Goal: Task Accomplishment & Management: Use online tool/utility

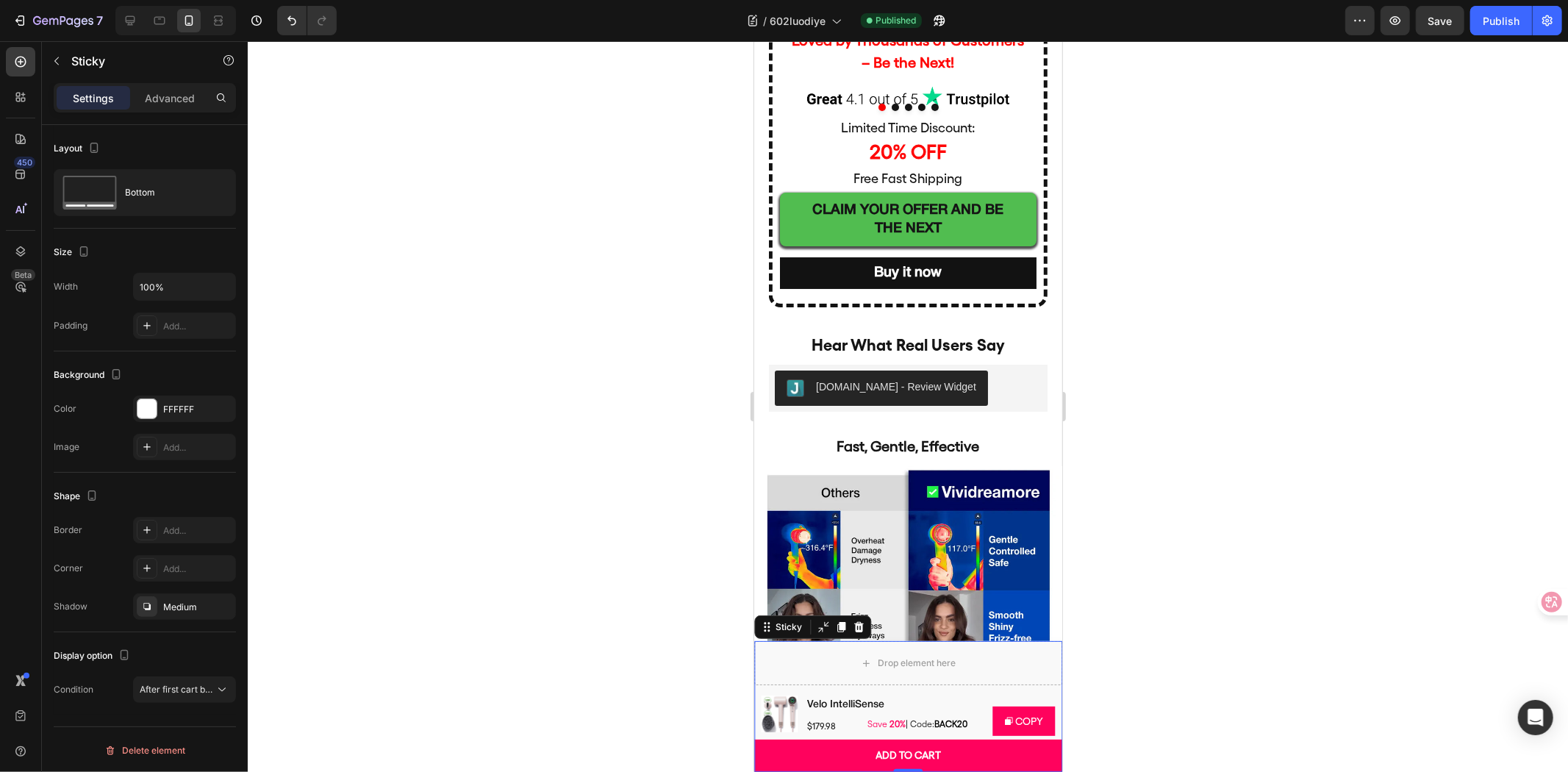
scroll to position [4228, 0]
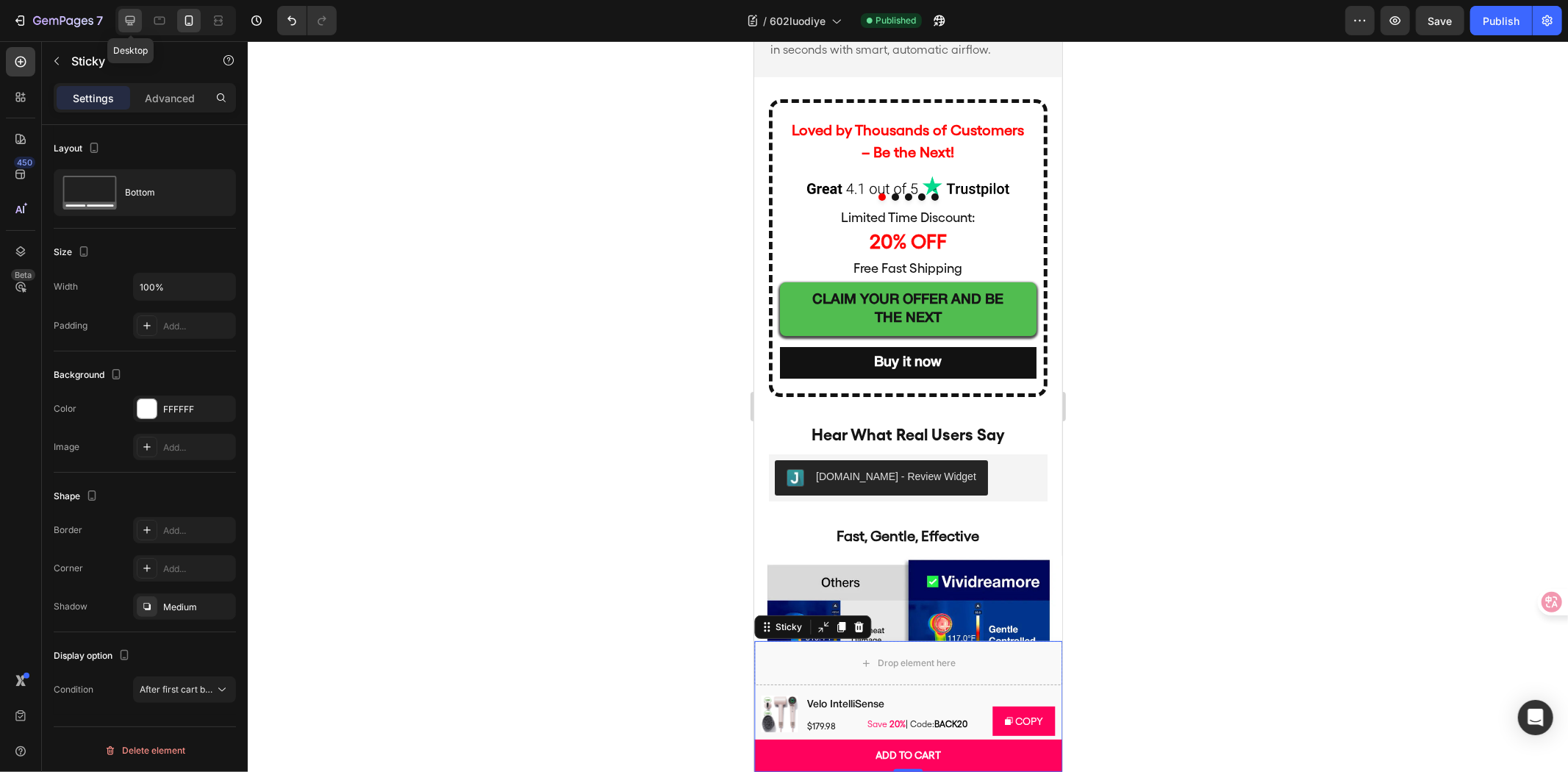
click at [123, 19] on icon at bounding box center [130, 20] width 15 height 15
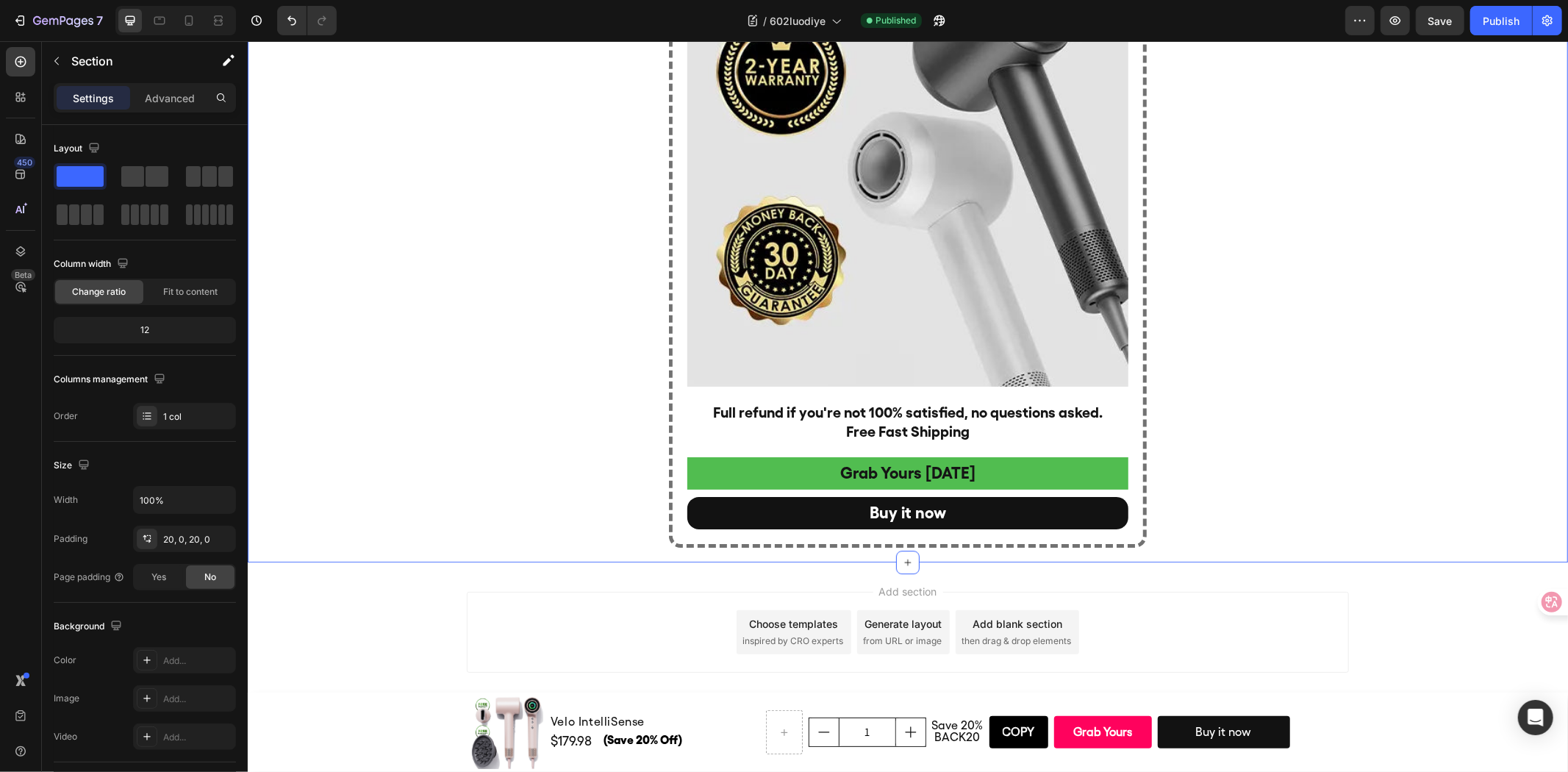
click at [385, 451] on div "Your Hair Deserves It With 30 Days to Decide Heading Image Full refund if you'r…" at bounding box center [908, 205] width 1321 height 684
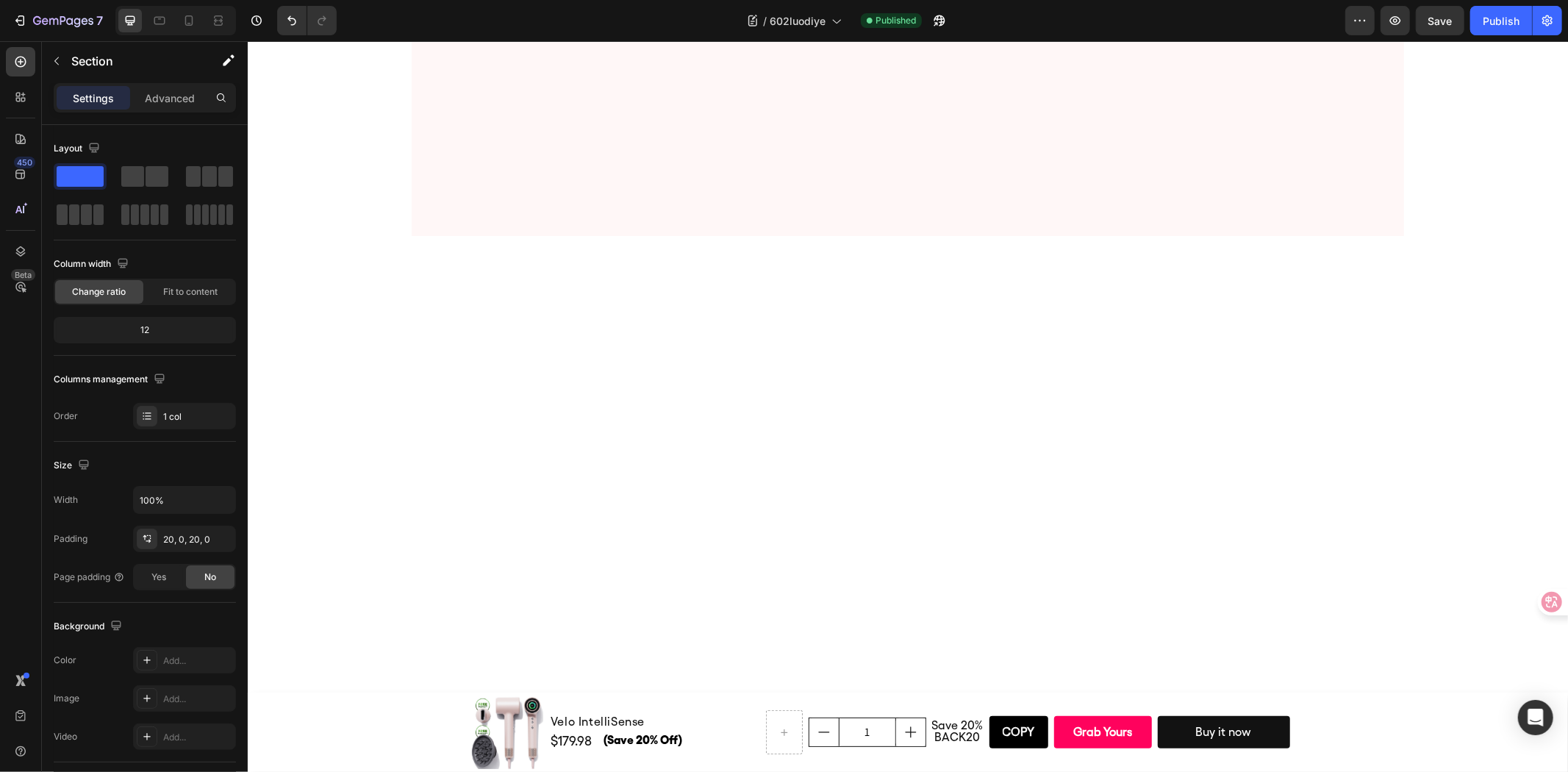
scroll to position [6428, 0]
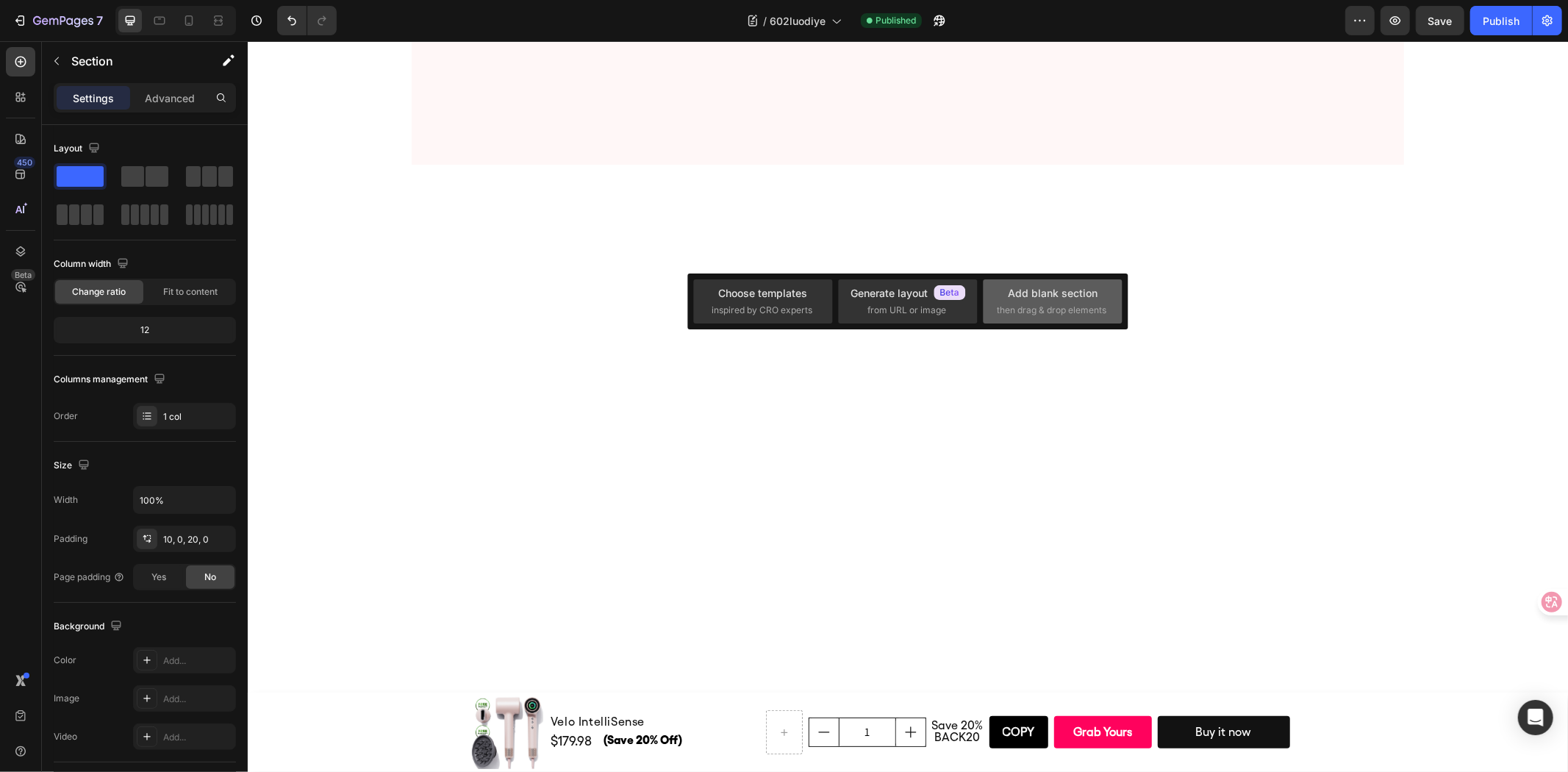
click at [1025, 295] on div "Add blank section" at bounding box center [1052, 292] width 90 height 15
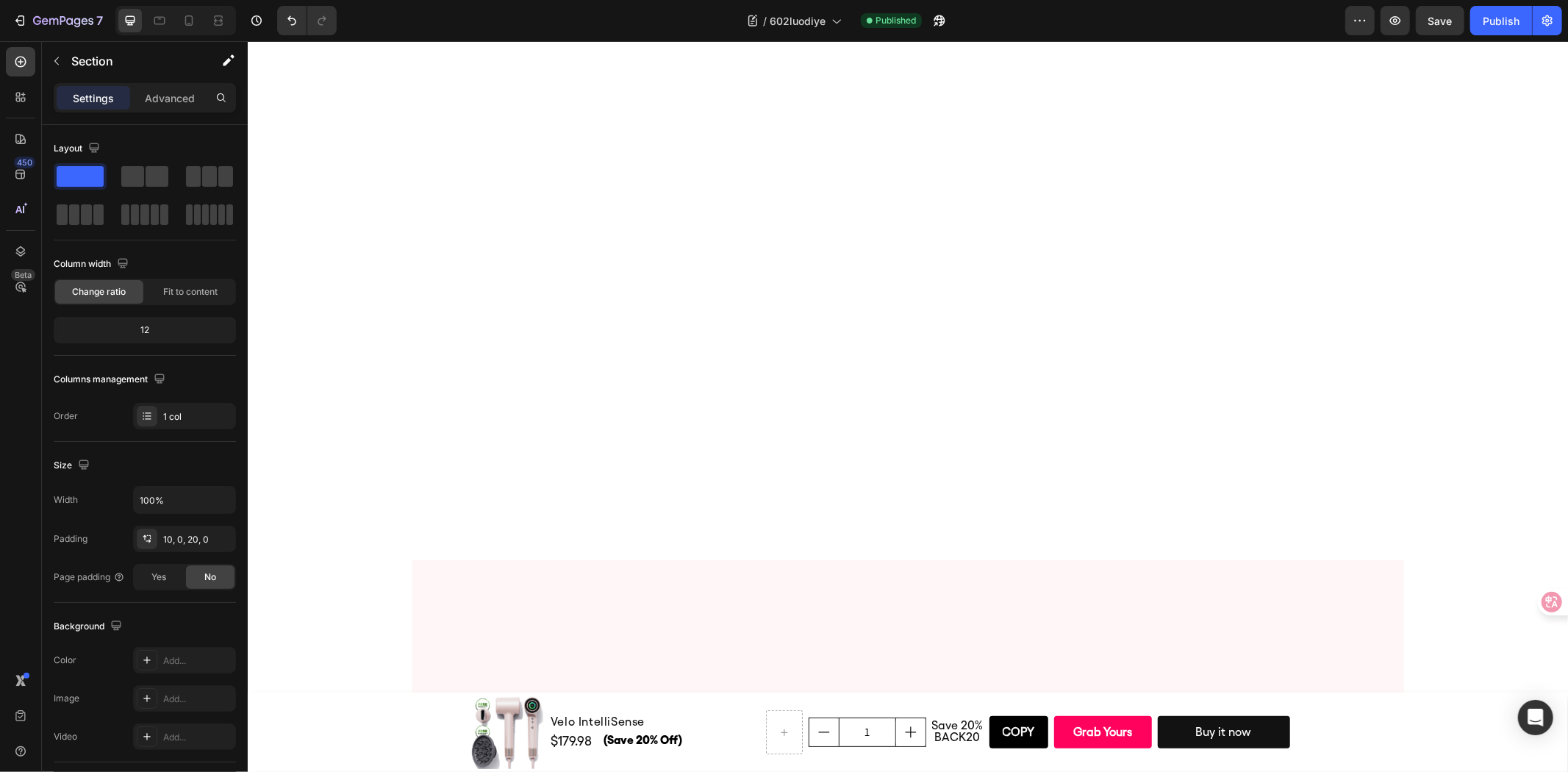
scroll to position [6019, 0]
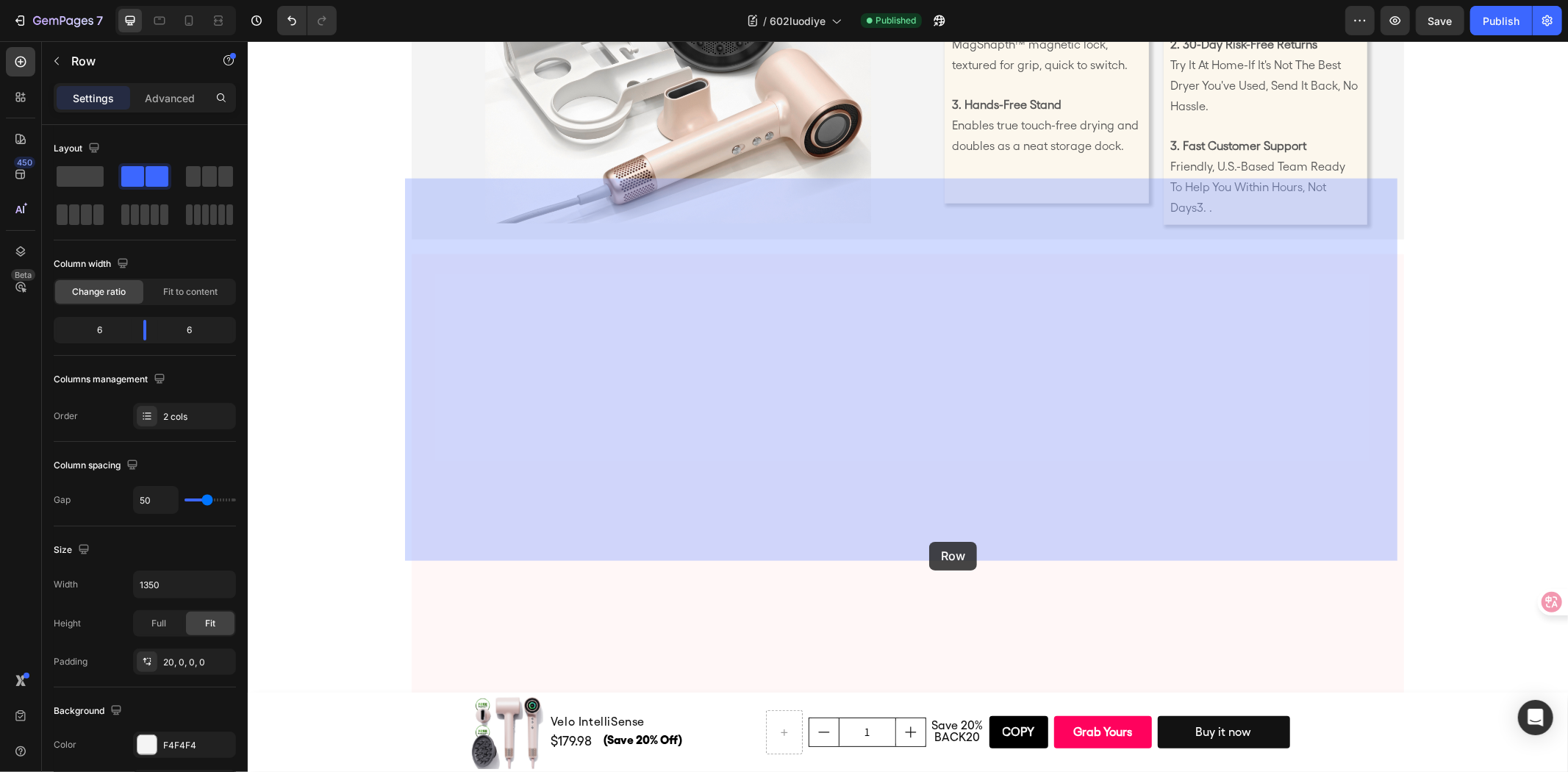
scroll to position [6346, 0]
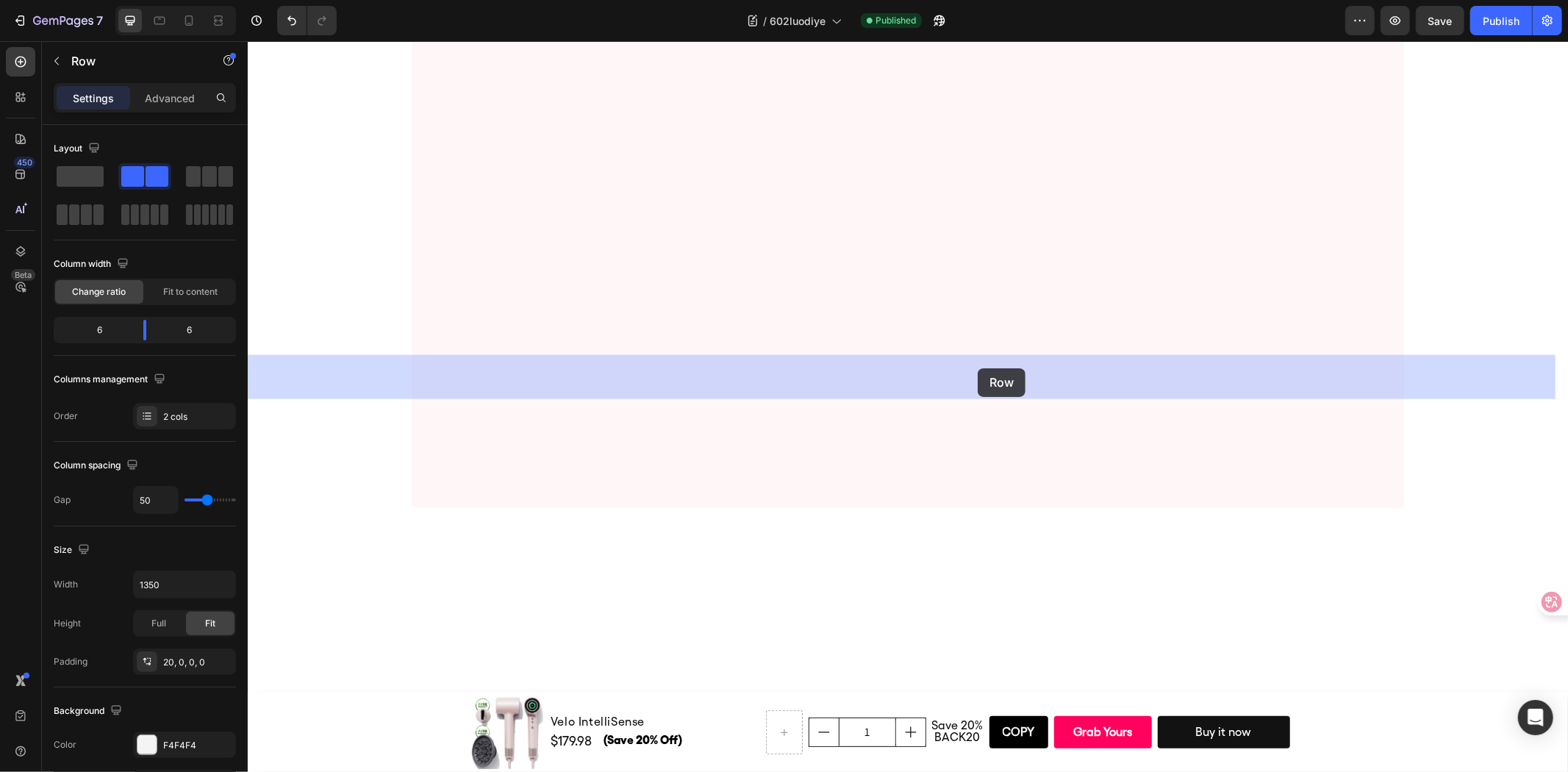
drag, startPoint x: 1023, startPoint y: 312, endPoint x: 950, endPoint y: 407, distance: 119.8
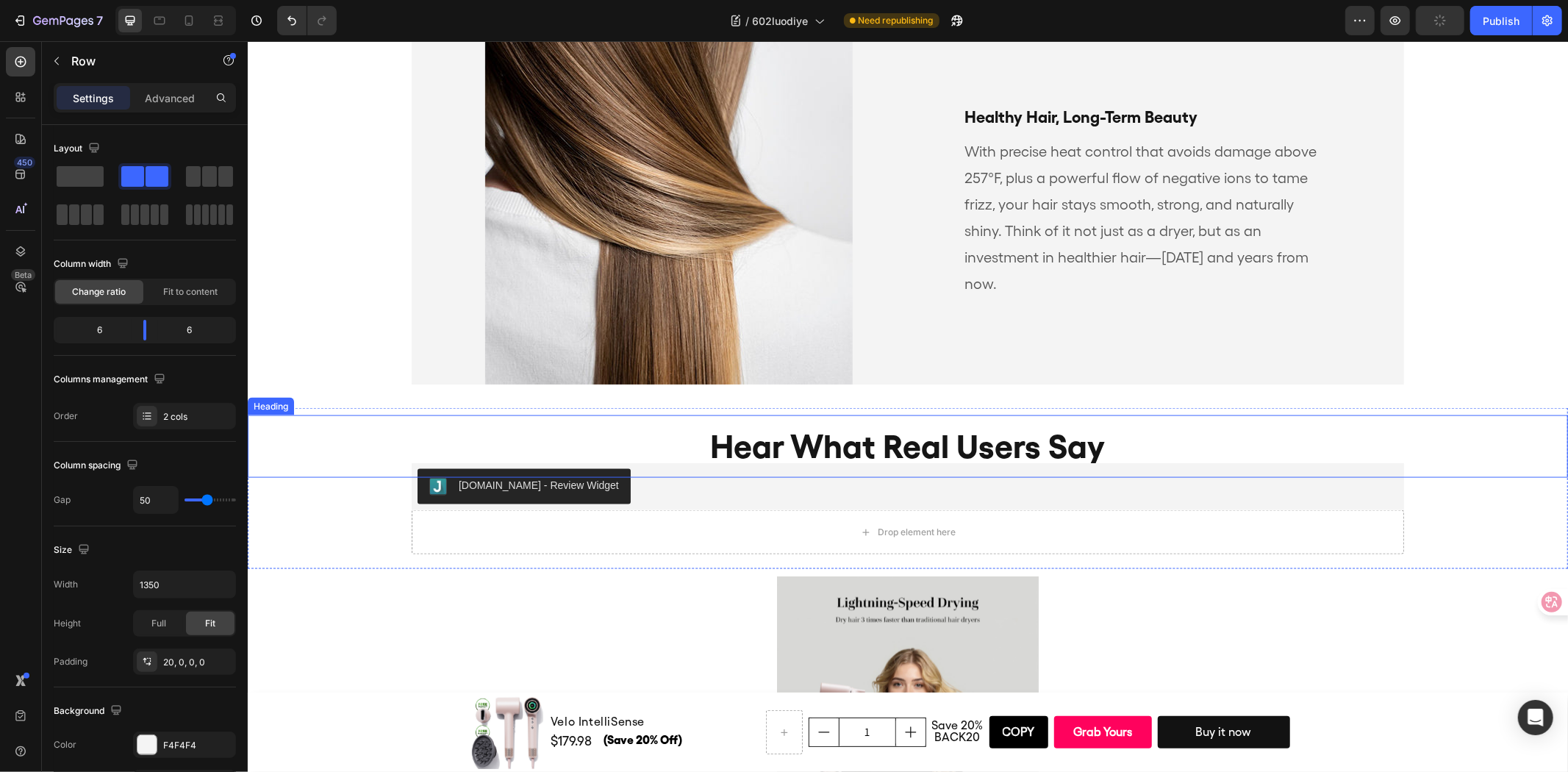
scroll to position [6318, 0]
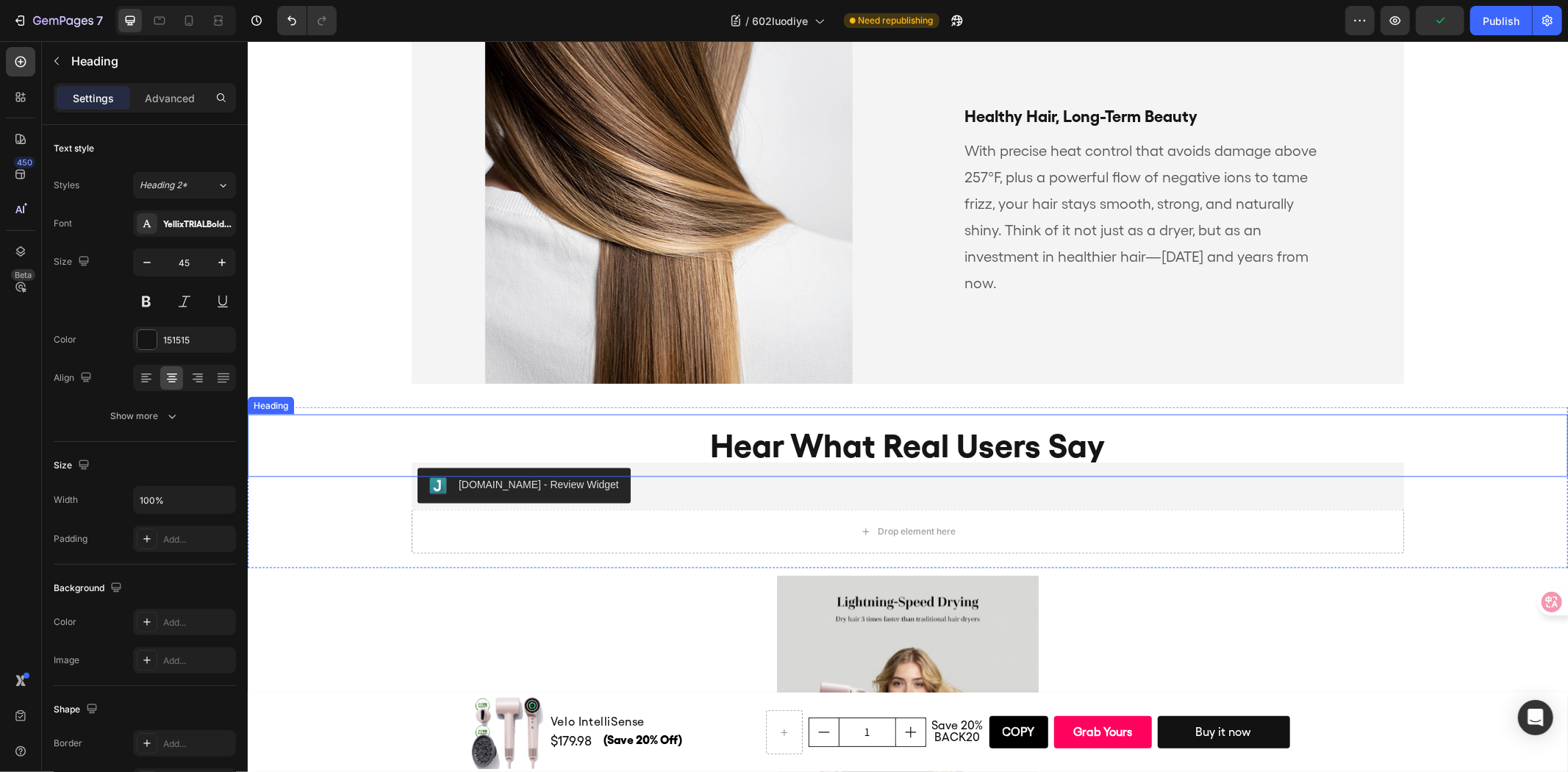
click at [1488, 418] on h2 "Hear What Real Users Say" at bounding box center [908, 445] width 1321 height 62
click at [1474, 407] on div "Hear What Real Users Say Heading -20 [DOMAIN_NAME] - Review Widget [DOMAIN_NAME…" at bounding box center [908, 487] width 1321 height 161
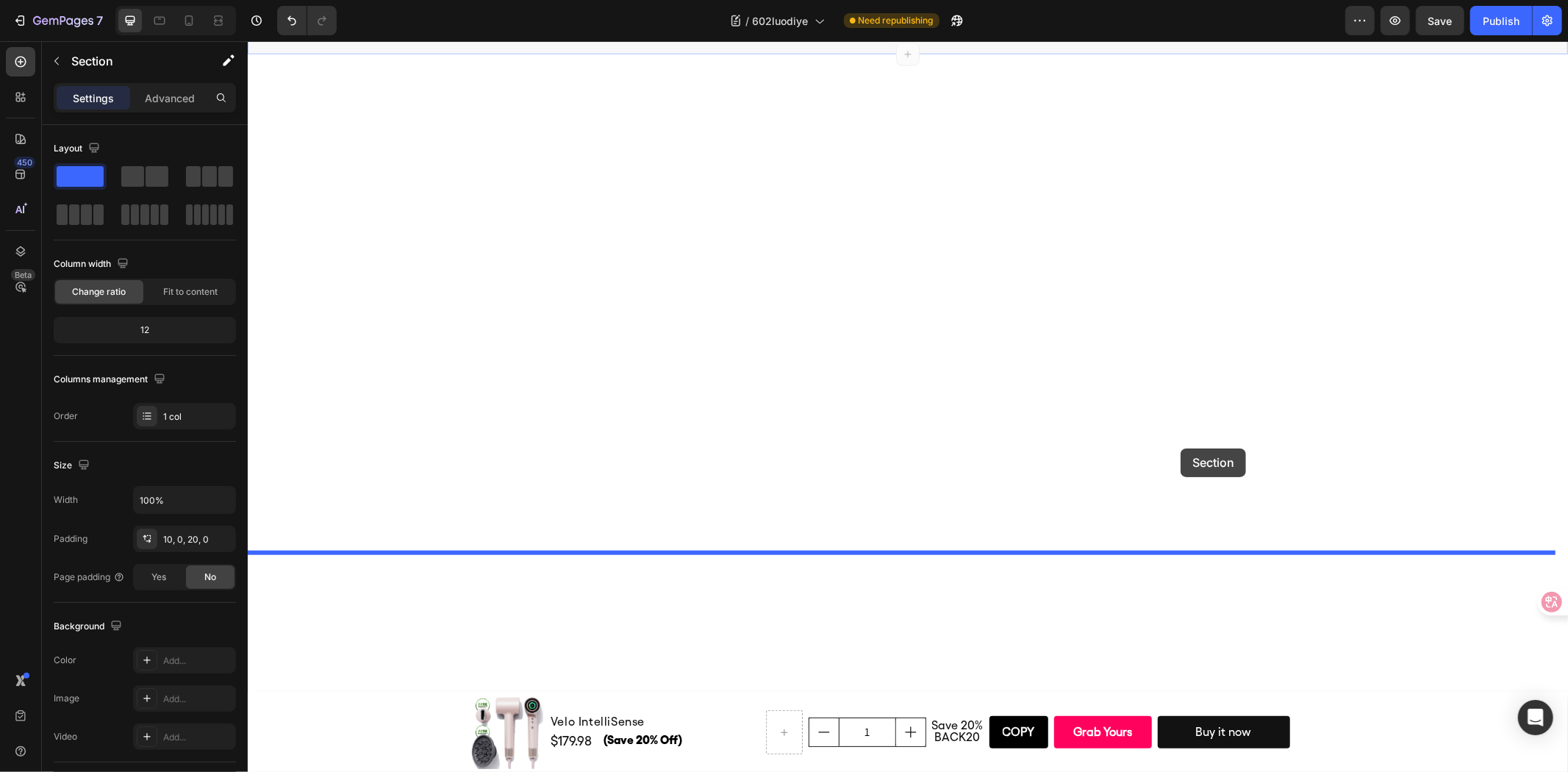
scroll to position [5883, 0]
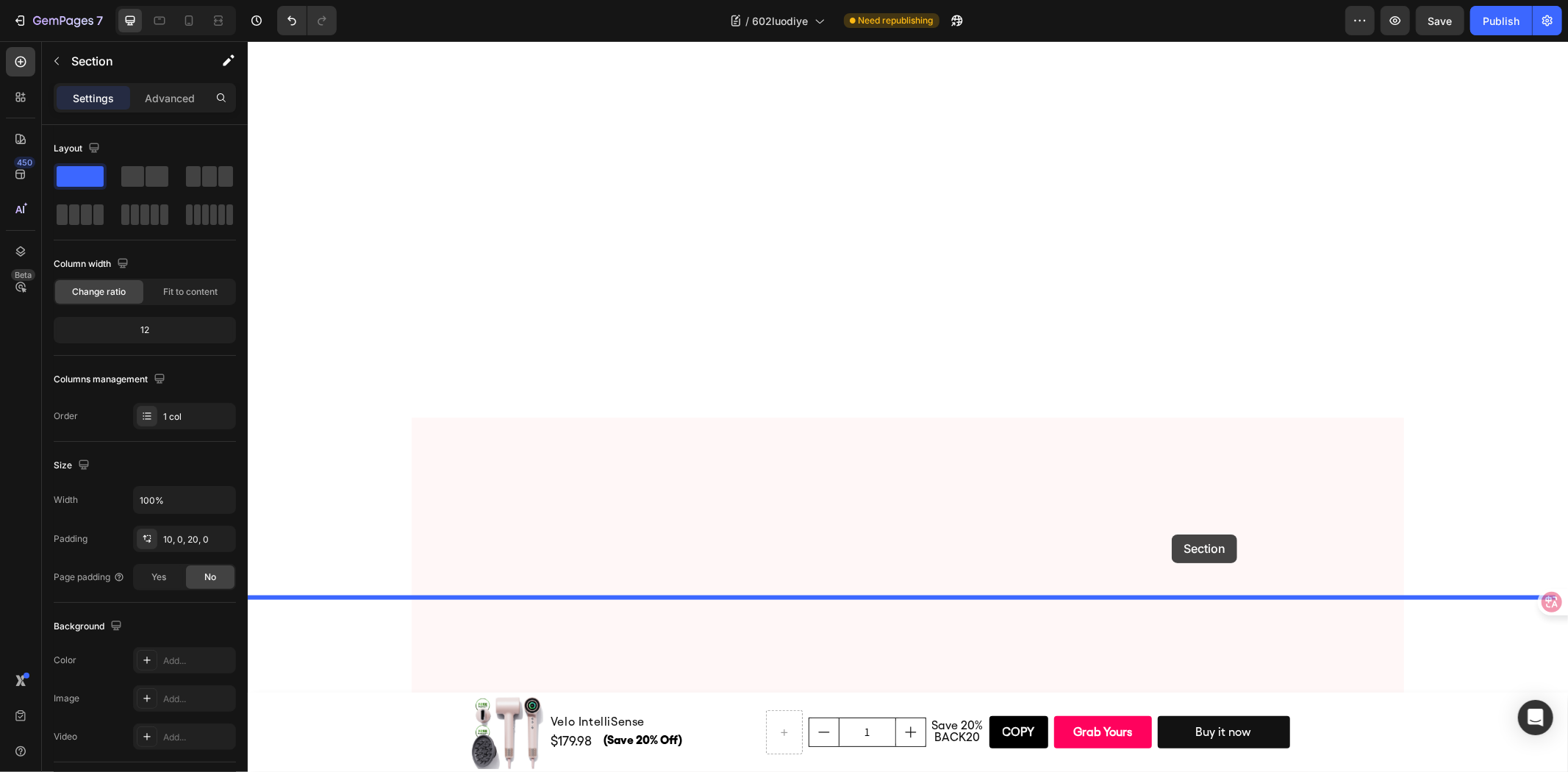
drag, startPoint x: 1474, startPoint y: 407, endPoint x: 1171, endPoint y: 534, distance: 328.5
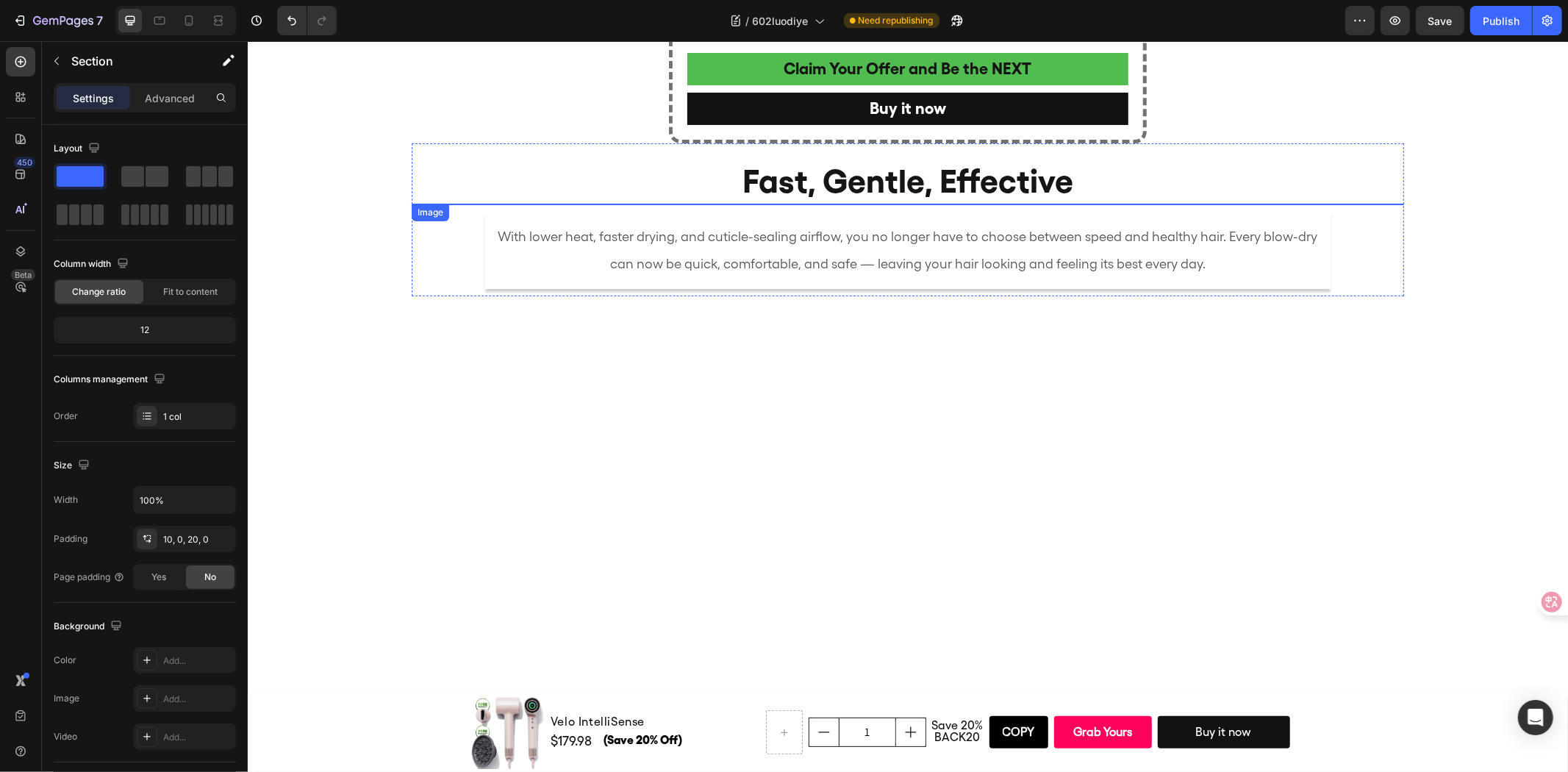
scroll to position [4901, 0]
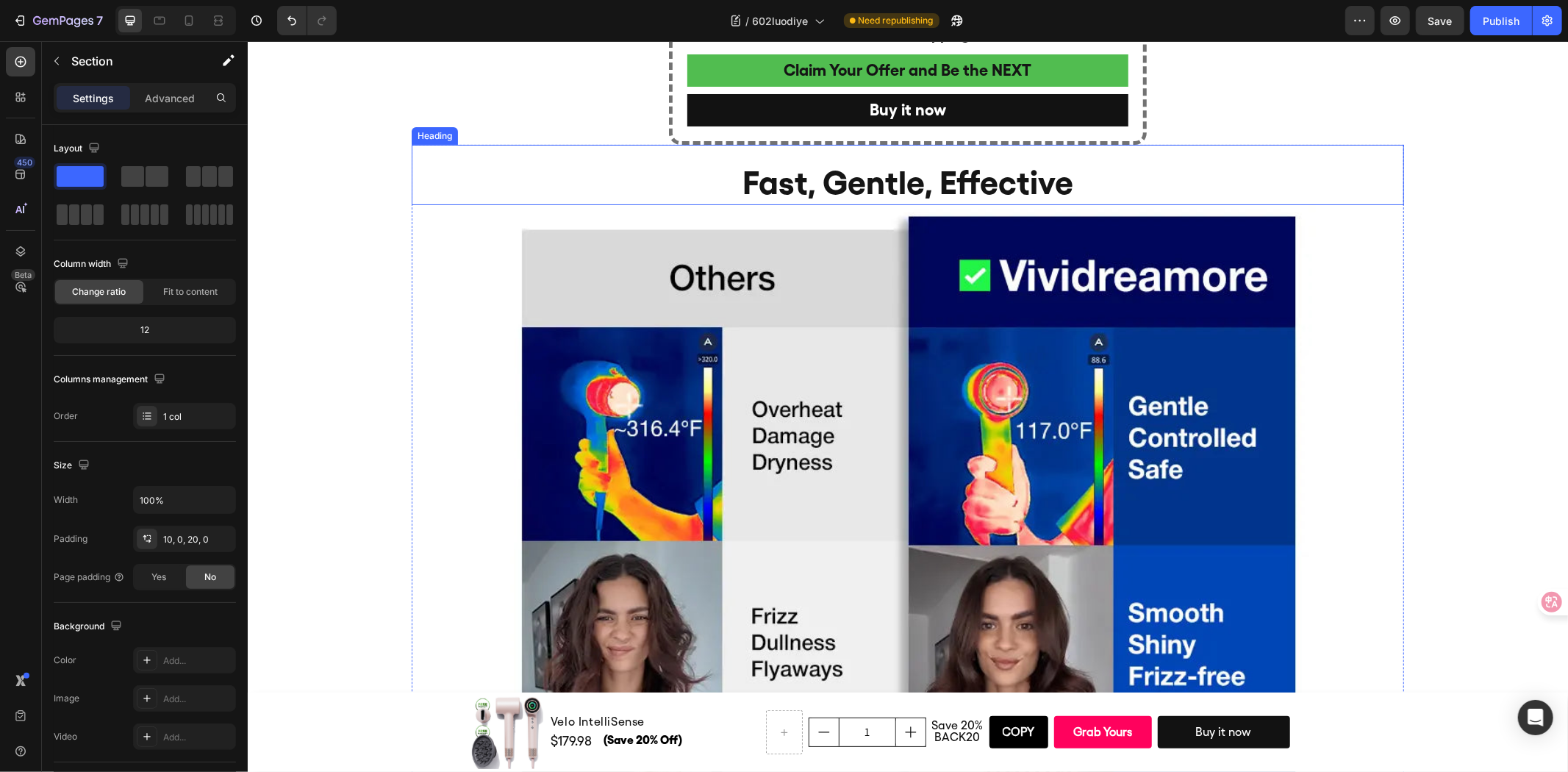
click at [1259, 205] on div "Fast, Gentle, Effective Heading" at bounding box center [908, 175] width 993 height 61
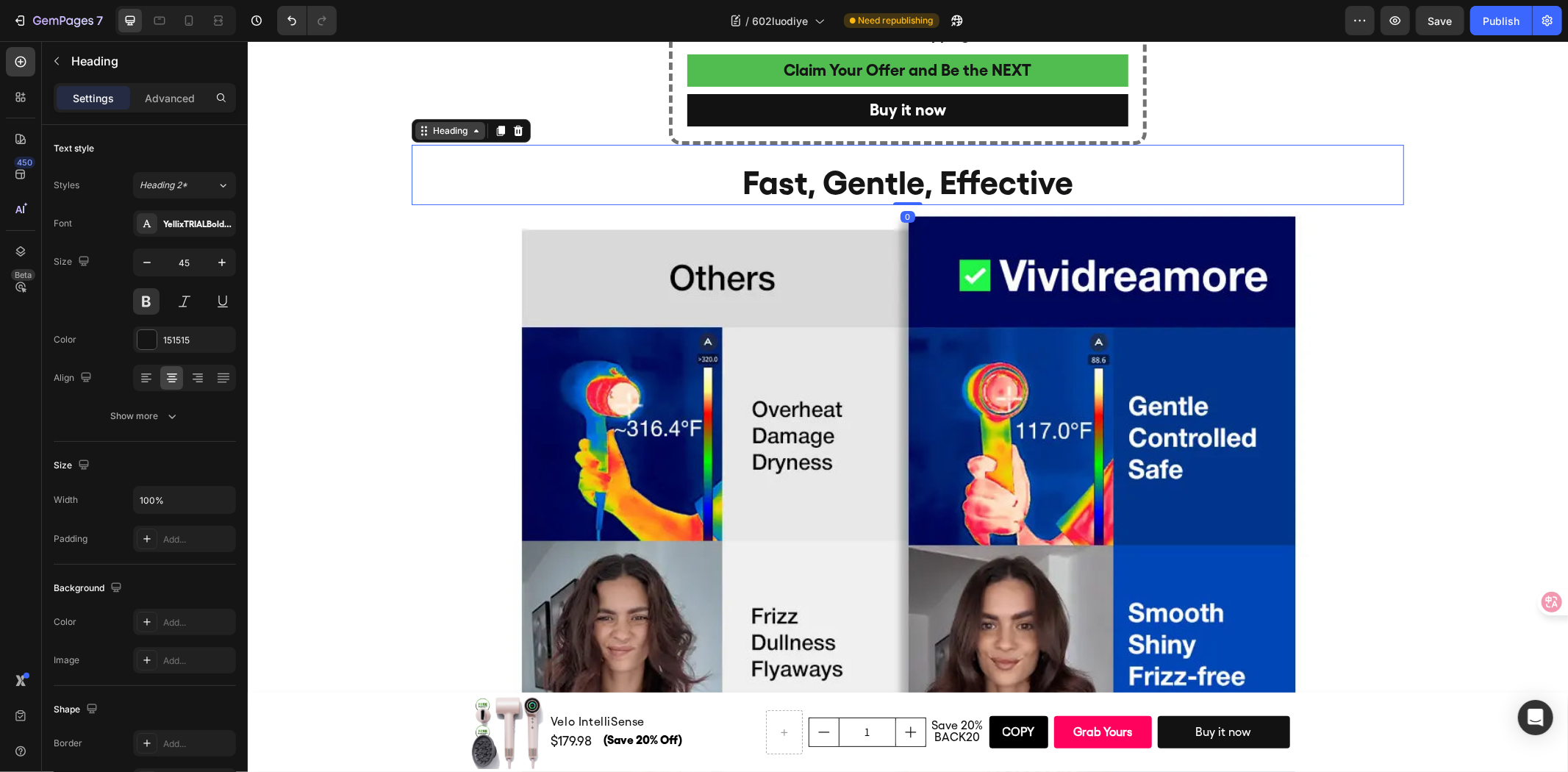
click at [443, 139] on div "Heading" at bounding box center [449, 130] width 70 height 18
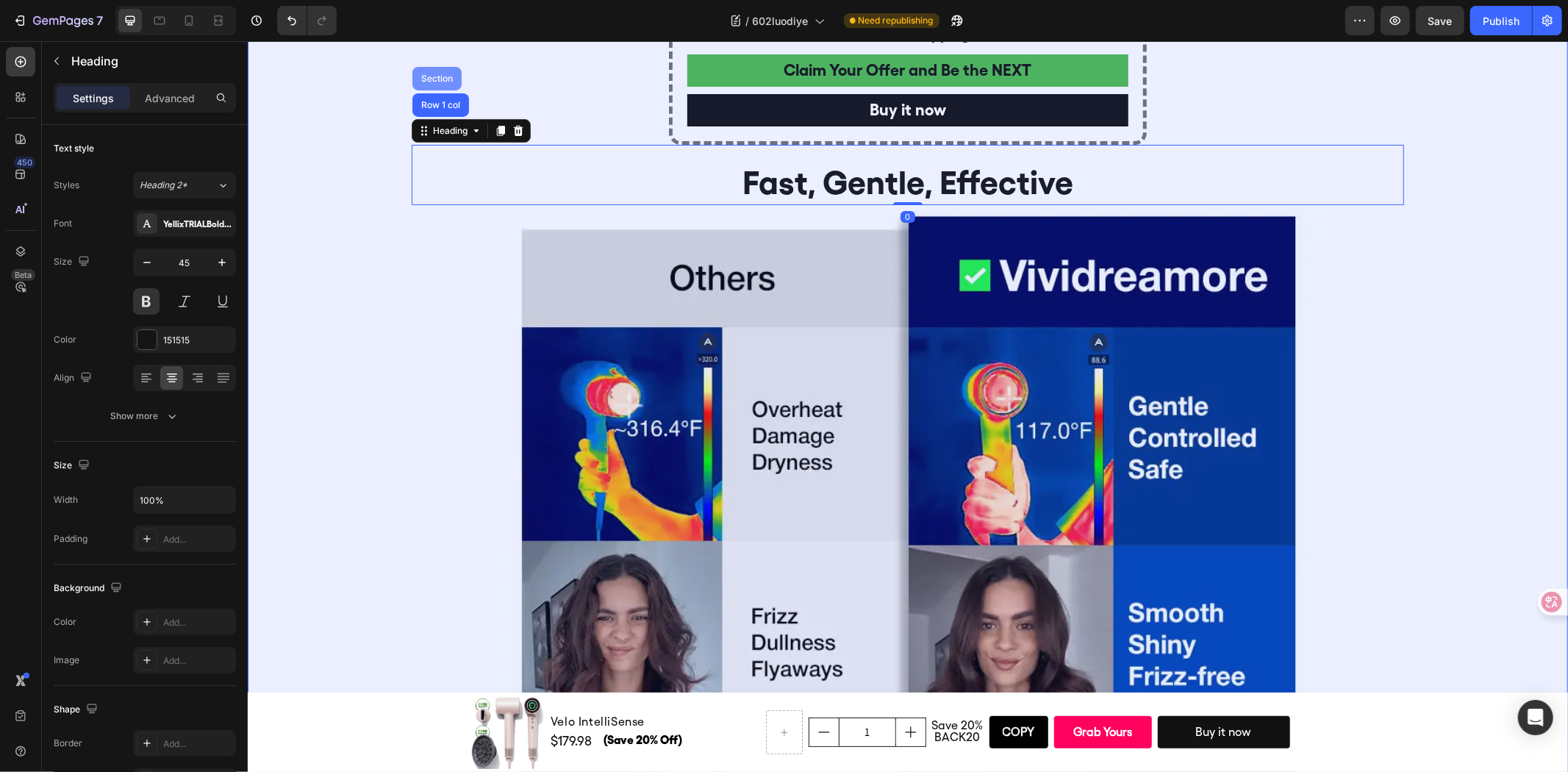
click at [433, 90] on div "Section" at bounding box center [436, 78] width 50 height 24
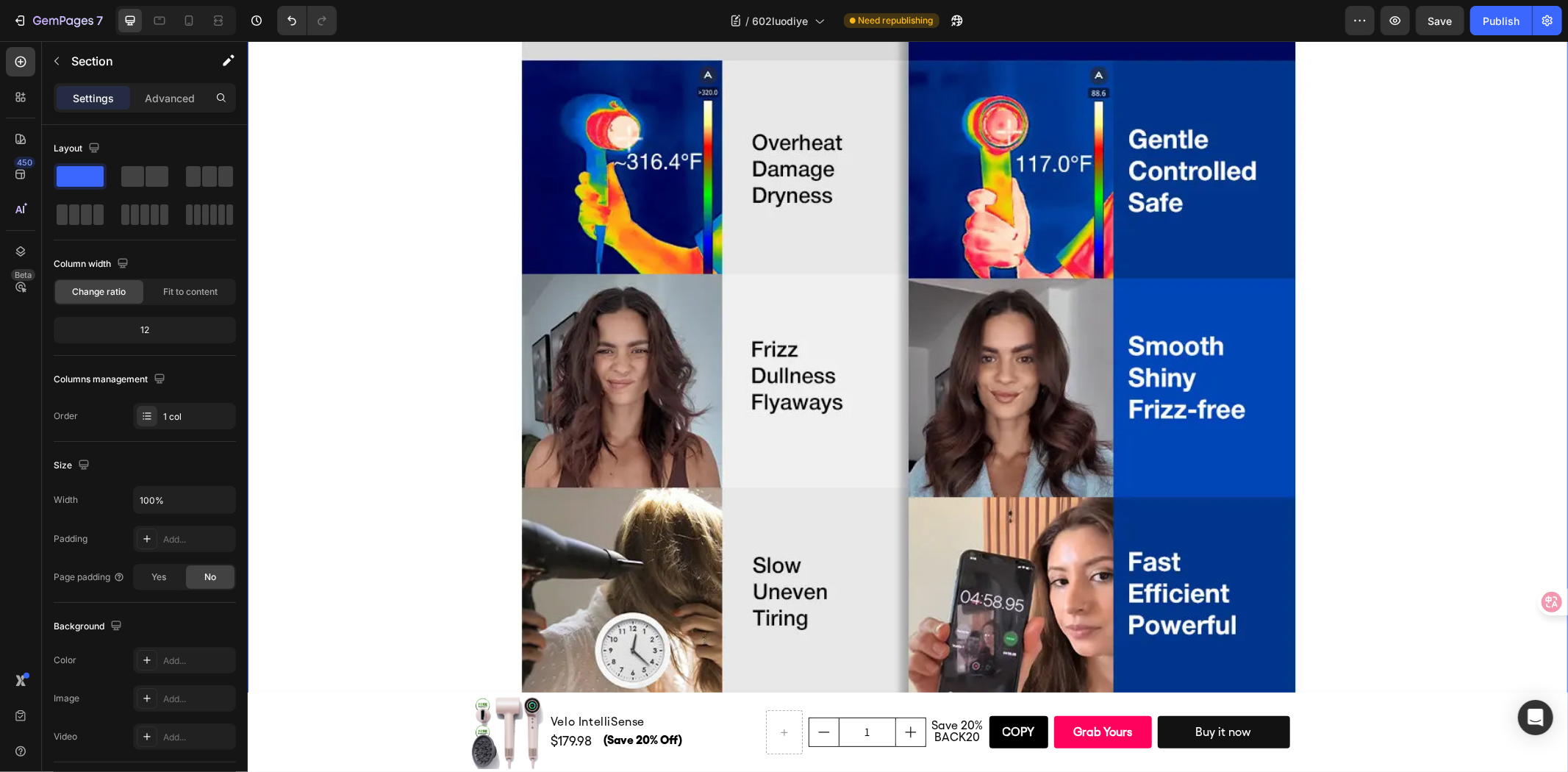
scroll to position [5065, 0]
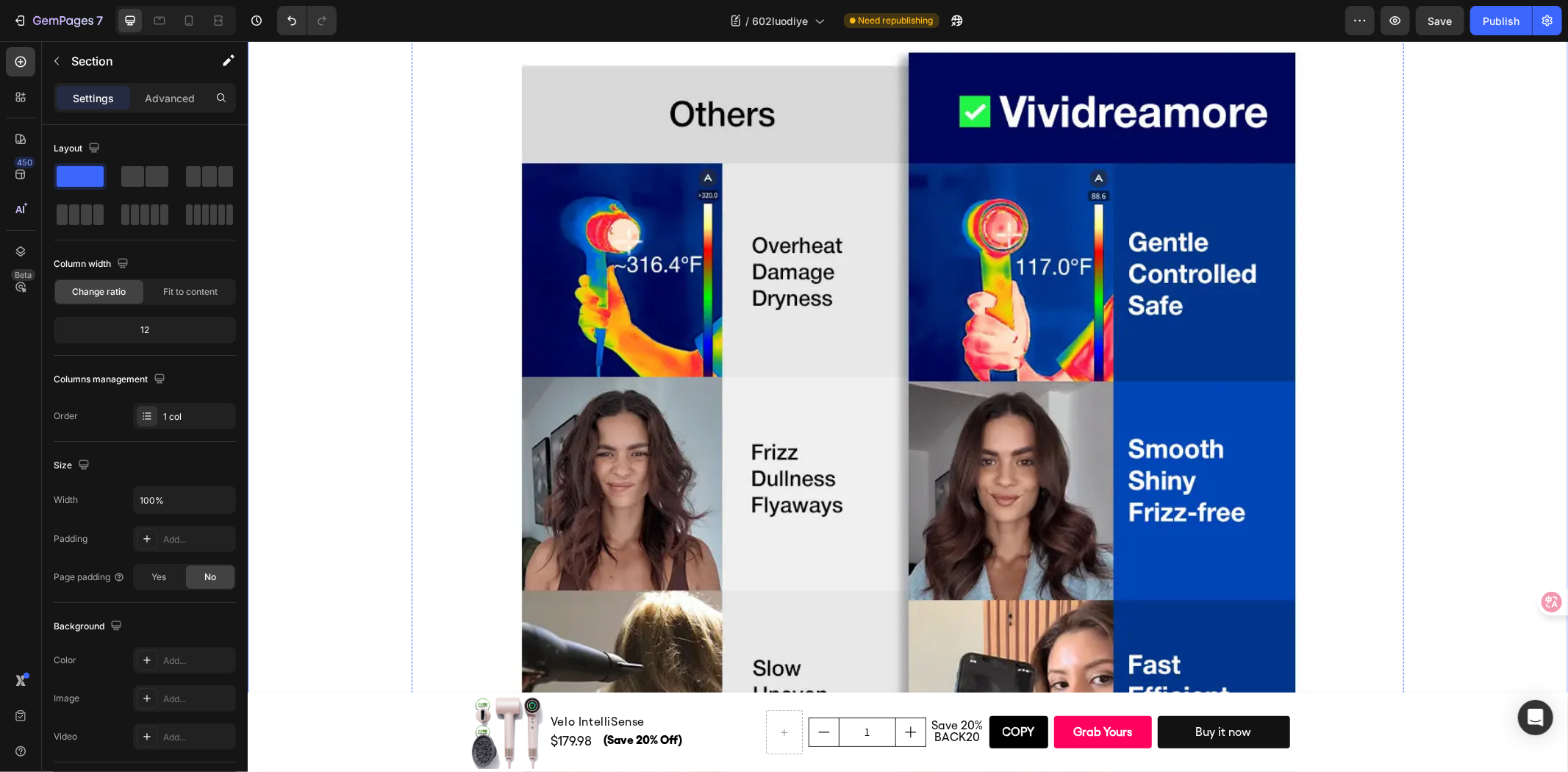
click at [479, 41] on h2 "Fast, Gentle, Effective" at bounding box center [908, 18] width 993 height 46
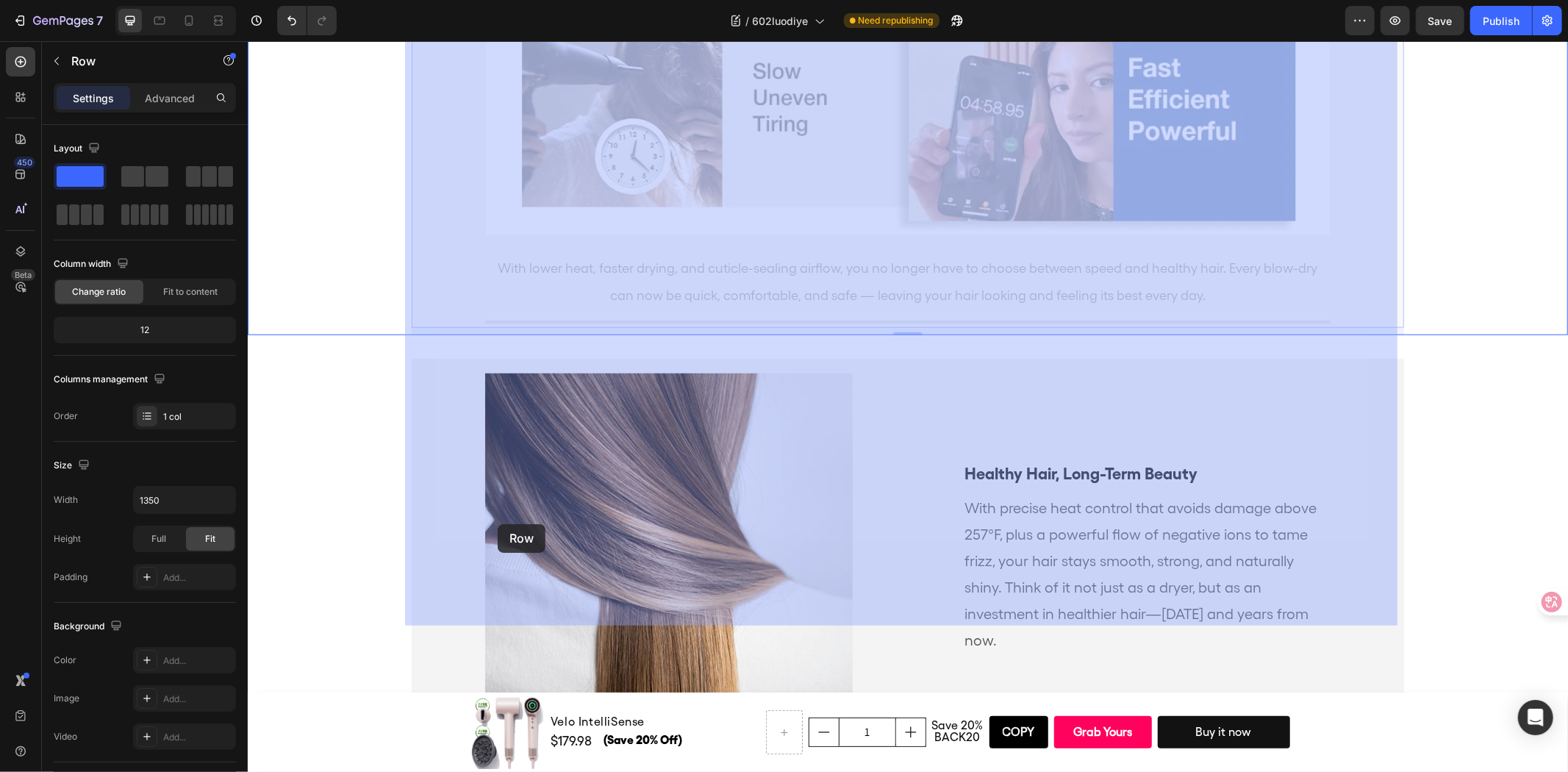
scroll to position [5964, 0]
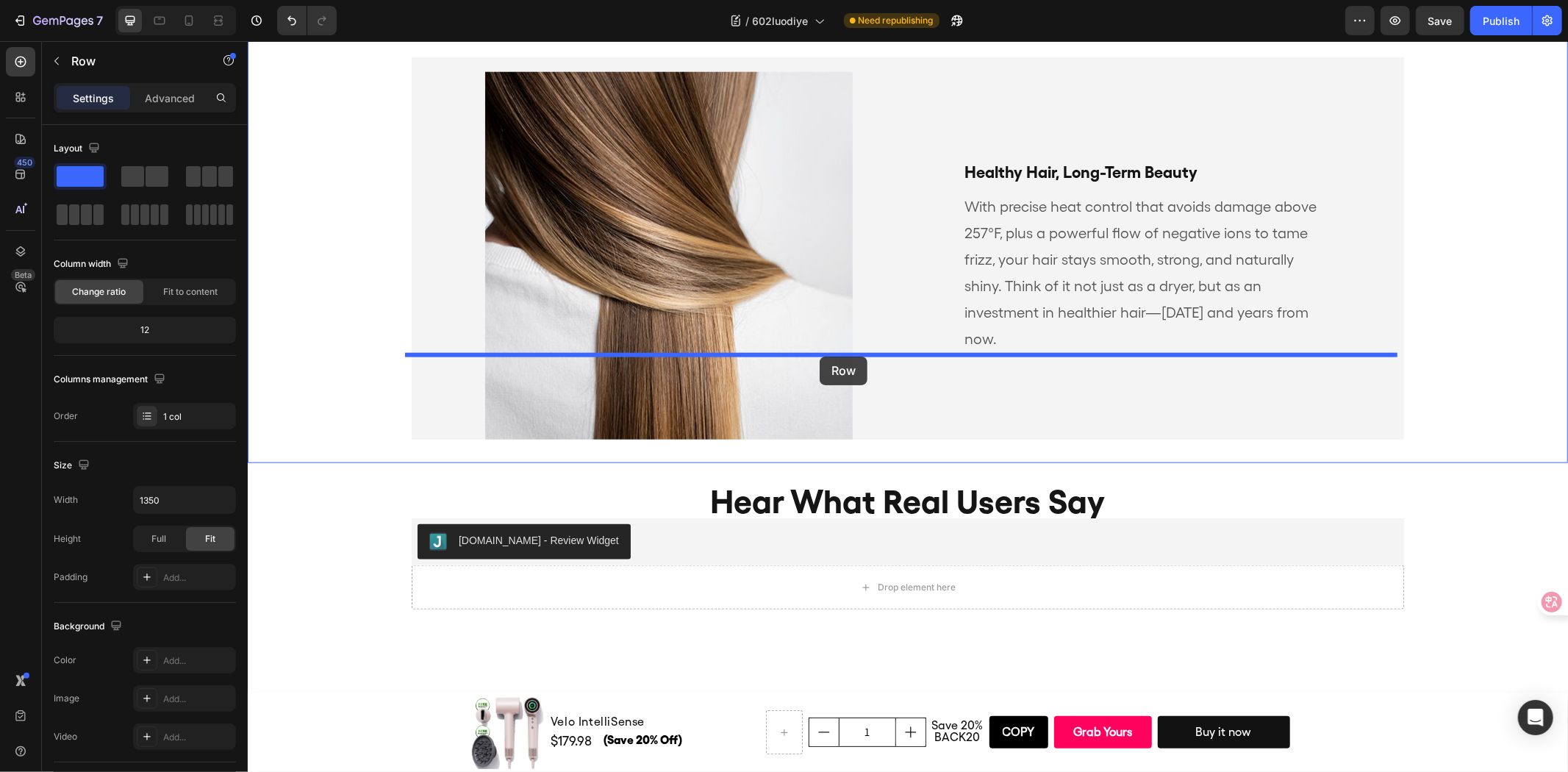
drag, startPoint x: 414, startPoint y: 422, endPoint x: 819, endPoint y: 355, distance: 410.5
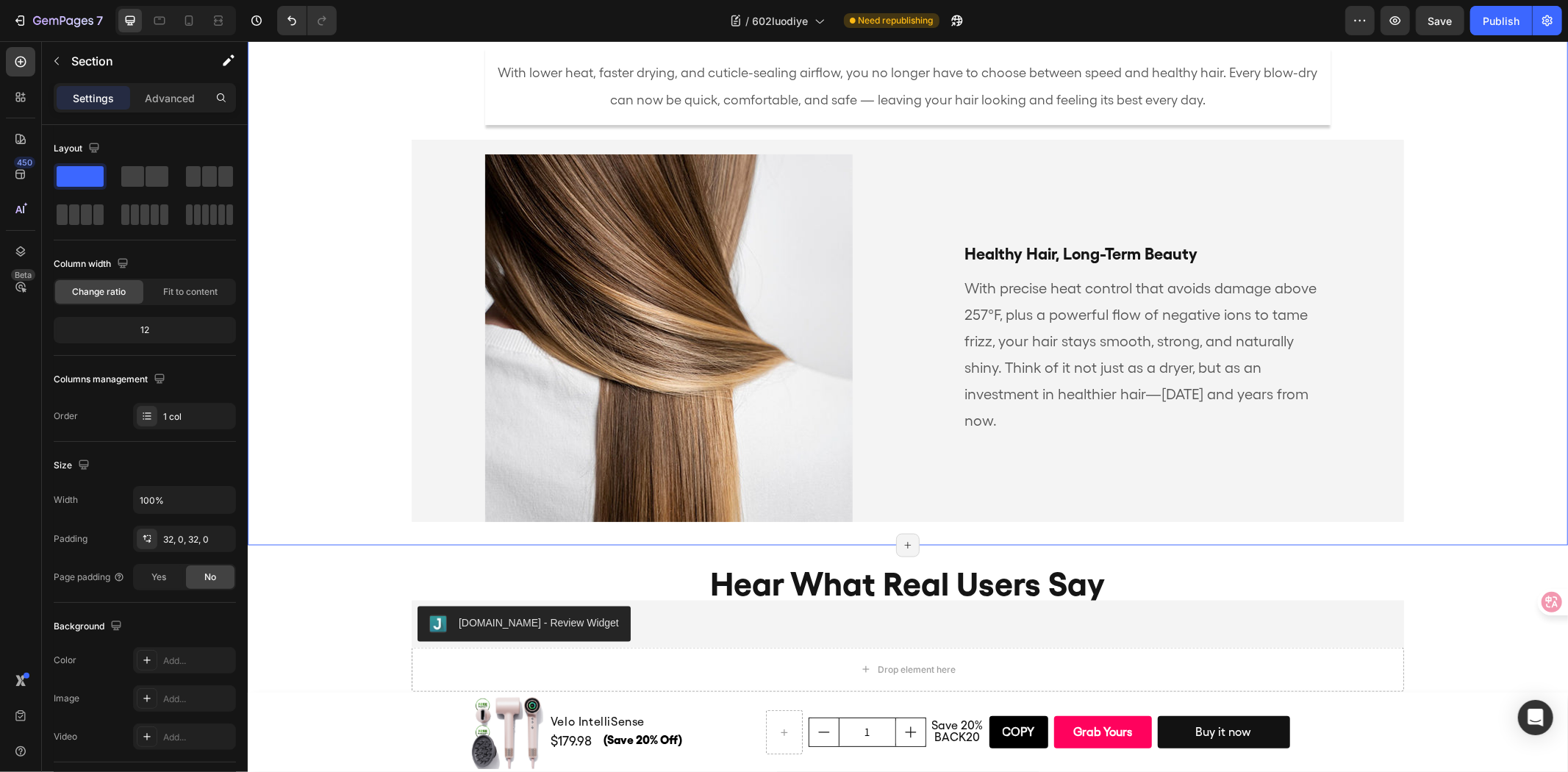
scroll to position [6589, 0]
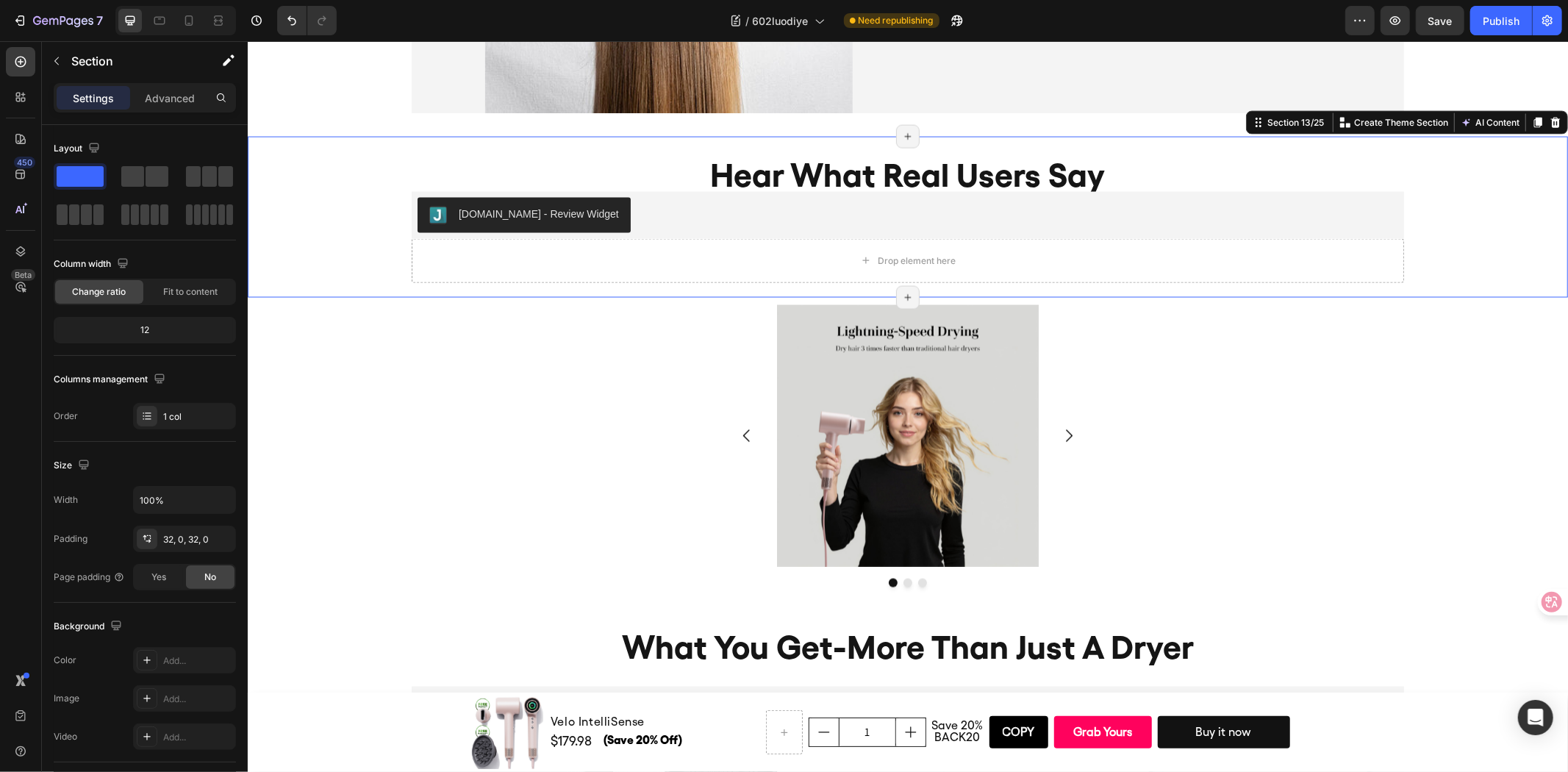
click at [293, 236] on div "Hear What Real Users Say Heading [DOMAIN_NAME] - Review Widget [DOMAIN_NAME] Dr…" at bounding box center [908, 213] width 1321 height 139
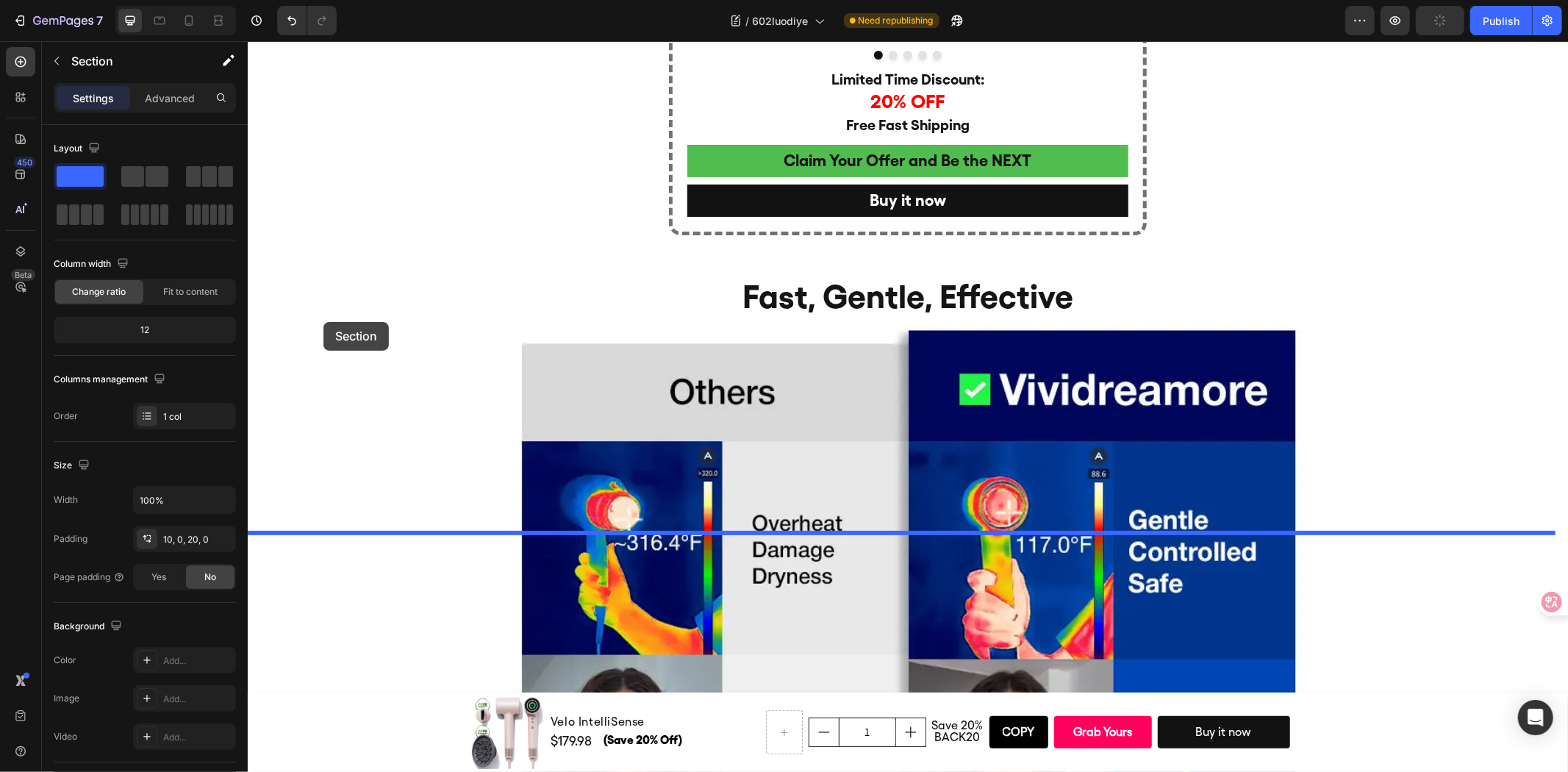
scroll to position [4810, 0]
drag, startPoint x: 293, startPoint y: 236, endPoint x: 330, endPoint y: 514, distance: 280.5
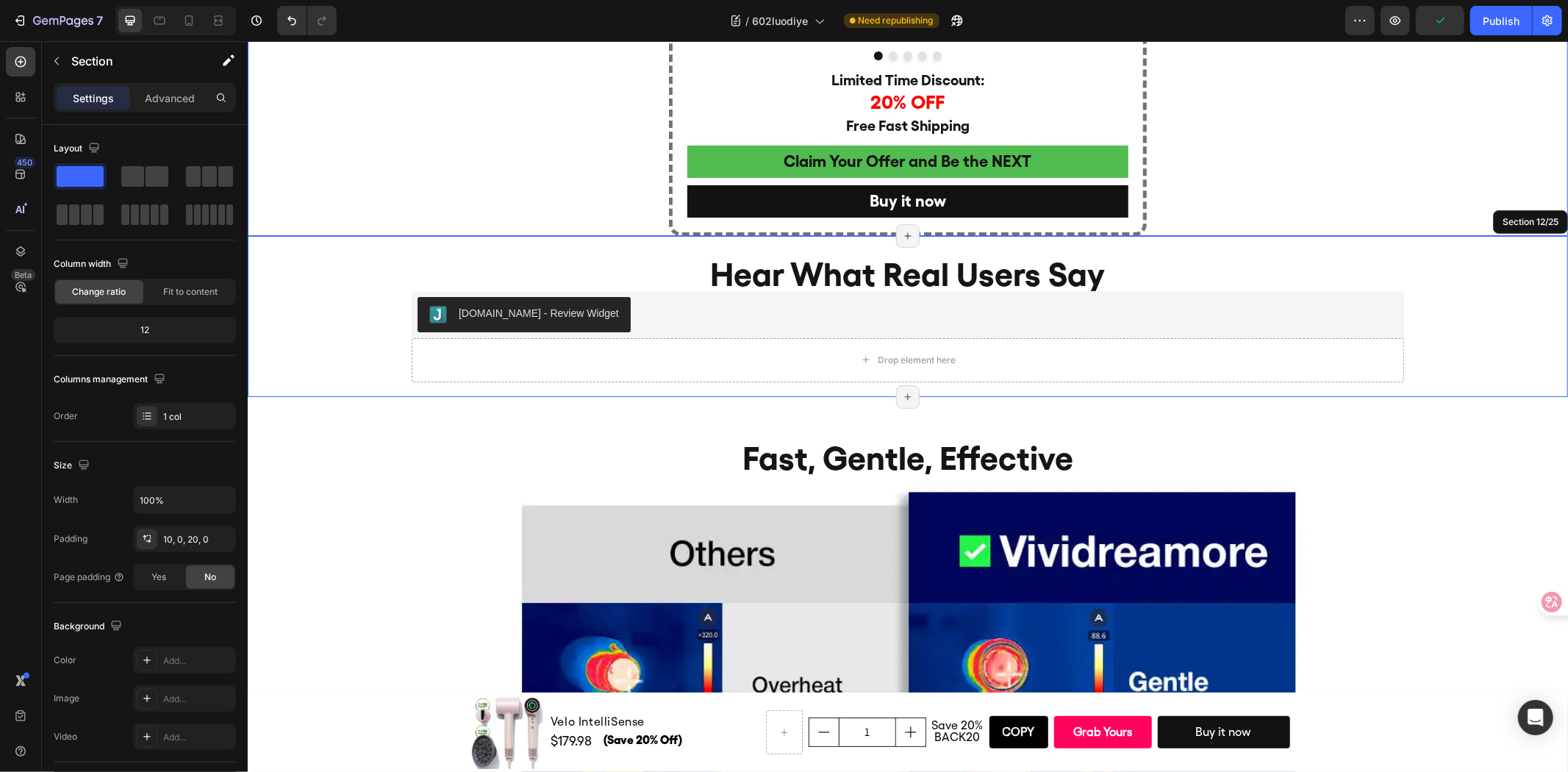
click at [1303, 235] on div "Loved by Thousands of Customers Be the NEXT !!! Heading Image Image Image Image…" at bounding box center [908, 78] width 1321 height 313
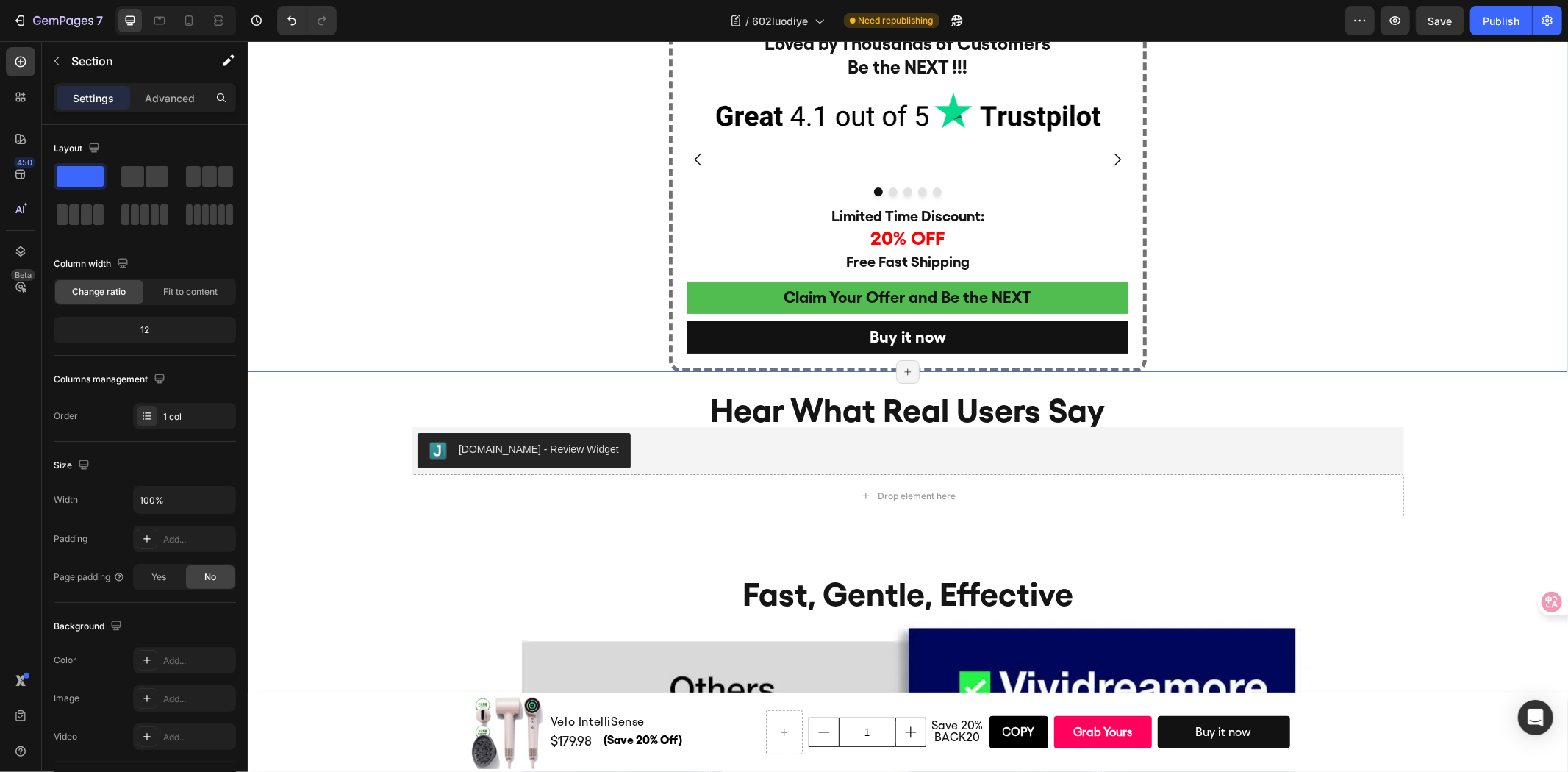
scroll to position [5219, 0]
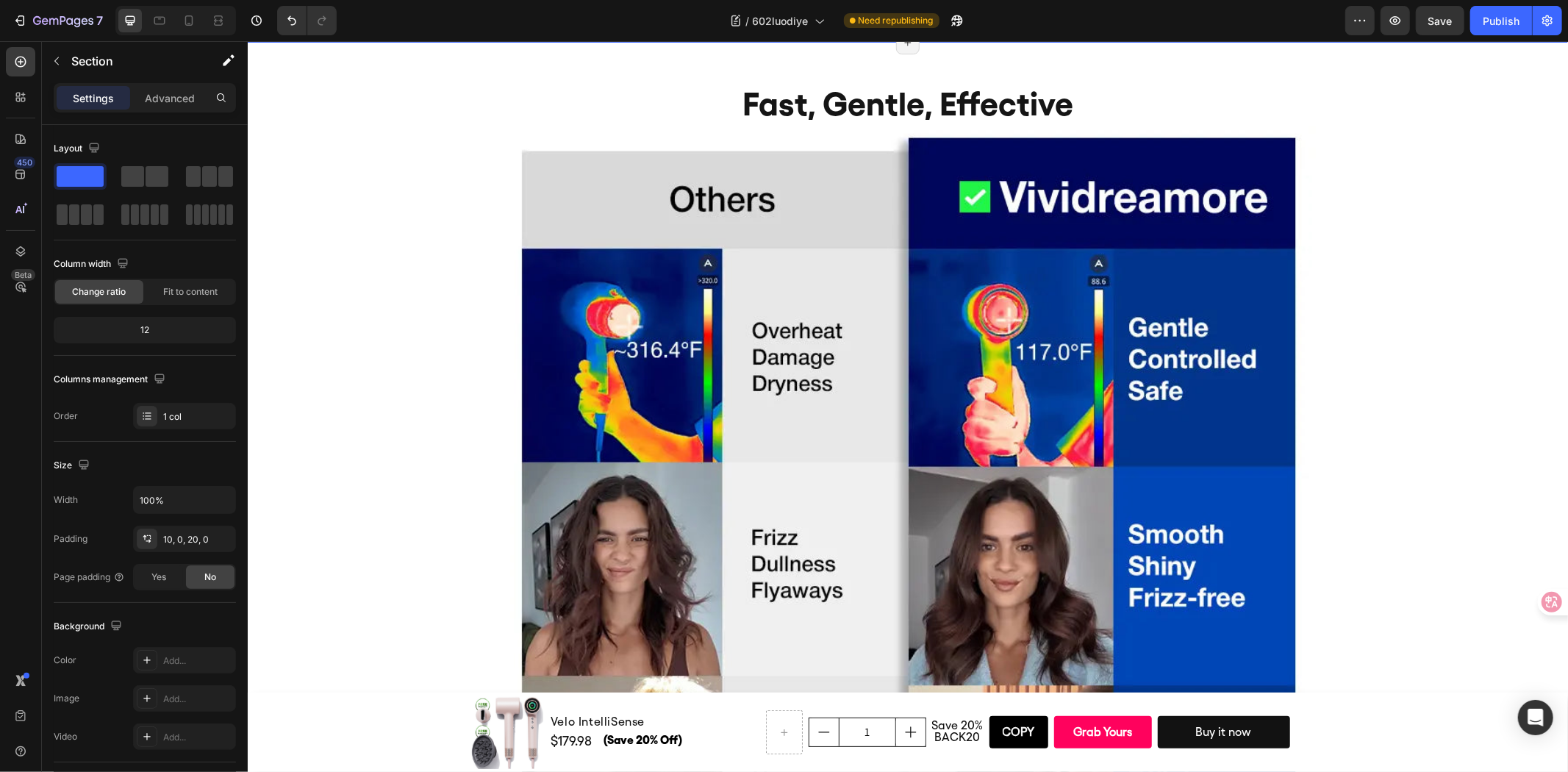
click at [1422, 391] on div "Fast, Gentle, Effective Heading Image With lower heat, faster drying, and cutic…" at bounding box center [908, 732] width 1321 height 1333
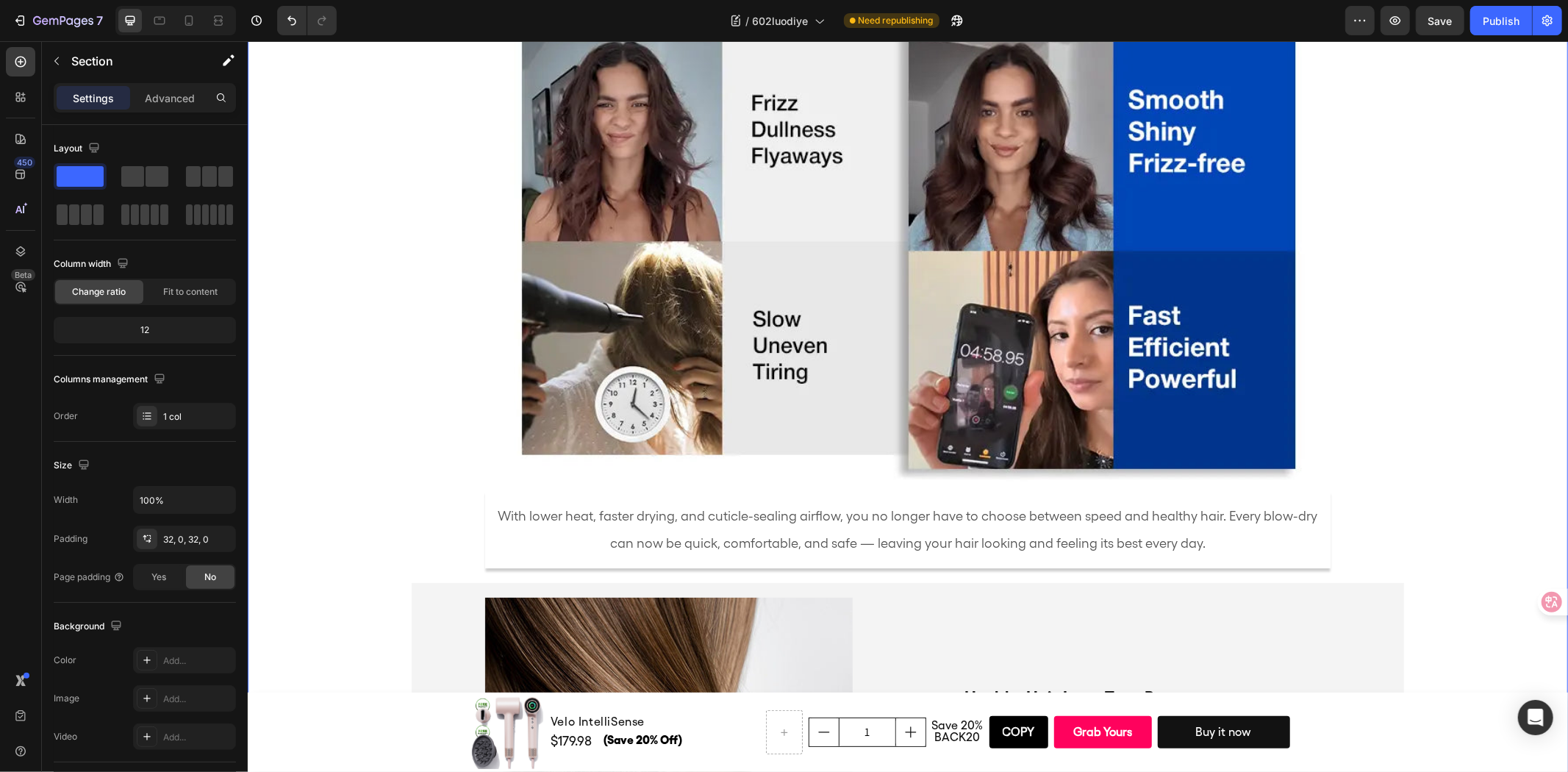
scroll to position [6118, 0]
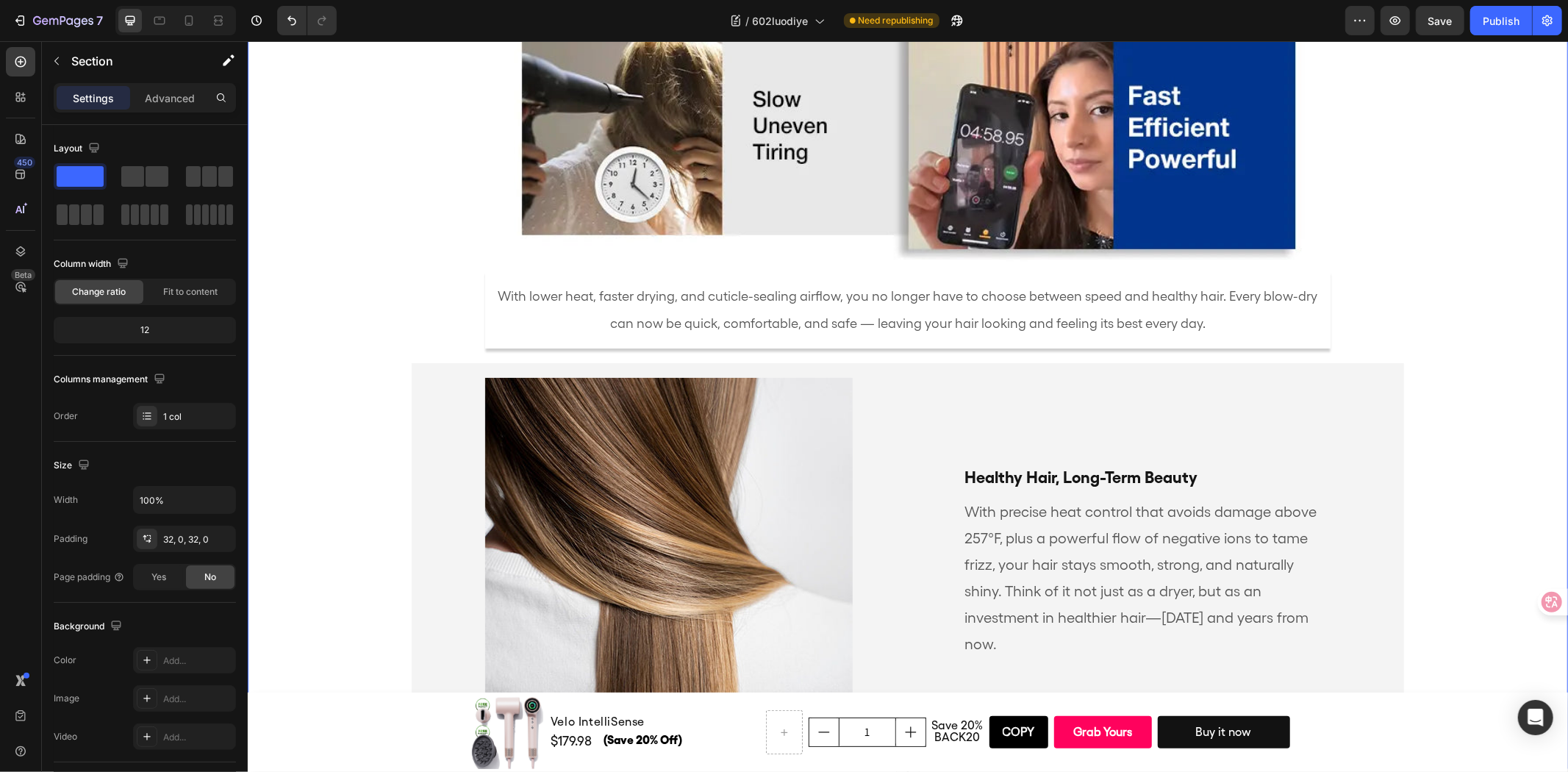
click at [1494, 294] on div "Fast, Gentle, Effective Heading Image With lower heat, faster drying, and cutic…" at bounding box center [908, 78] width 1321 height 1333
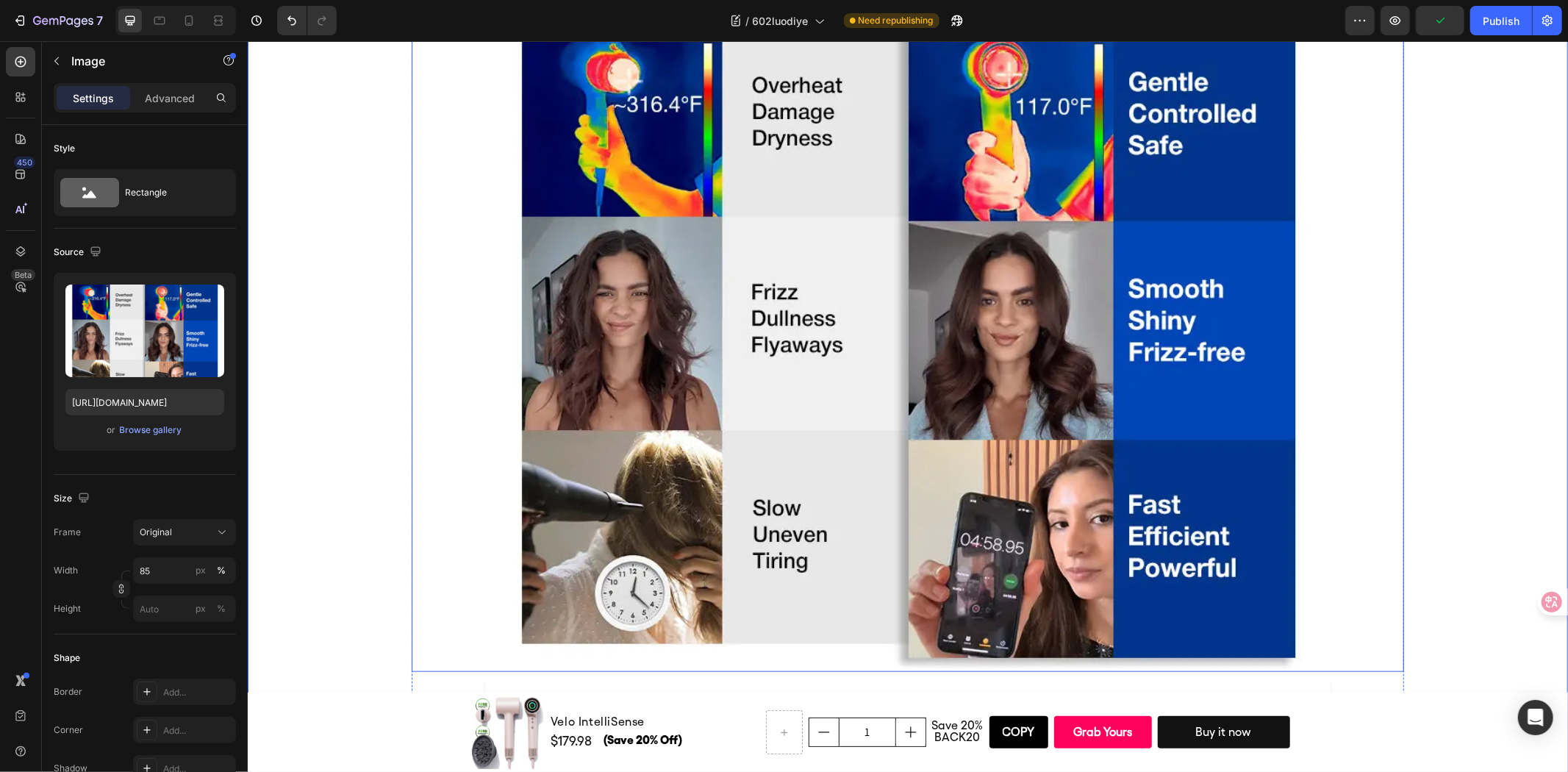
click at [1380, 354] on div at bounding box center [908, 276] width 993 height 791
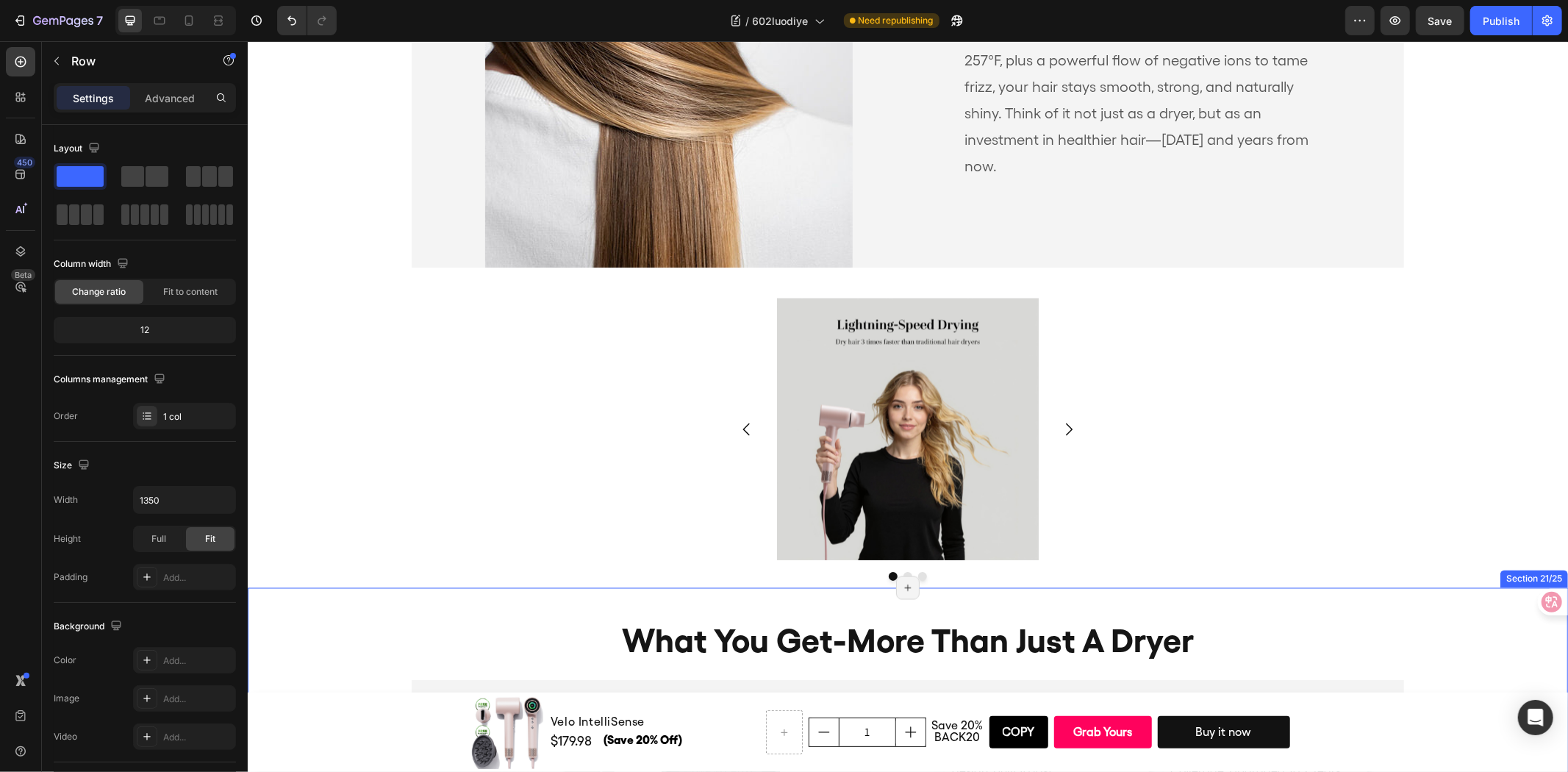
scroll to position [6525, 0]
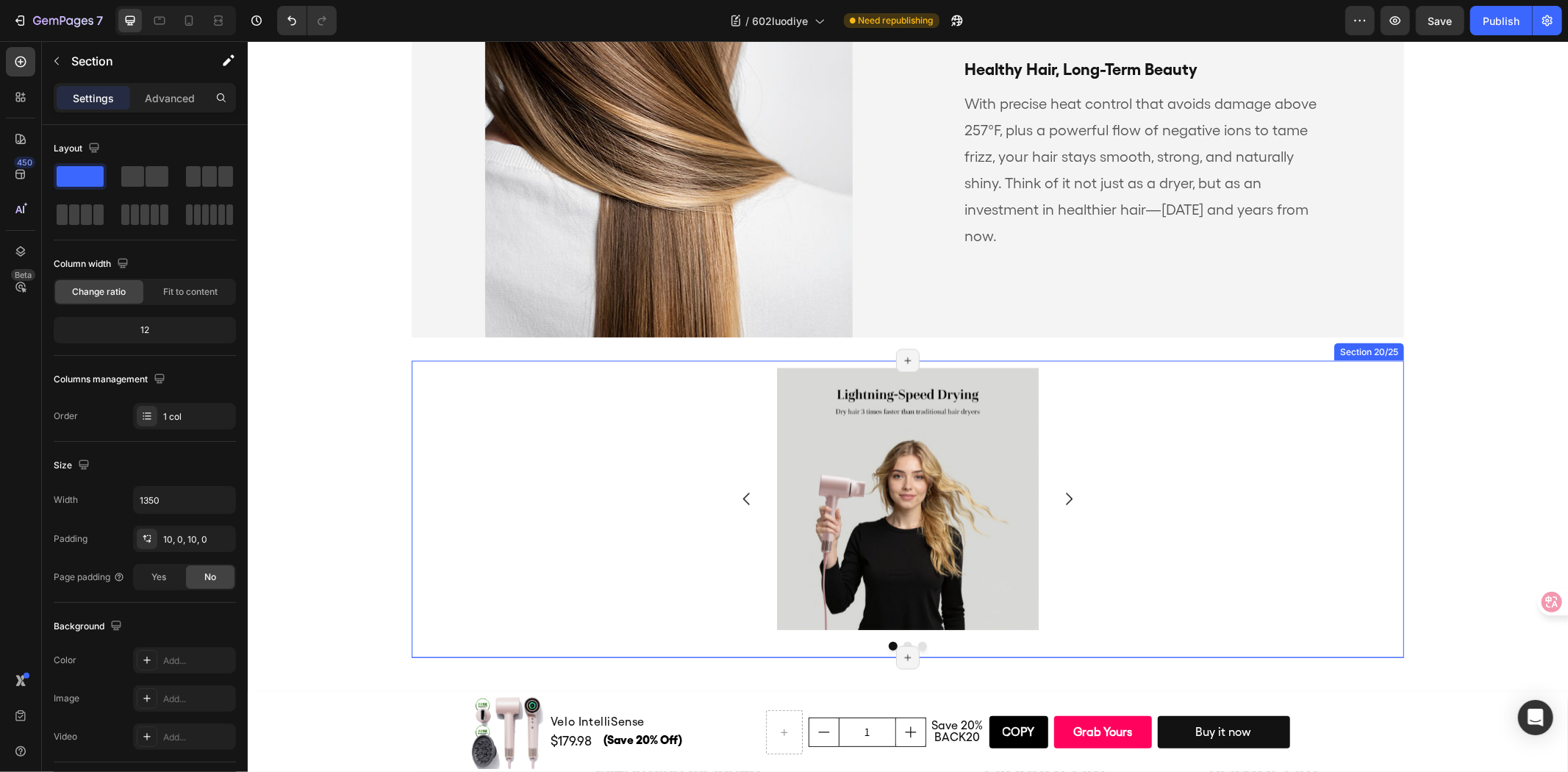
click at [1312, 443] on div "Image Image Image [GEOGRAPHIC_DATA]" at bounding box center [908, 509] width 993 height 282
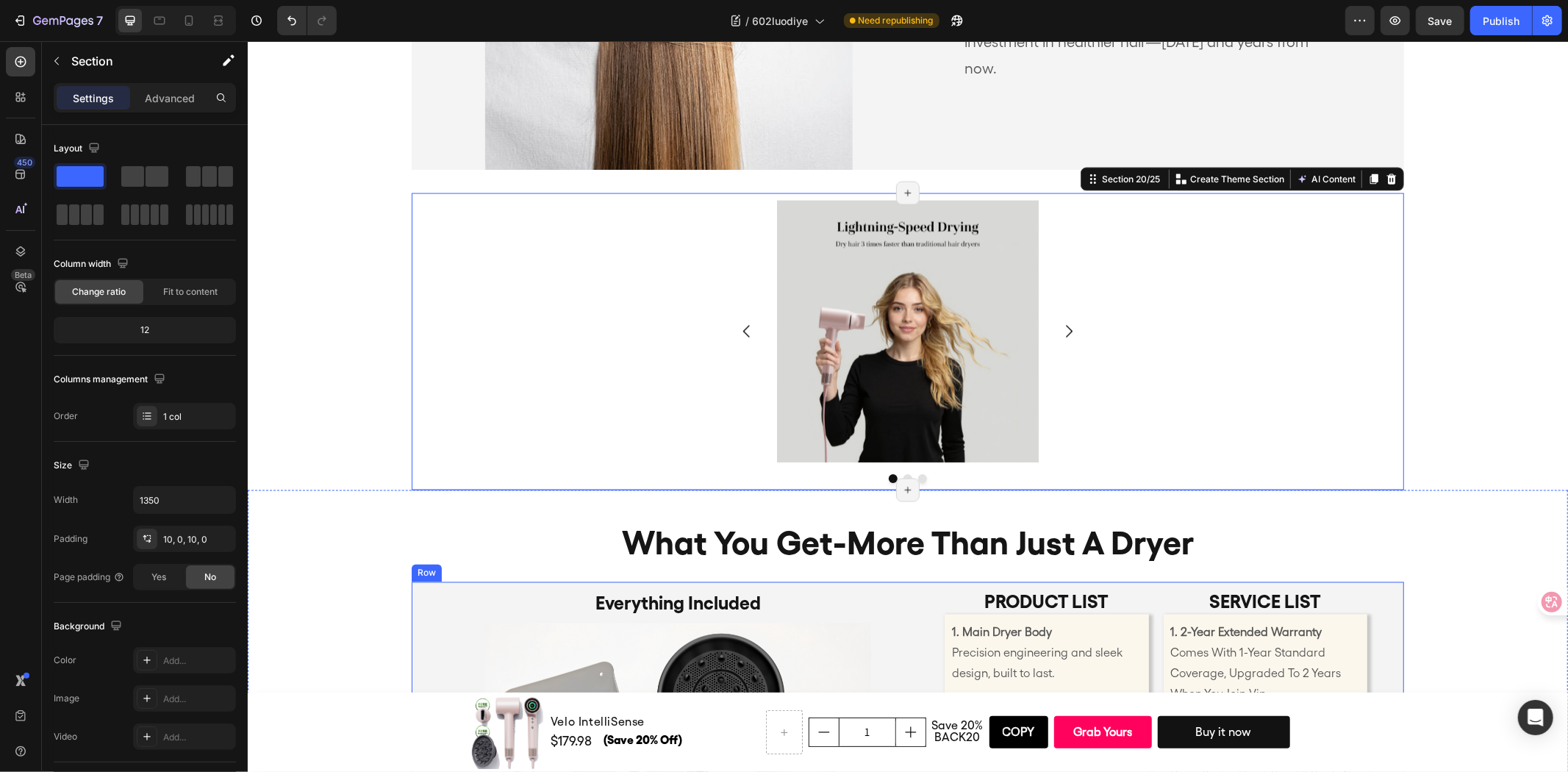
scroll to position [6852, 0]
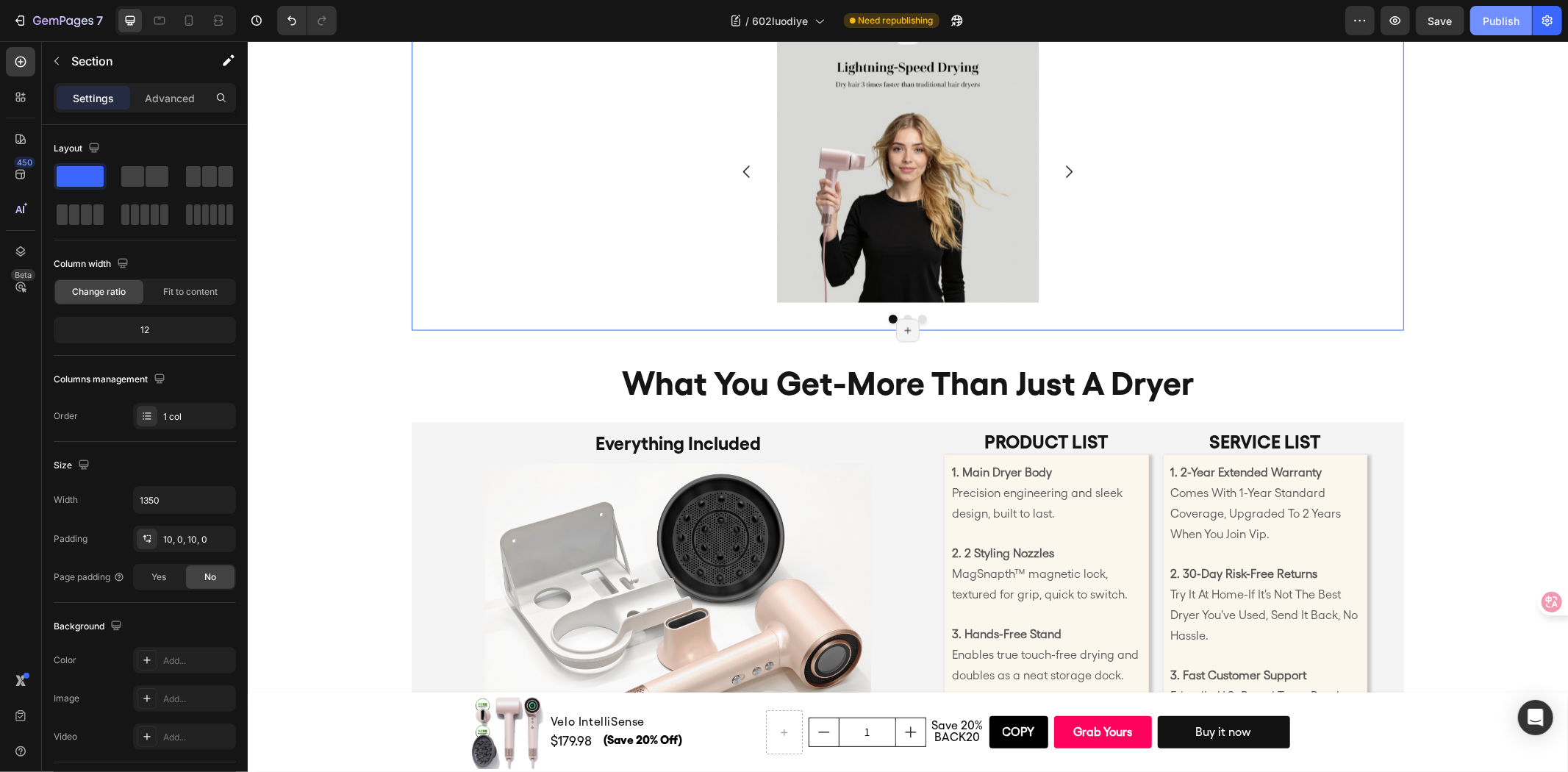
click at [1511, 19] on div "Publish" at bounding box center [1501, 20] width 36 height 15
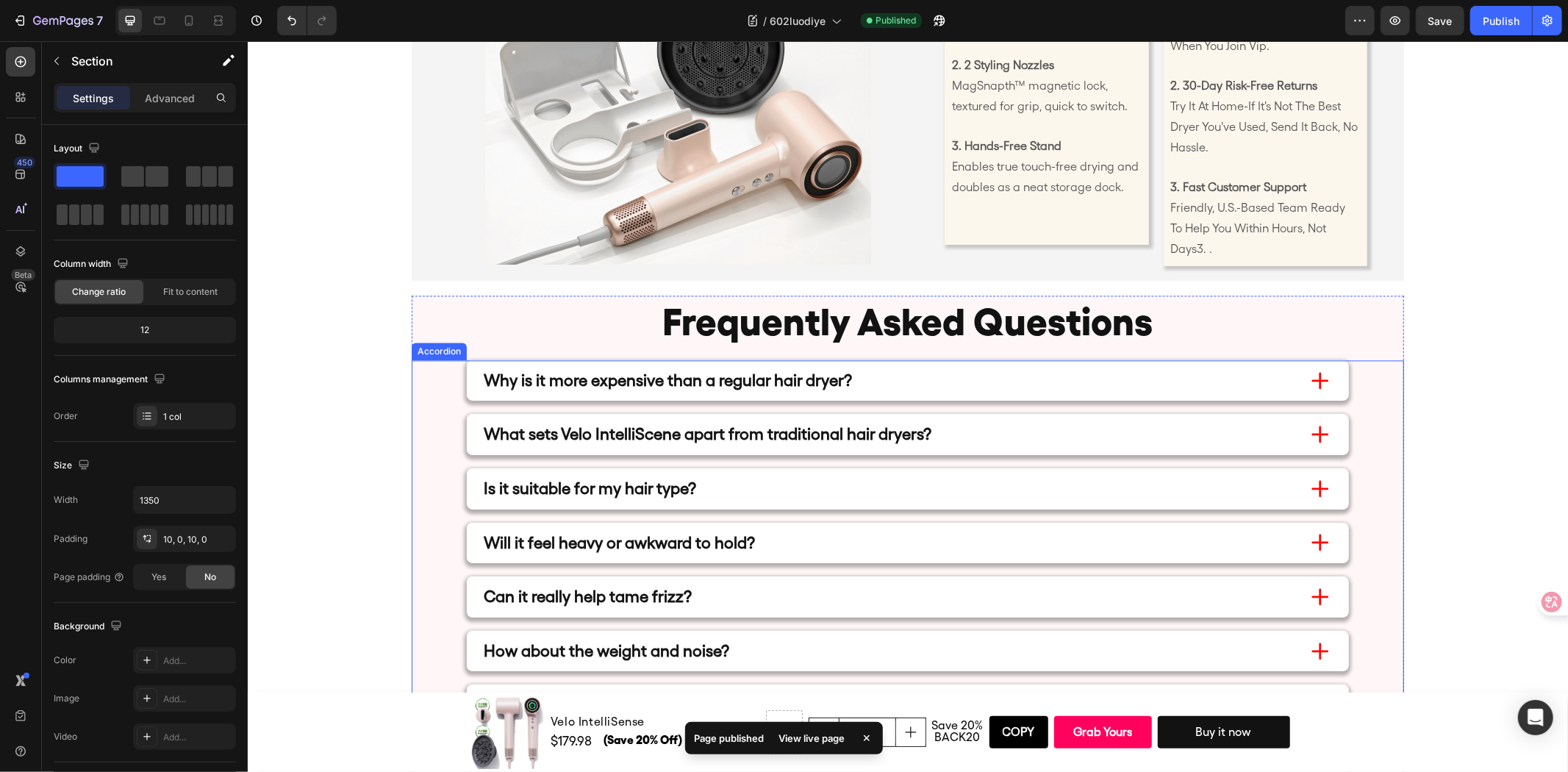
scroll to position [7342, 0]
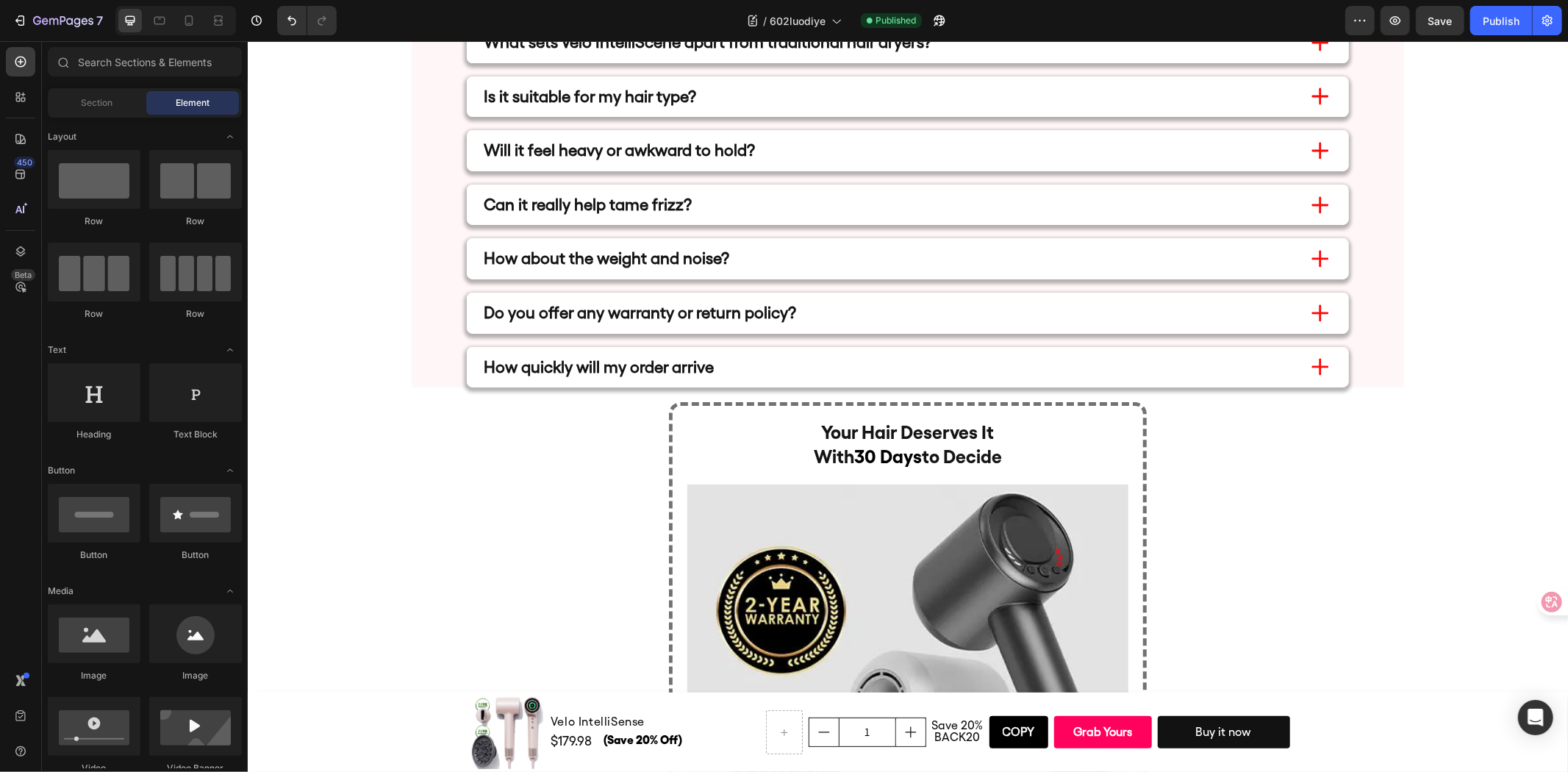
scroll to position [7751, 0]
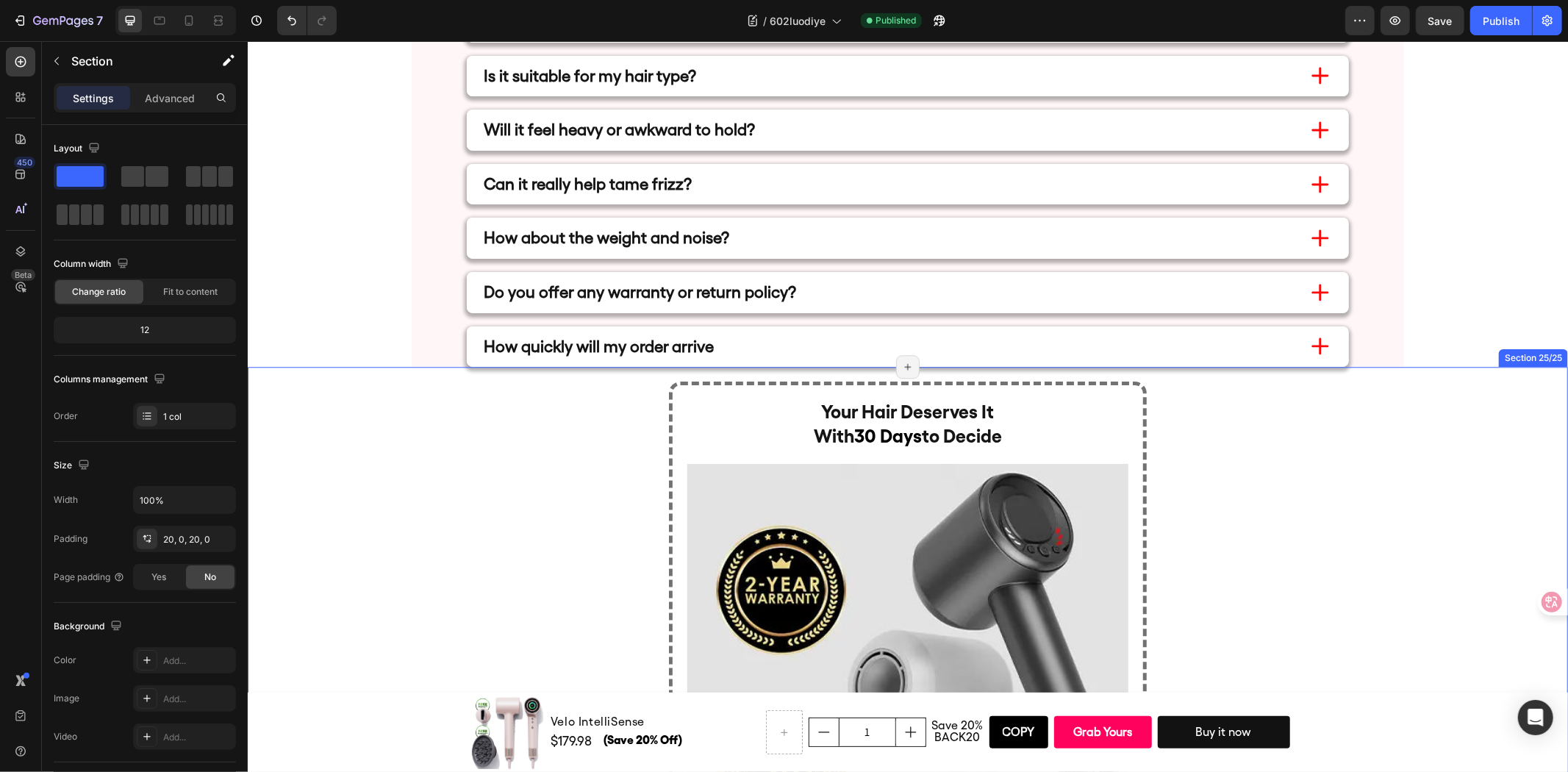
click at [583, 437] on div "Your Hair Deserves It With 30 Days to Decide Heading Image Full refund if you'r…" at bounding box center [908, 723] width 1321 height 684
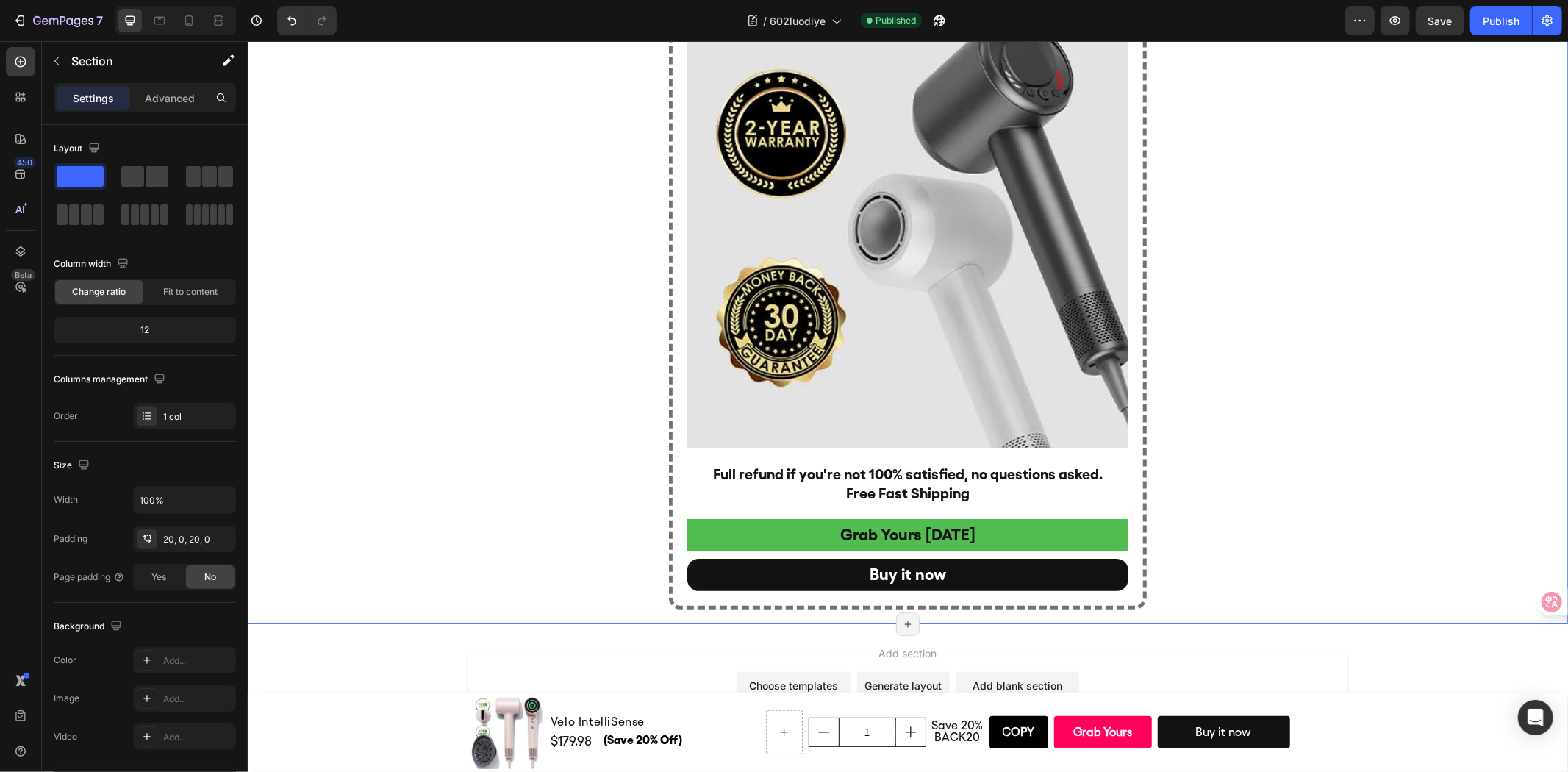
scroll to position [7944, 0]
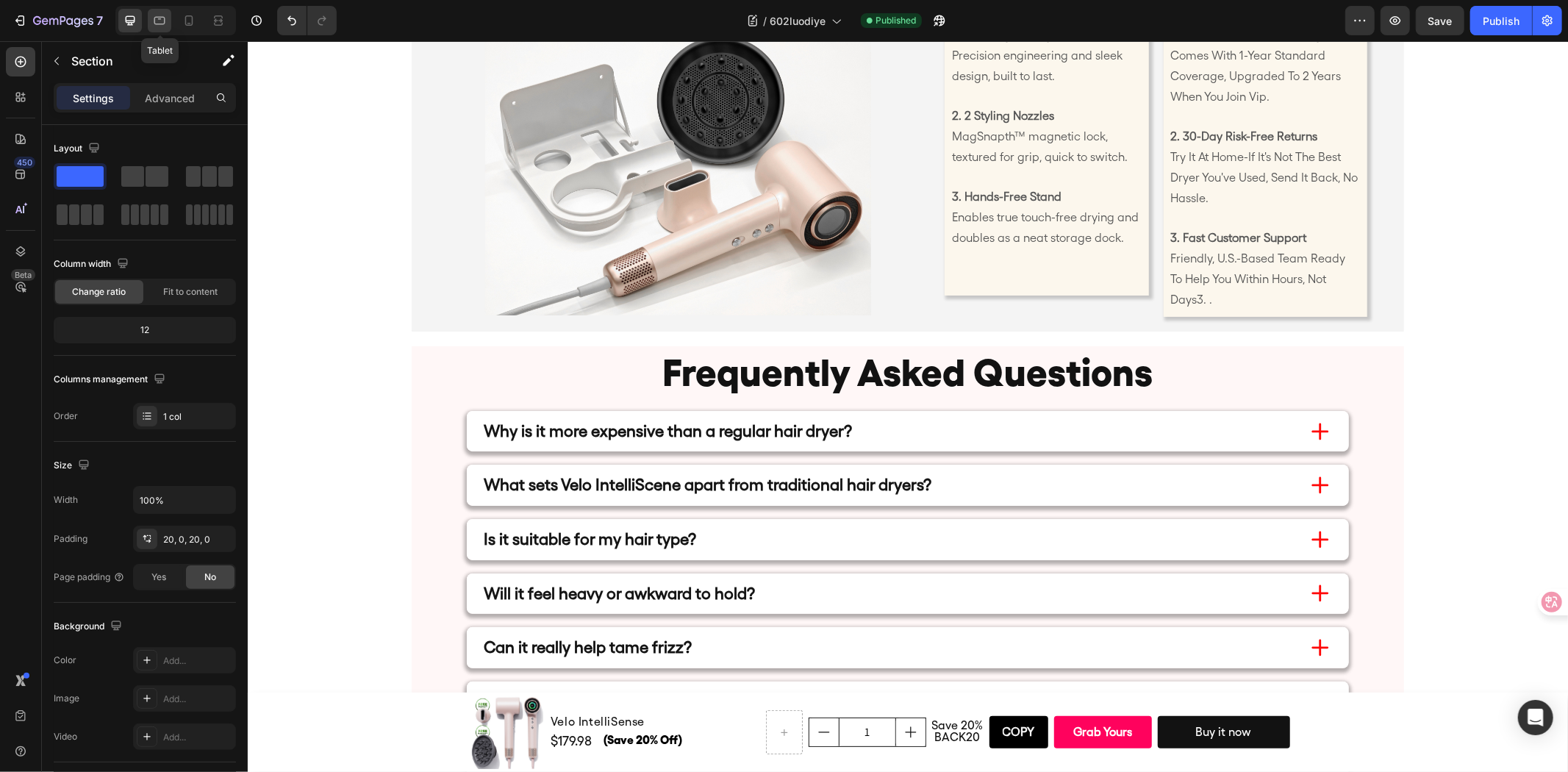
click at [154, 30] on div at bounding box center [160, 20] width 24 height 24
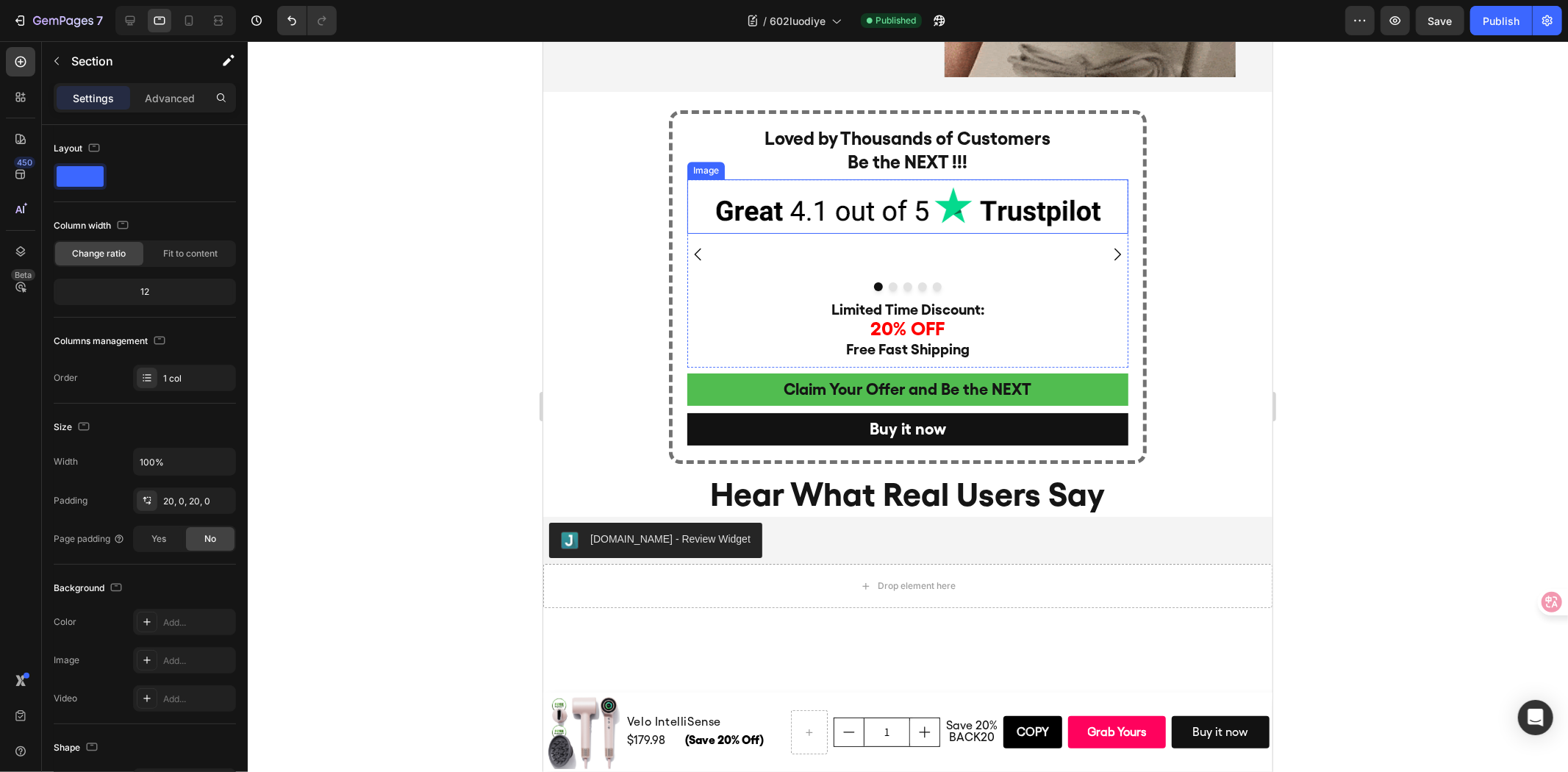
scroll to position [3367, 0]
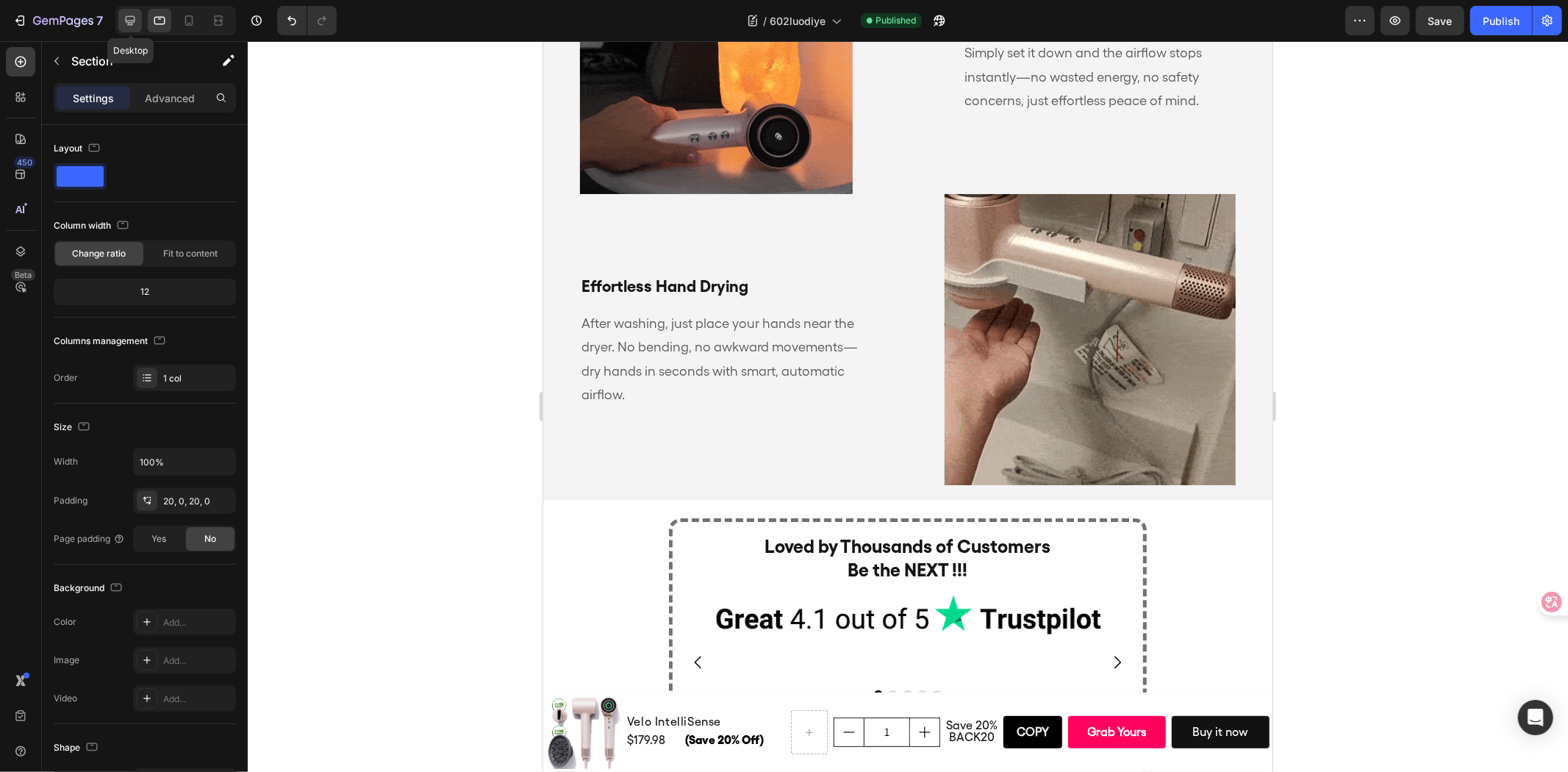
click at [132, 25] on icon at bounding box center [130, 20] width 15 height 15
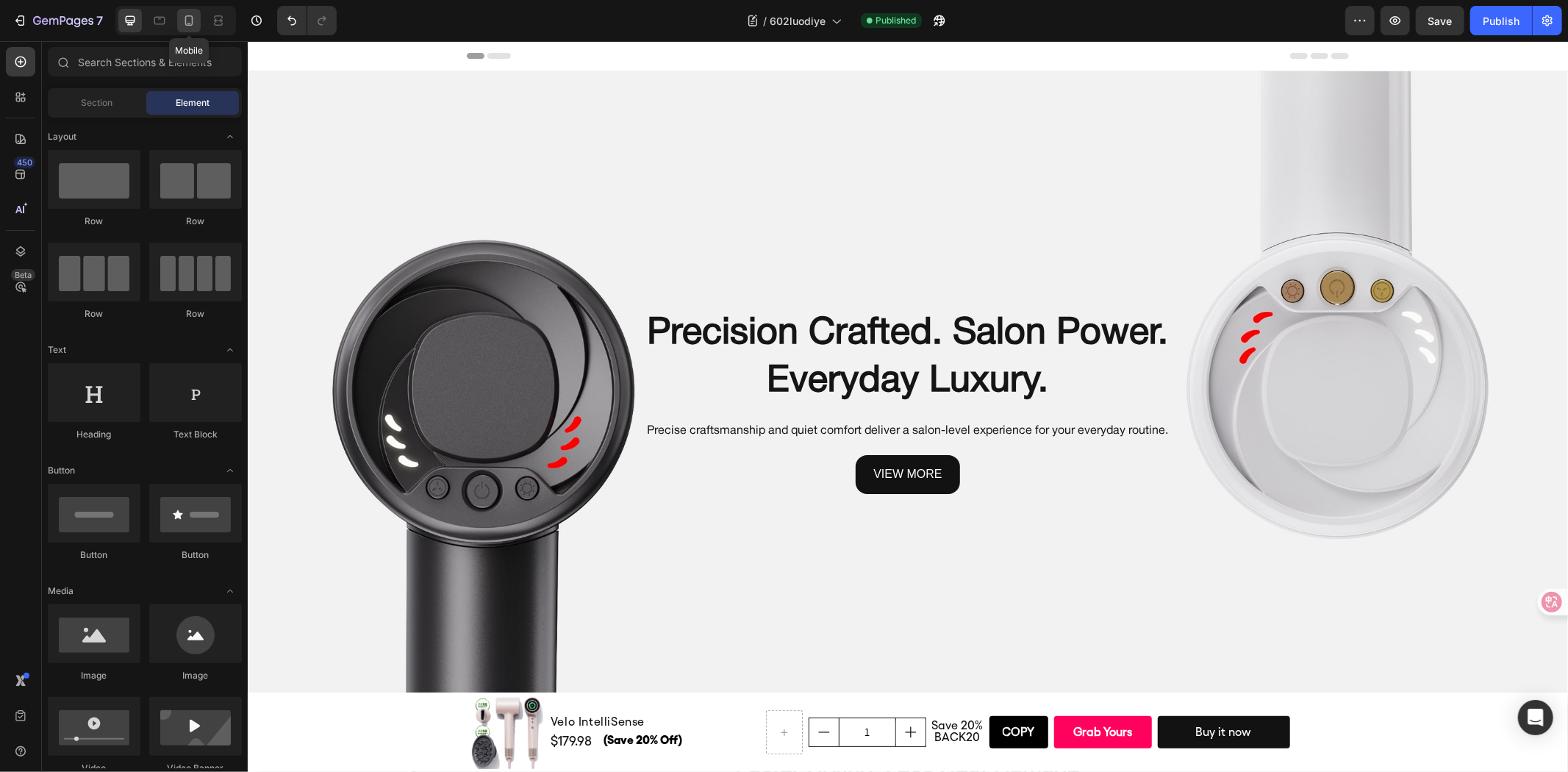
click at [187, 20] on icon at bounding box center [189, 20] width 15 height 15
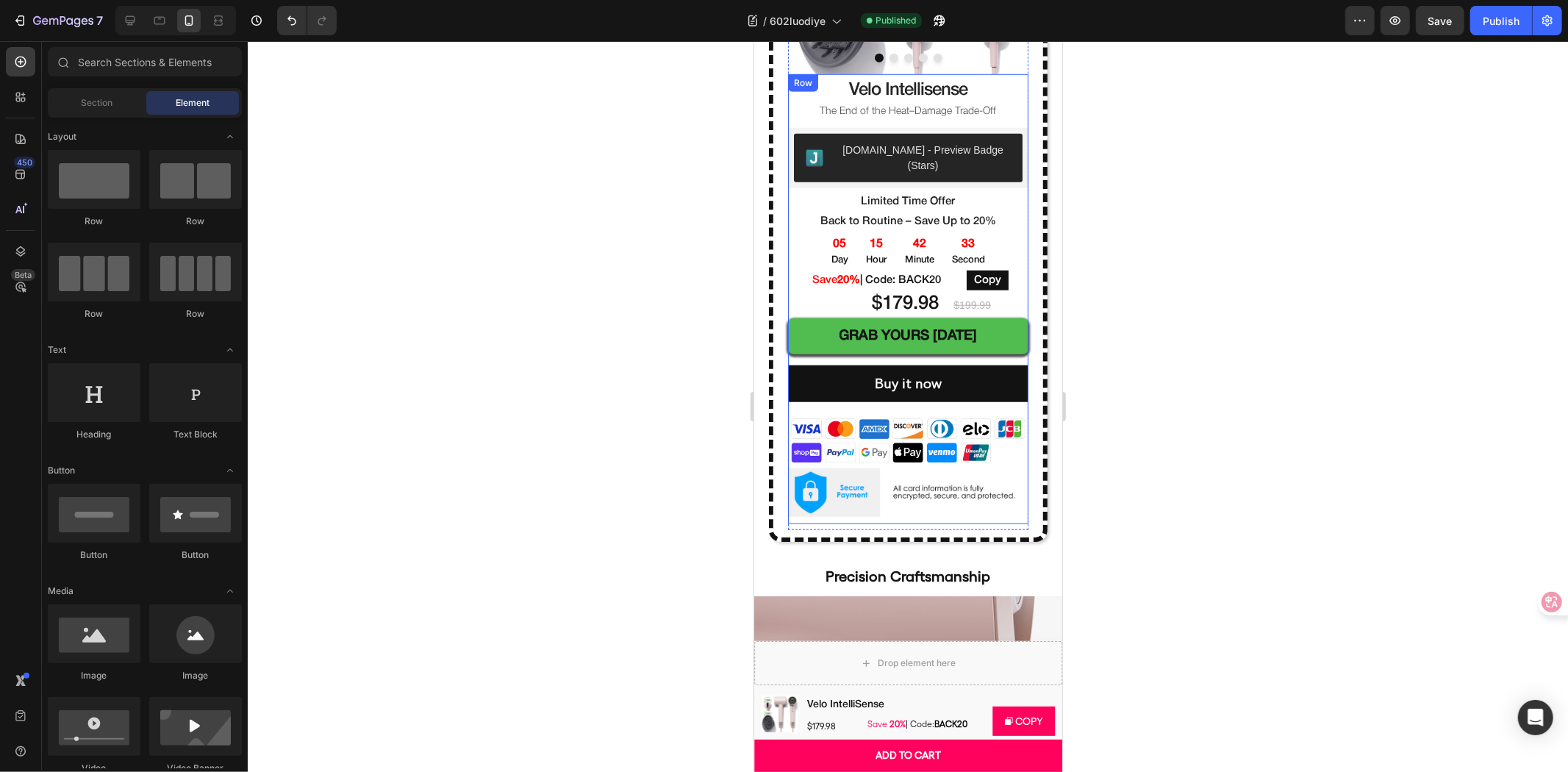
scroll to position [898, 0]
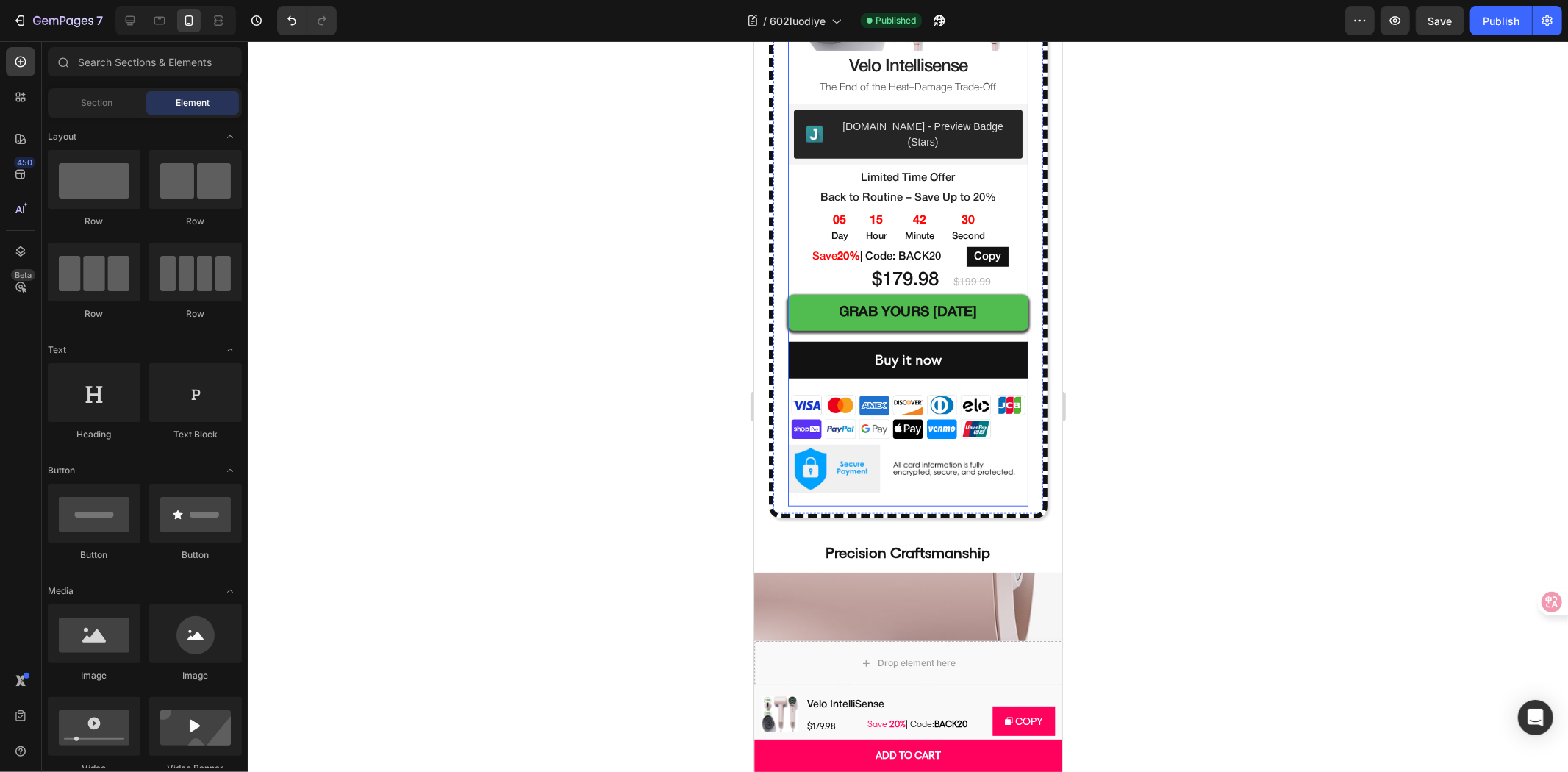
click at [802, 472] on div "velo intellisense (P) Title The End of the Heat–Damage Trade-Off Text Block [DO…" at bounding box center [907, 277] width 240 height 456
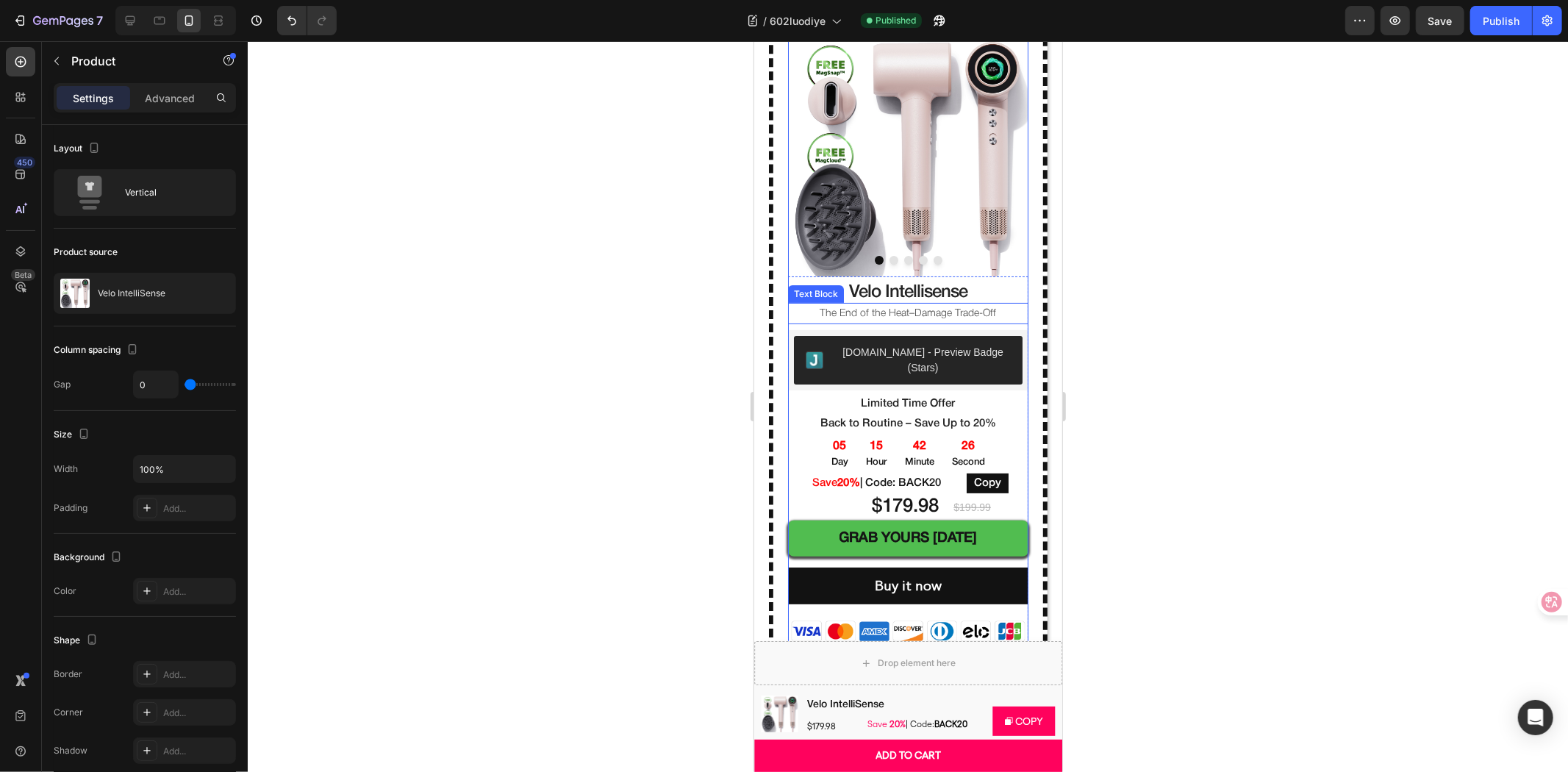
scroll to position [82, 0]
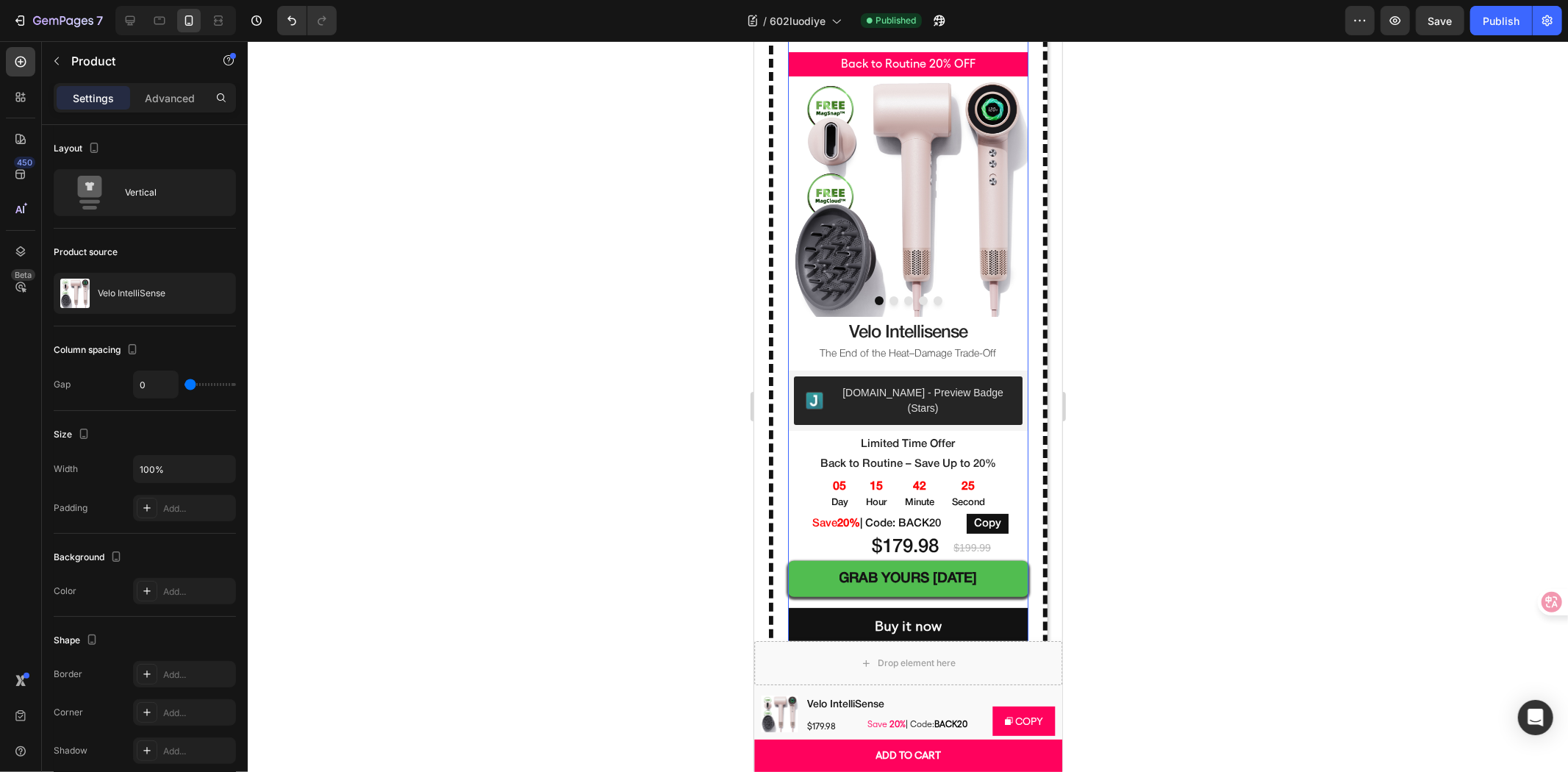
click at [597, 127] on div at bounding box center [908, 406] width 1321 height 730
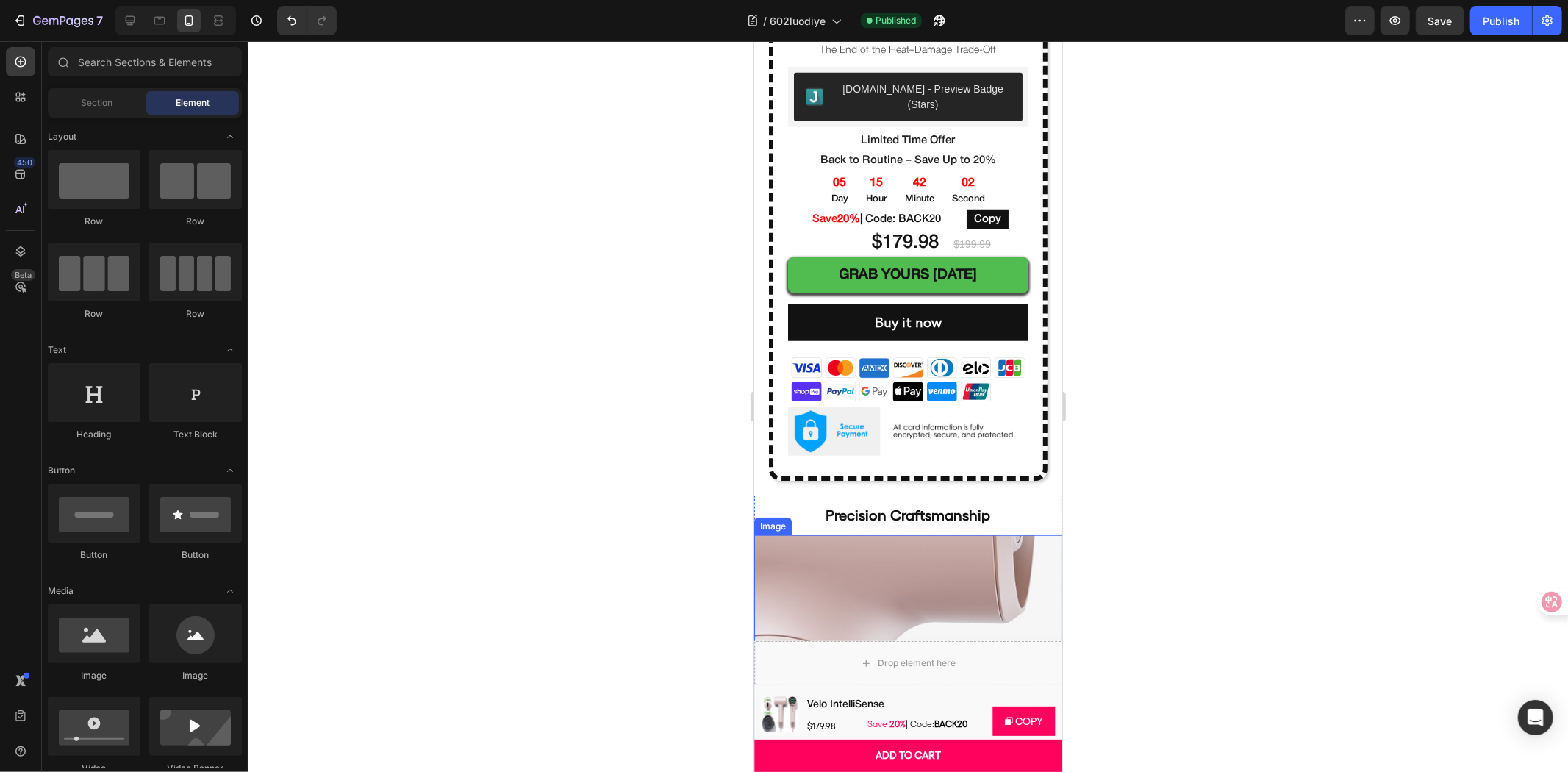
scroll to position [816, 0]
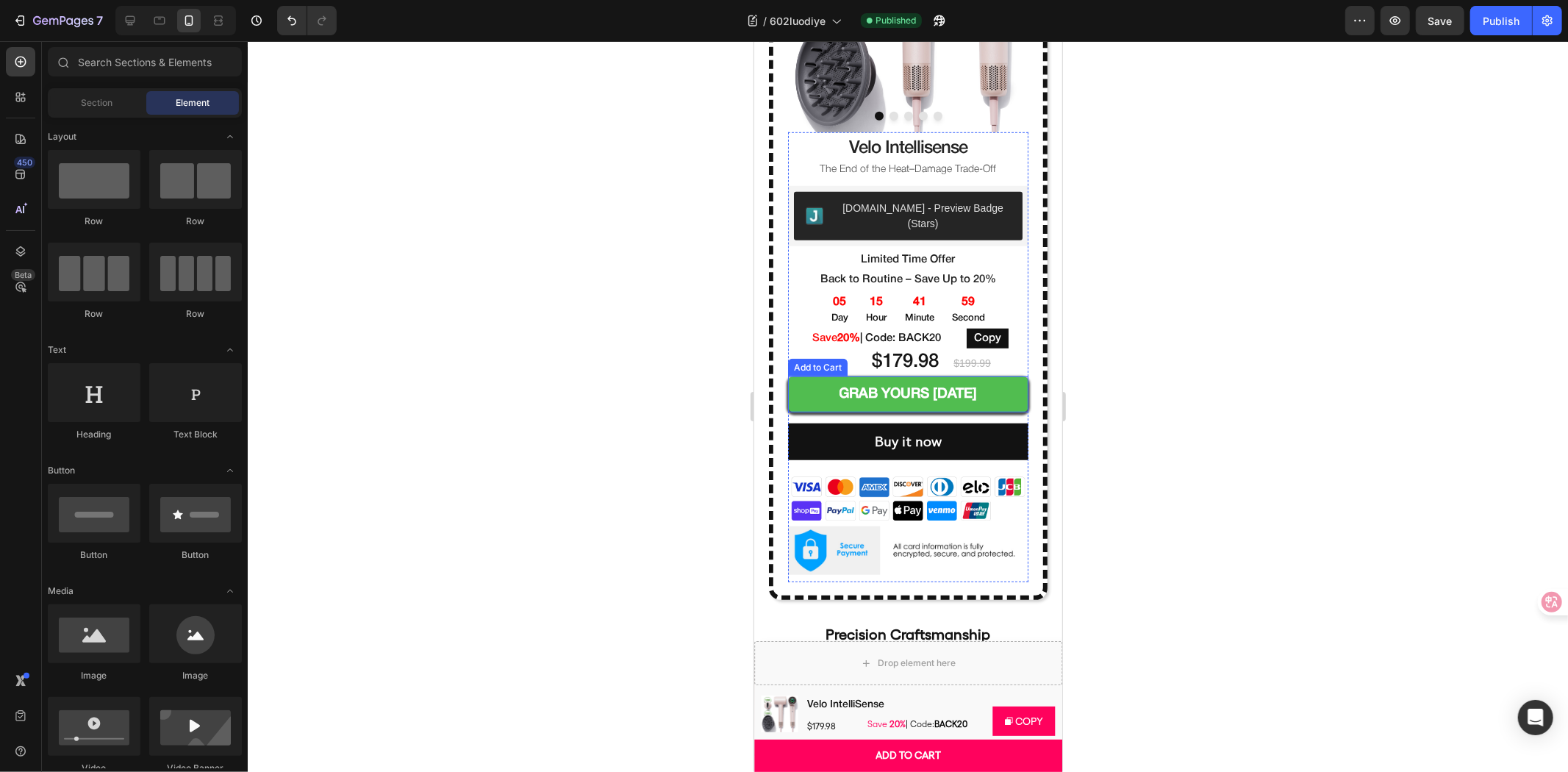
click at [1002, 376] on button "Grab Yours [DATE]" at bounding box center [907, 394] width 240 height 36
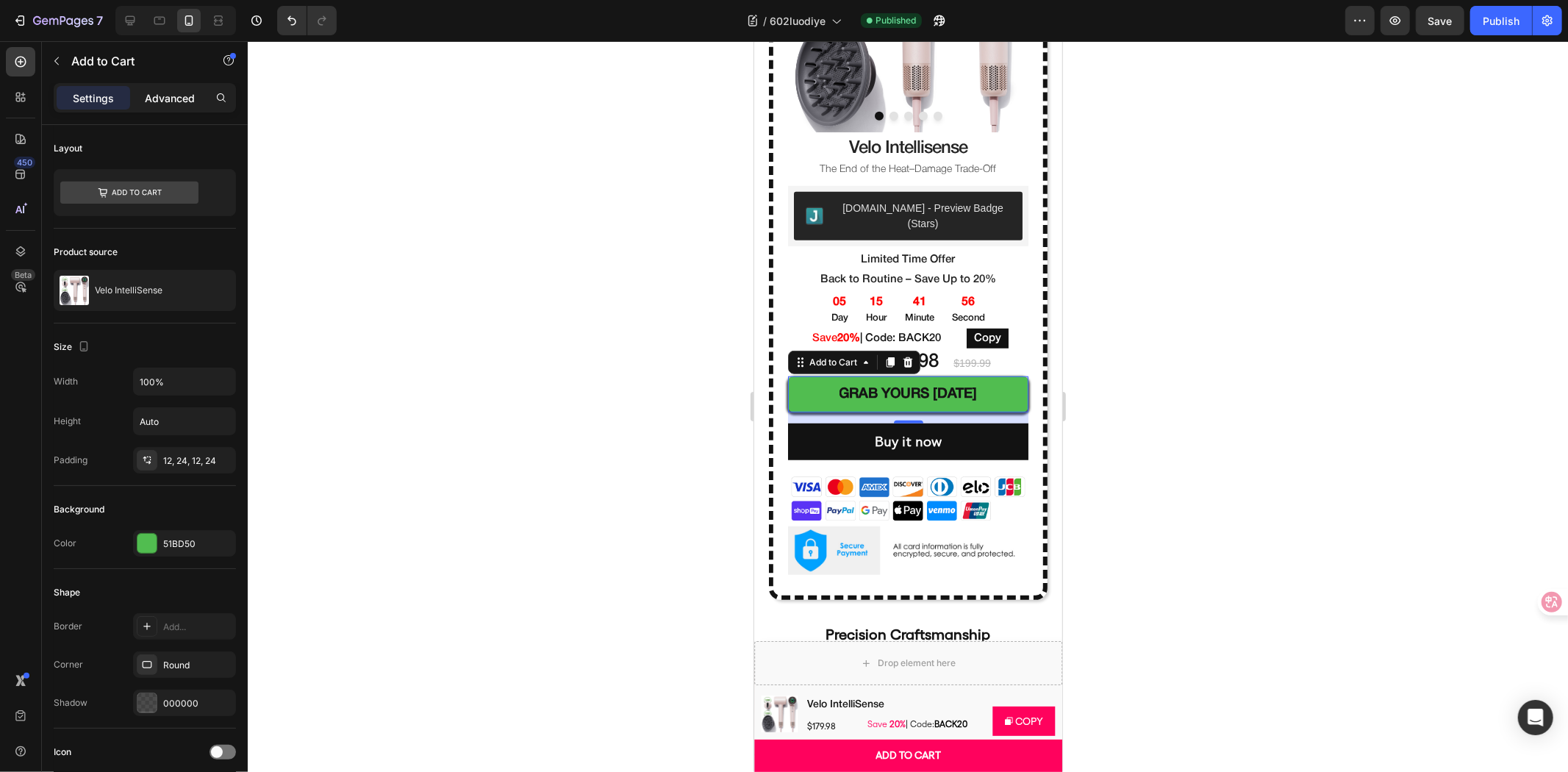
click at [157, 103] on p "Advanced" at bounding box center [169, 97] width 50 height 15
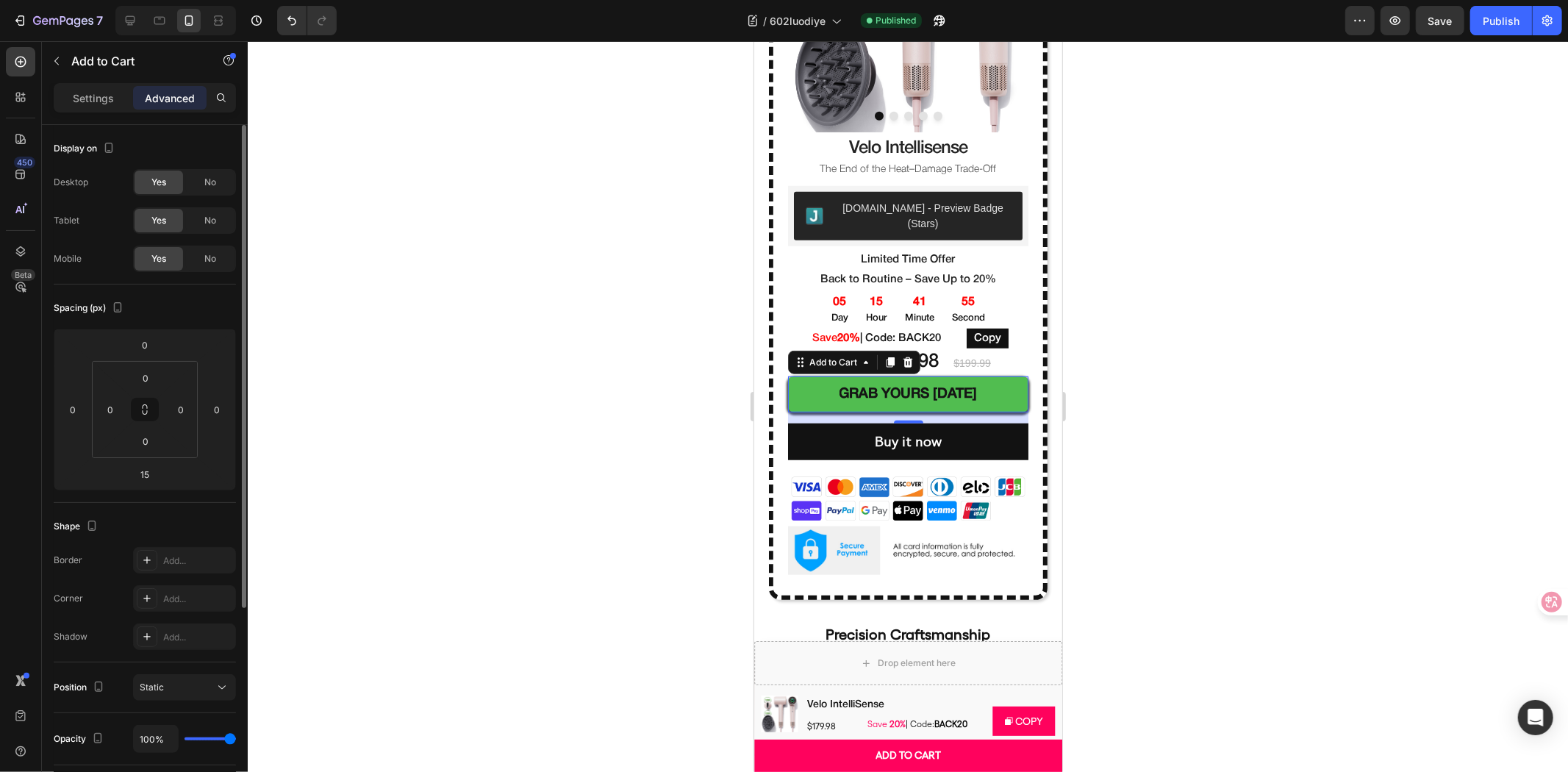
click at [0, 0] on div "Spacing (px) 0 0 15 0 0 0 0 0" at bounding box center [0, 0] width 0 height 0
click at [137, 480] on input "15" at bounding box center [144, 473] width 29 height 22
type input "10"
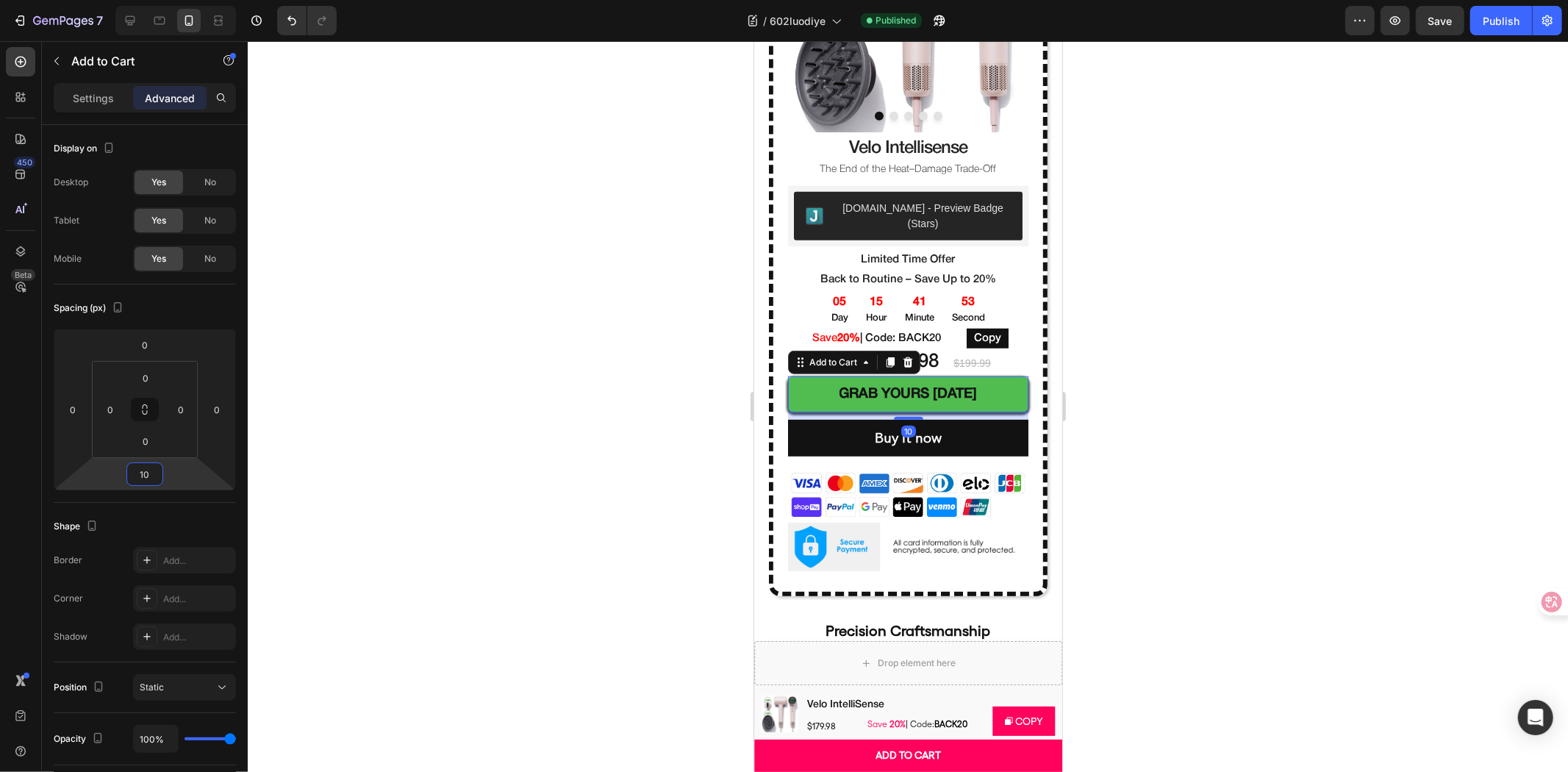
click at [480, 284] on div at bounding box center [908, 406] width 1321 height 730
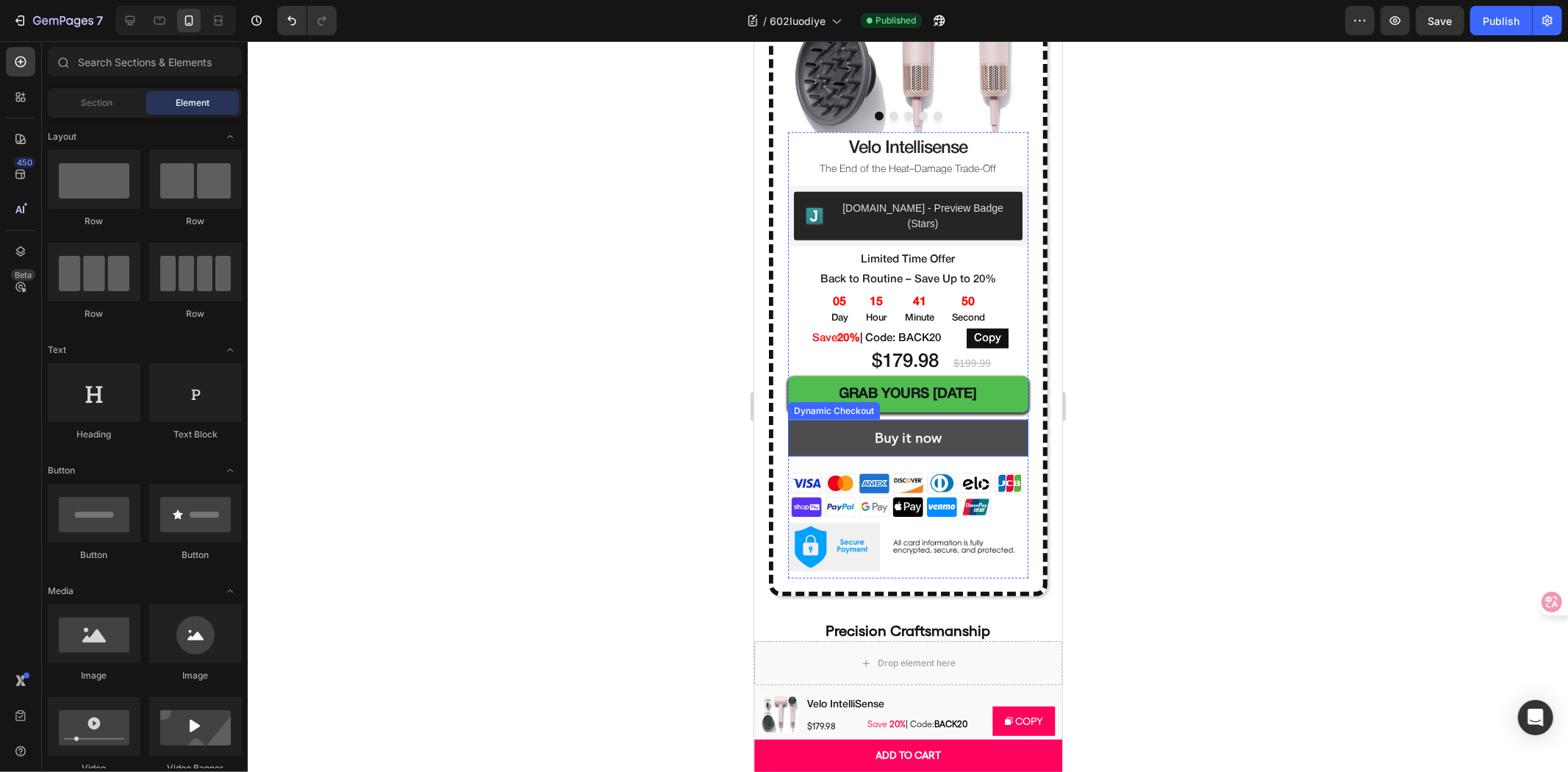
click at [949, 427] on button "Buy it now" at bounding box center [907, 437] width 240 height 36
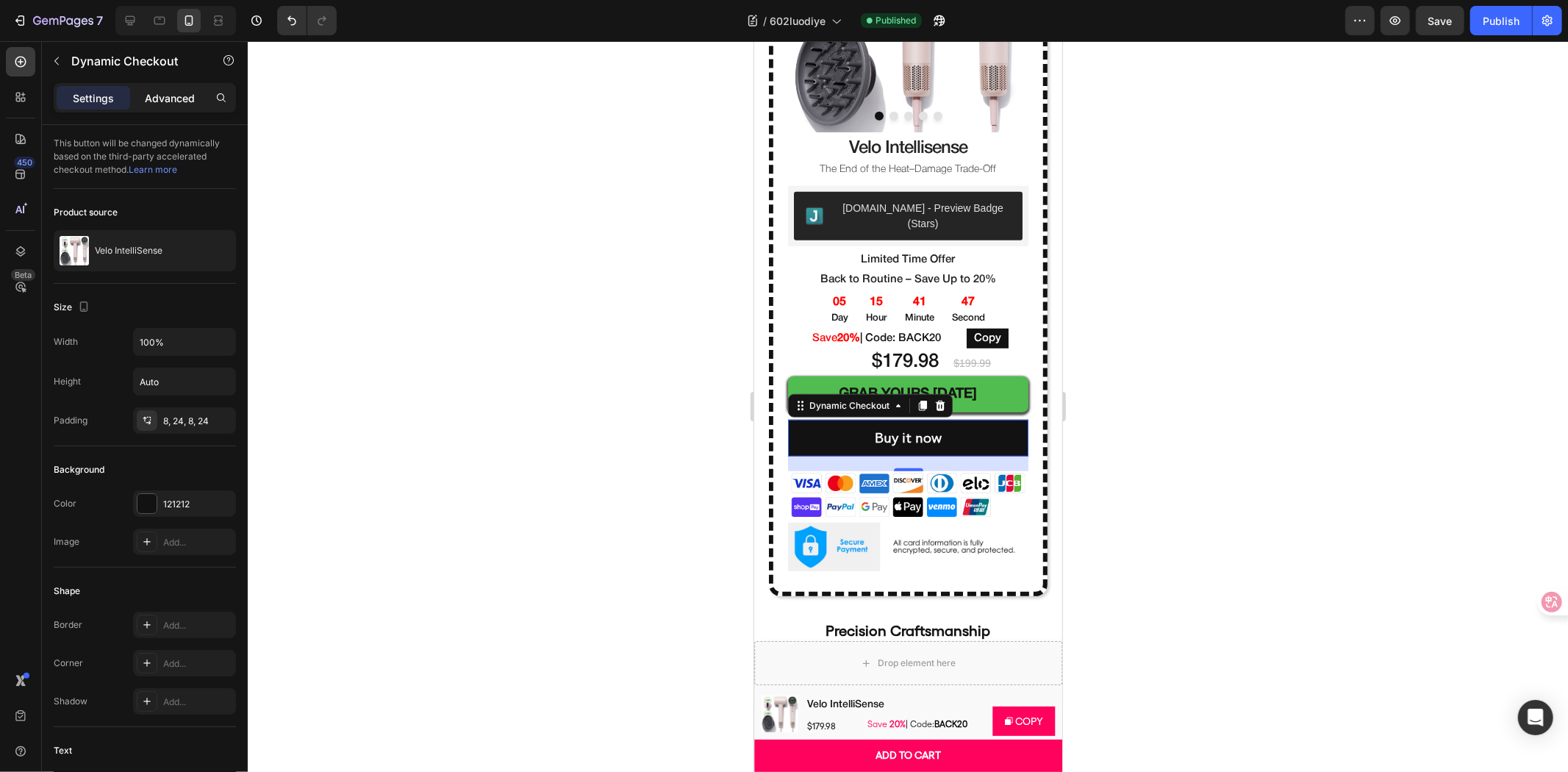
click at [169, 101] on p "Advanced" at bounding box center [169, 97] width 50 height 15
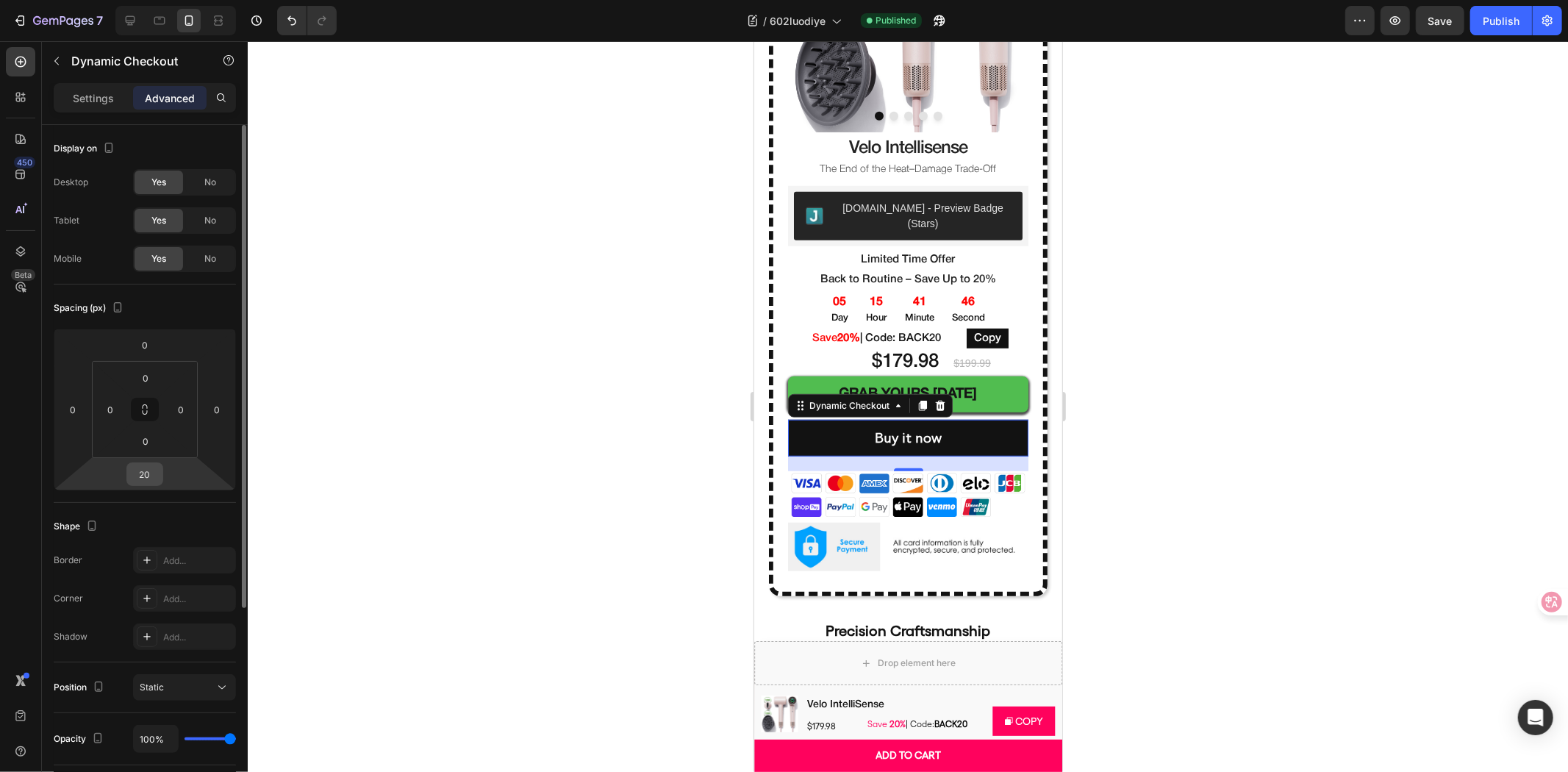
click at [136, 481] on input "20" at bounding box center [144, 473] width 29 height 22
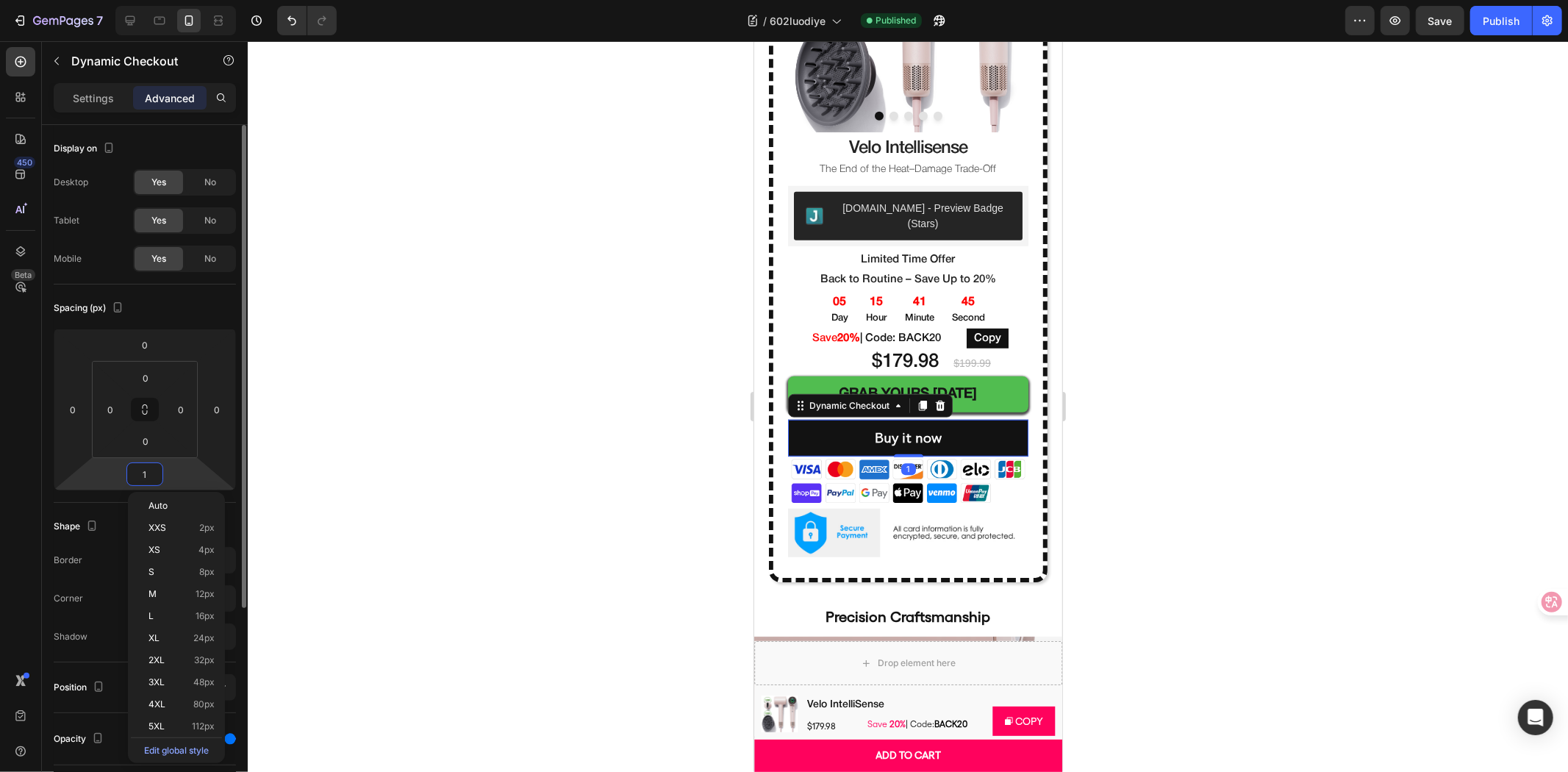
type input "10"
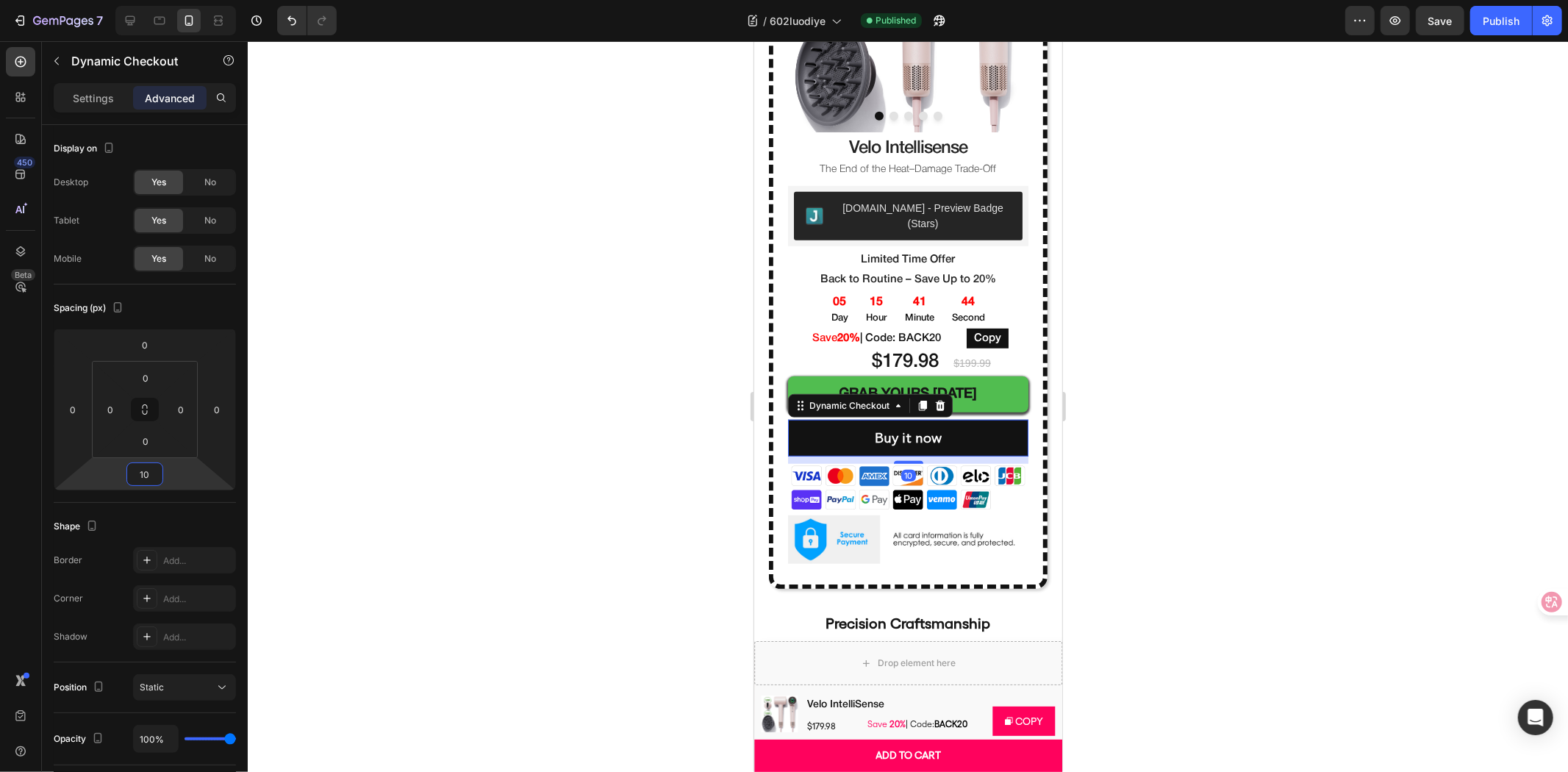
click at [488, 402] on div at bounding box center [908, 406] width 1321 height 730
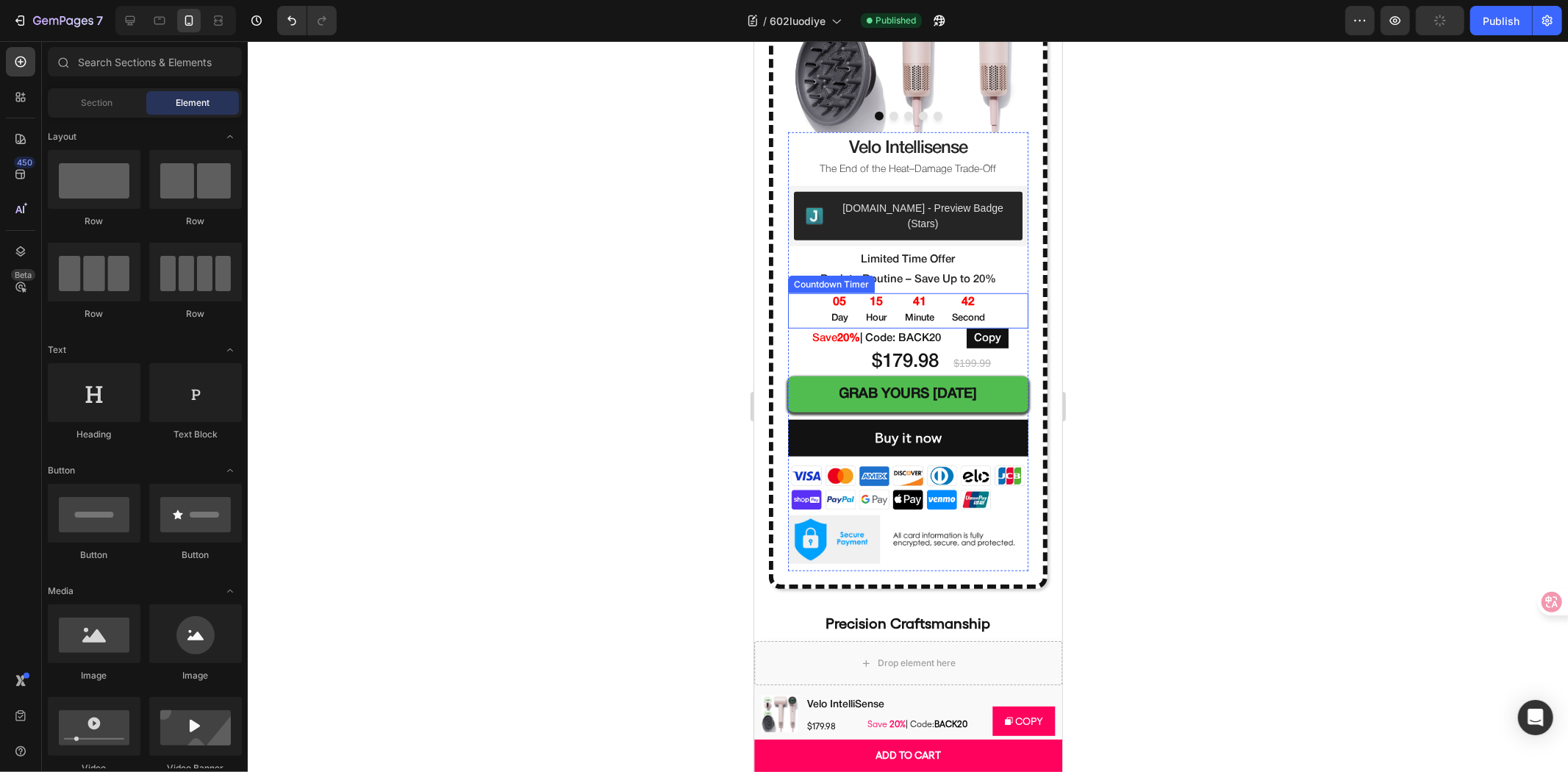
click at [874, 310] on p "Hour" at bounding box center [876, 317] width 21 height 15
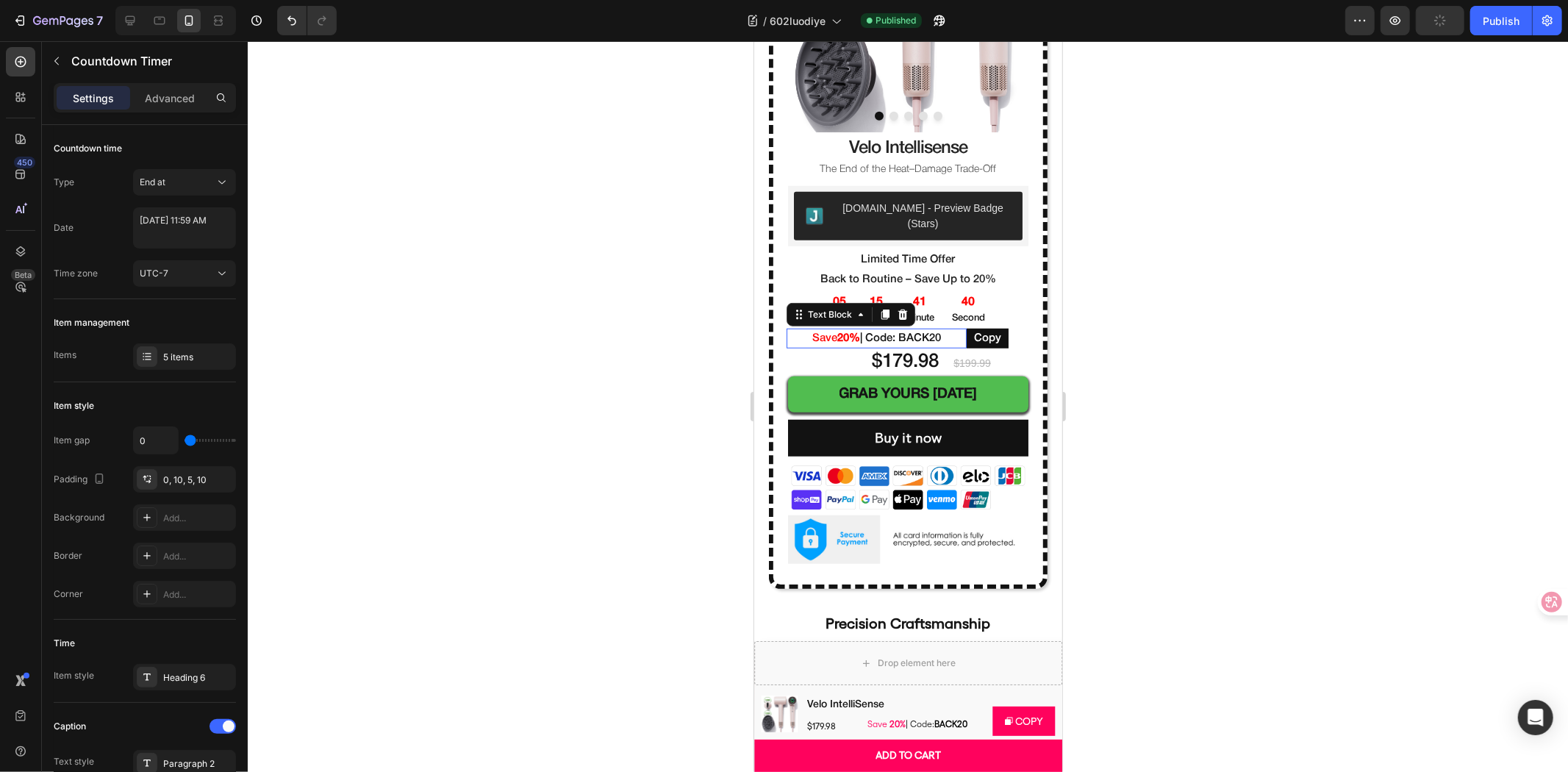
click at [792, 328] on p "Save 20% | Code: BACK20" at bounding box center [876, 338] width 180 height 19
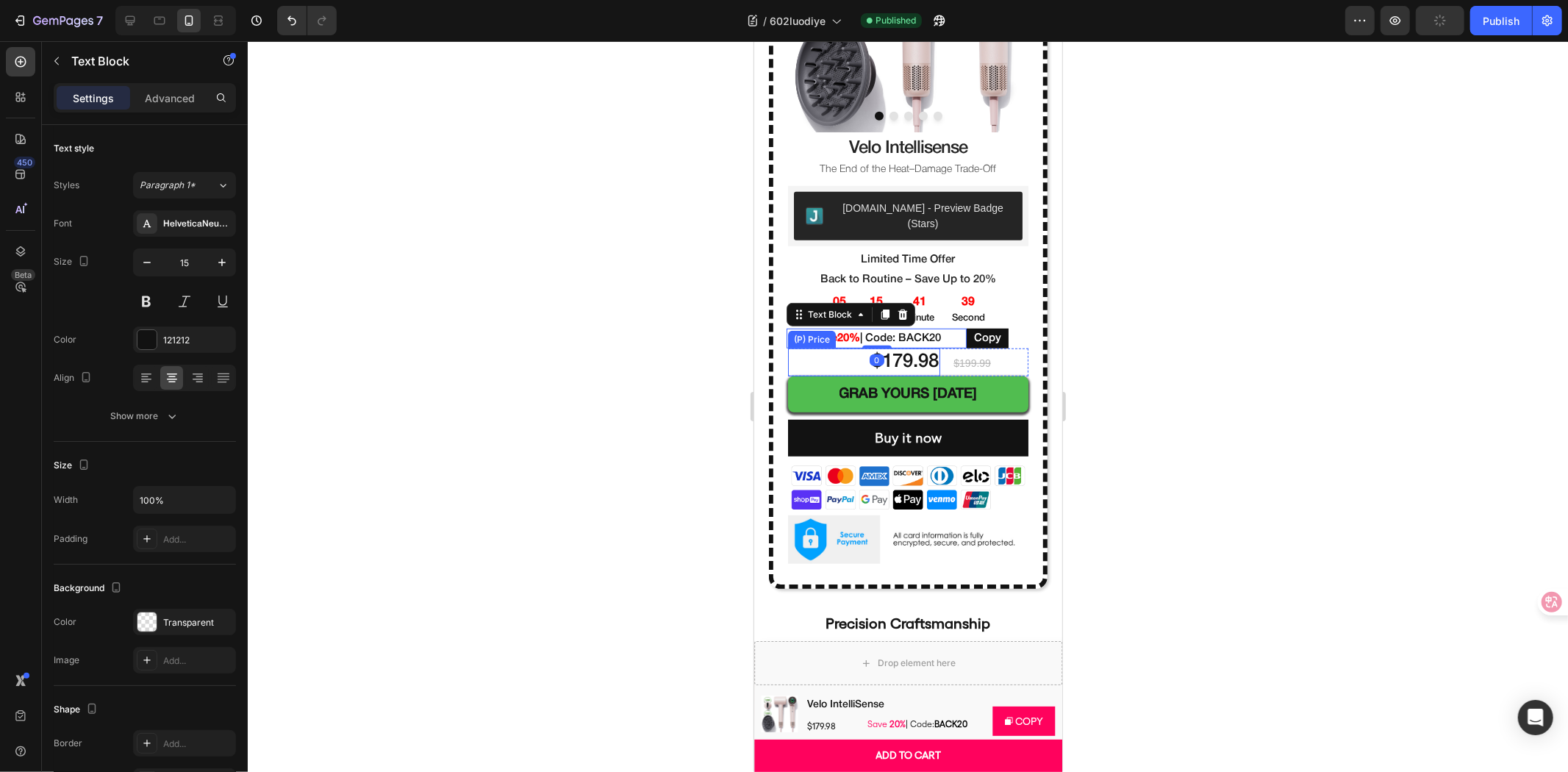
click at [800, 347] on div "$179.98" at bounding box center [863, 362] width 152 height 28
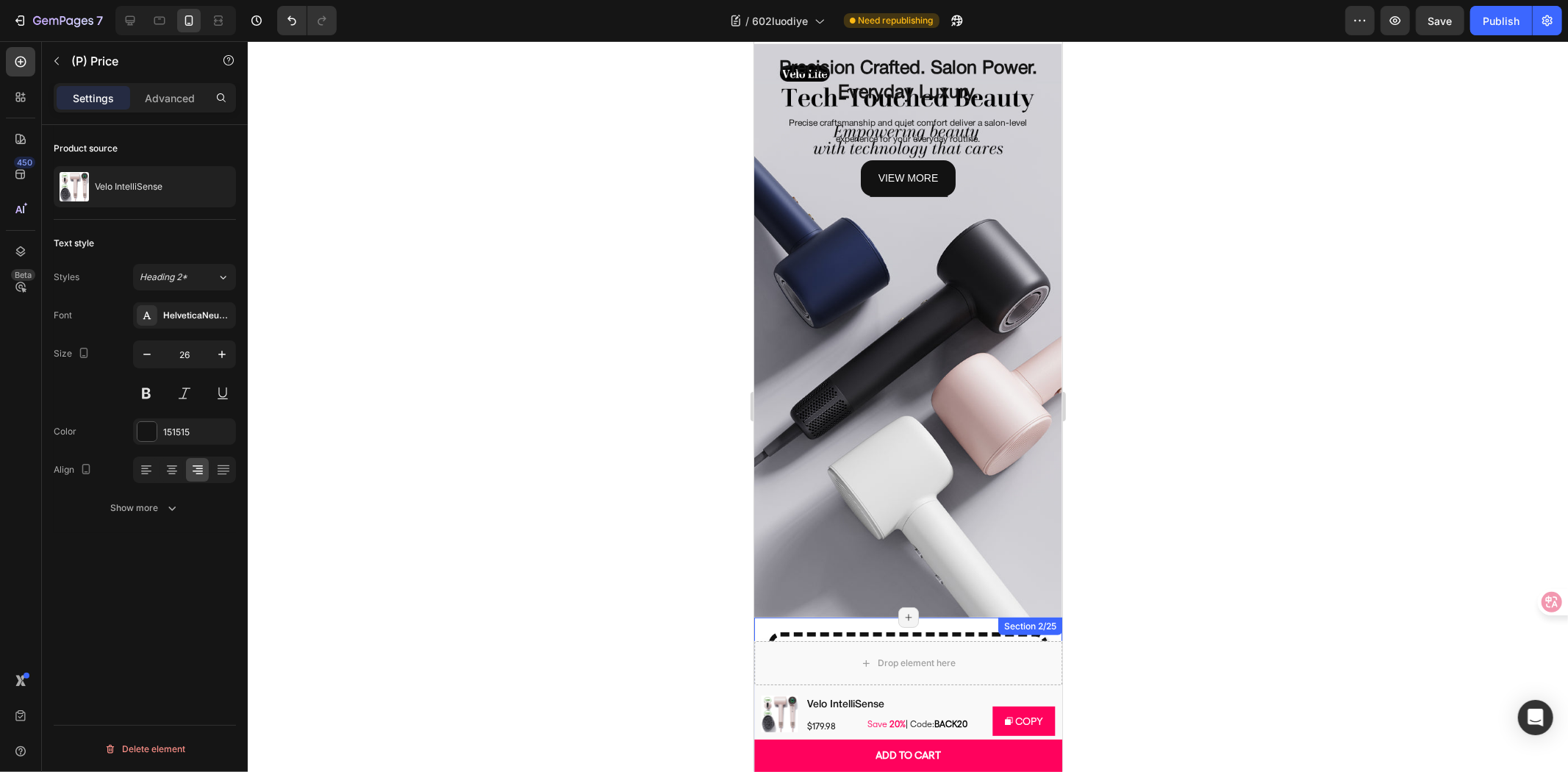
scroll to position [0, 0]
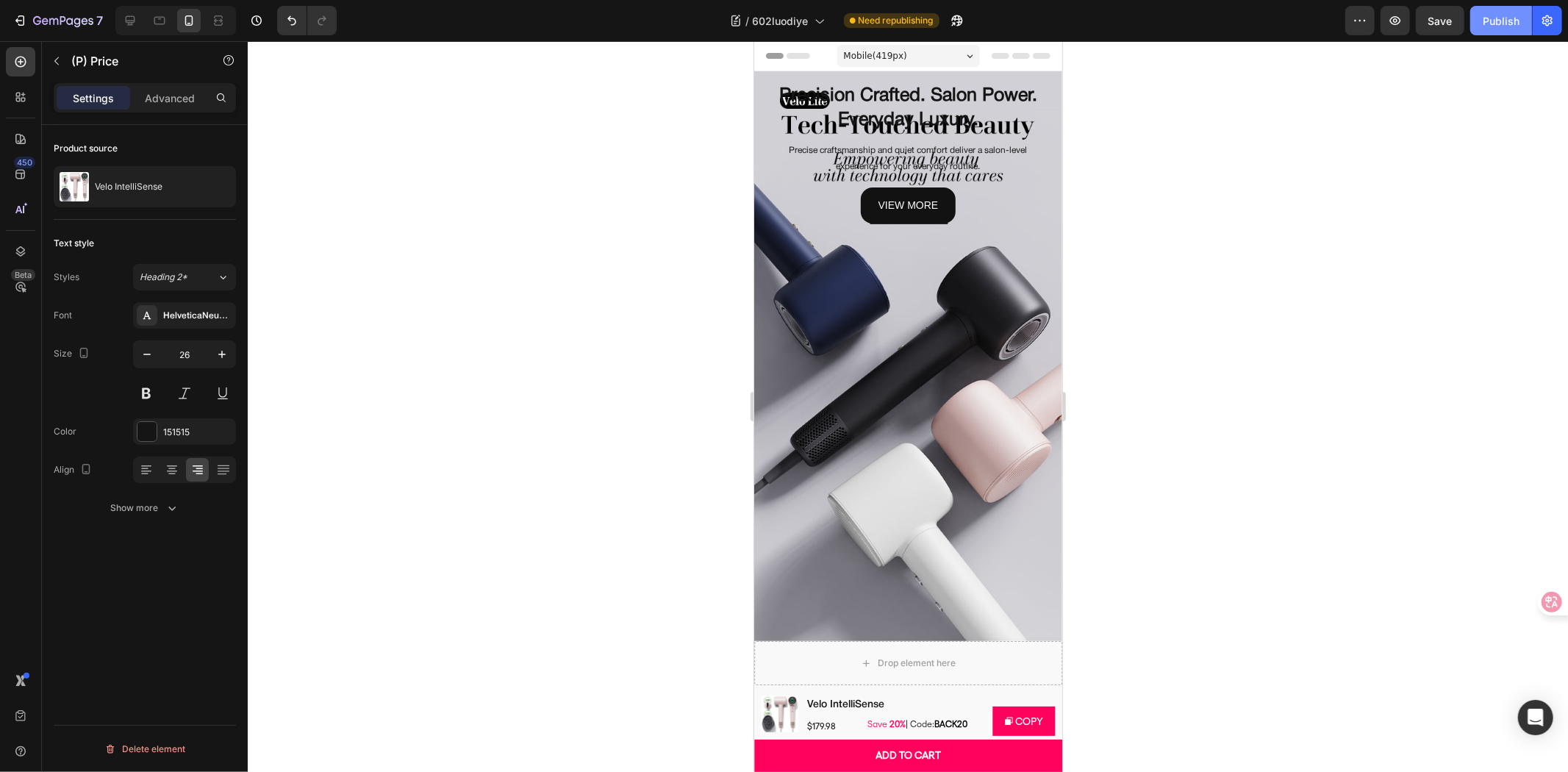
click at [1483, 15] on div "Publish" at bounding box center [1501, 20] width 36 height 15
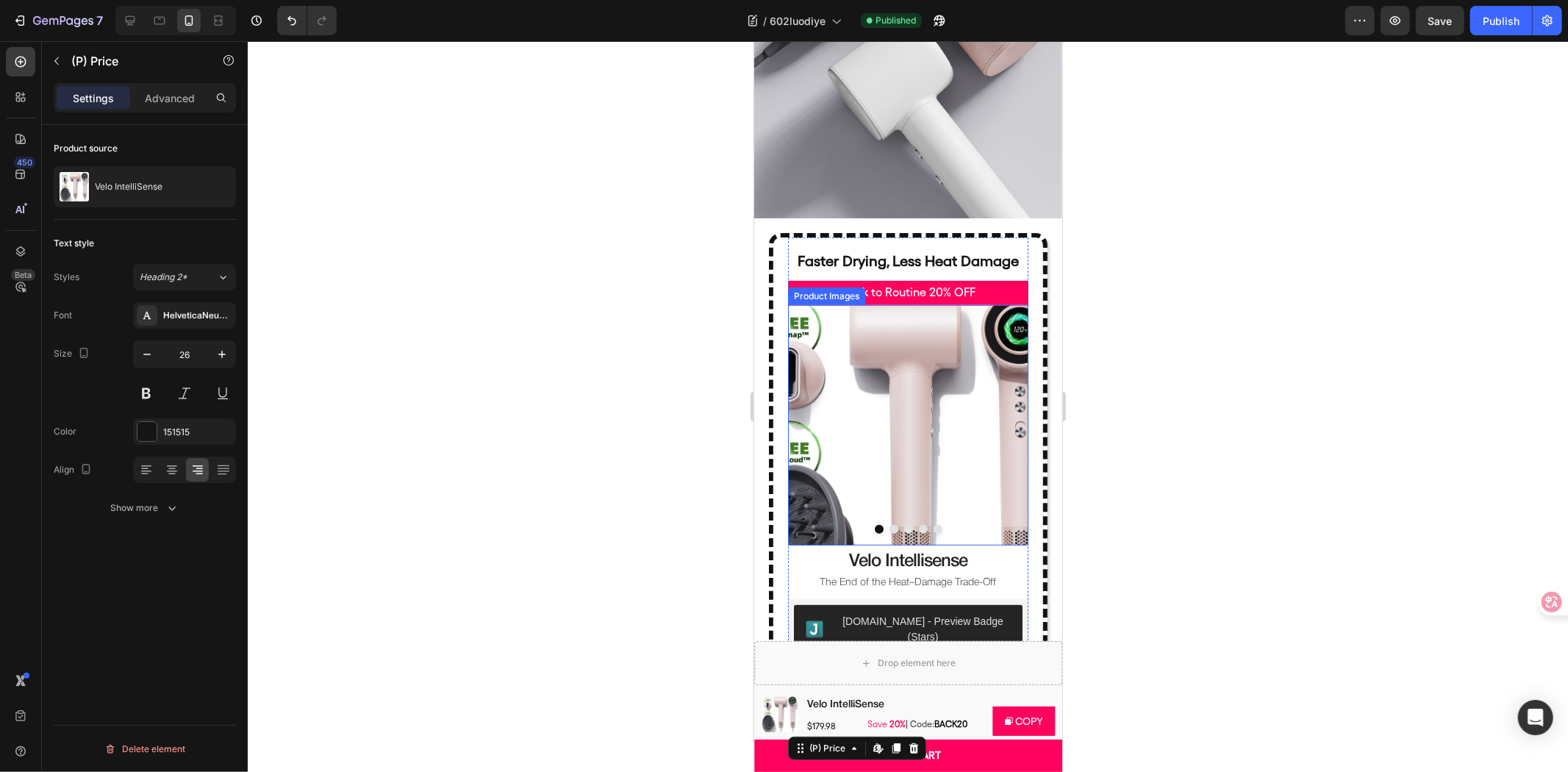
scroll to position [489, 0]
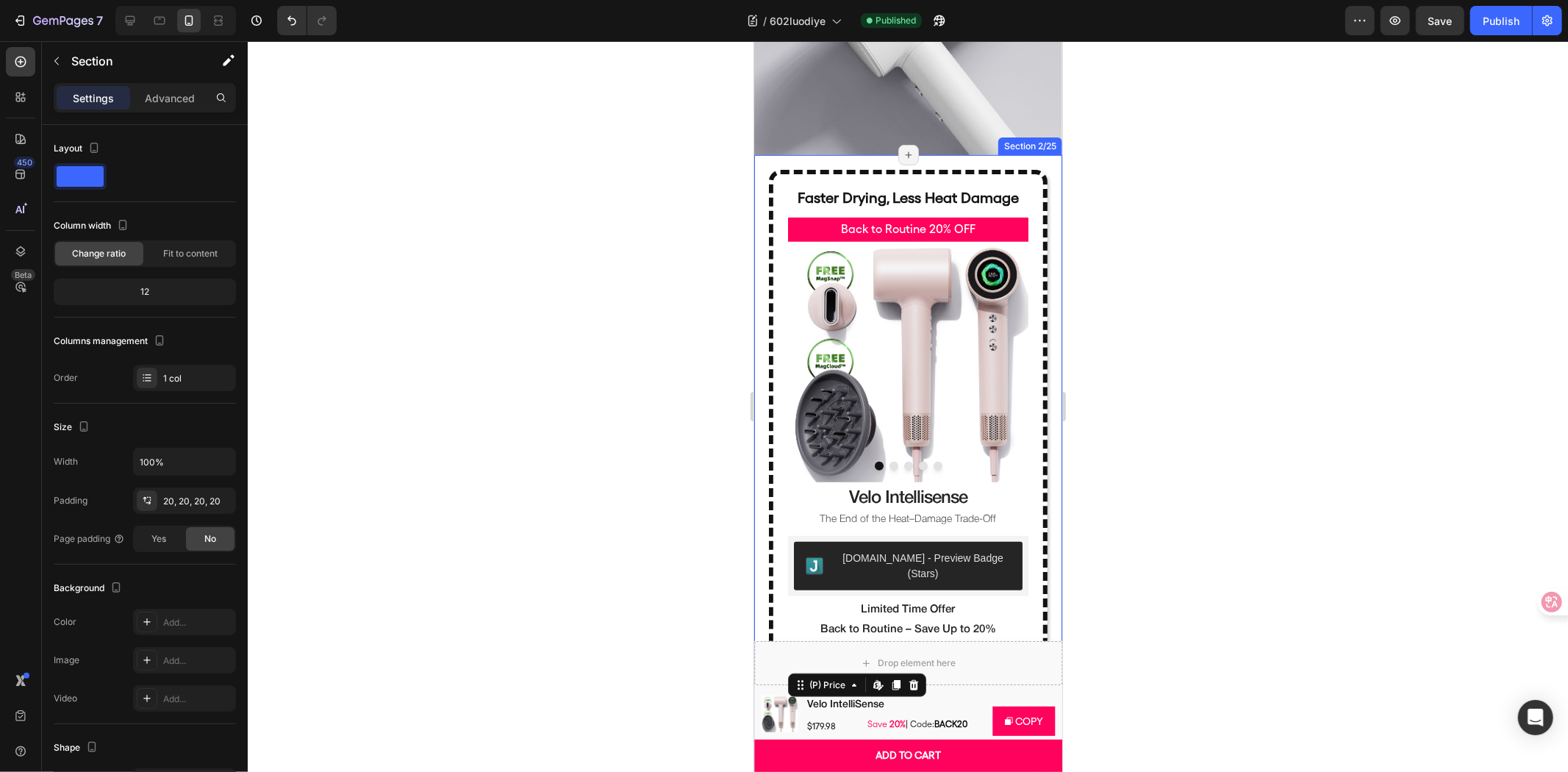
click at [971, 154] on div "Faster Drying, Less Heat Damage Text Block Row Back to Routine 20% OFF Text Blo…" at bounding box center [908, 553] width 308 height 799
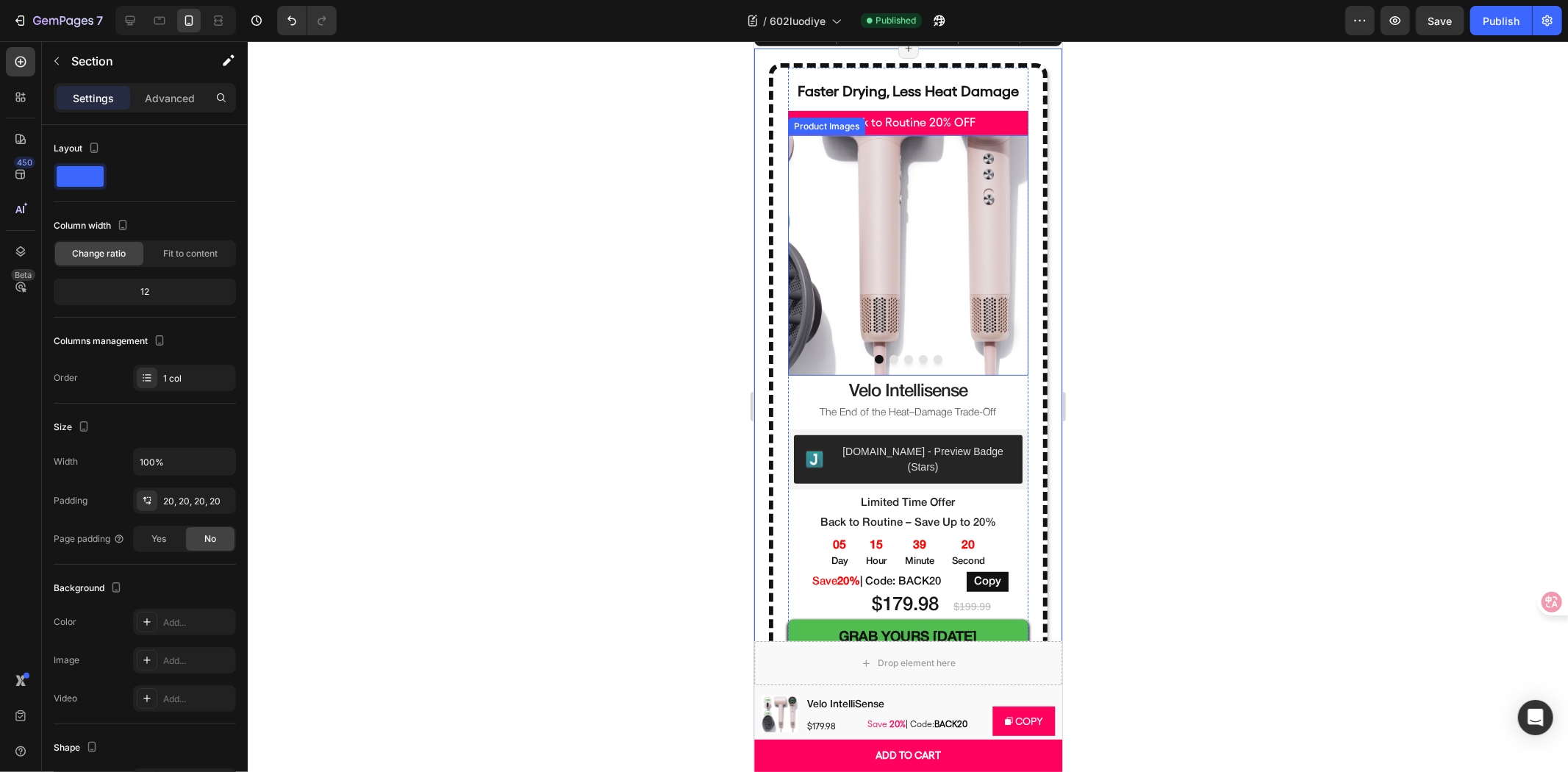
scroll to position [652, 0]
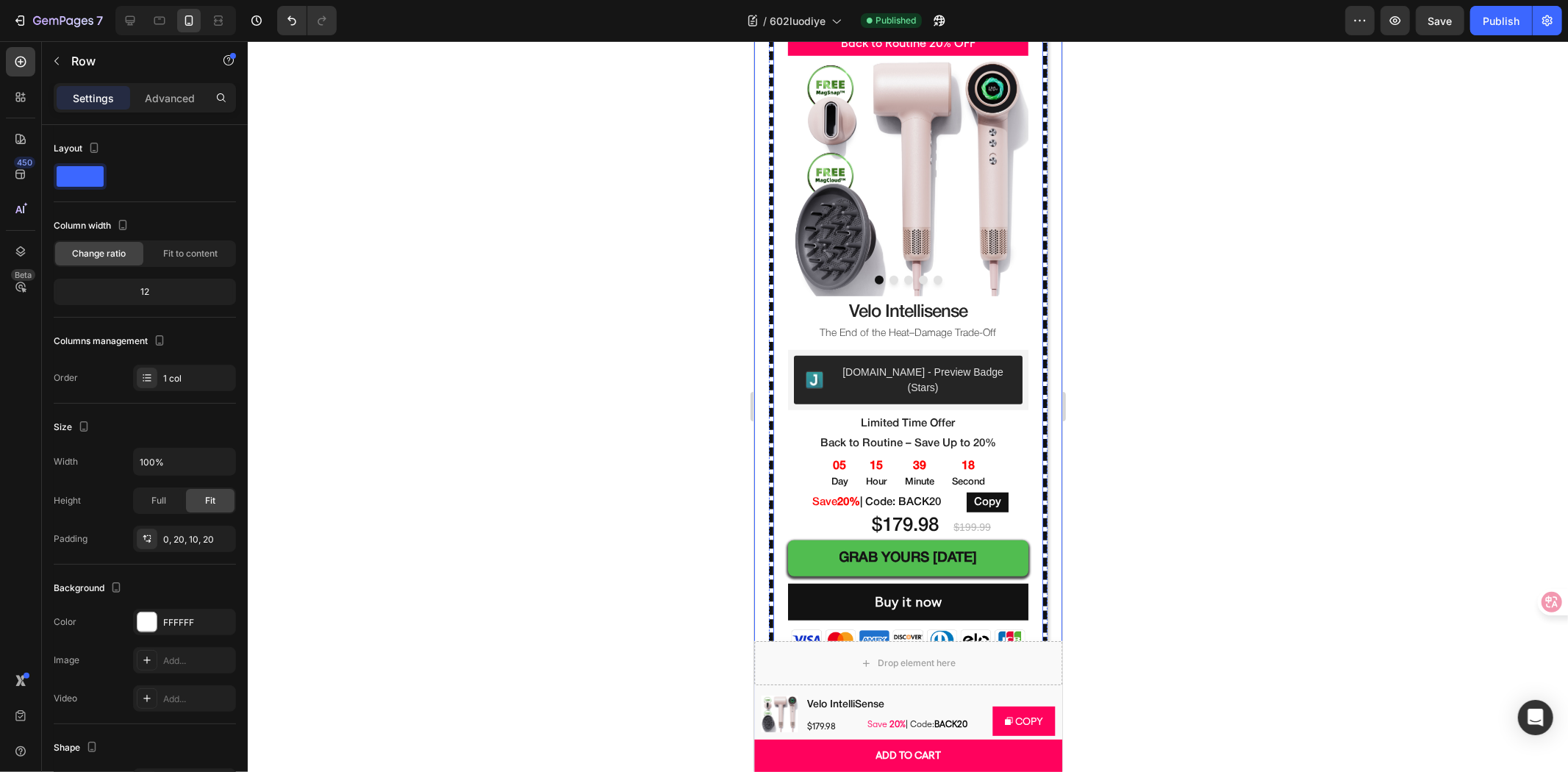
click at [1026, 430] on div "Faster Drying, Less Heat Damage Text Block Row Back to Routine 20% OFF Text Blo…" at bounding box center [908, 368] width 278 height 769
click at [179, 97] on p "Advanced" at bounding box center [169, 97] width 50 height 15
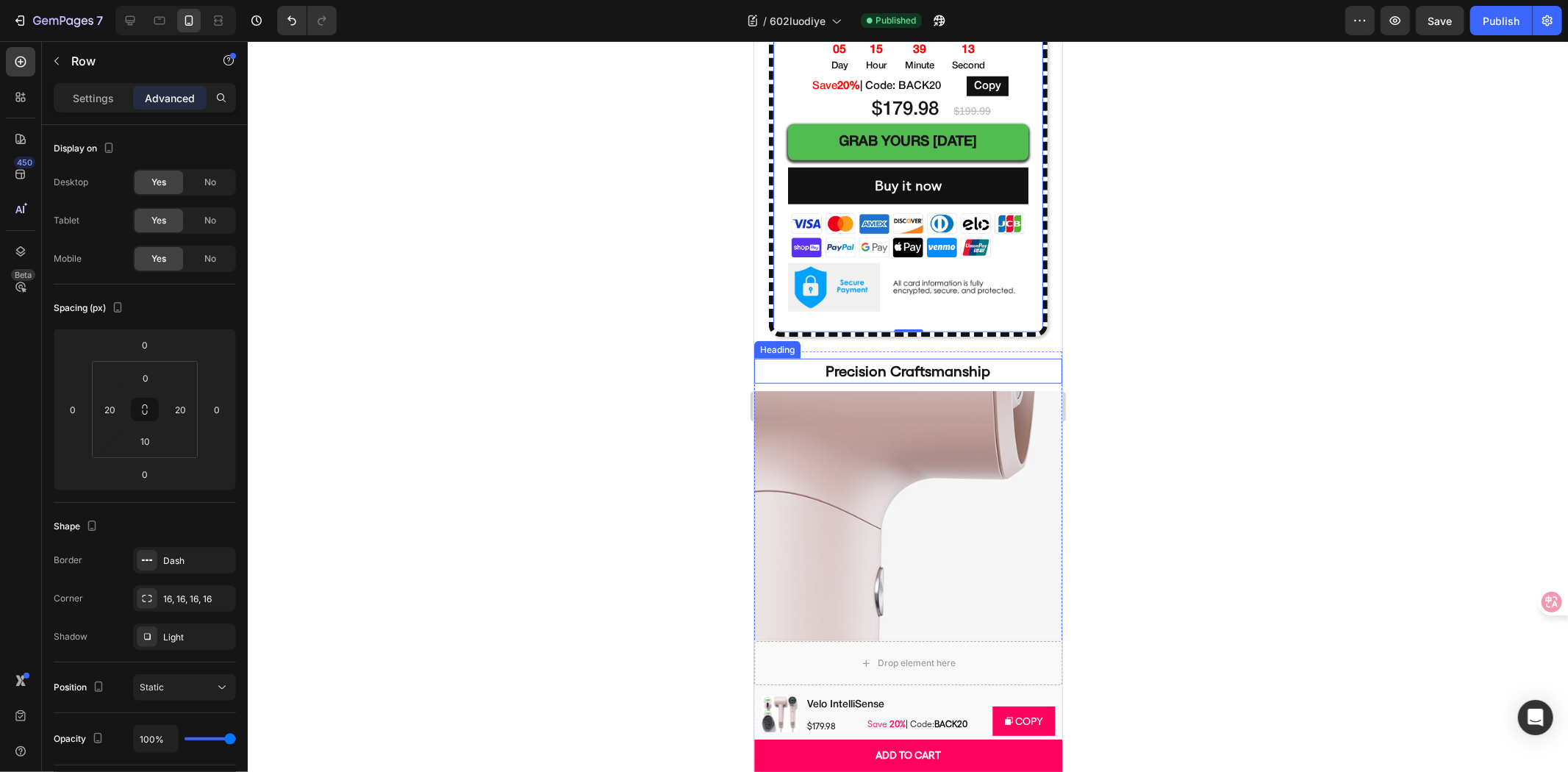
scroll to position [1225, 0]
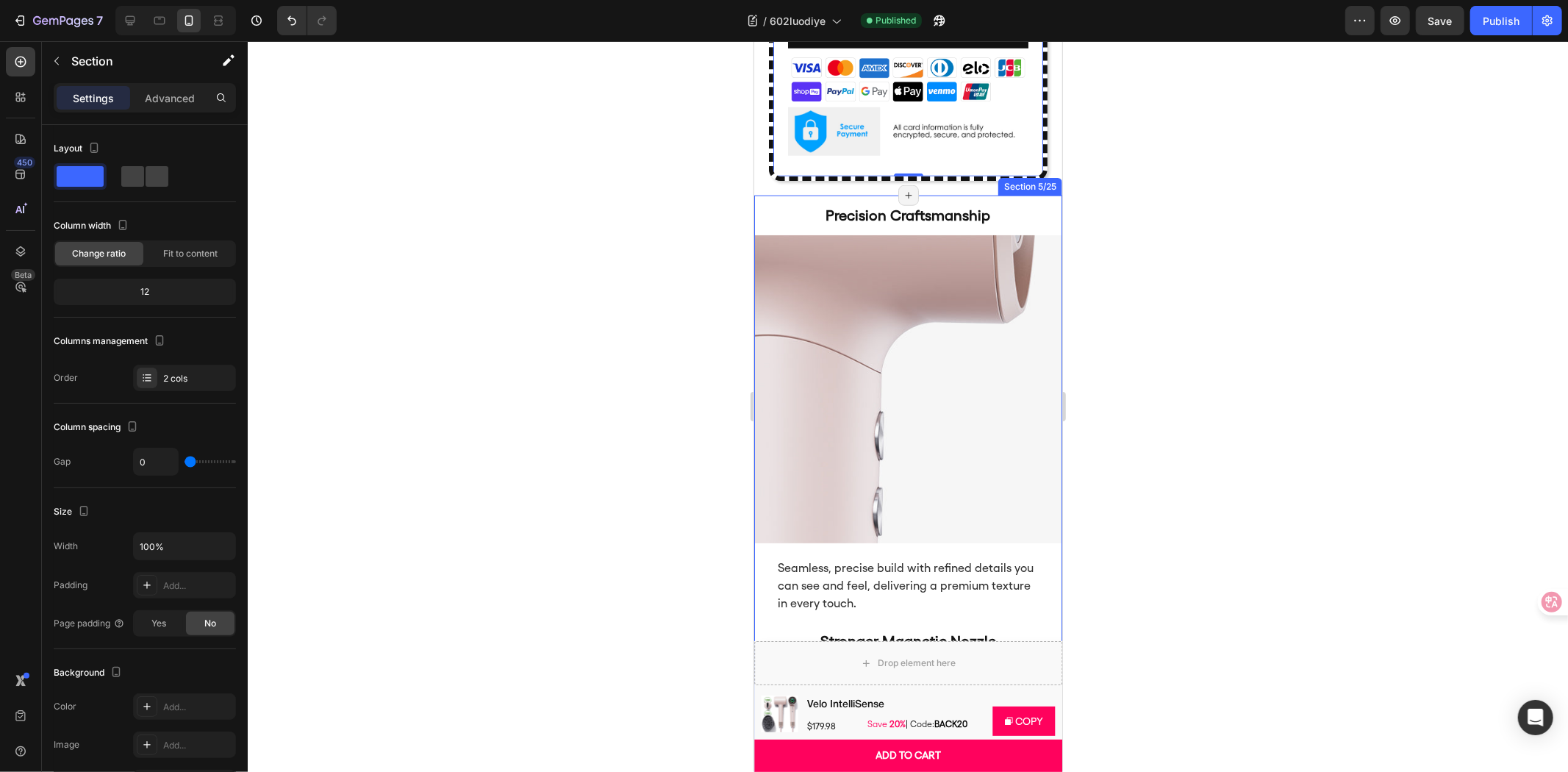
click at [831, 195] on div "Precision Craftsmanship Heading Image" at bounding box center [908, 369] width 308 height 347
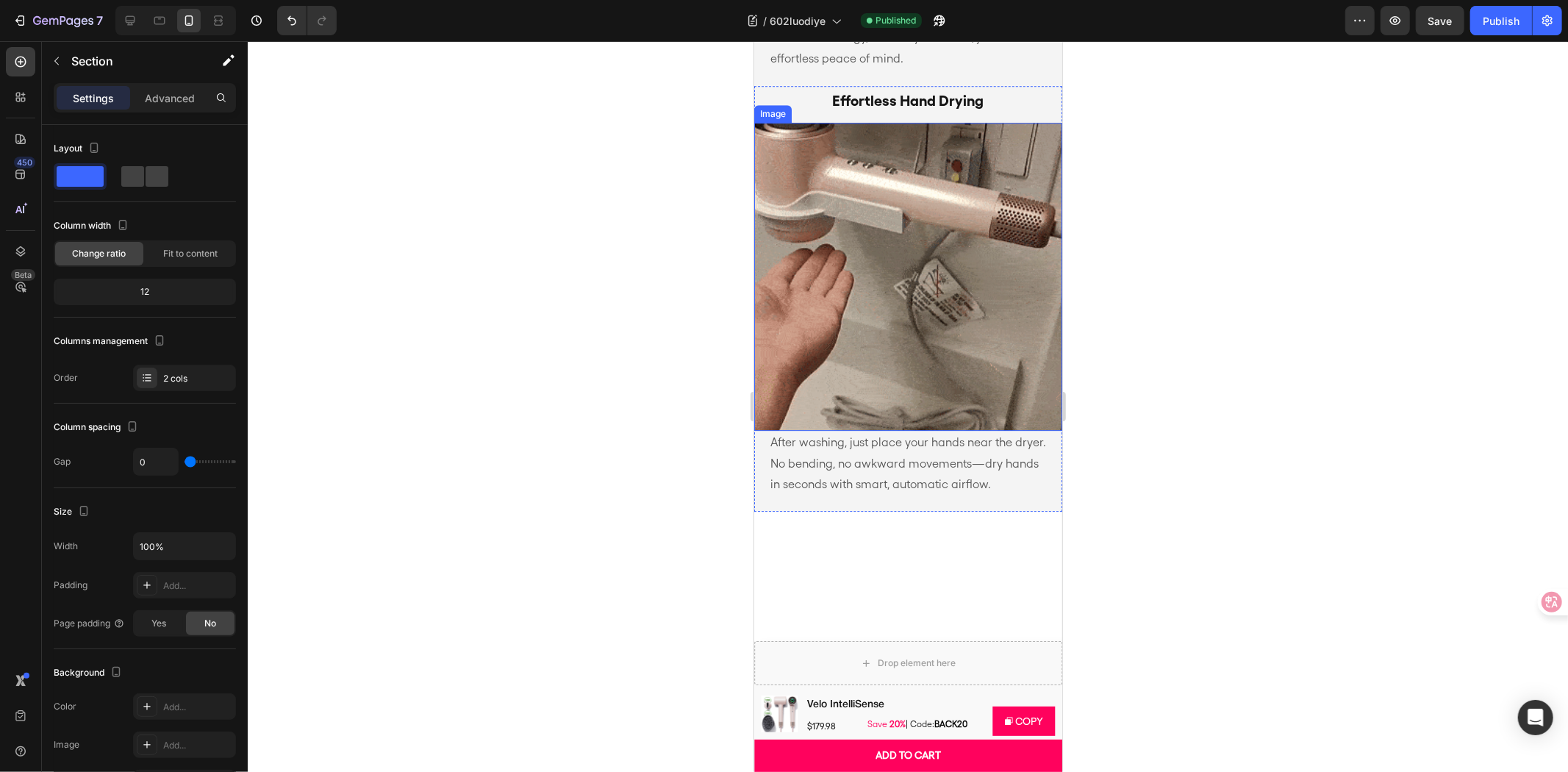
scroll to position [3512, 0]
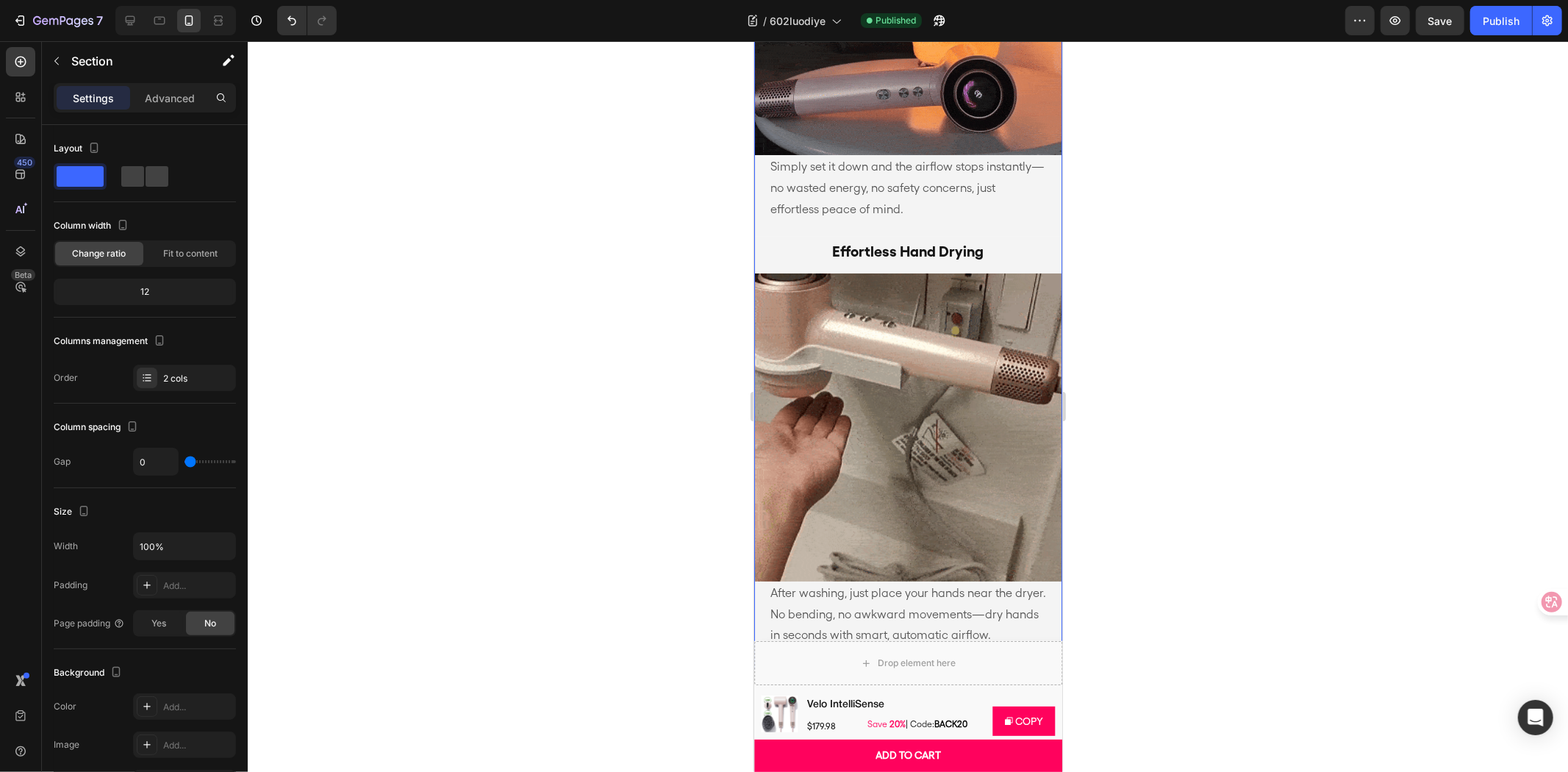
click at [1005, 255] on div "smart features that think for you Heading Simply set it down and the airflow st…" at bounding box center [908, 193] width 308 height 938
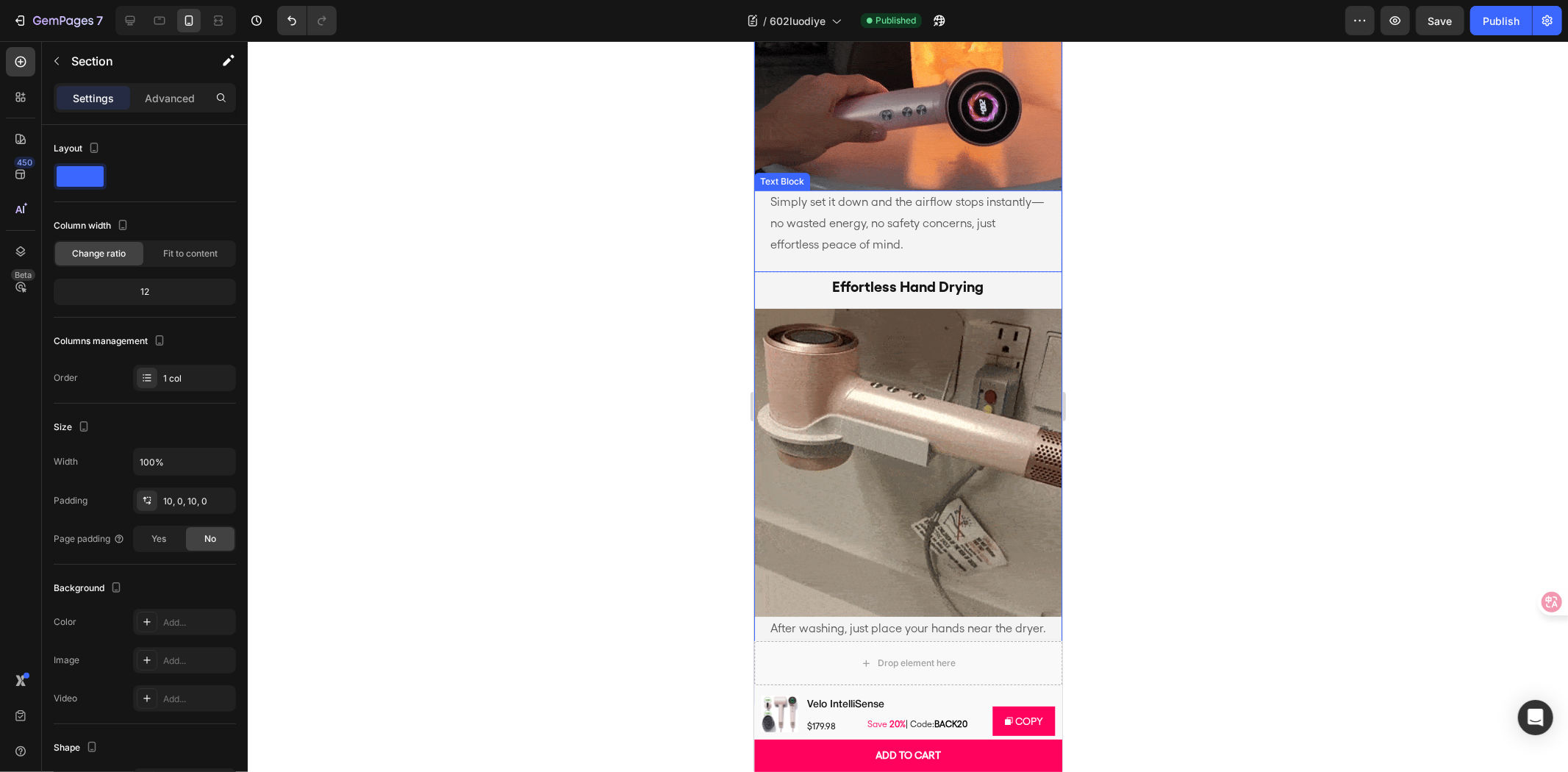
scroll to position [4328, 0]
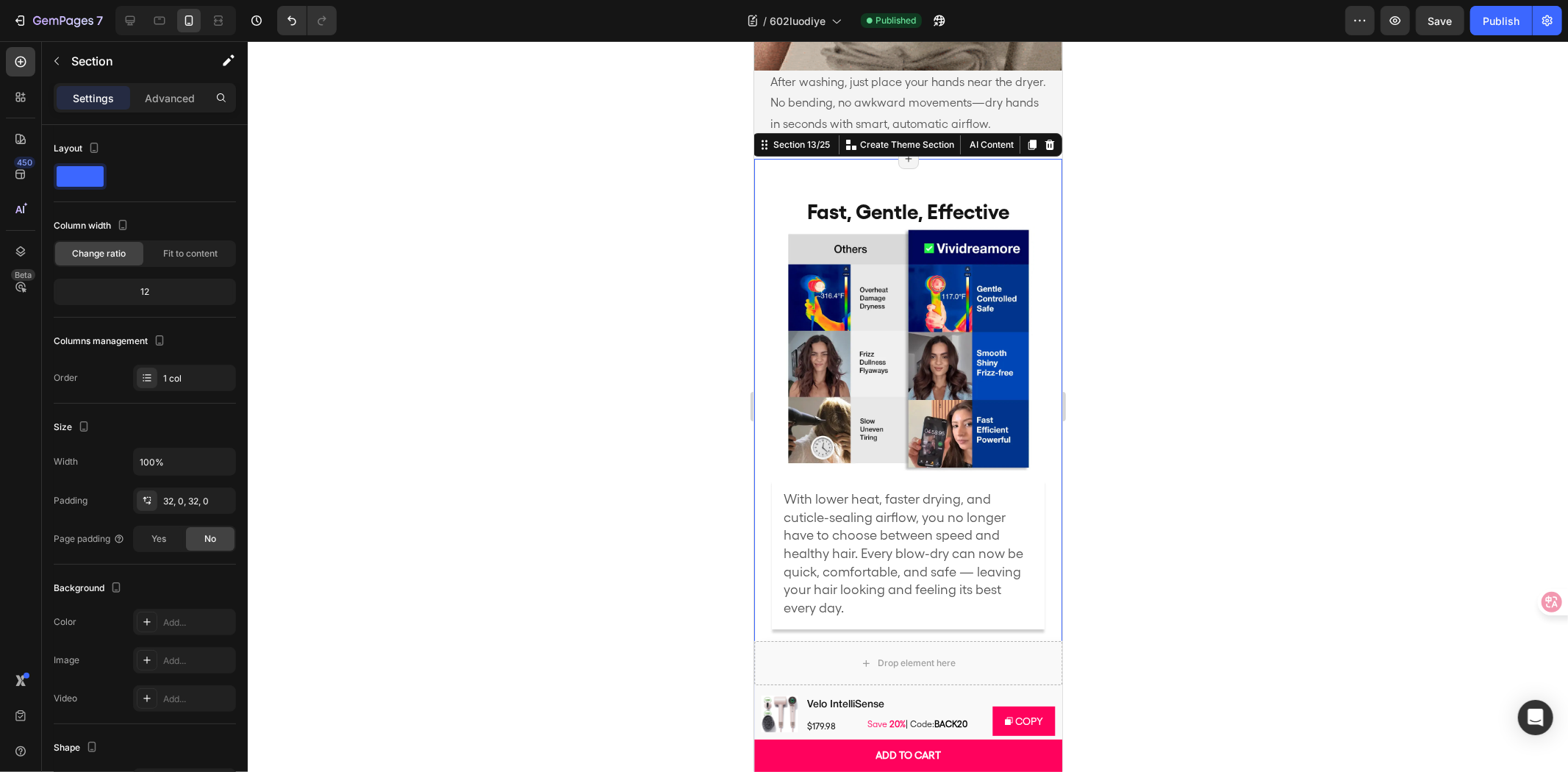
scroll to position [4492, 0]
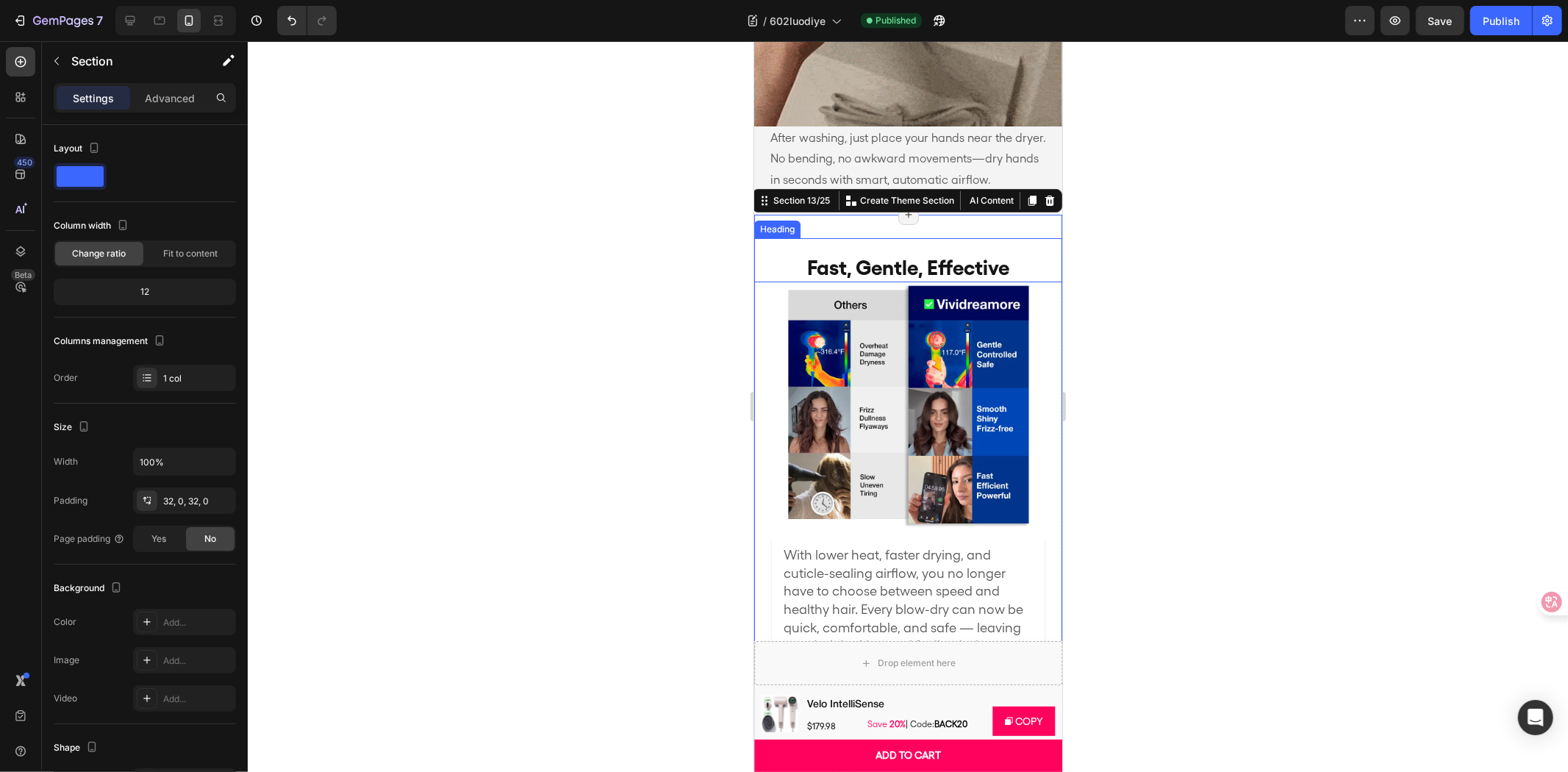
click at [840, 254] on h2 "Fast, Gentle, Effective" at bounding box center [908, 266] width 308 height 29
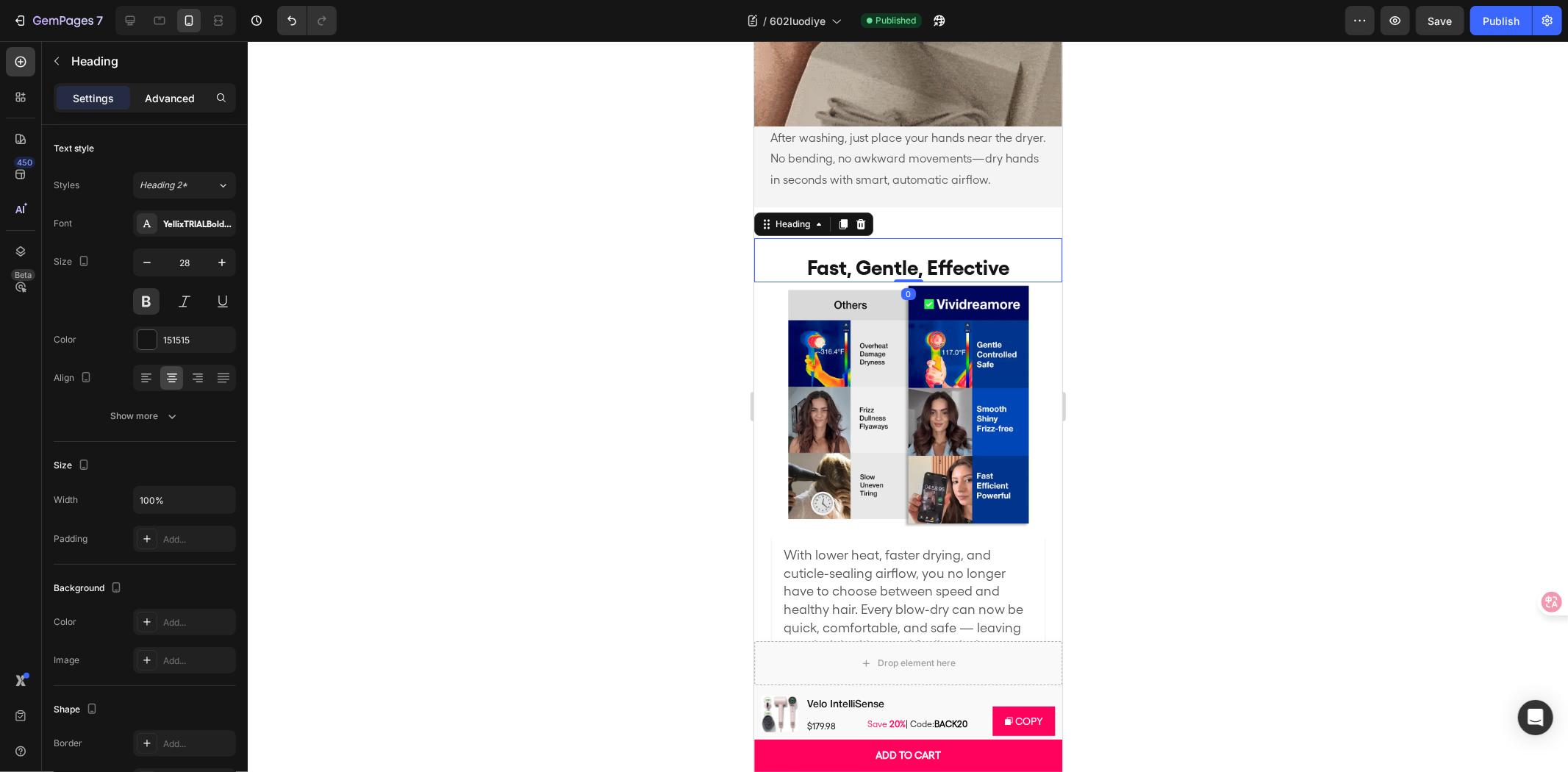
click at [180, 97] on p "Advanced" at bounding box center [169, 97] width 50 height 15
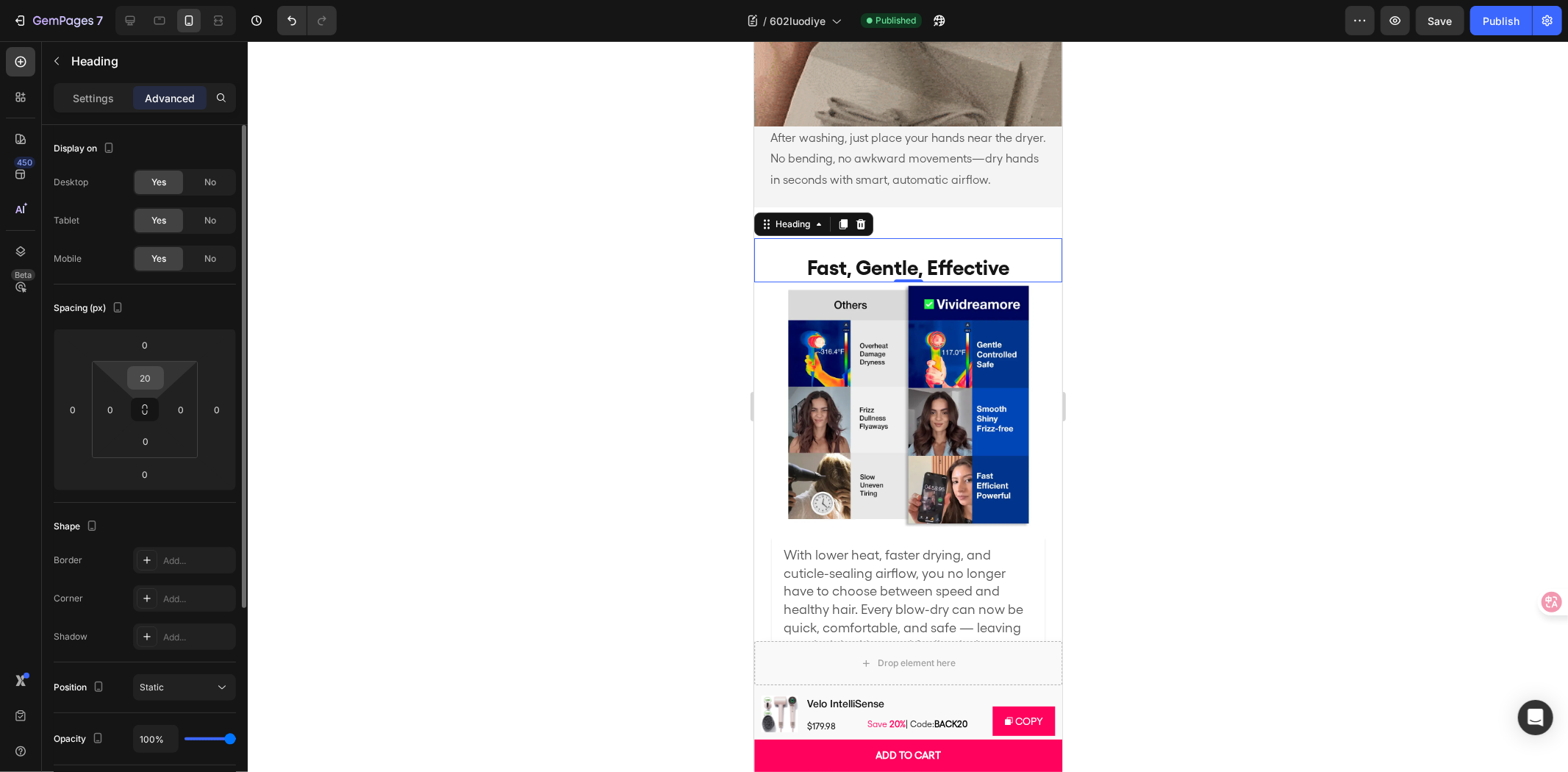
click at [140, 375] on input "20" at bounding box center [145, 378] width 29 height 22
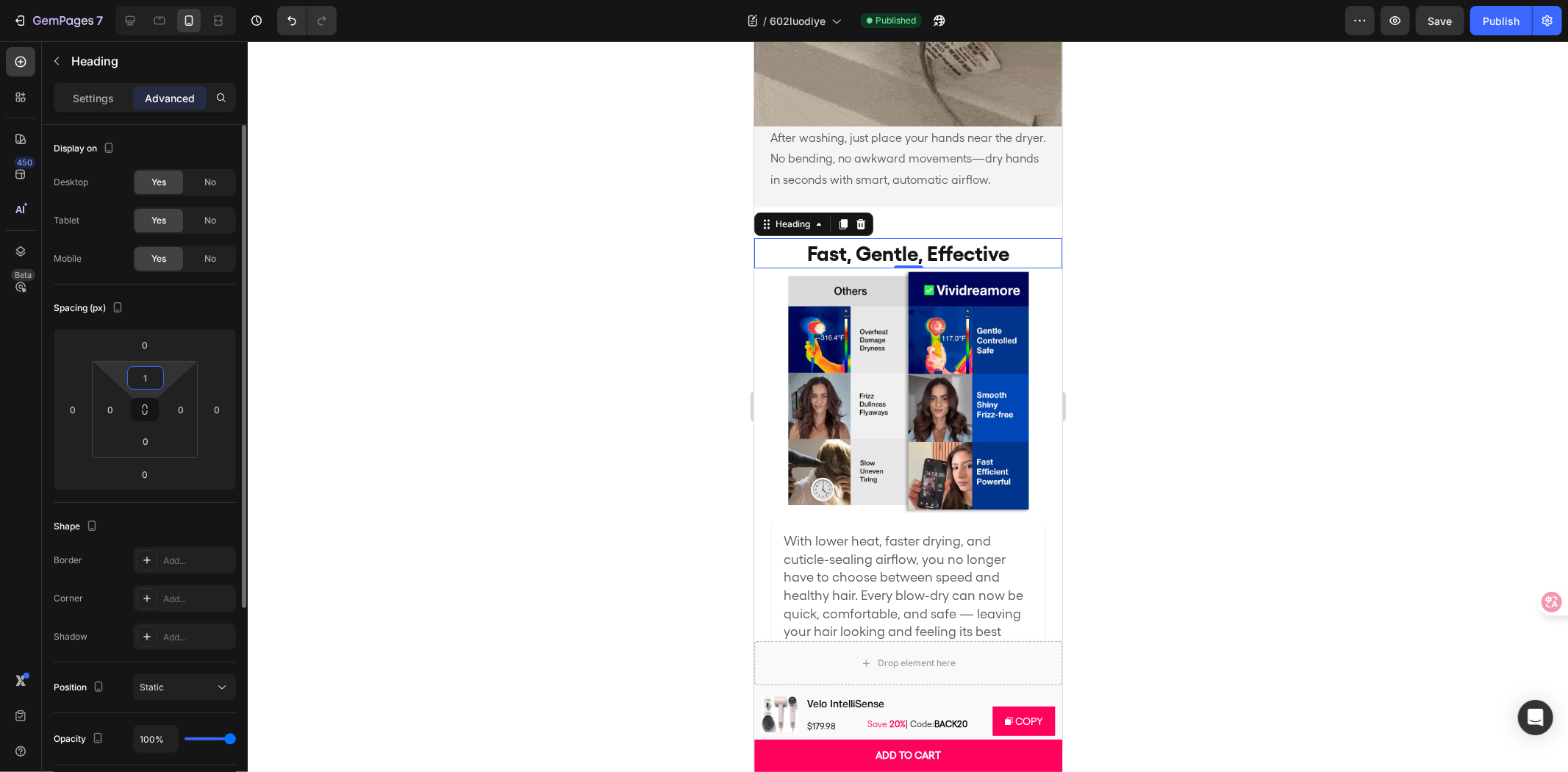
type input "10"
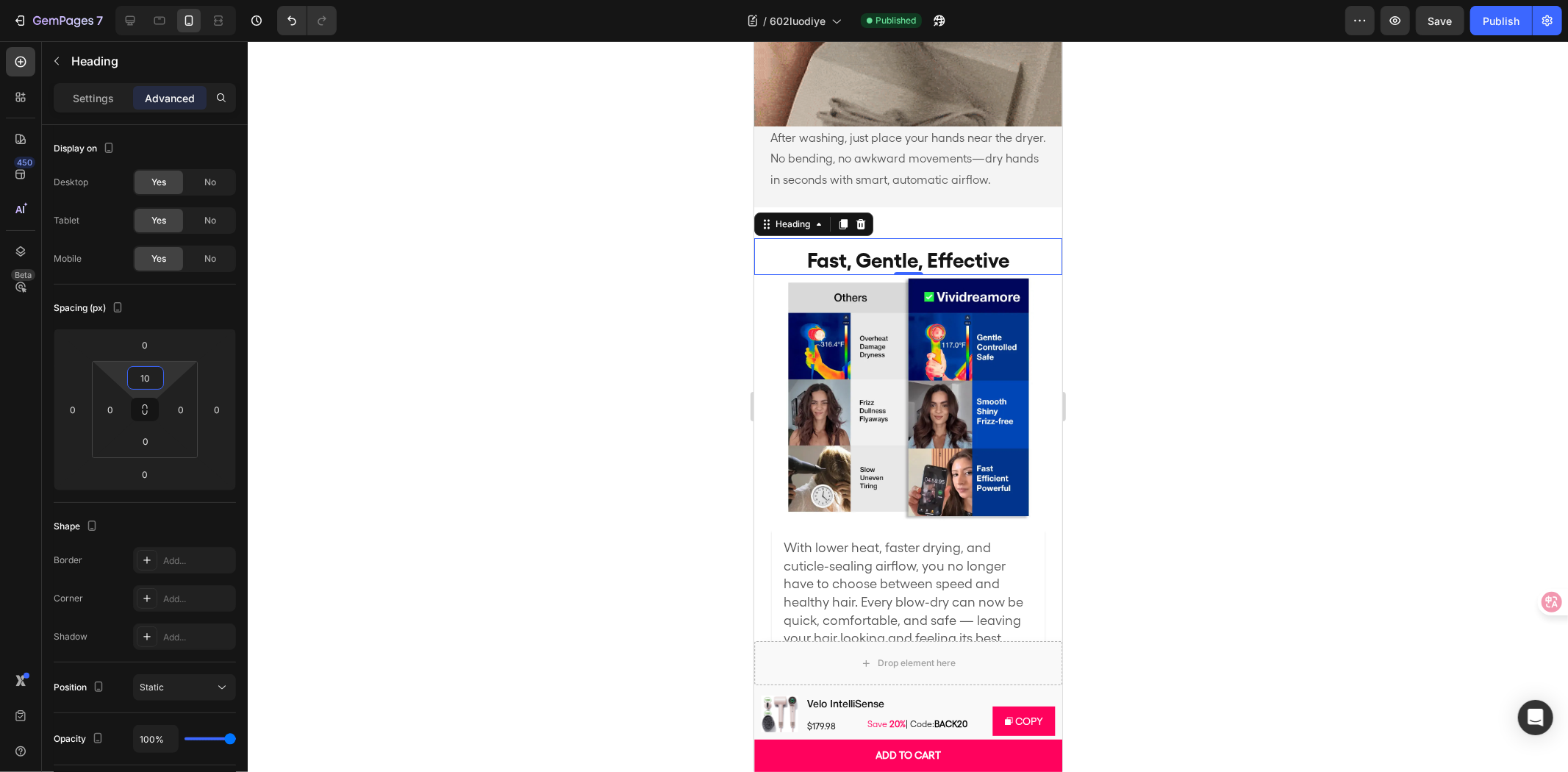
click at [392, 253] on div at bounding box center [908, 406] width 1321 height 730
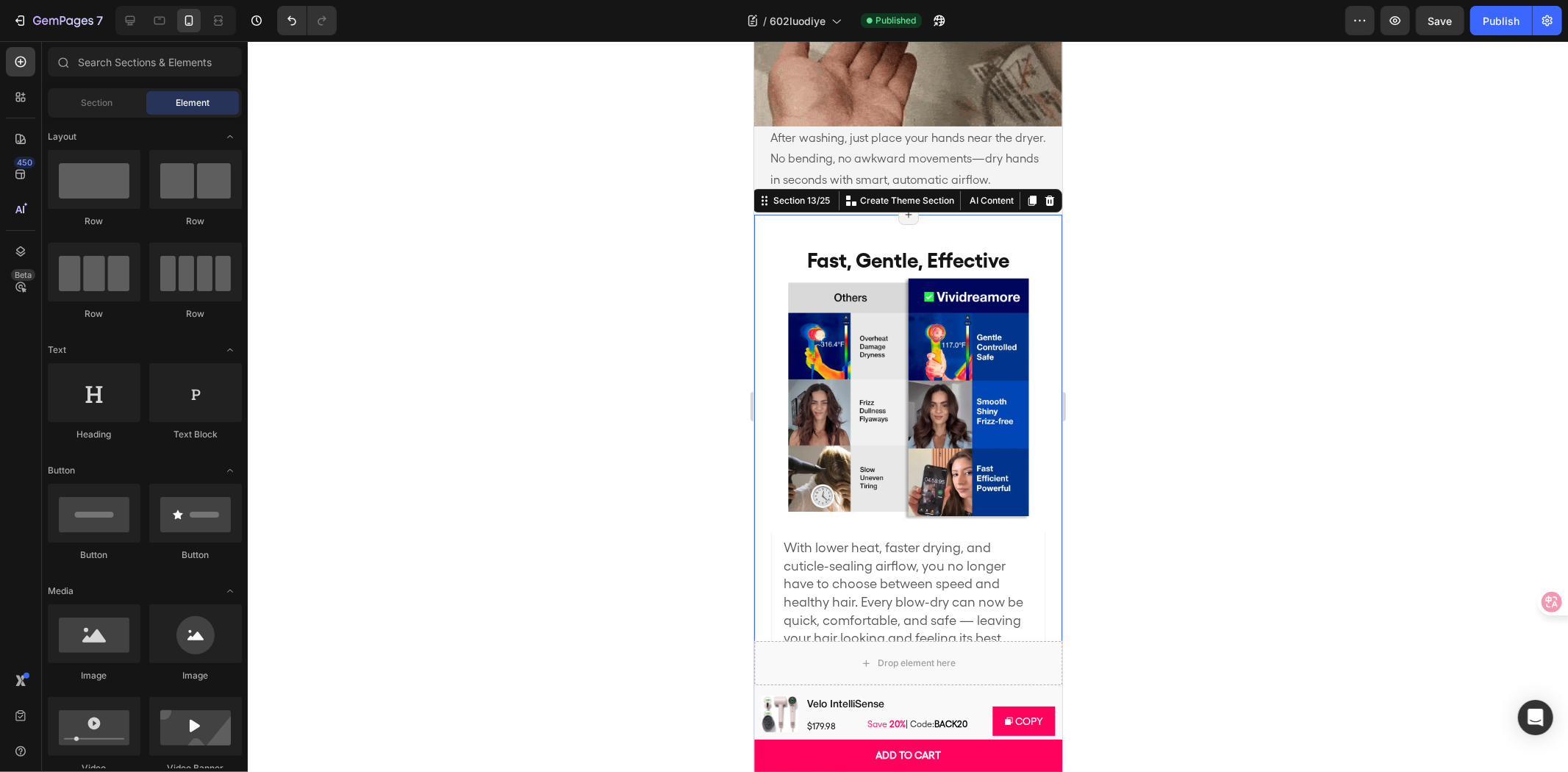
click at [868, 214] on div "Fast, Gentle, Effective Heading Image With lower heat, faster drying, and cutic…" at bounding box center [908, 691] width 308 height 956
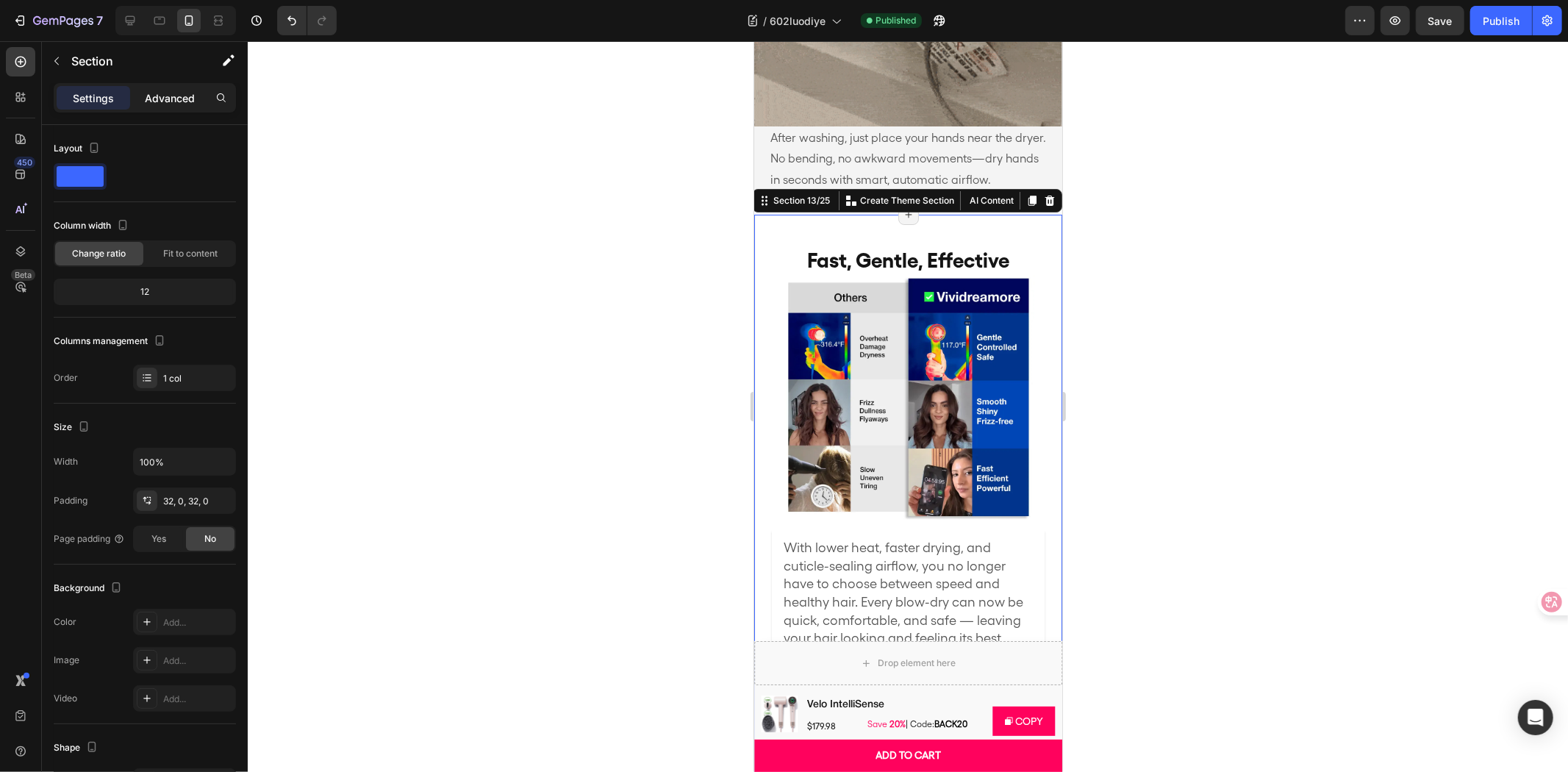
click at [185, 90] on p "Advanced" at bounding box center [169, 97] width 50 height 15
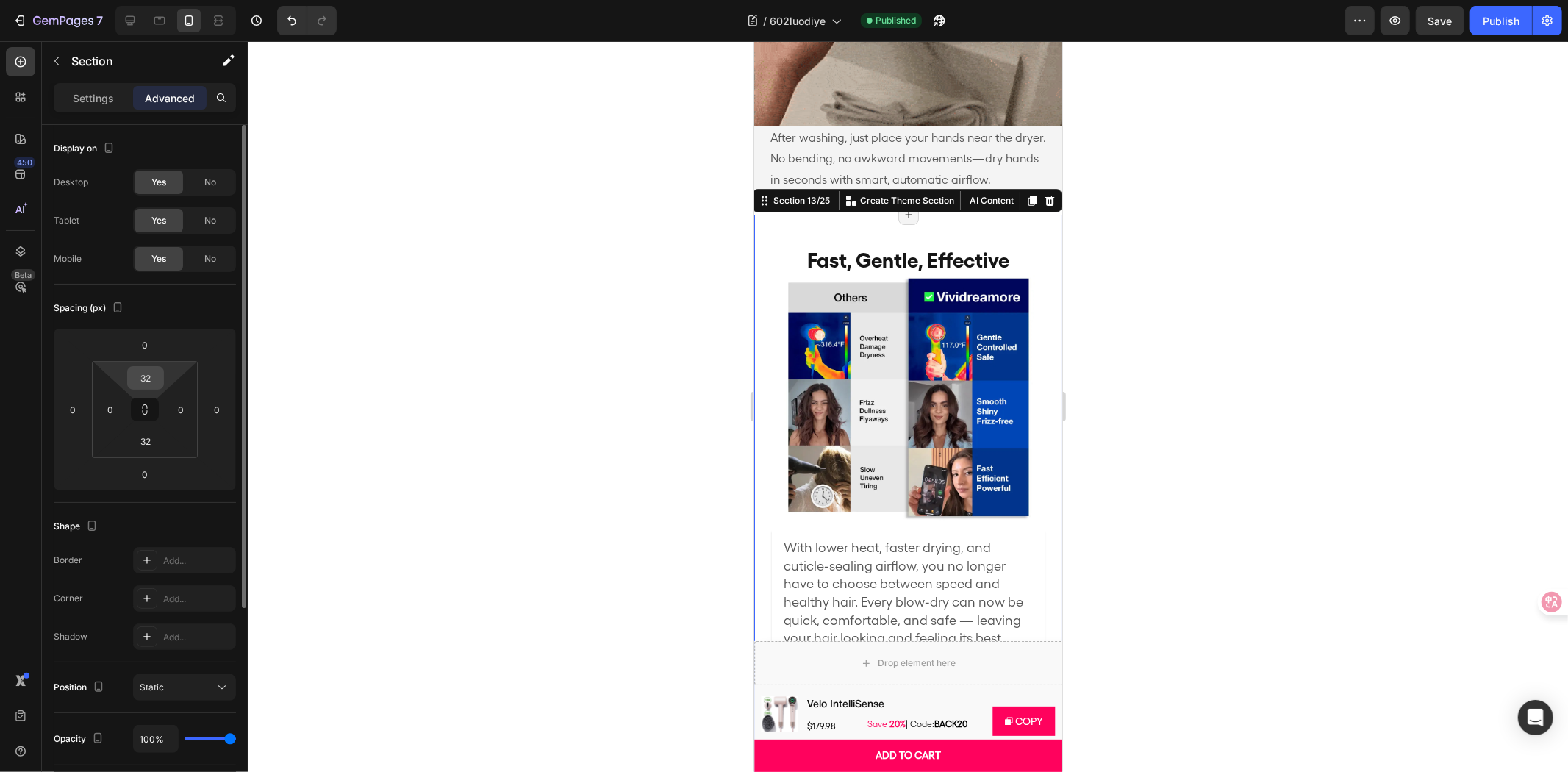
click at [137, 381] on input "32" at bounding box center [145, 378] width 29 height 22
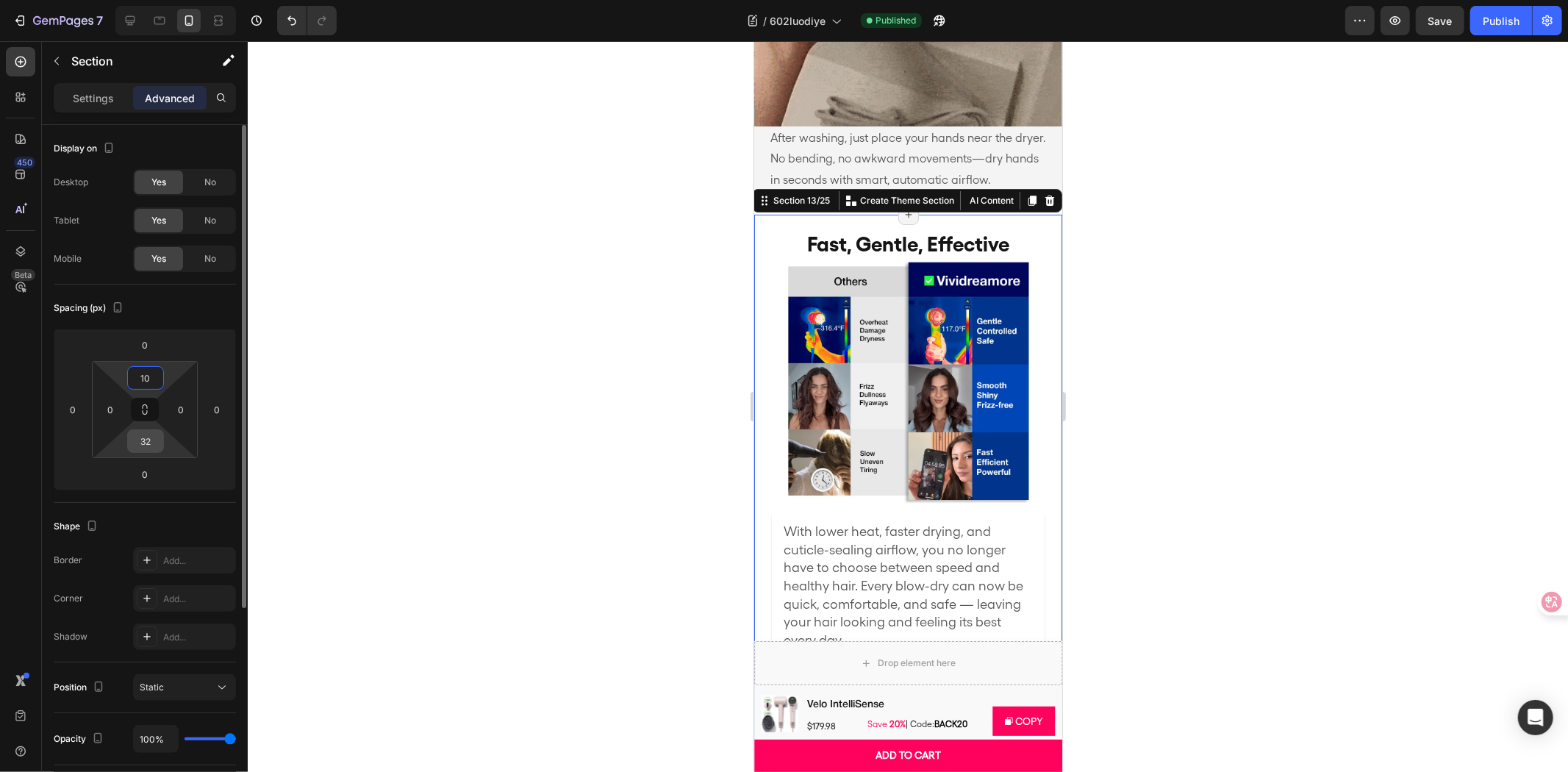
type input "10"
click at [149, 445] on input "32" at bounding box center [145, 441] width 29 height 22
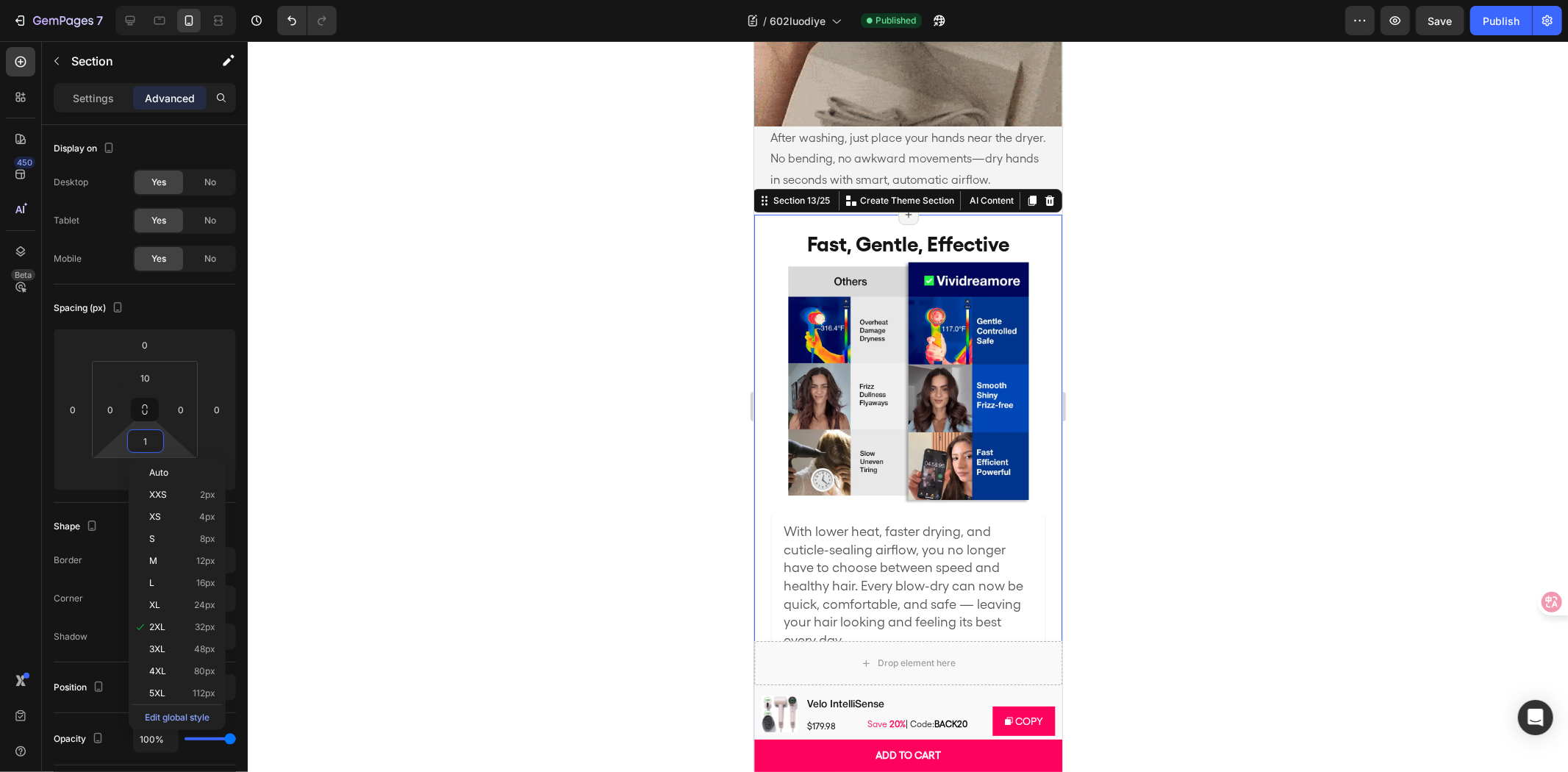
type input "10"
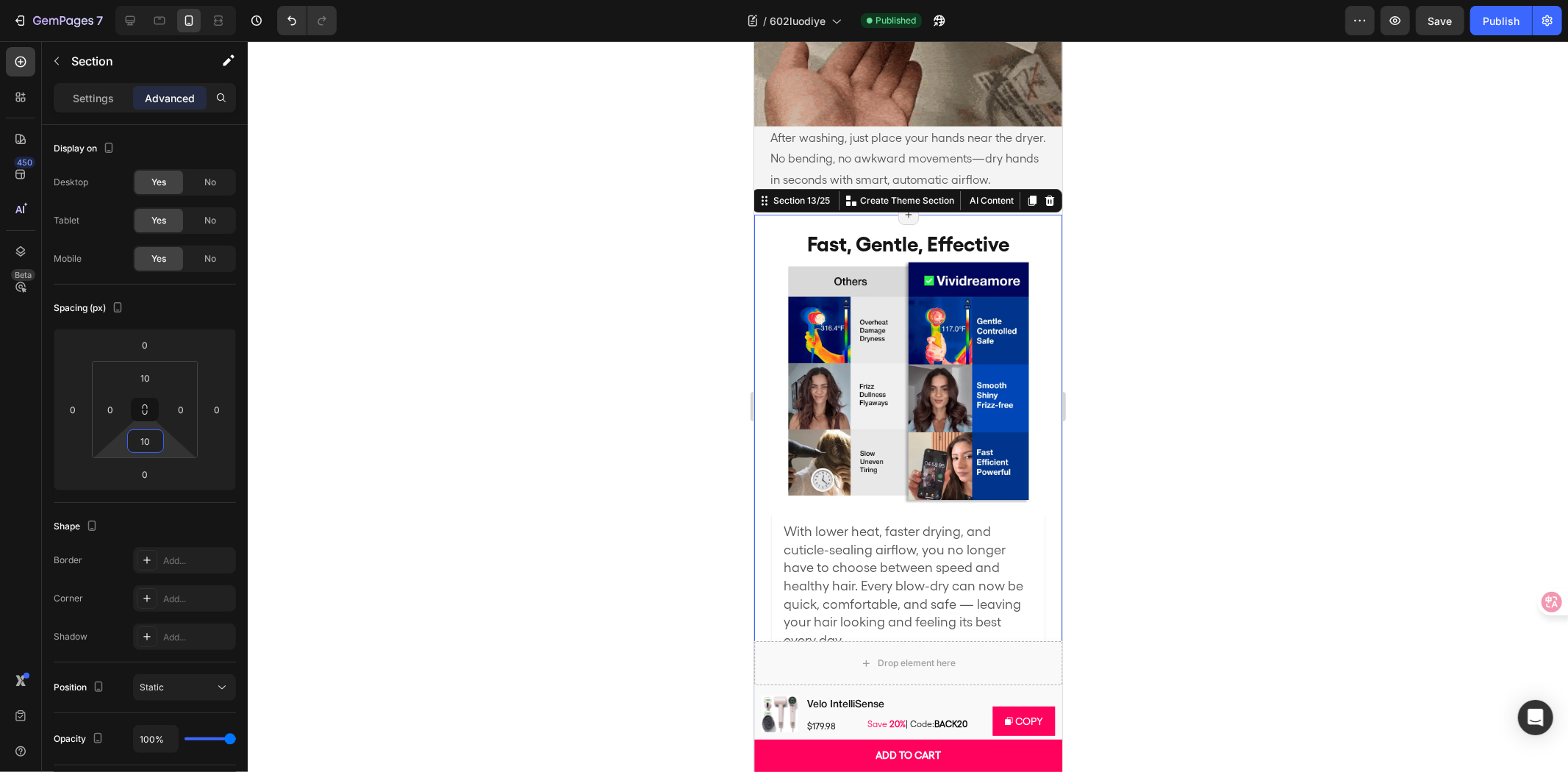
click at [482, 375] on div at bounding box center [908, 406] width 1321 height 730
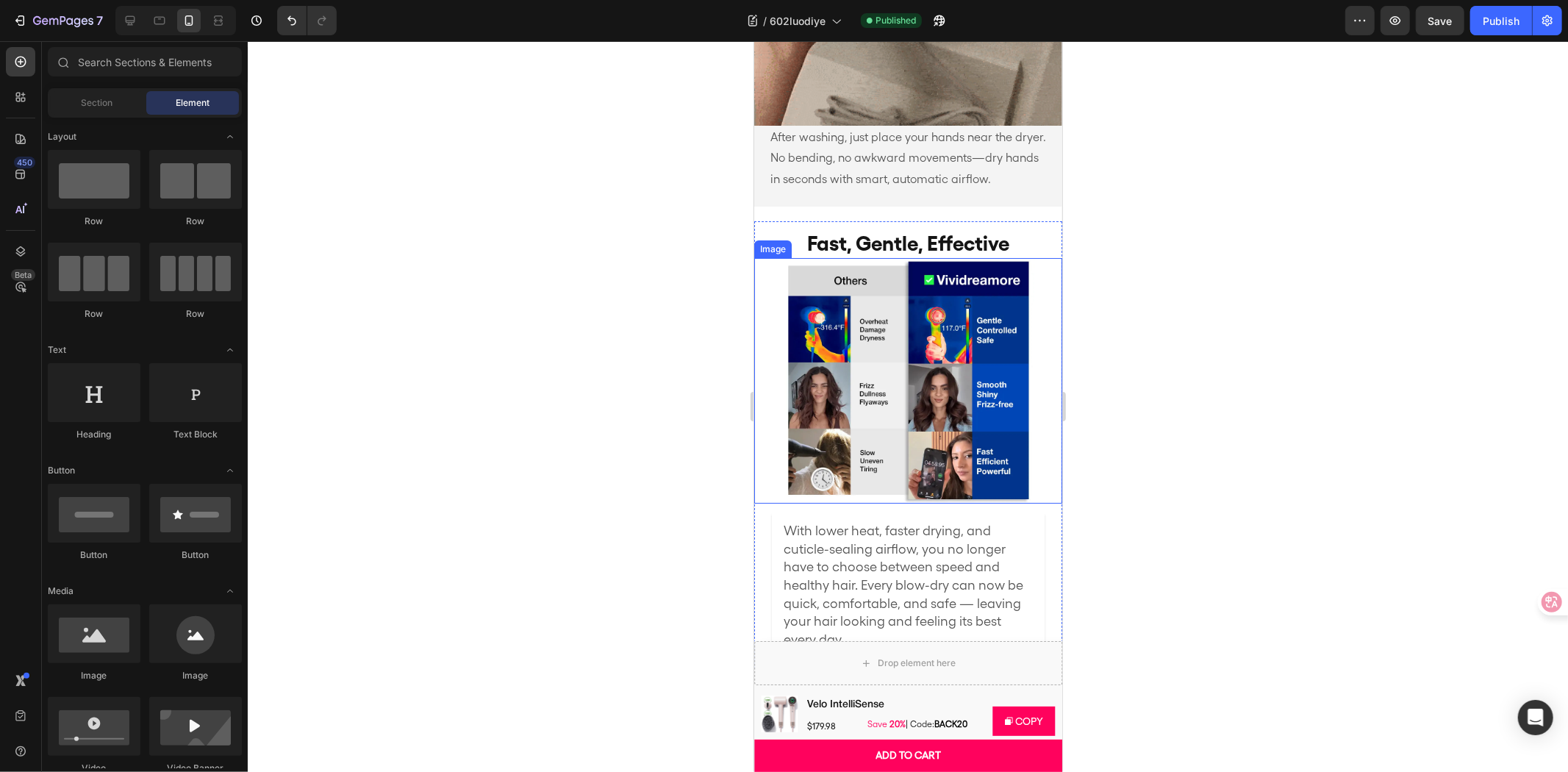
scroll to position [4737, 0]
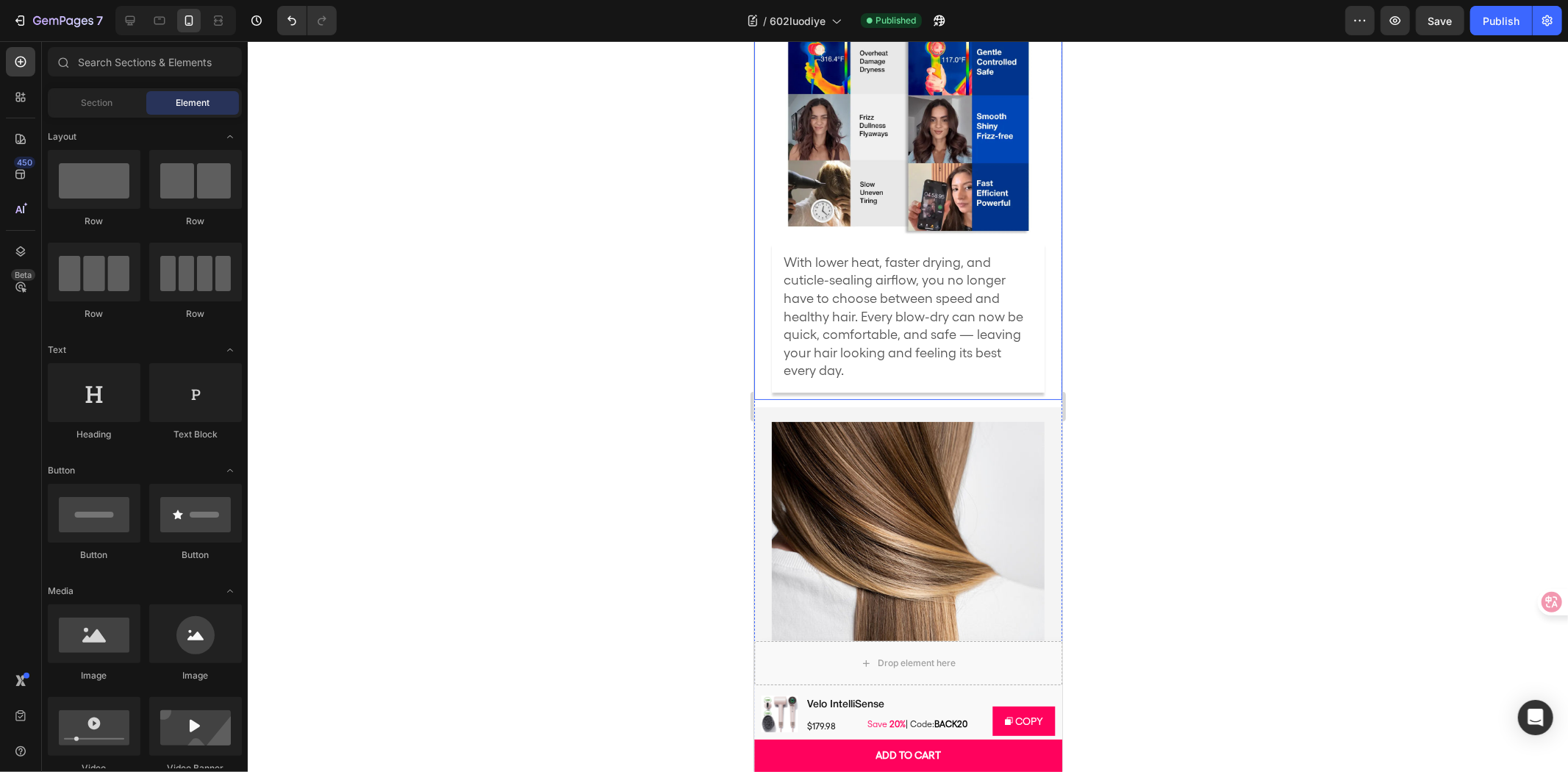
click at [1037, 369] on div "Fast, Gentle, Effective Heading Image With lower heat, faster drying, and cutic…" at bounding box center [908, 175] width 308 height 447
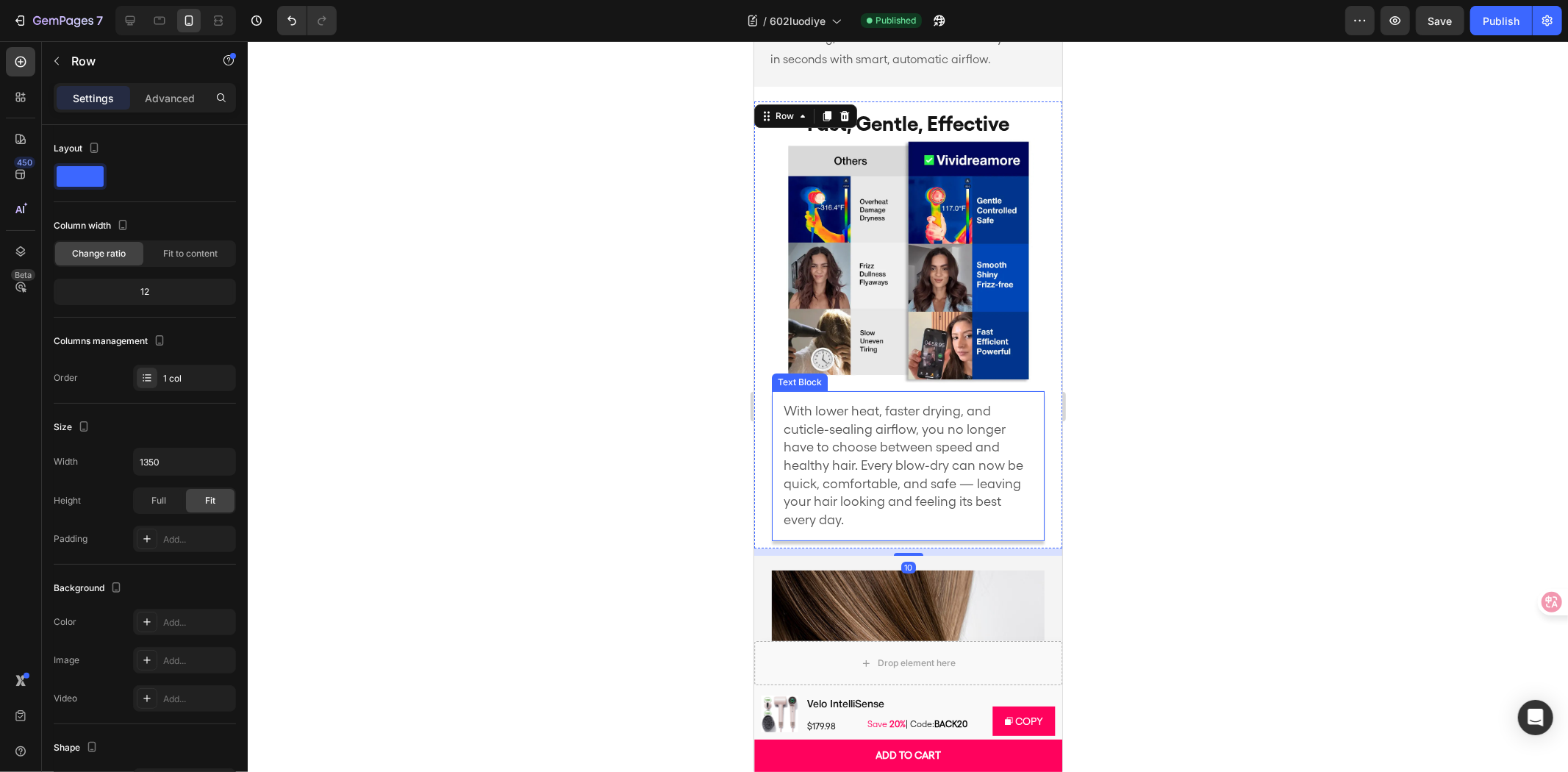
scroll to position [4410, 0]
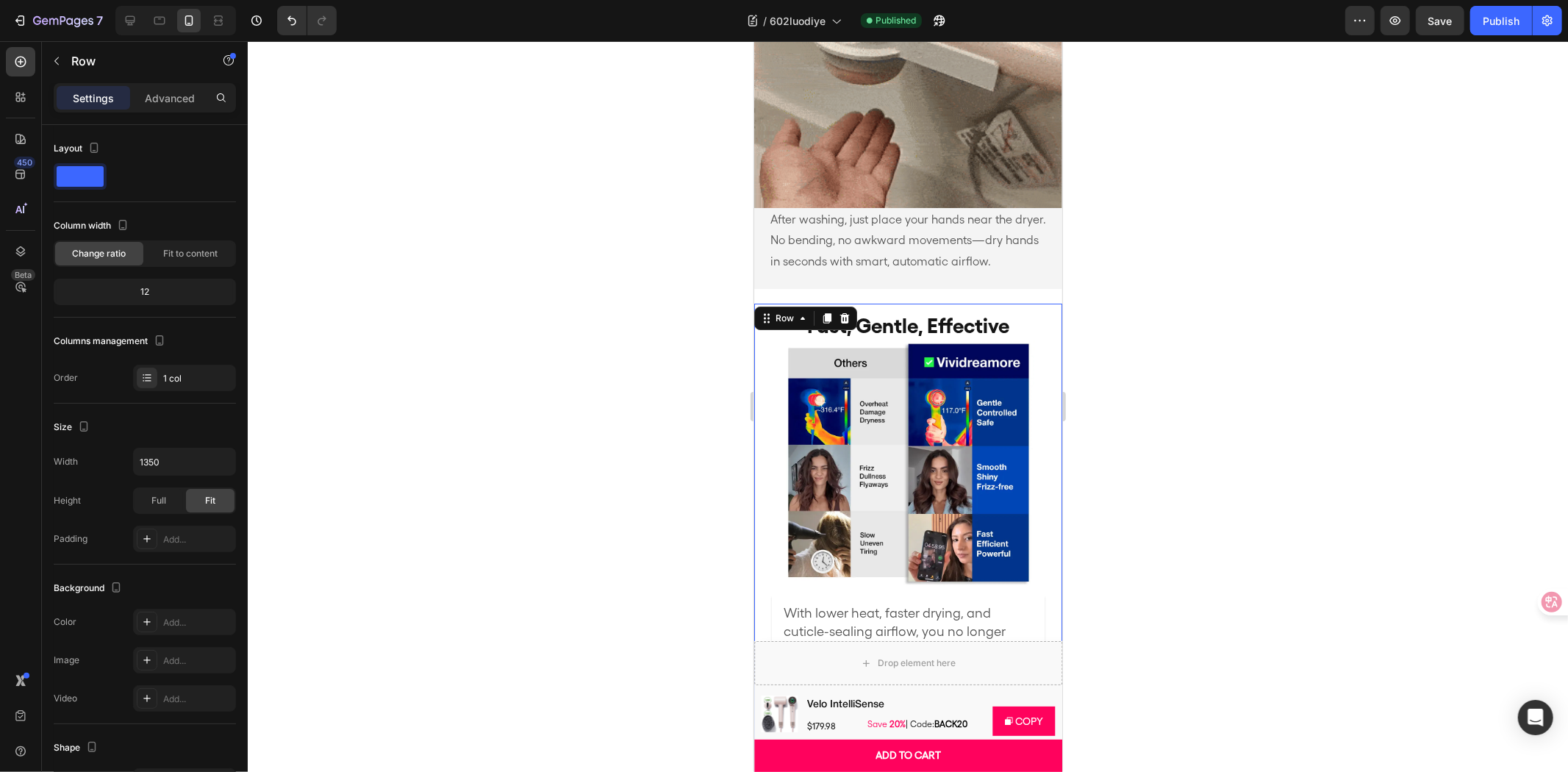
click at [1275, 347] on div at bounding box center [908, 406] width 1321 height 730
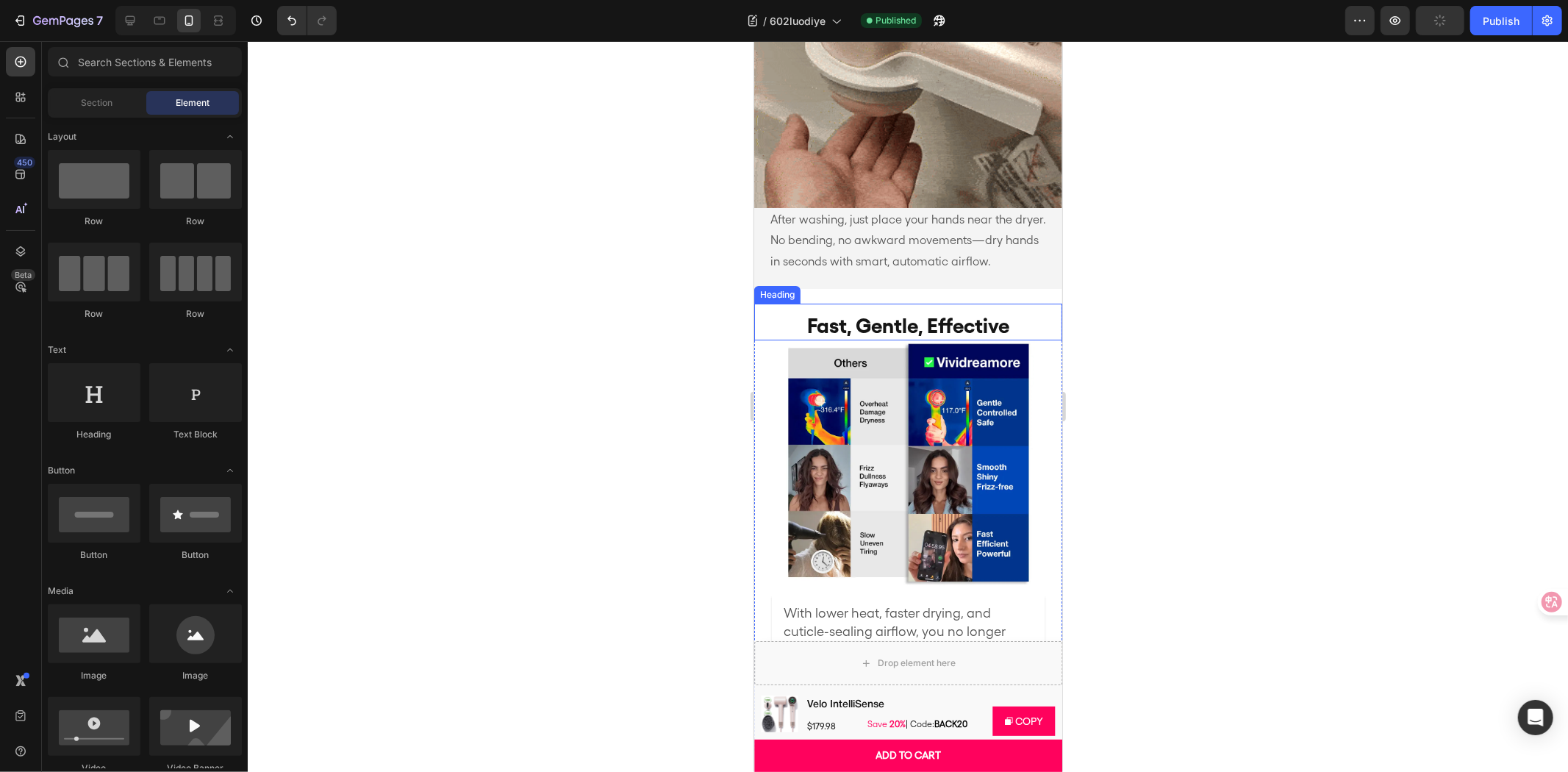
click at [958, 303] on div "Fast, Gentle, Effective Heading" at bounding box center [908, 321] width 308 height 36
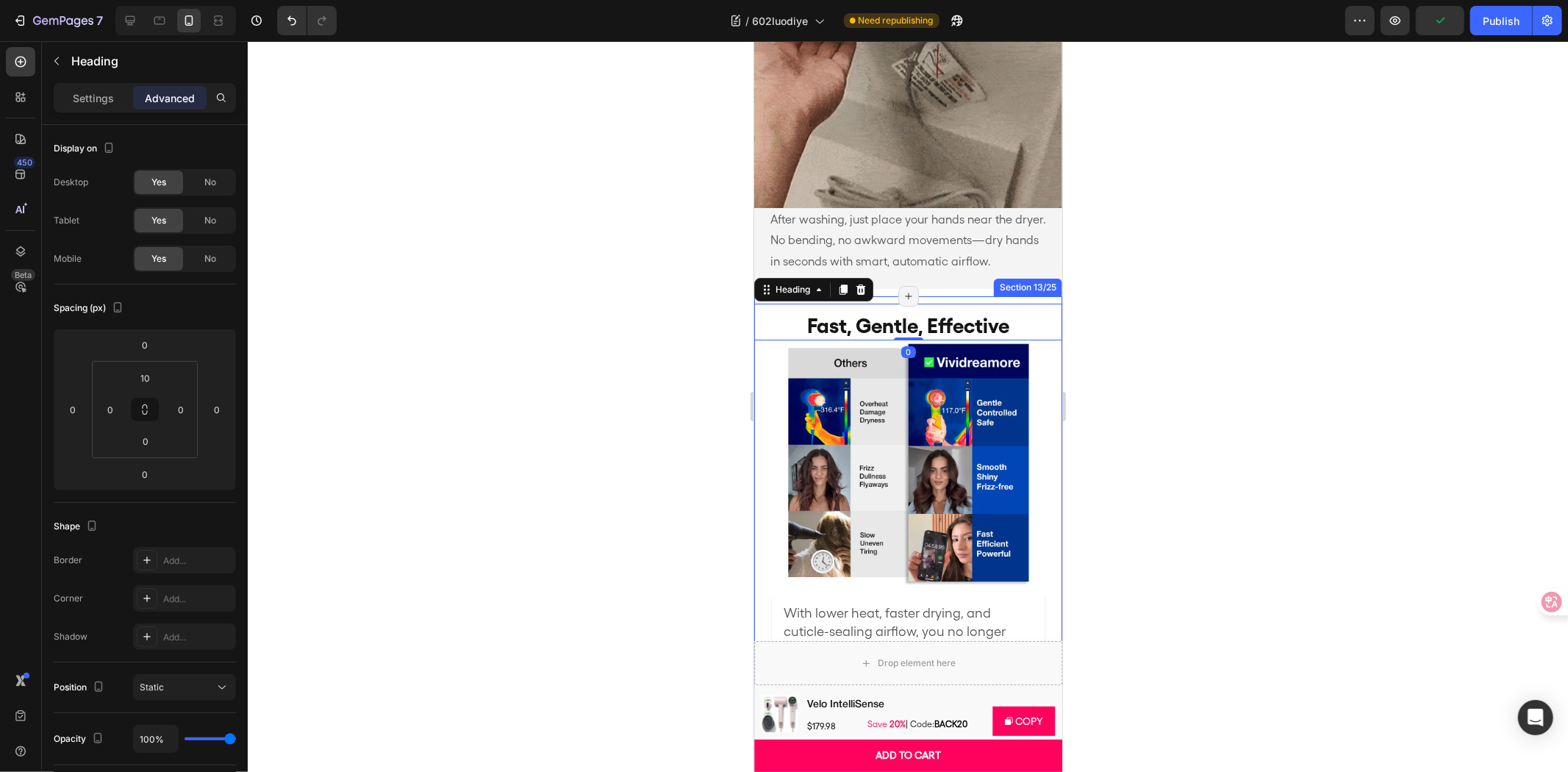
click at [946, 295] on div "Fast, Gentle, Effective Heading 0 Image With lower heat, faster drying, and cut…" at bounding box center [908, 757] width 308 height 924
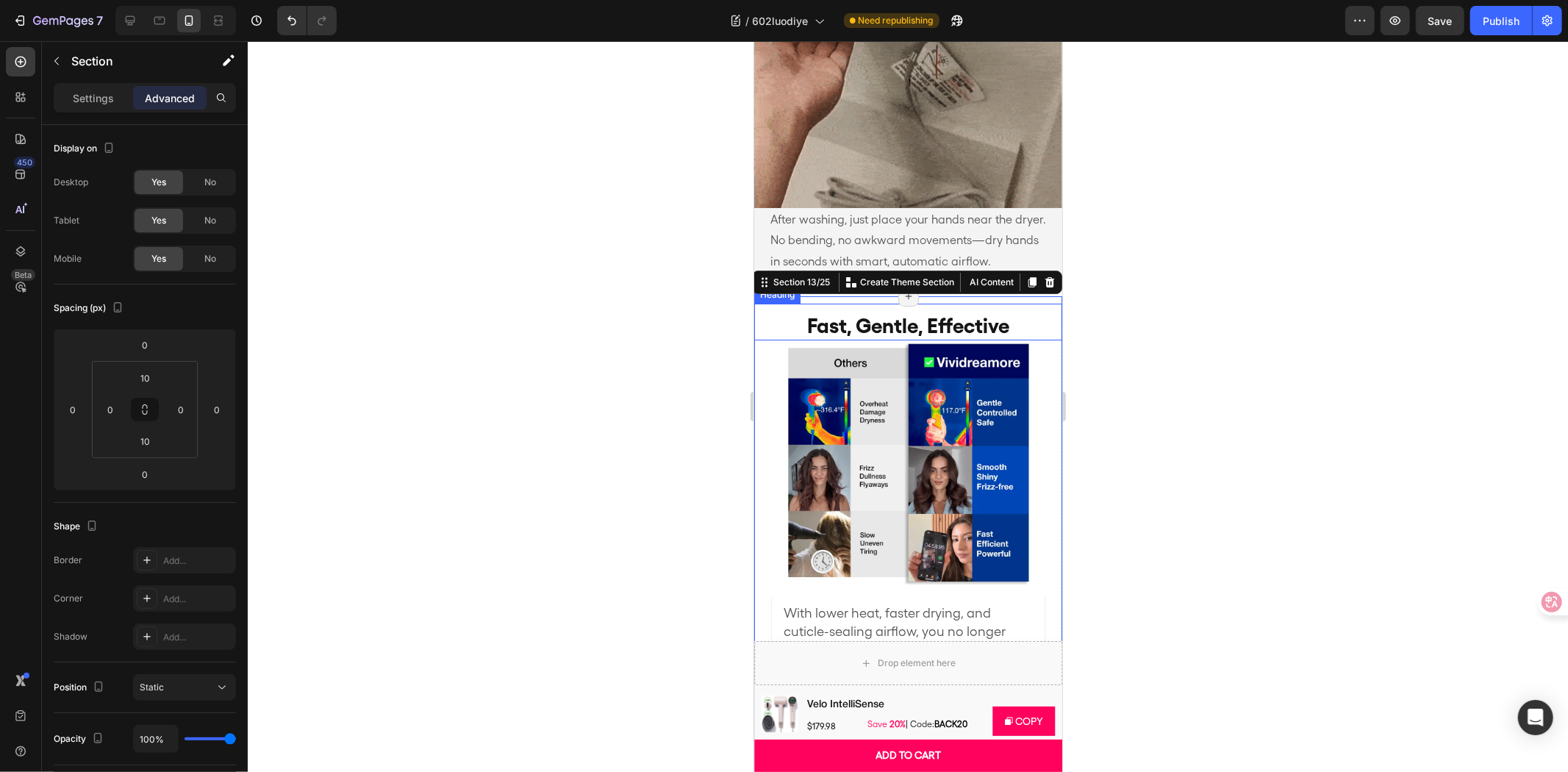
click at [829, 310] on h2 "Fast, Gentle, Effective" at bounding box center [908, 324] width 308 height 29
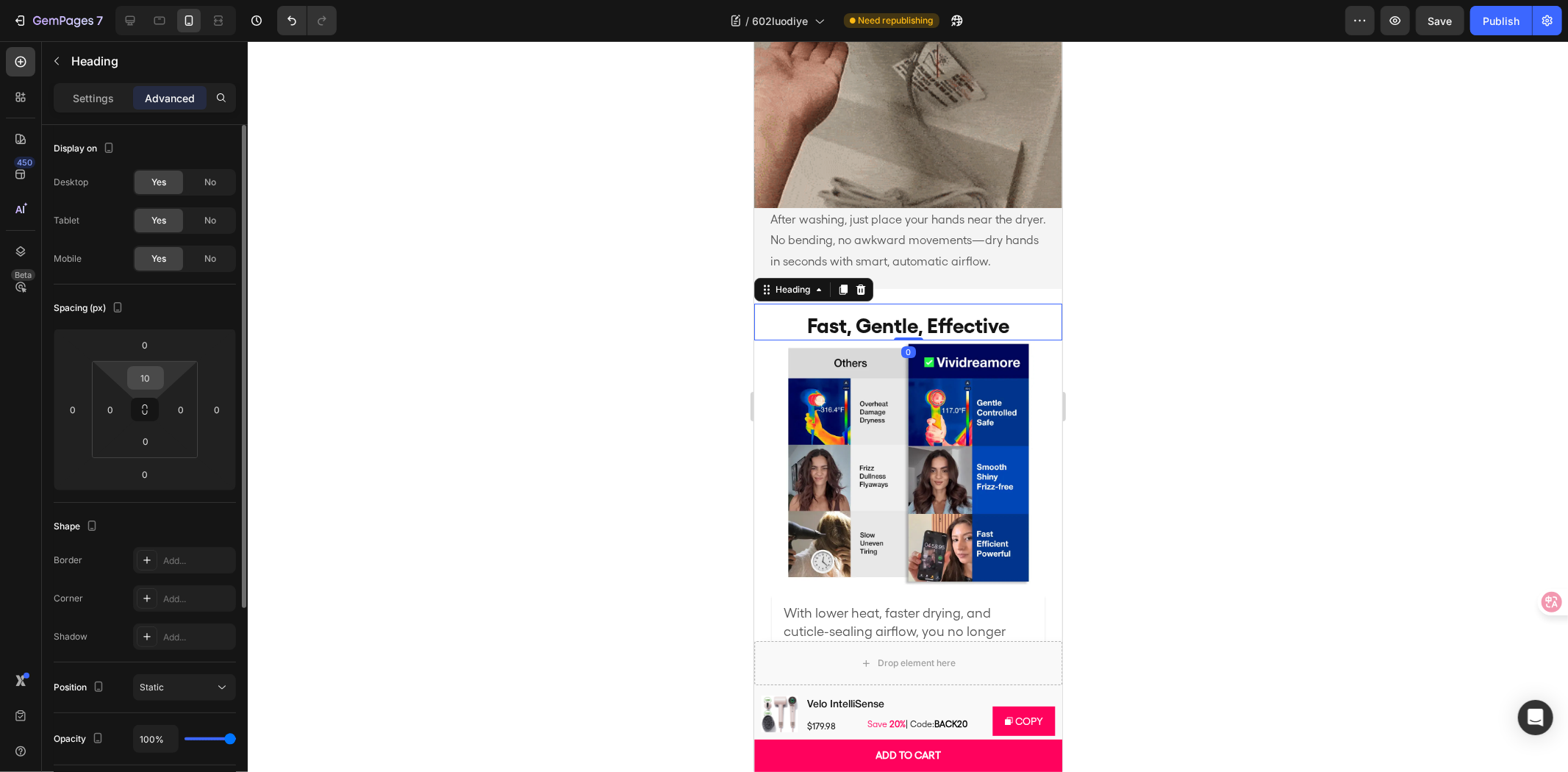
click at [150, 369] on input "10" at bounding box center [145, 378] width 29 height 22
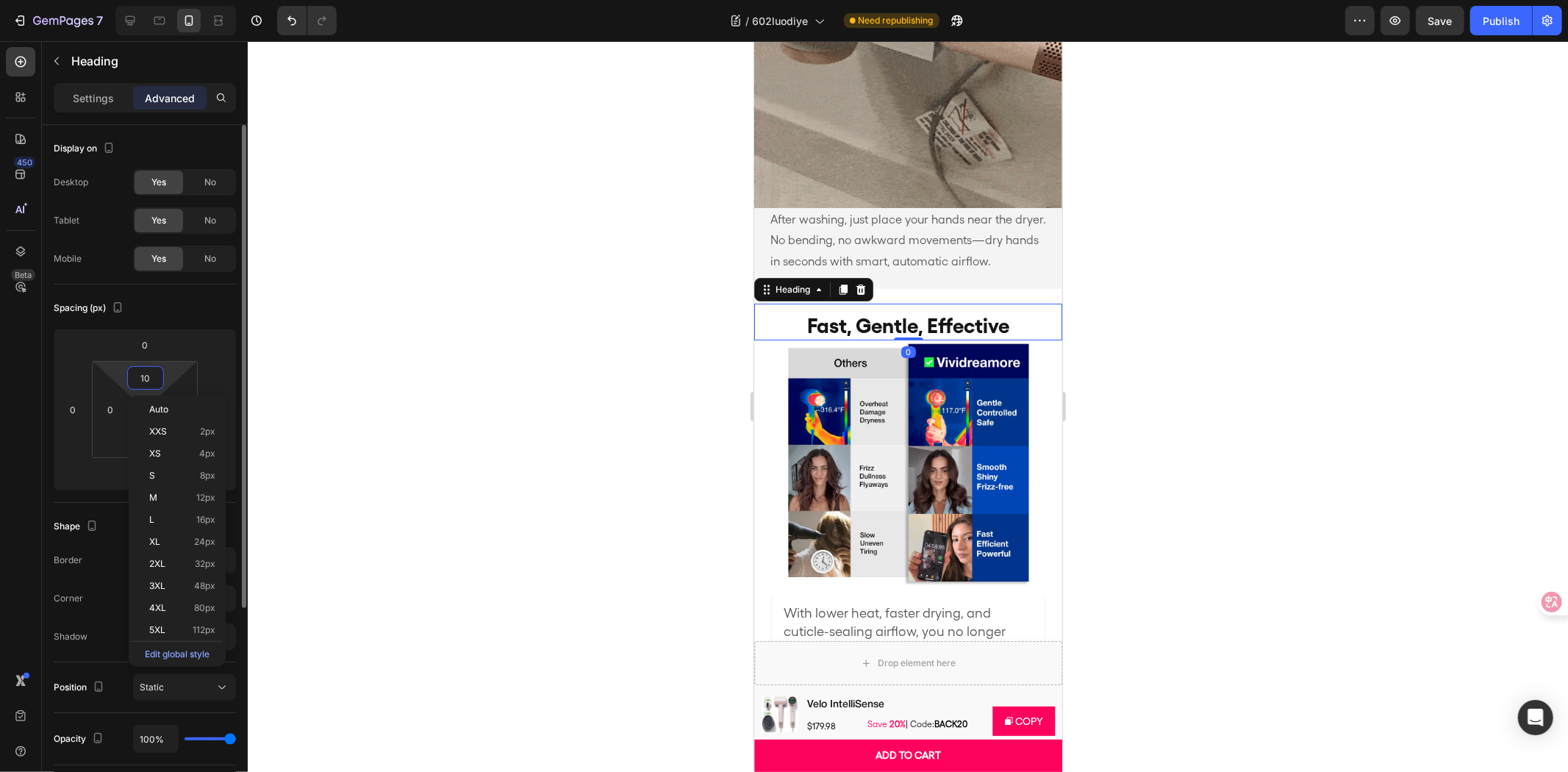
type input "0"
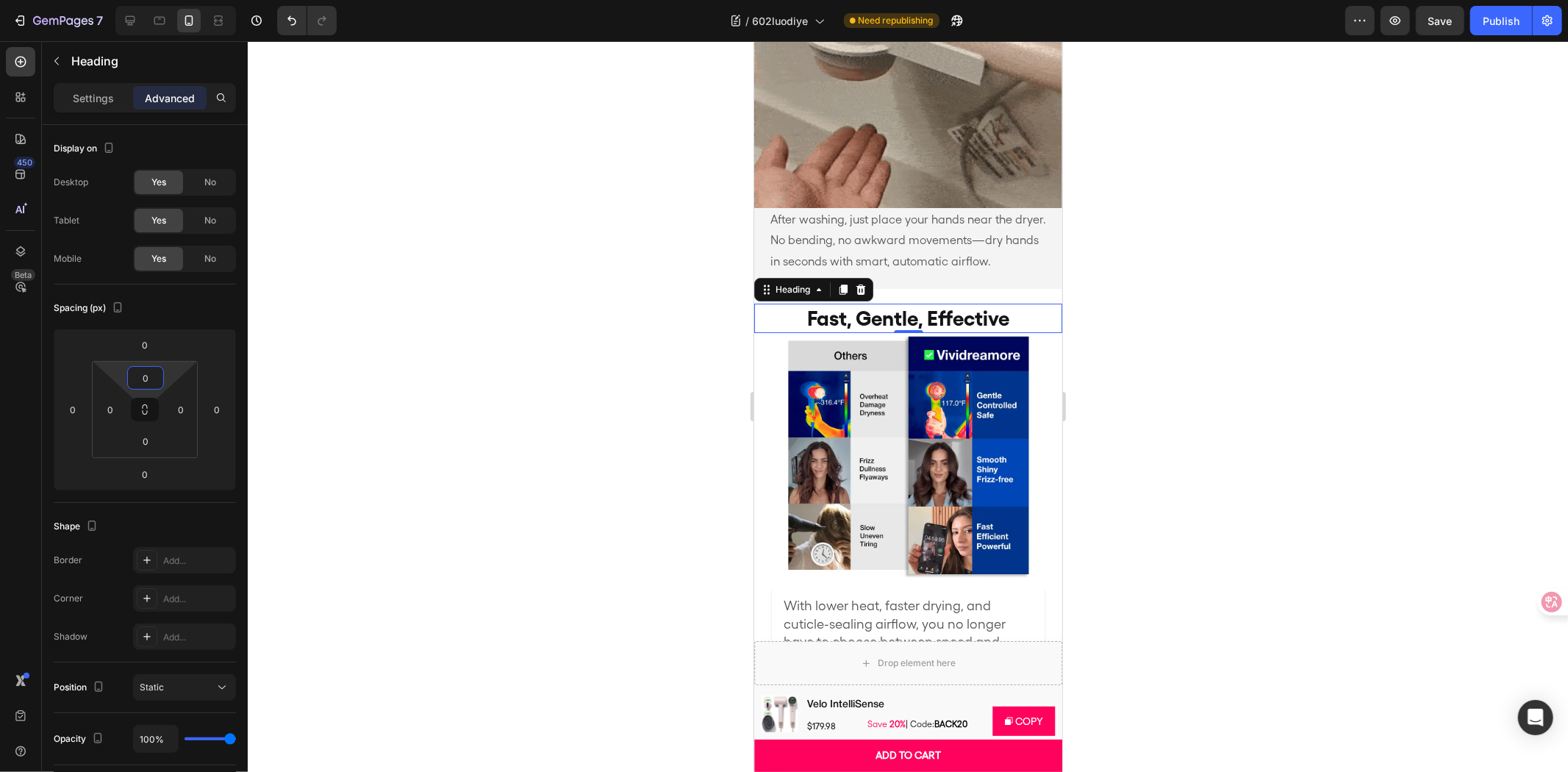
click at [342, 333] on div at bounding box center [908, 406] width 1321 height 730
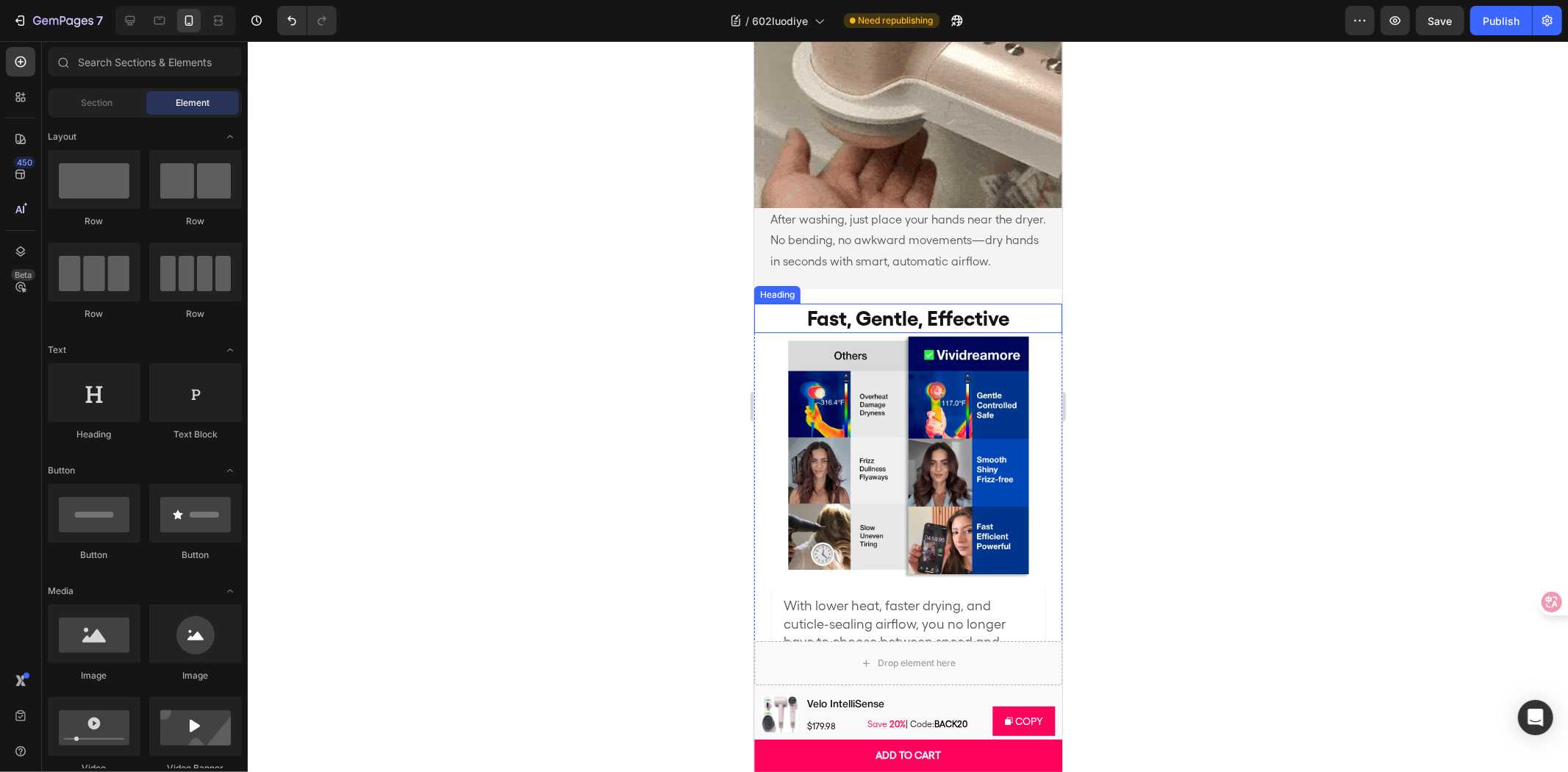
click at [944, 303] on h2 "Fast, Gentle, Effective" at bounding box center [908, 317] width 308 height 29
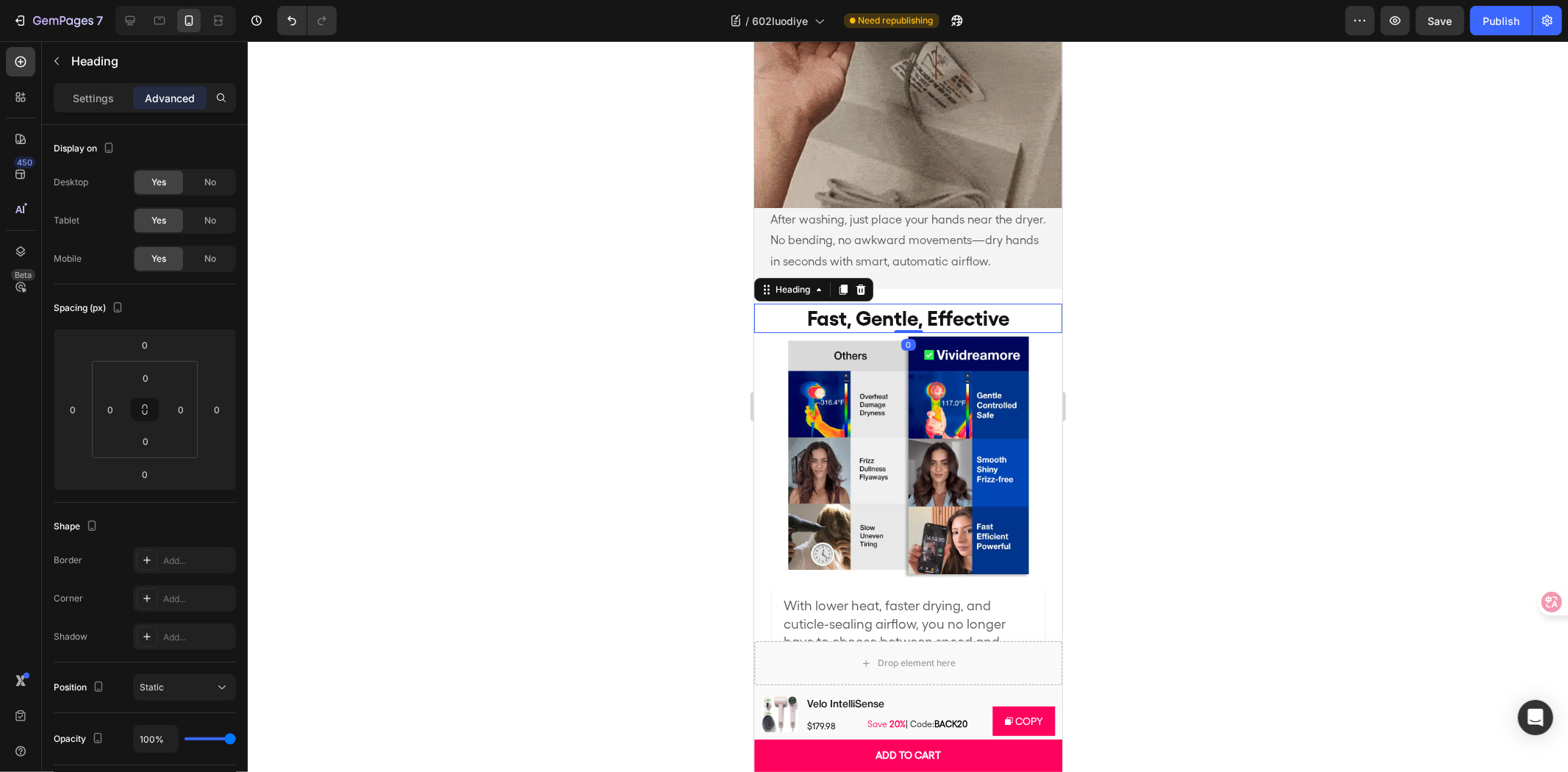
click at [1433, 334] on div at bounding box center [908, 406] width 1321 height 730
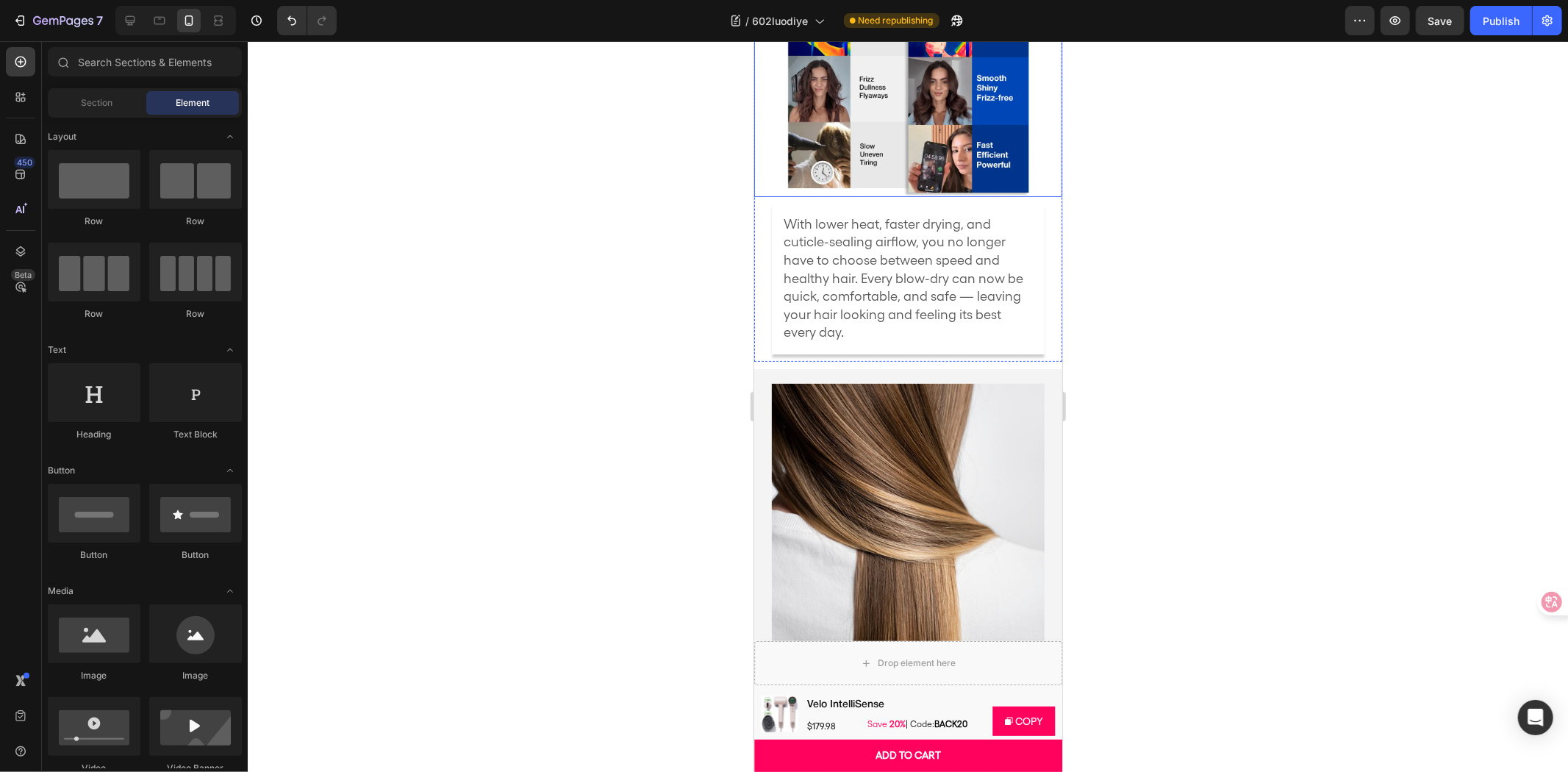
scroll to position [4900, 0]
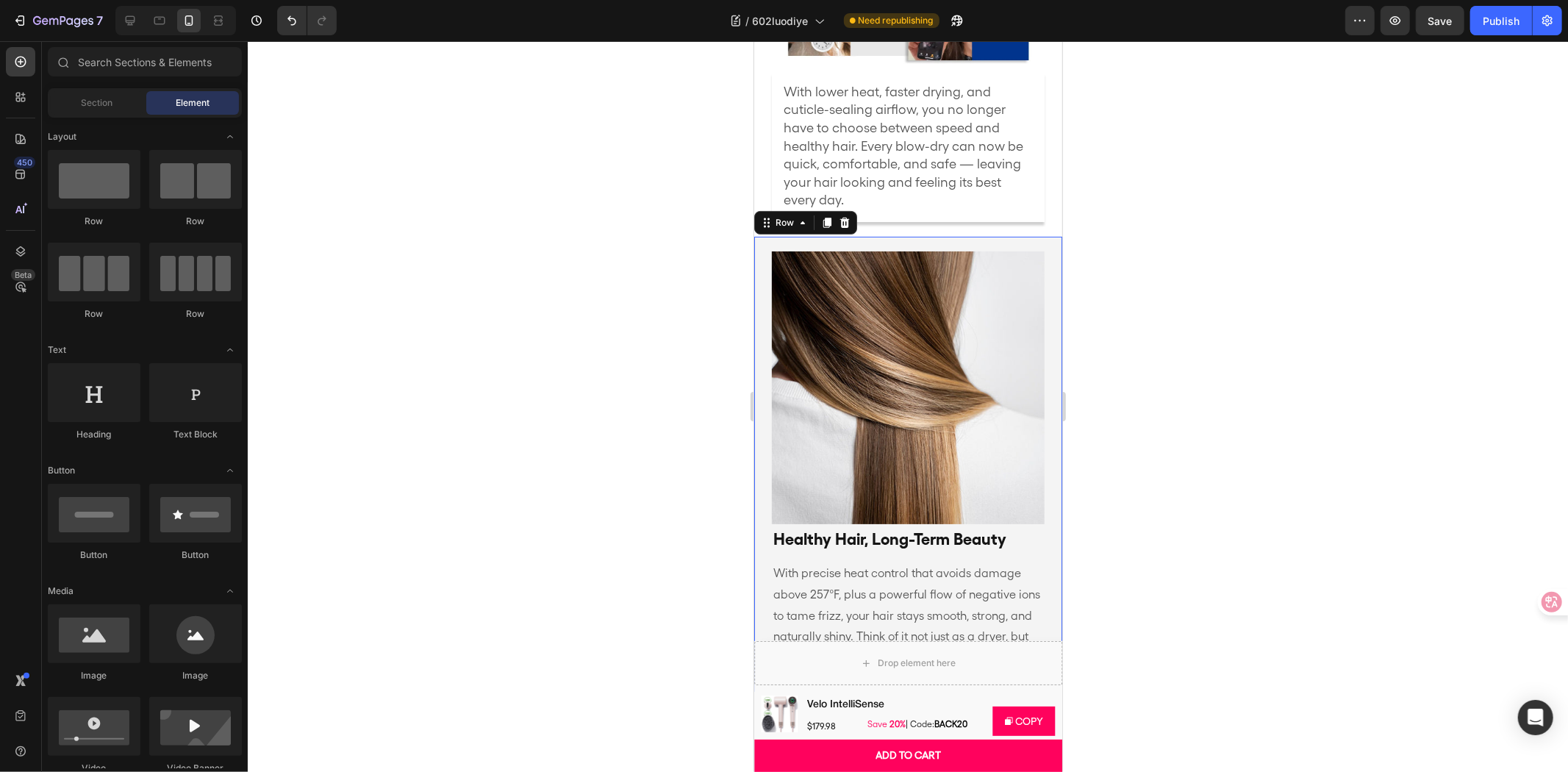
click at [1041, 236] on div "Healthy Hair, Long-Term Beauty Text Block With precise heat control that avoids…" at bounding box center [908, 463] width 308 height 455
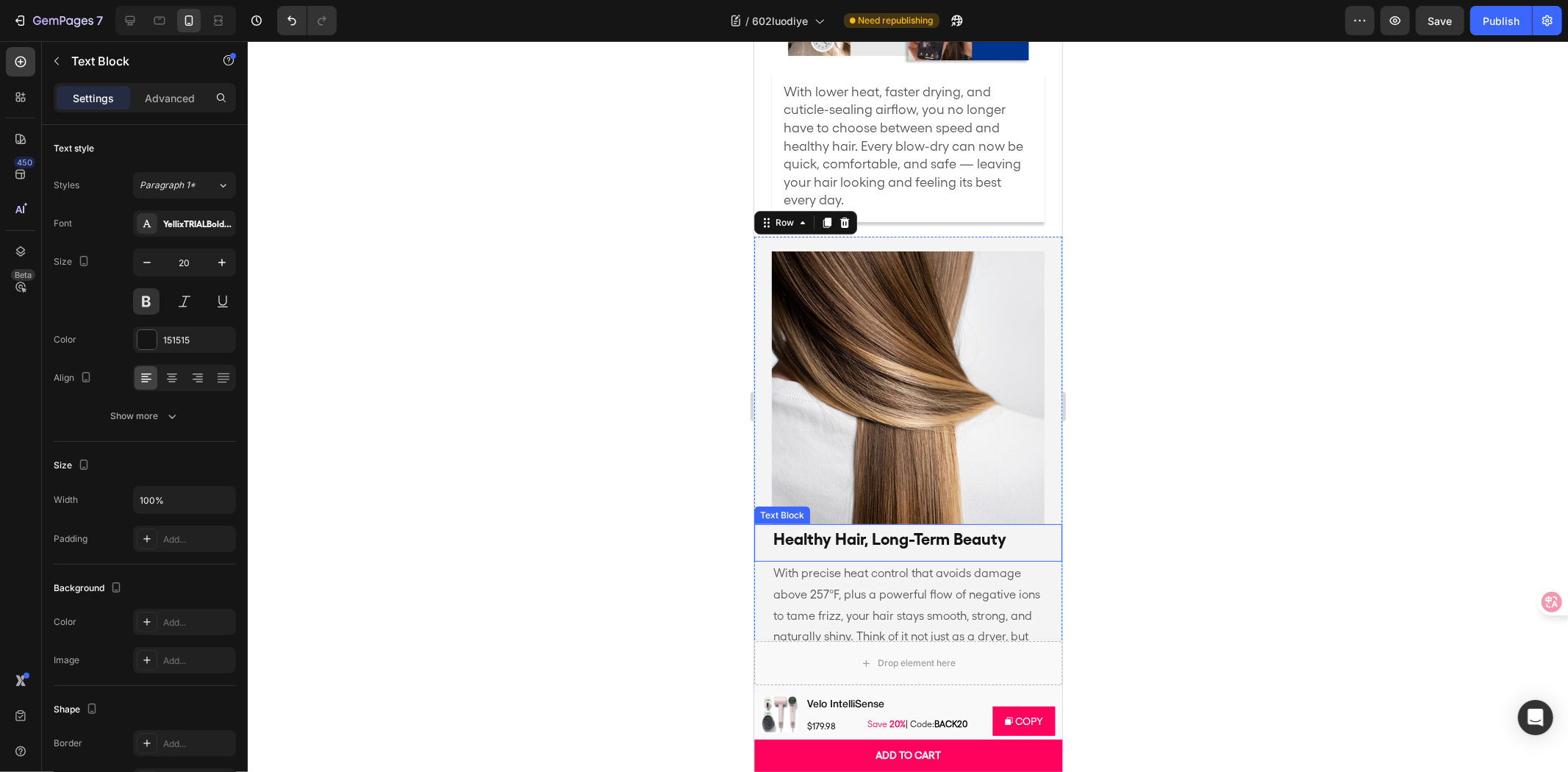
click at [1018, 525] on p "Healthy Hair, Long-Term Beauty" at bounding box center [908, 538] width 269 height 27
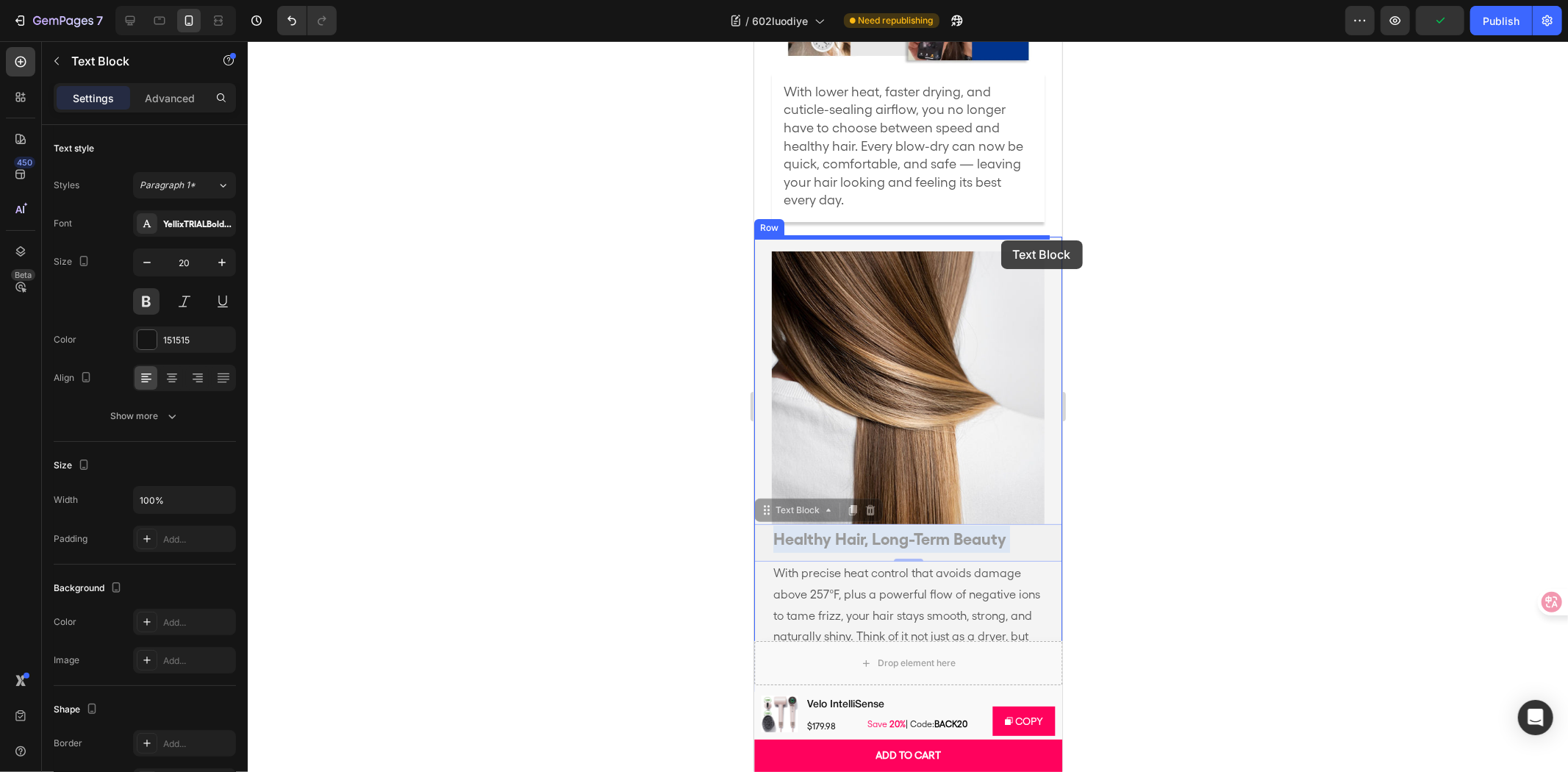
drag, startPoint x: 1027, startPoint y: 509, endPoint x: 1001, endPoint y: 239, distance: 271.2
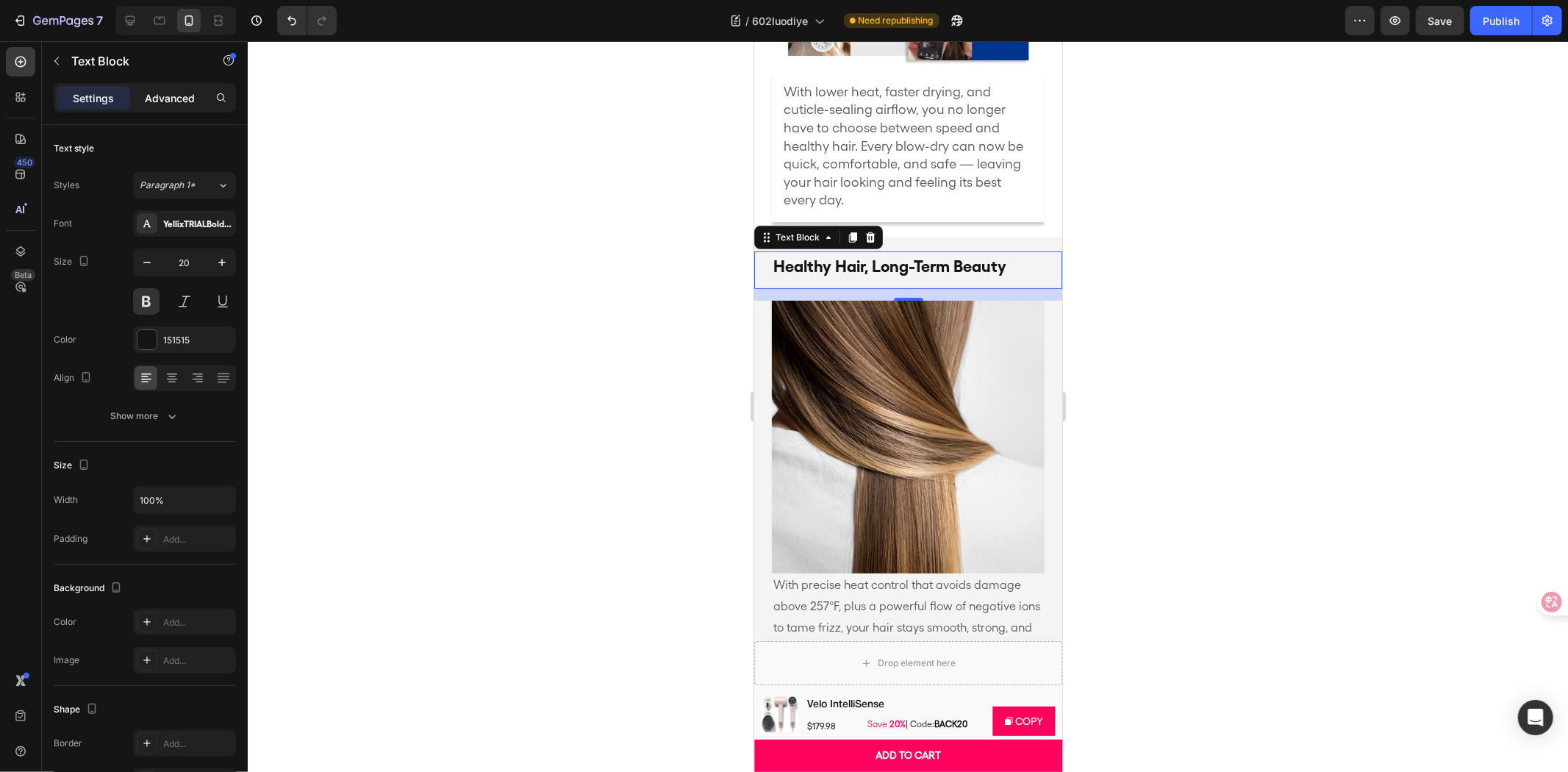
click at [170, 90] on p "Advanced" at bounding box center [169, 97] width 50 height 15
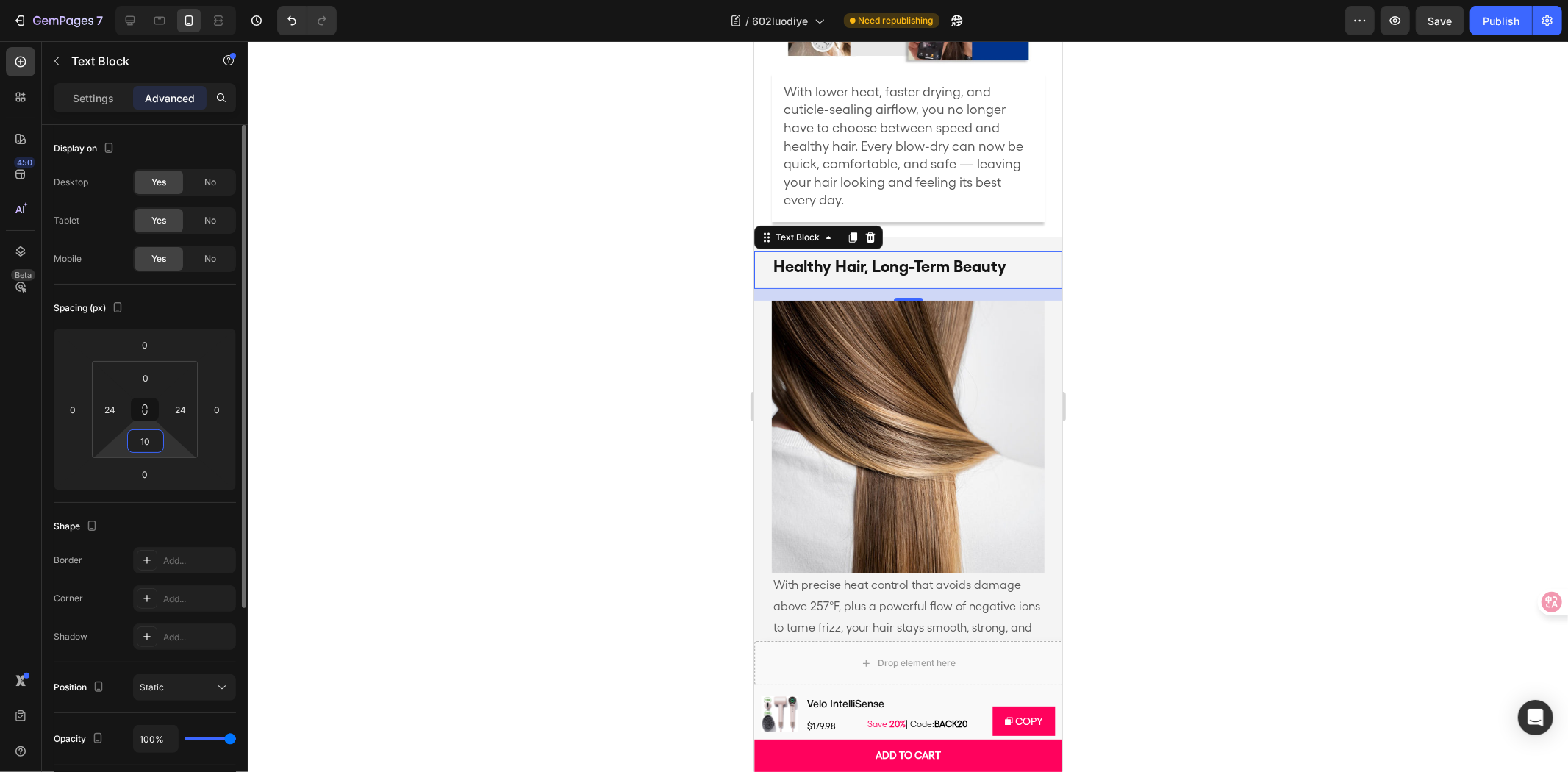
click at [145, 442] on input "10" at bounding box center [145, 441] width 29 height 22
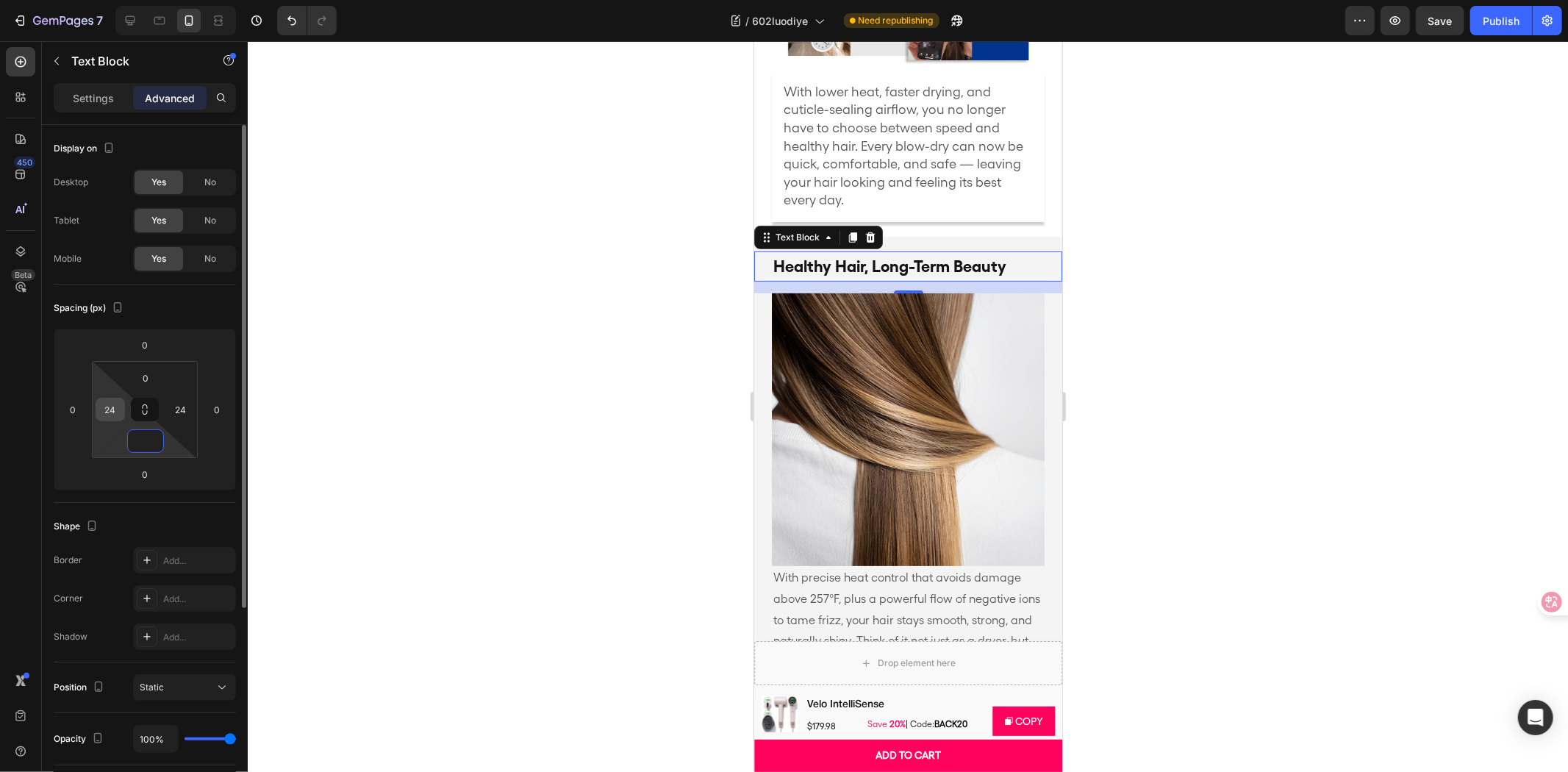
type input "0"
click at [114, 415] on input "24" at bounding box center [110, 409] width 22 height 22
type input "20"
click at [171, 402] on input "24" at bounding box center [181, 409] width 22 height 22
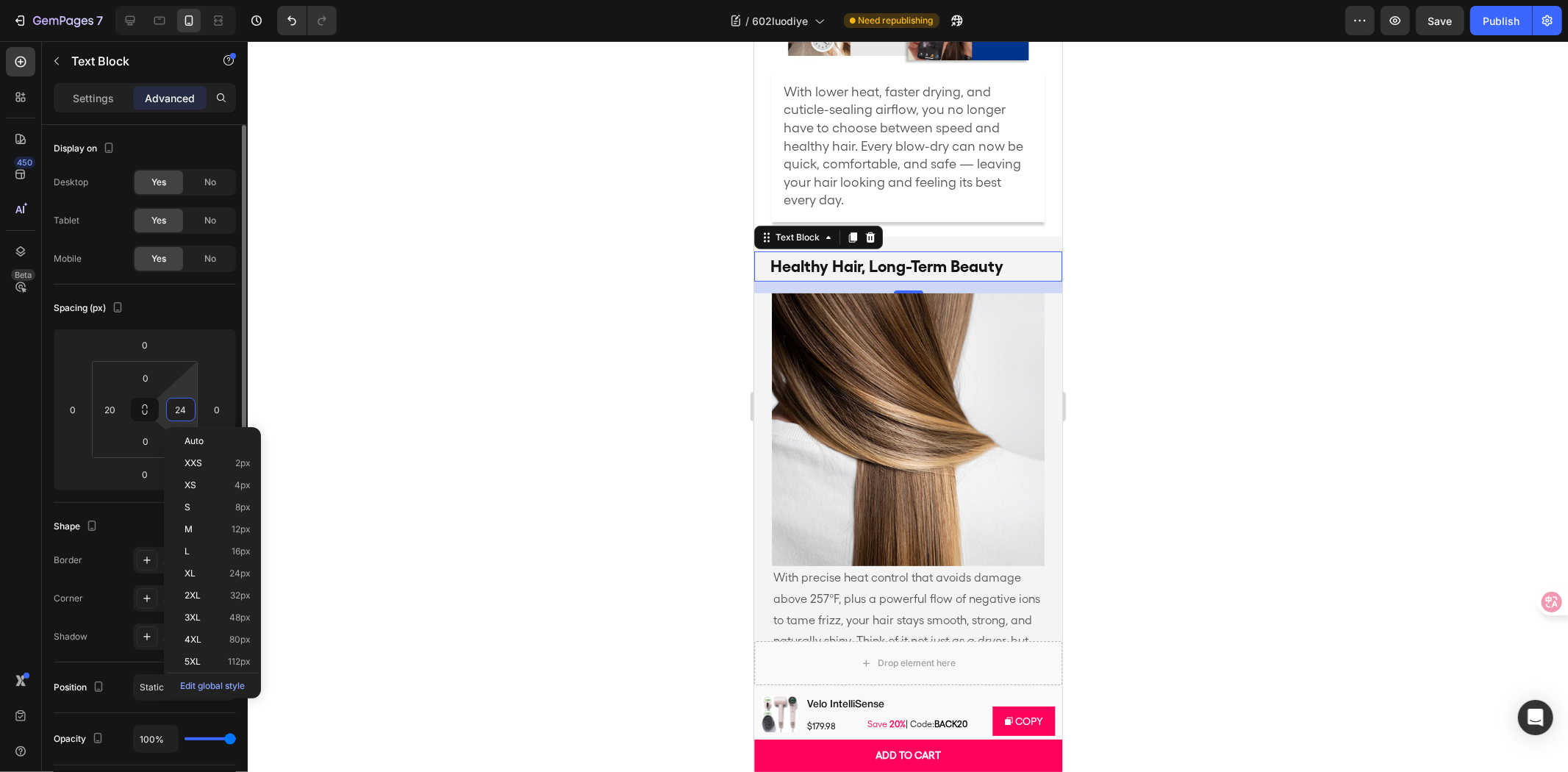
click at [171, 402] on input "24" at bounding box center [181, 409] width 22 height 22
type input "20"
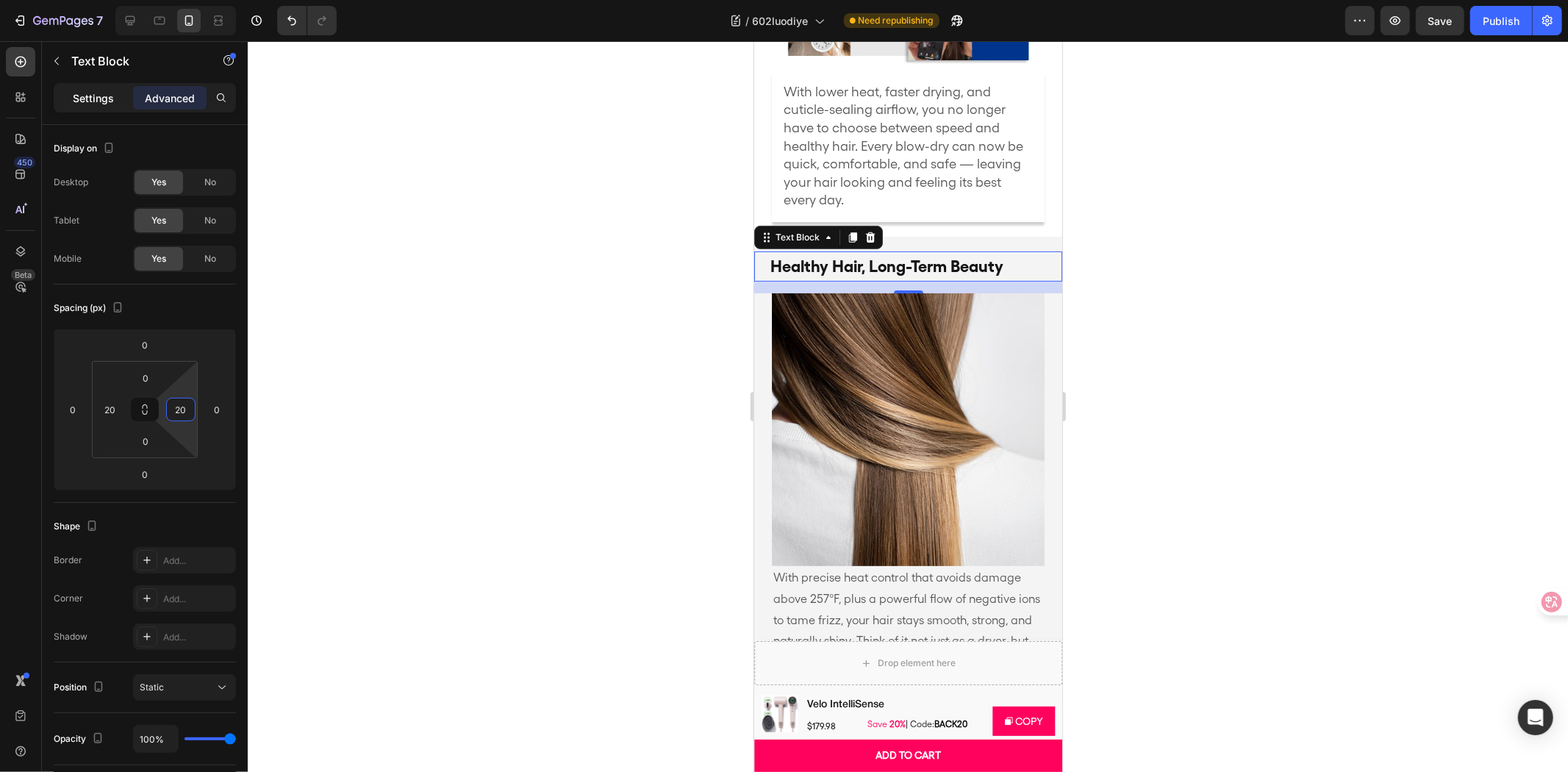
click at [93, 98] on p "Settings" at bounding box center [93, 97] width 41 height 15
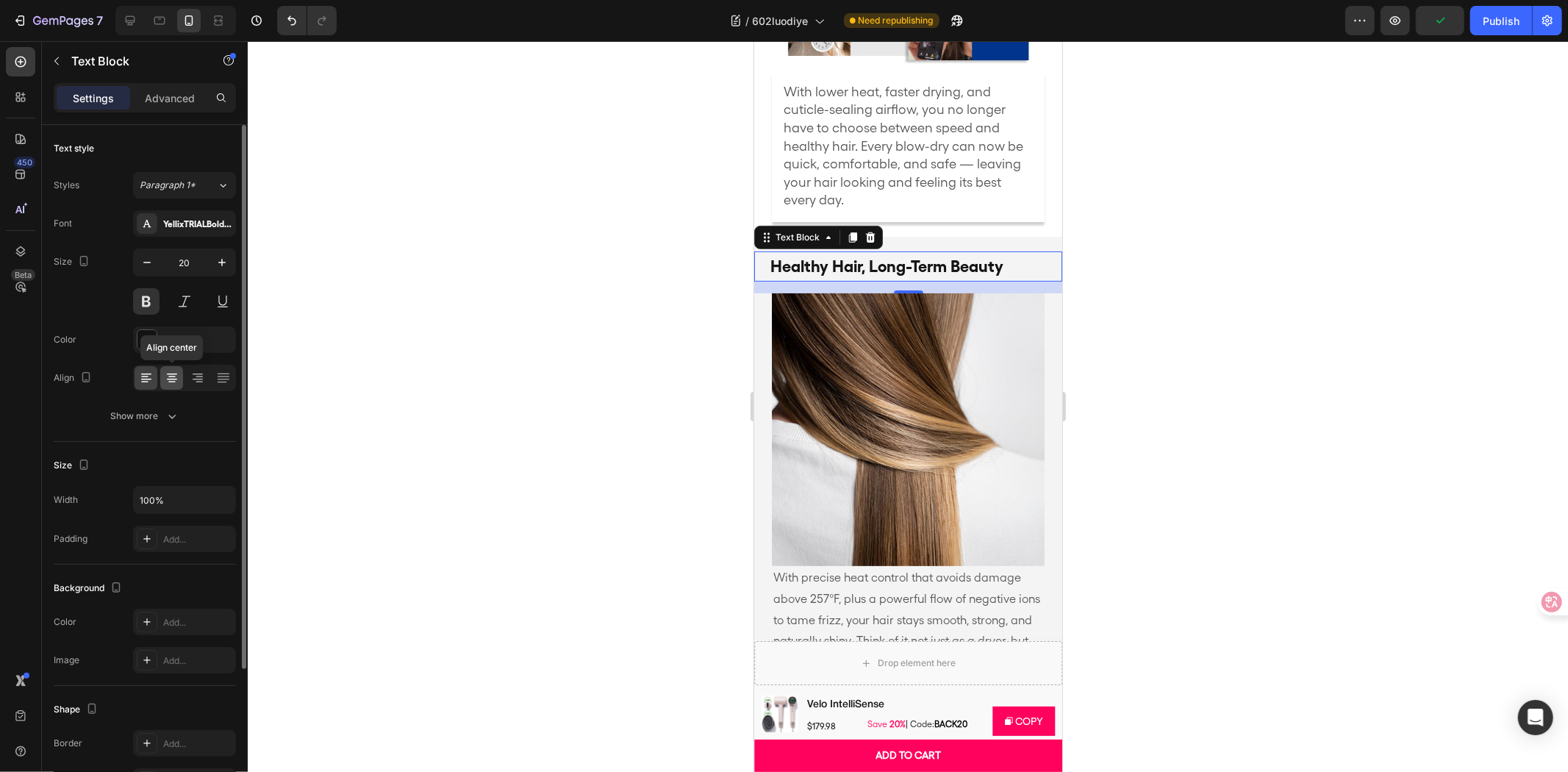
click at [175, 371] on icon at bounding box center [172, 378] width 15 height 15
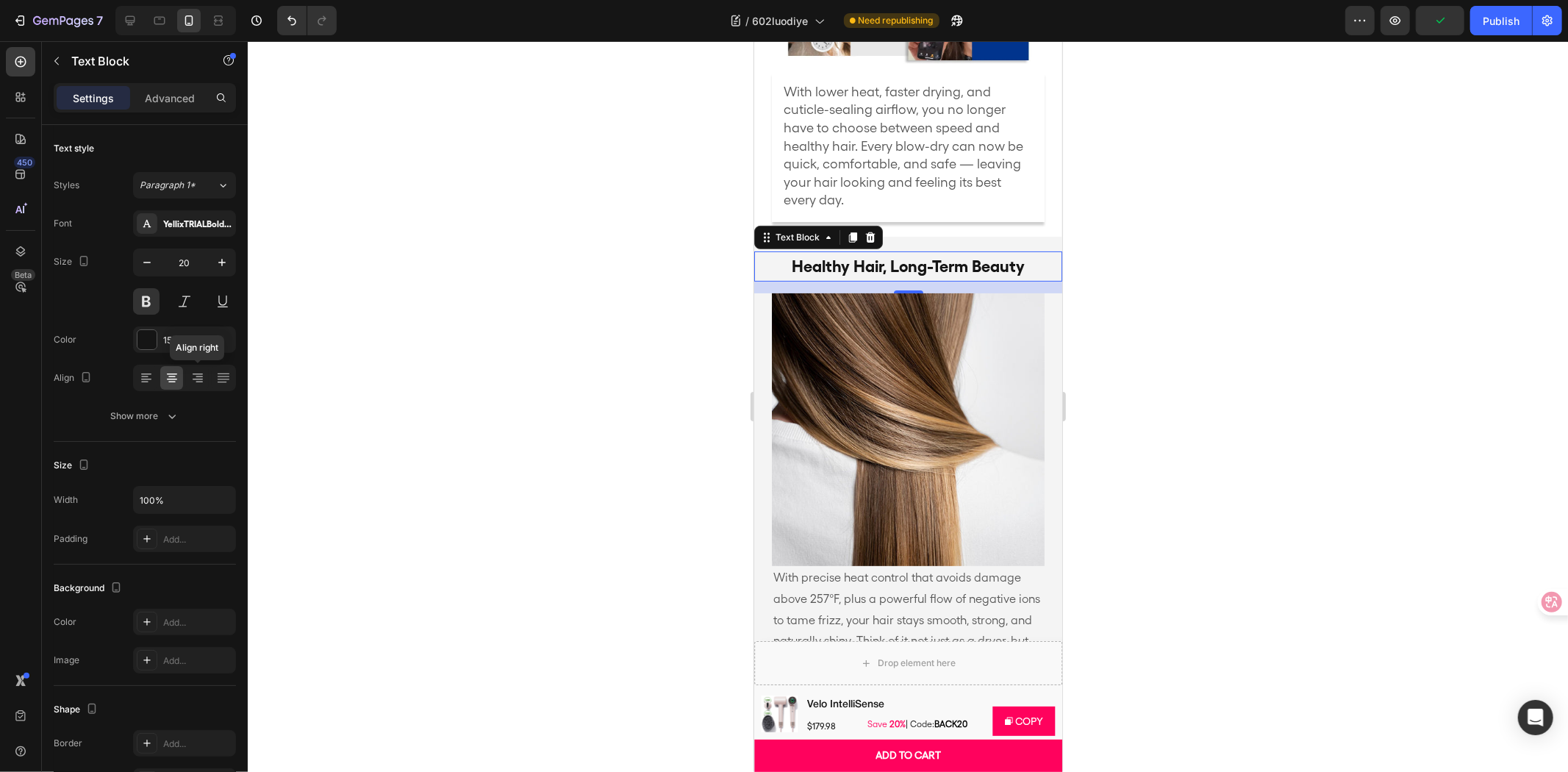
click at [562, 304] on div at bounding box center [908, 406] width 1321 height 730
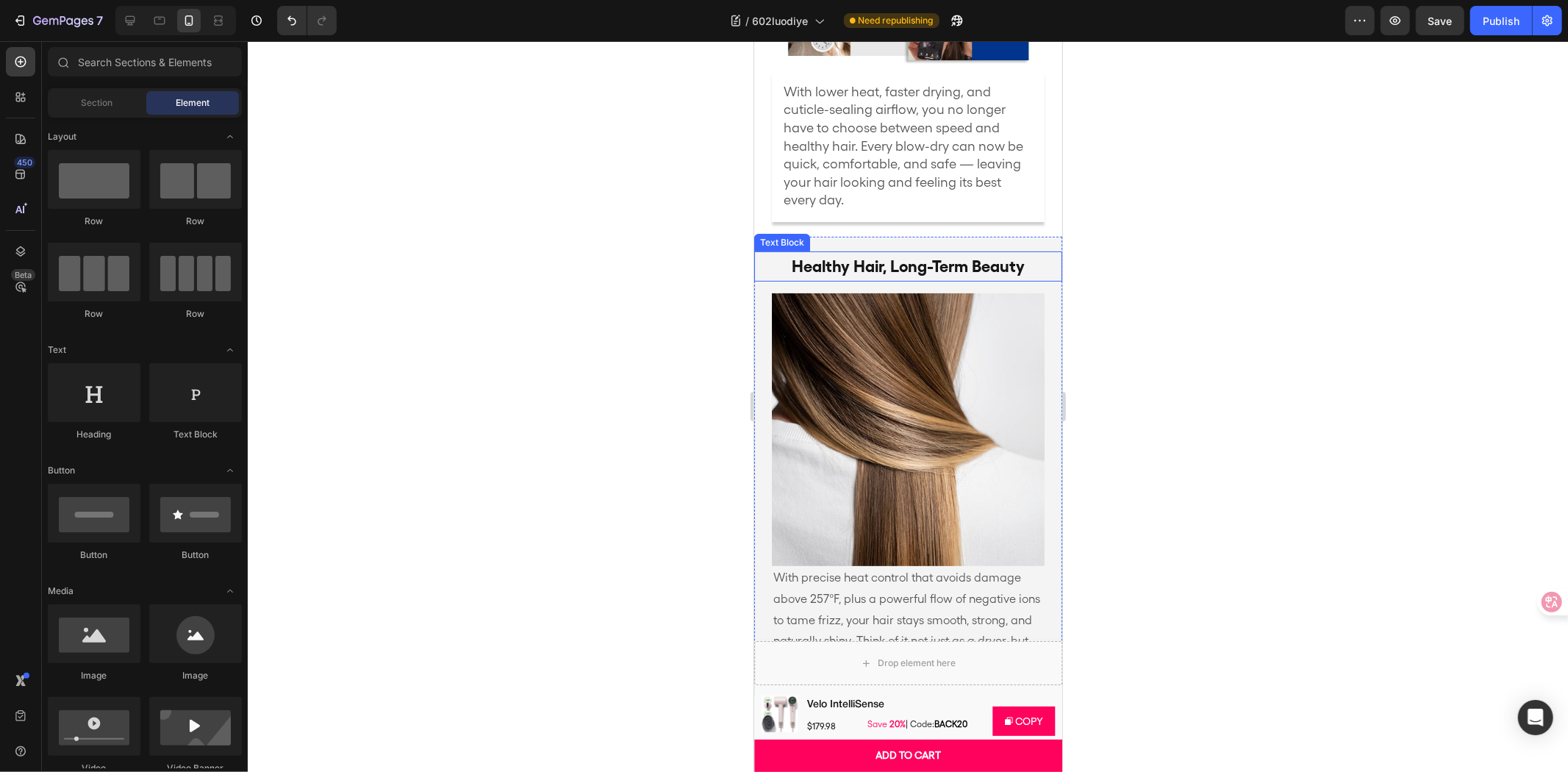
click at [1162, 261] on div at bounding box center [908, 406] width 1321 height 730
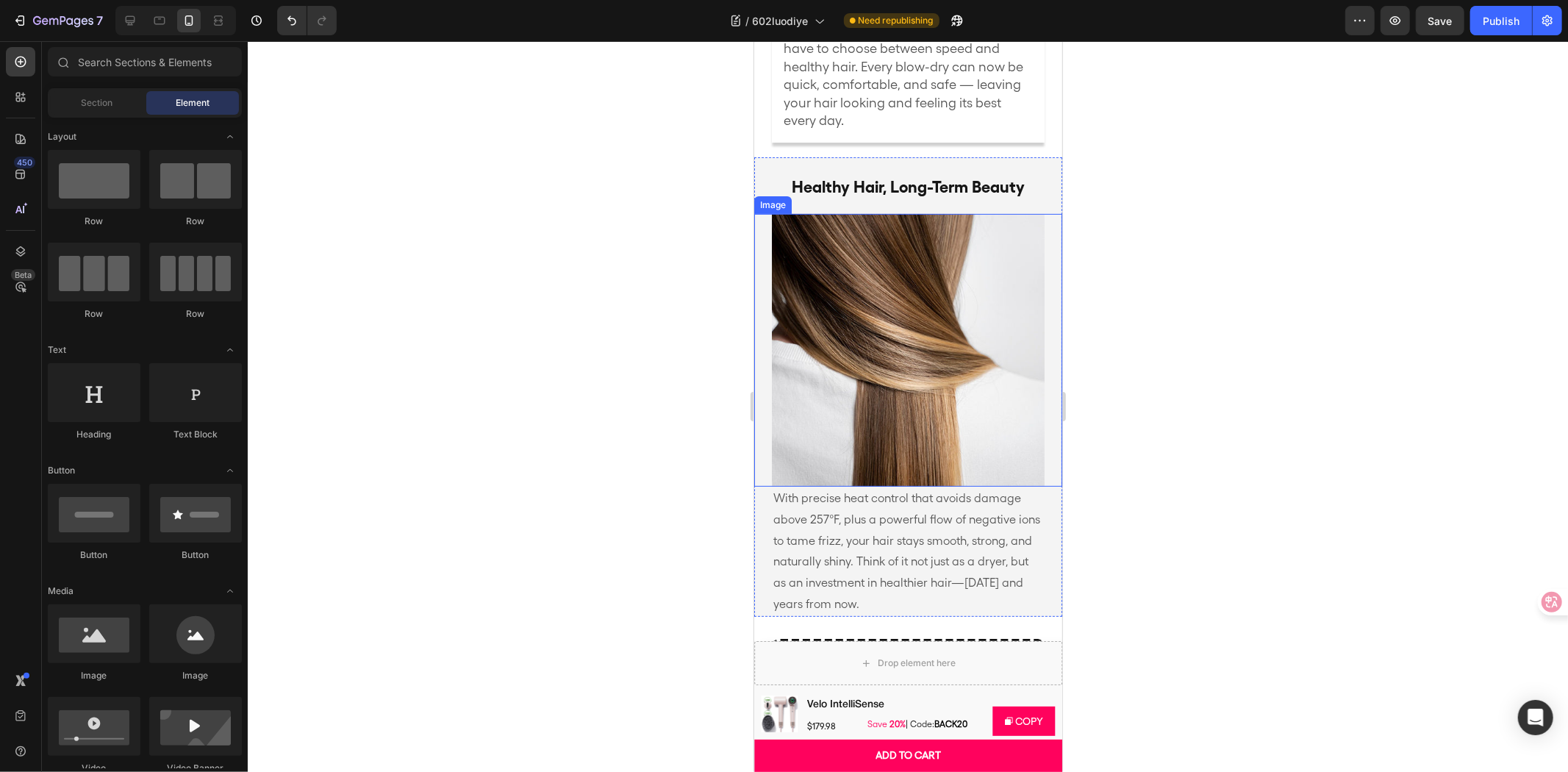
scroll to position [5145, 0]
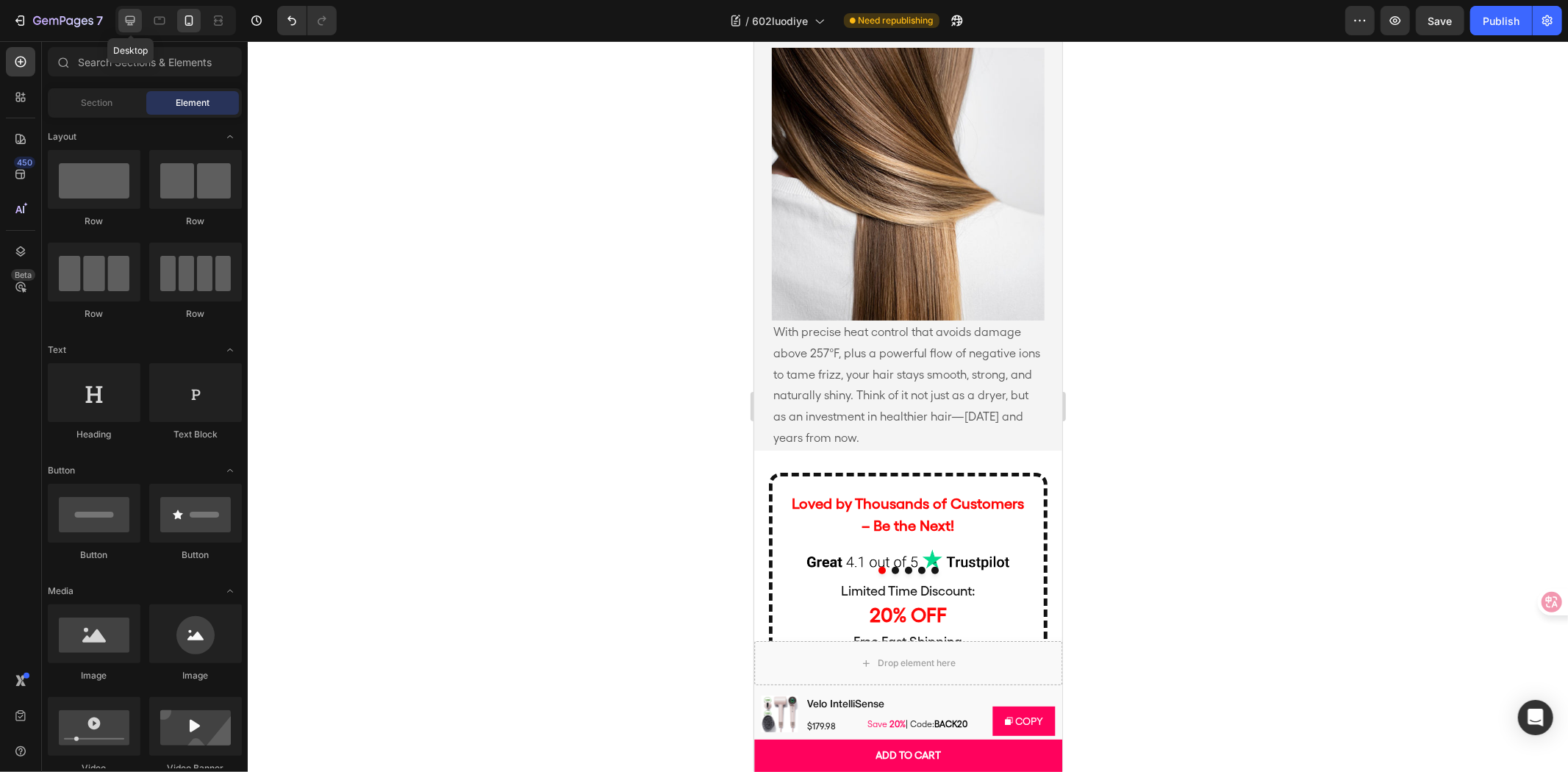
click at [136, 26] on icon at bounding box center [130, 20] width 15 height 15
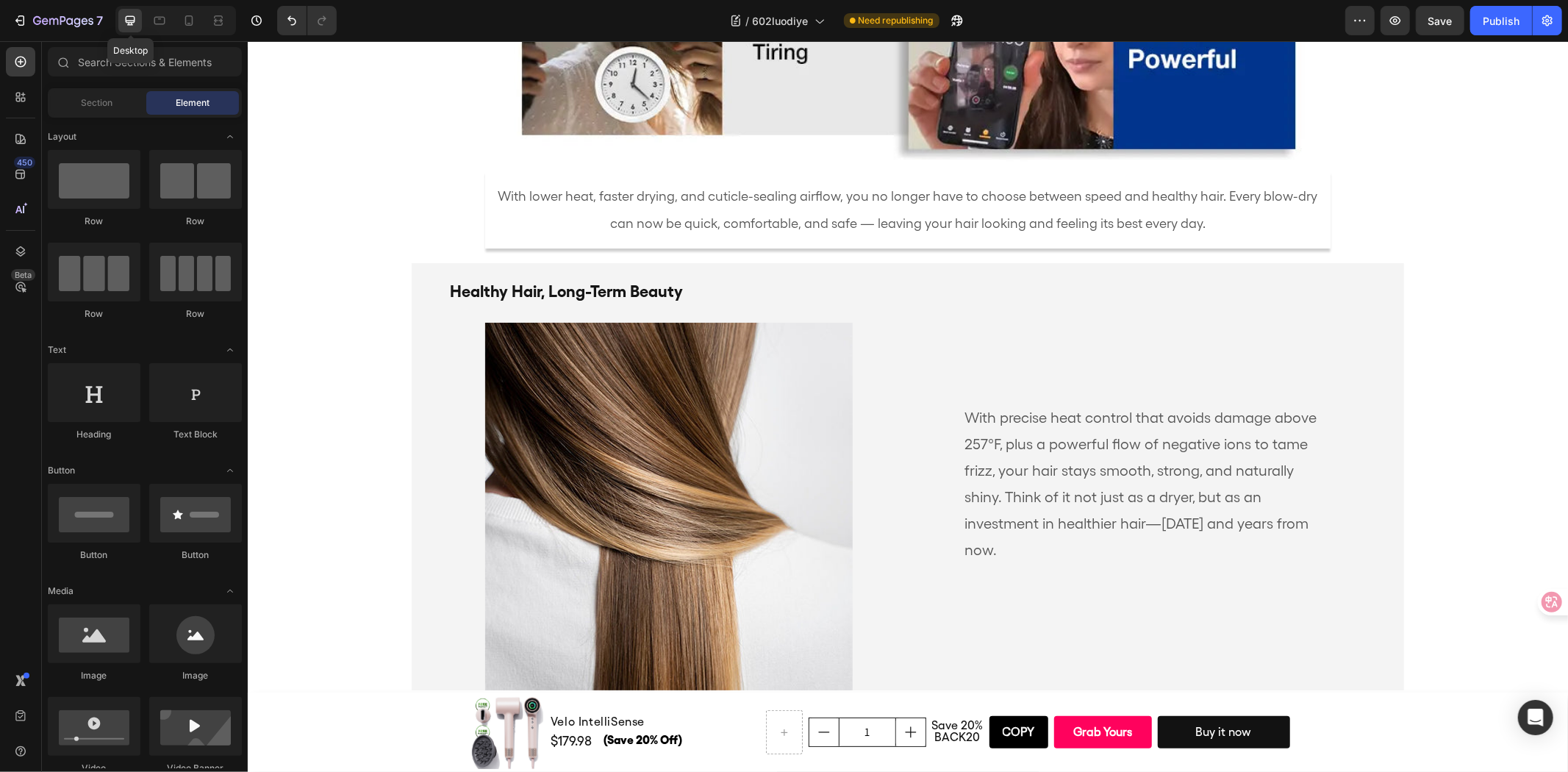
scroll to position [5245, 0]
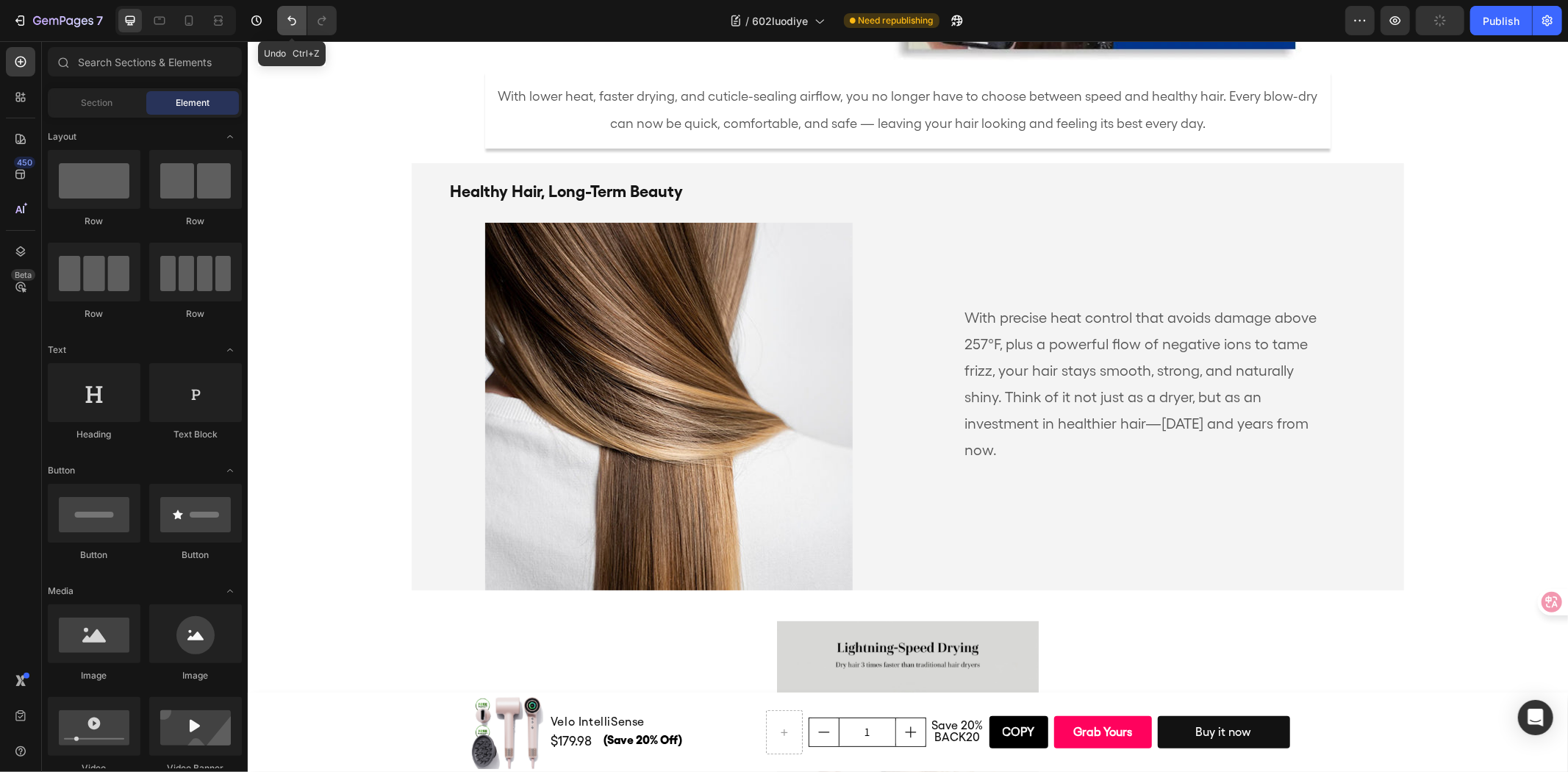
click at [291, 11] on button "Undo/Redo" at bounding box center [292, 20] width 29 height 29
click at [330, 15] on button "Undo/Redo" at bounding box center [322, 20] width 29 height 29
click at [717, 201] on div "Healthy Hair, Long-Term Beauty Text Block" at bounding box center [650, 193] width 478 height 33
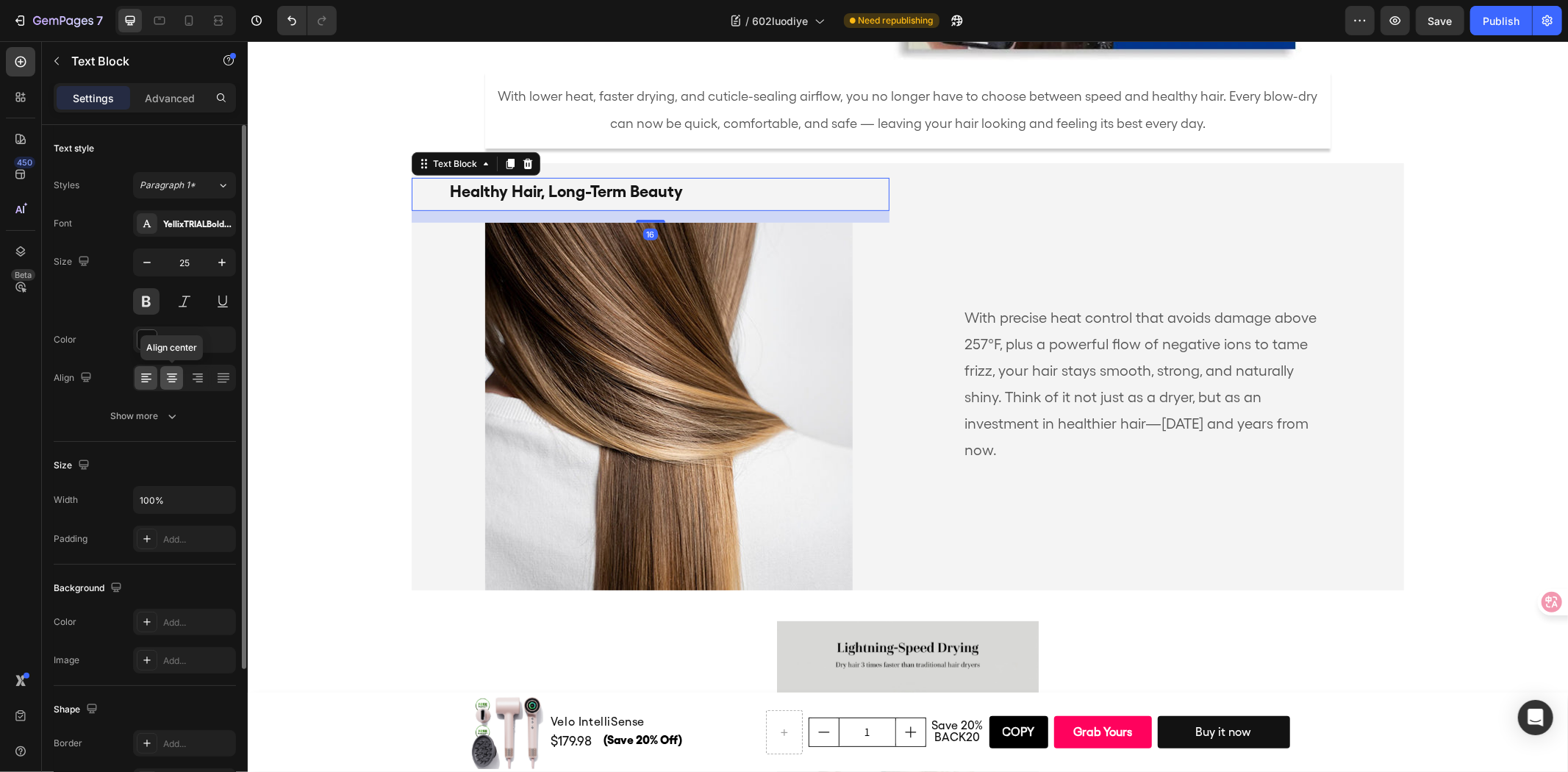
click at [169, 373] on icon at bounding box center [172, 374] width 11 height 2
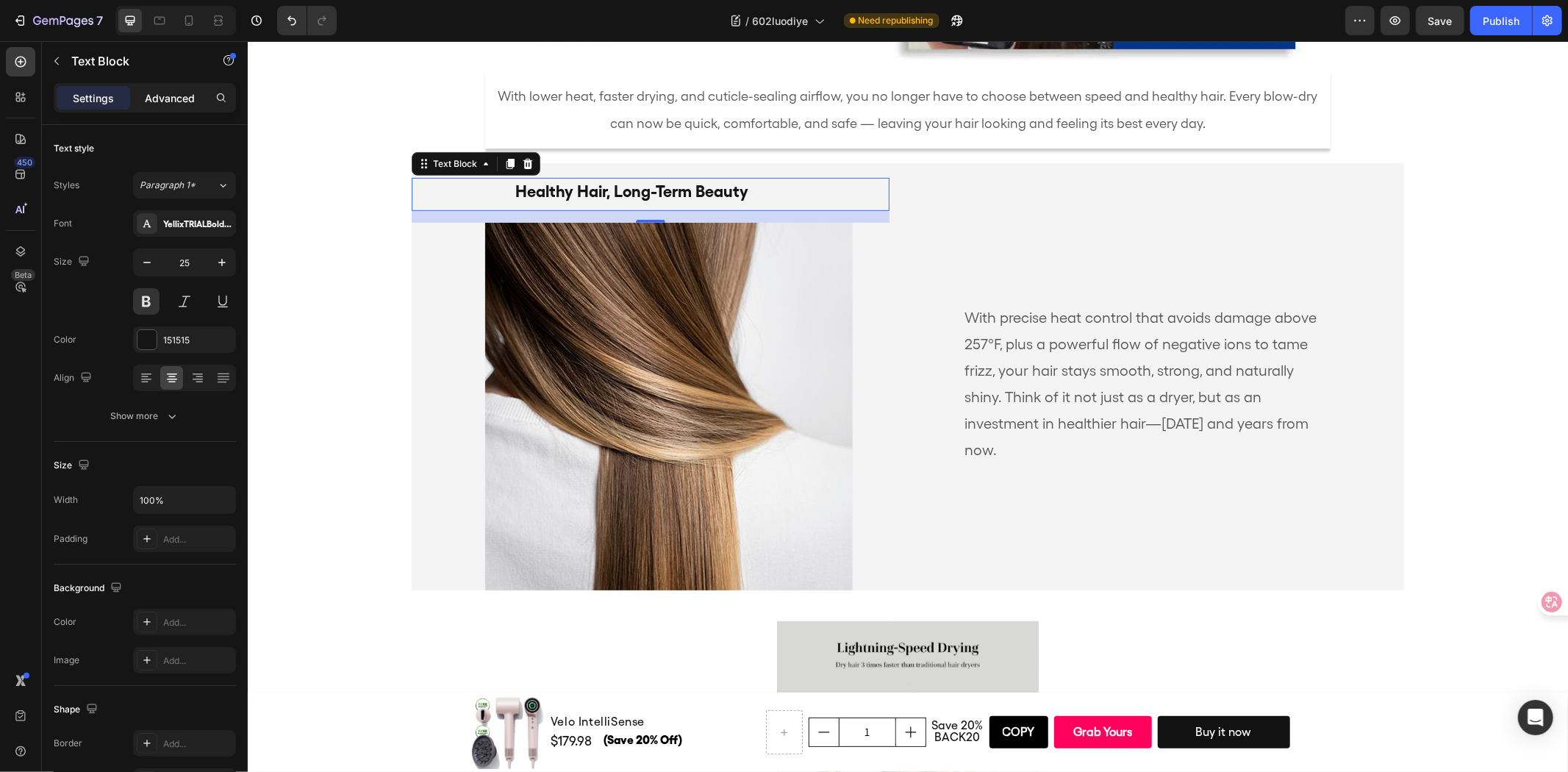
click at [145, 104] on p "Advanced" at bounding box center [169, 97] width 50 height 15
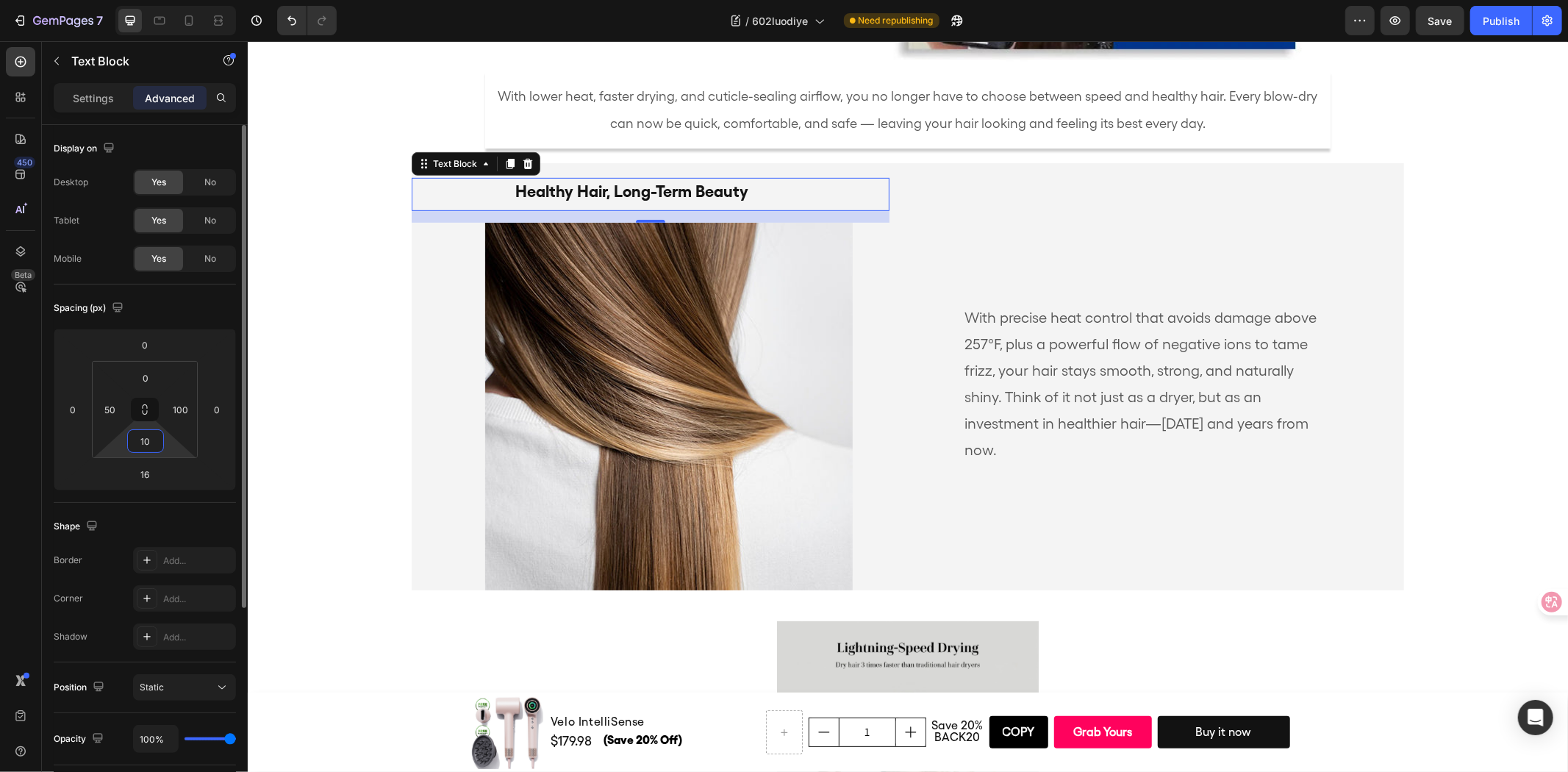
click at [147, 439] on input "10" at bounding box center [145, 441] width 29 height 22
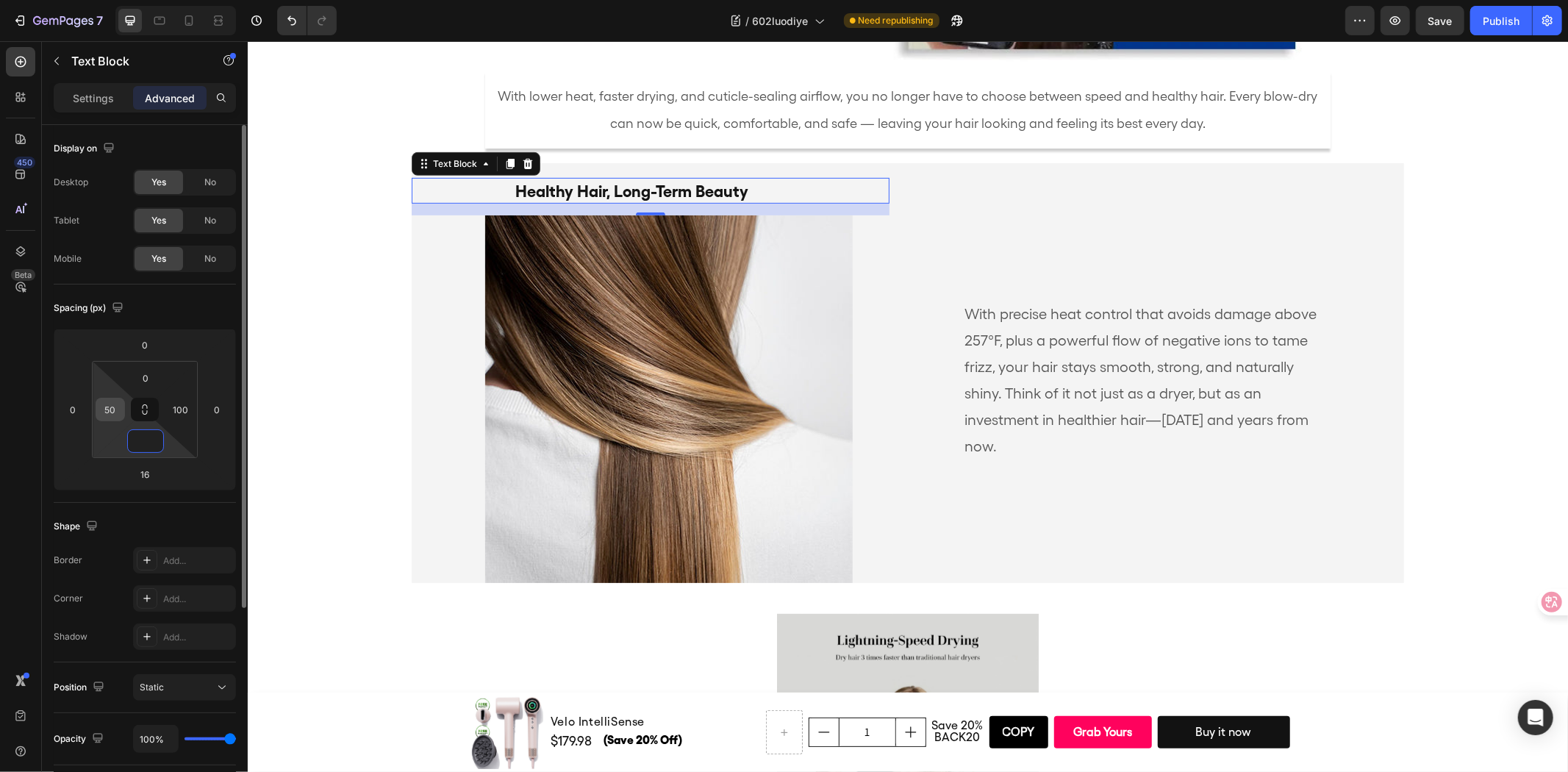
type input "0"
click at [114, 409] on input "50" at bounding box center [110, 409] width 22 height 22
type input "0"
click at [178, 399] on input "100" at bounding box center [181, 409] width 22 height 22
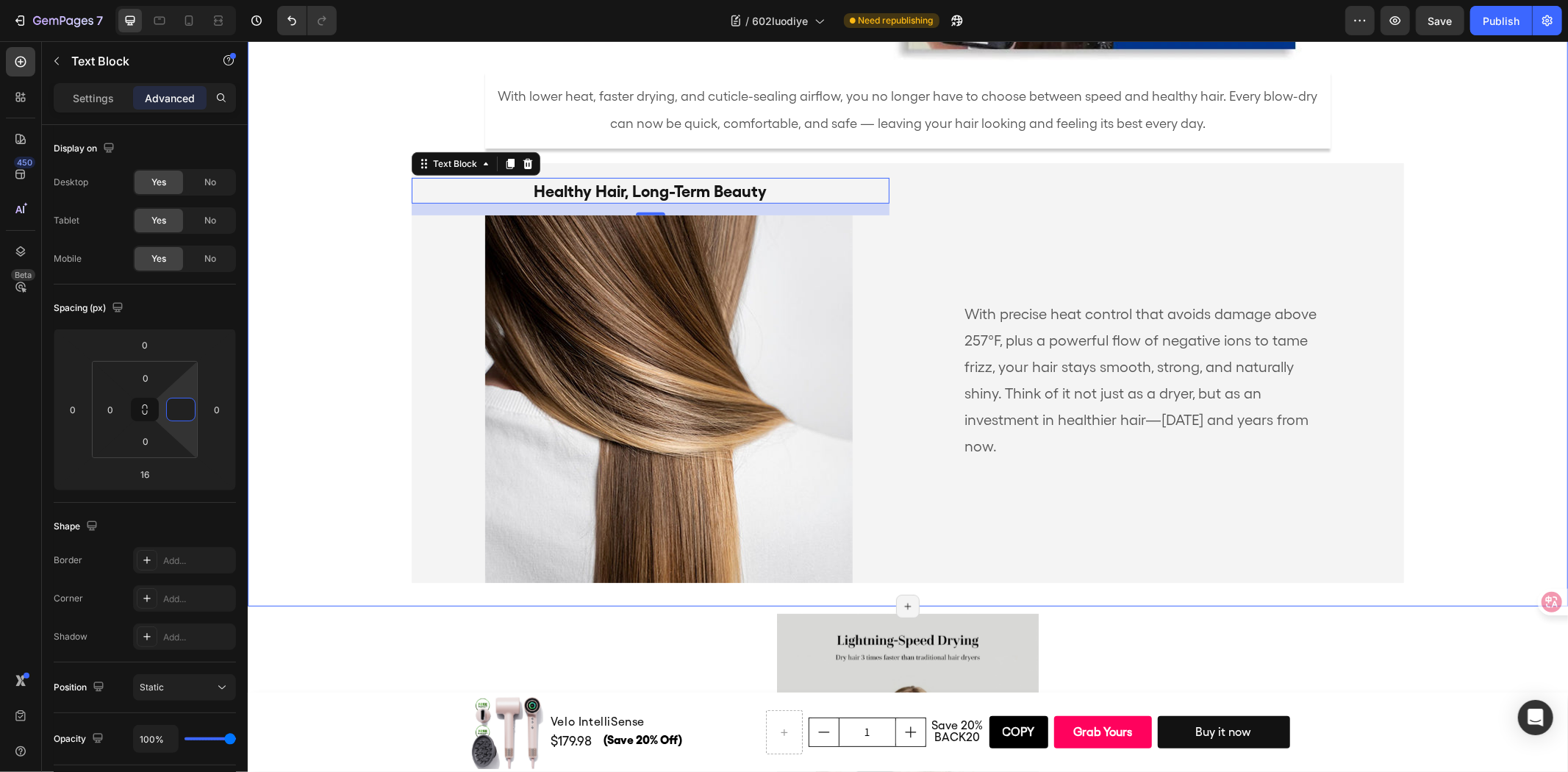
click at [783, 179] on p "Healthy Hair, Long-Term Beauty" at bounding box center [650, 191] width 475 height 23
click at [110, 104] on p "Settings" at bounding box center [93, 97] width 41 height 15
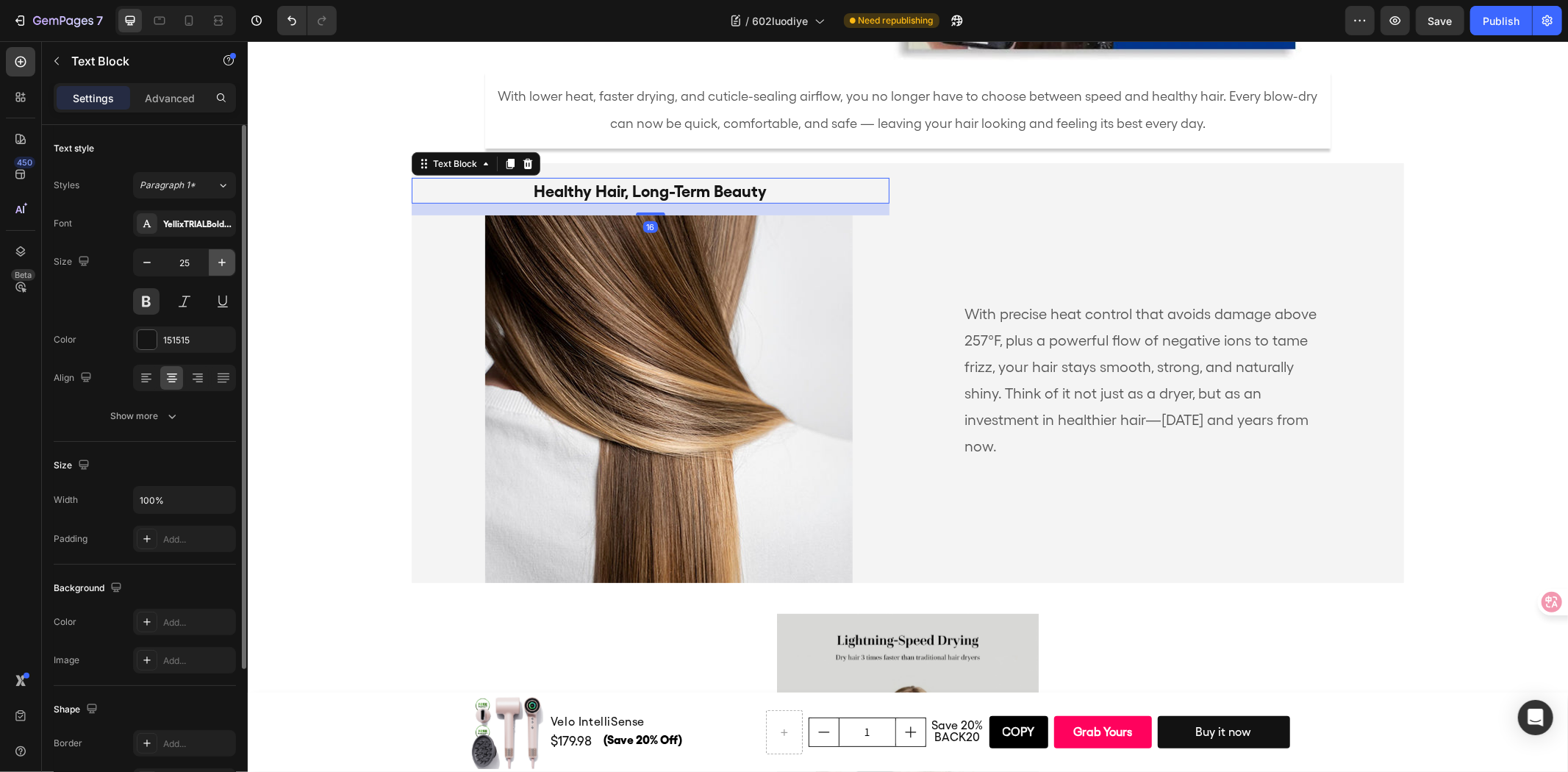
click at [228, 260] on icon "button" at bounding box center [222, 262] width 15 height 15
type input "26"
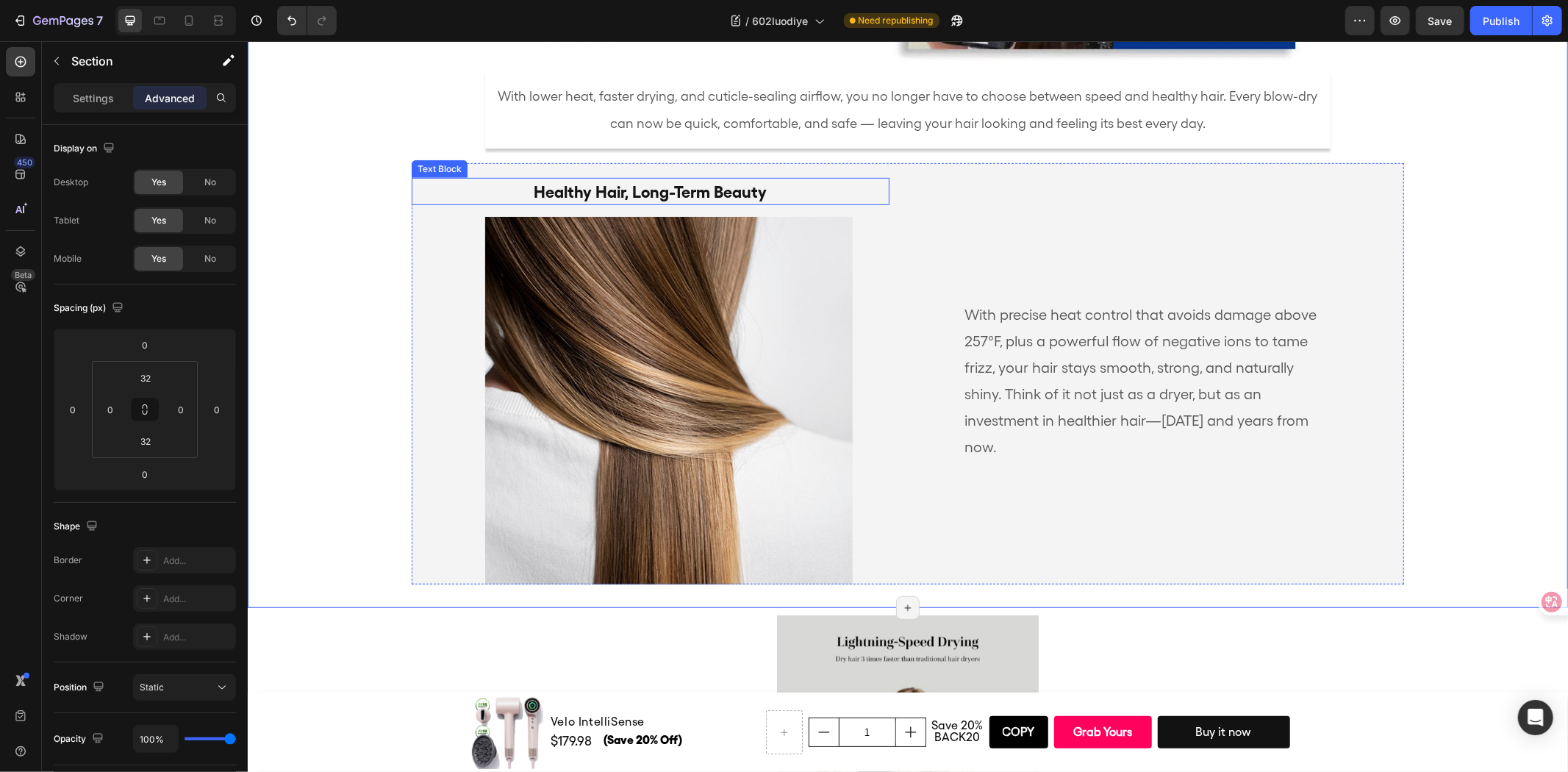
click at [557, 193] on strong "Healthy Hair, Long-Term Beauty" at bounding box center [650, 191] width 233 height 19
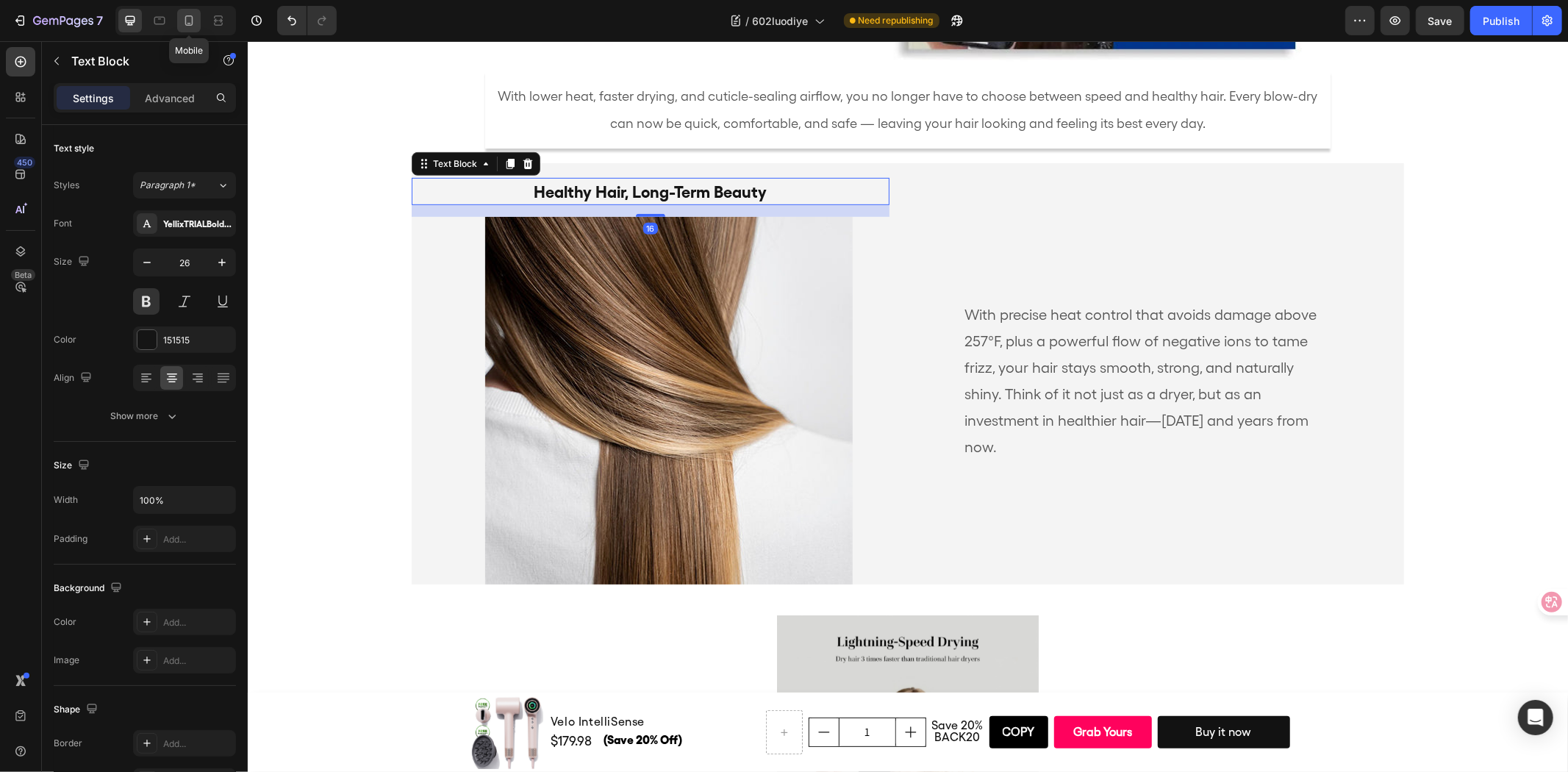
click at [191, 22] on icon at bounding box center [189, 20] width 15 height 15
type input "20"
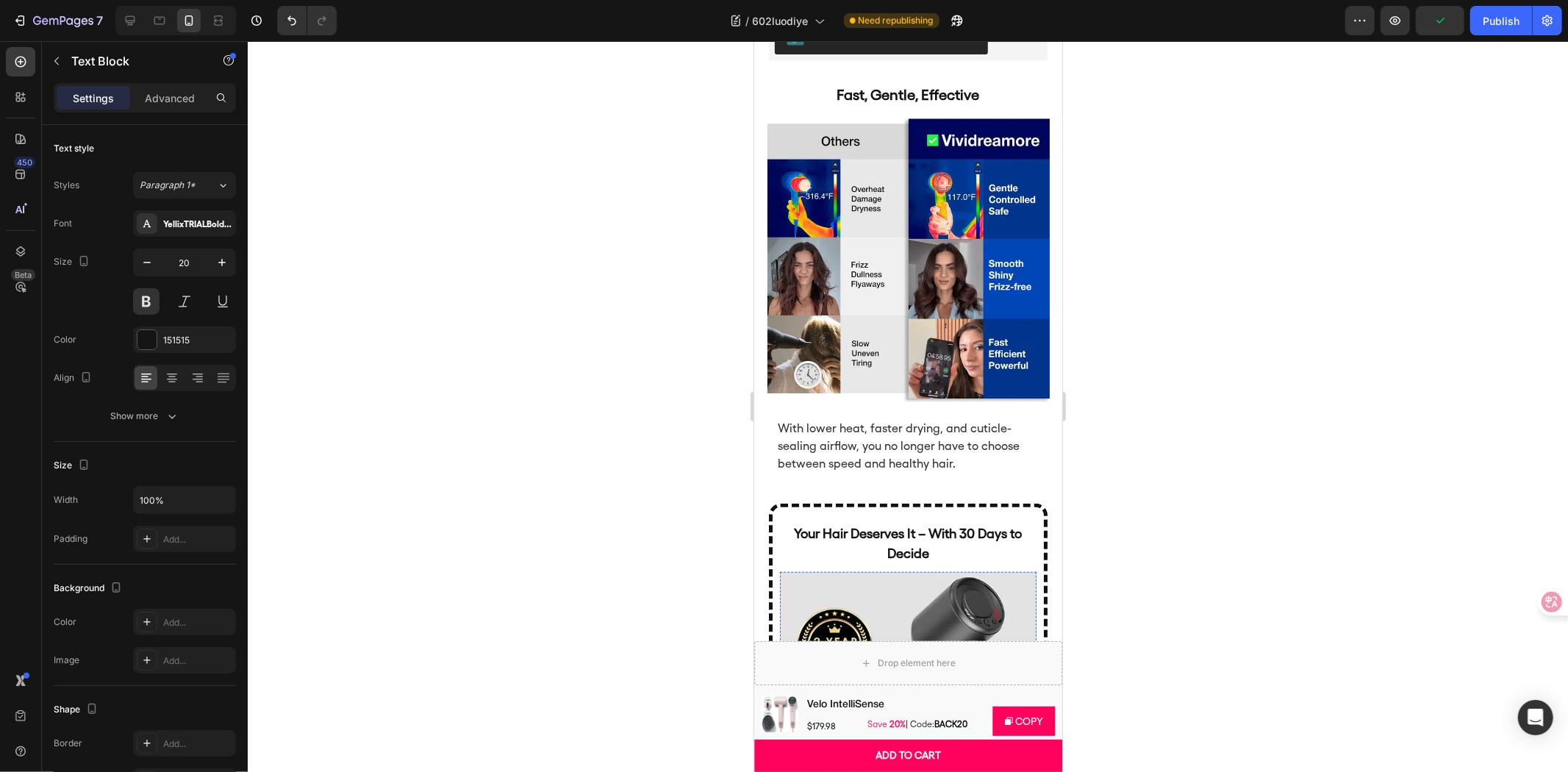
scroll to position [5566, 0]
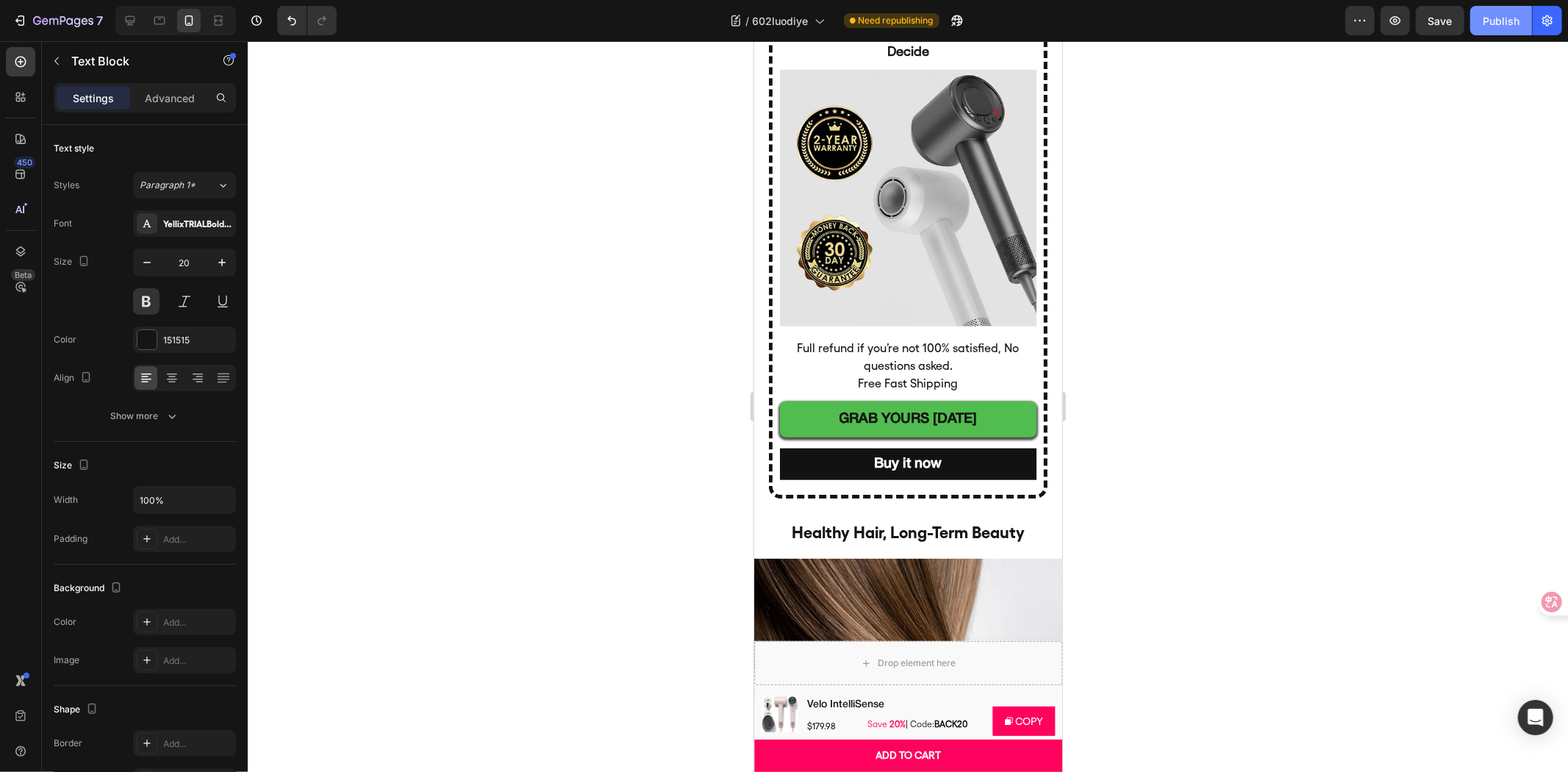
click at [1496, 24] on div "Publish" at bounding box center [1501, 20] width 36 height 15
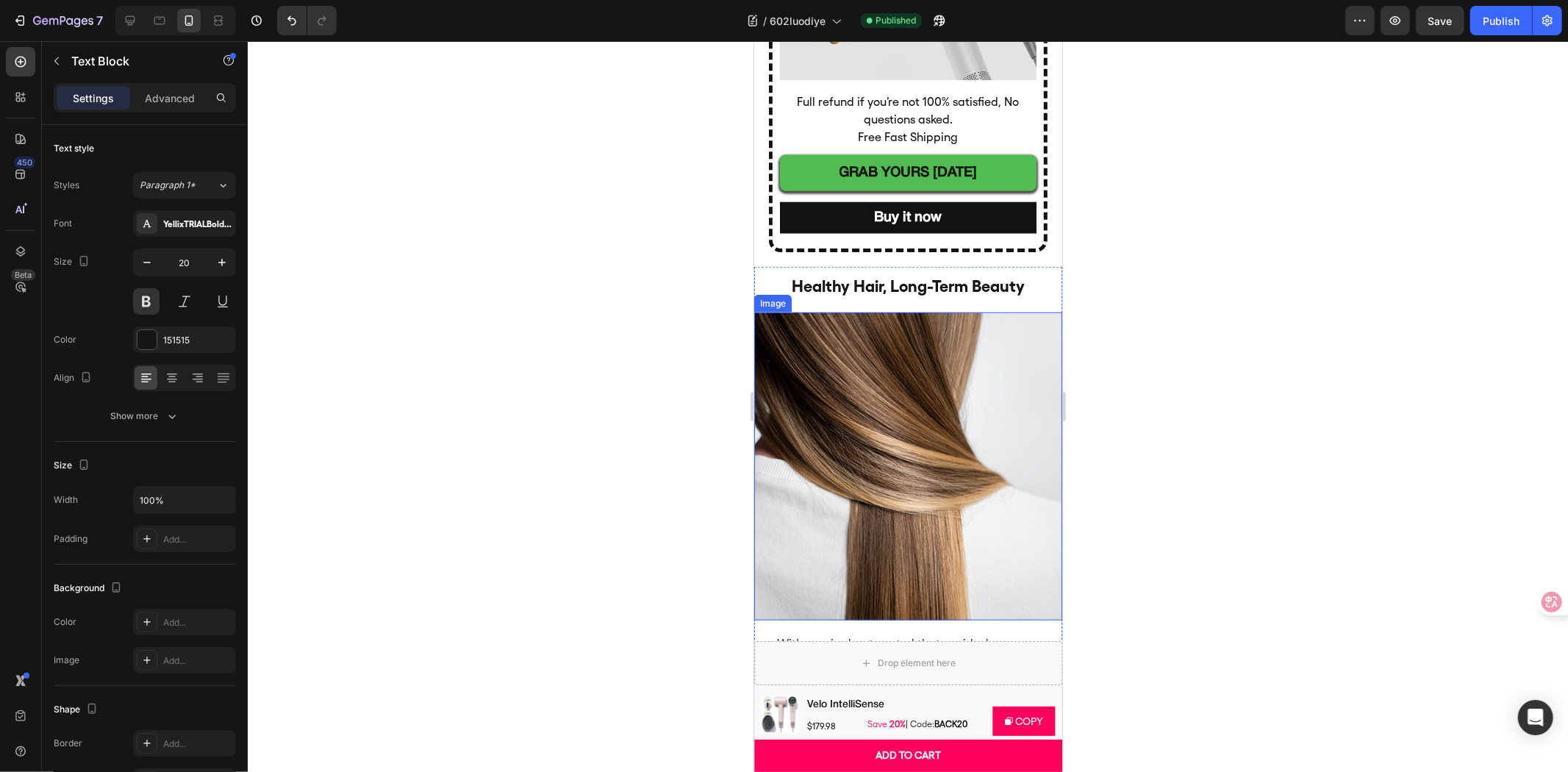
scroll to position [5811, 0]
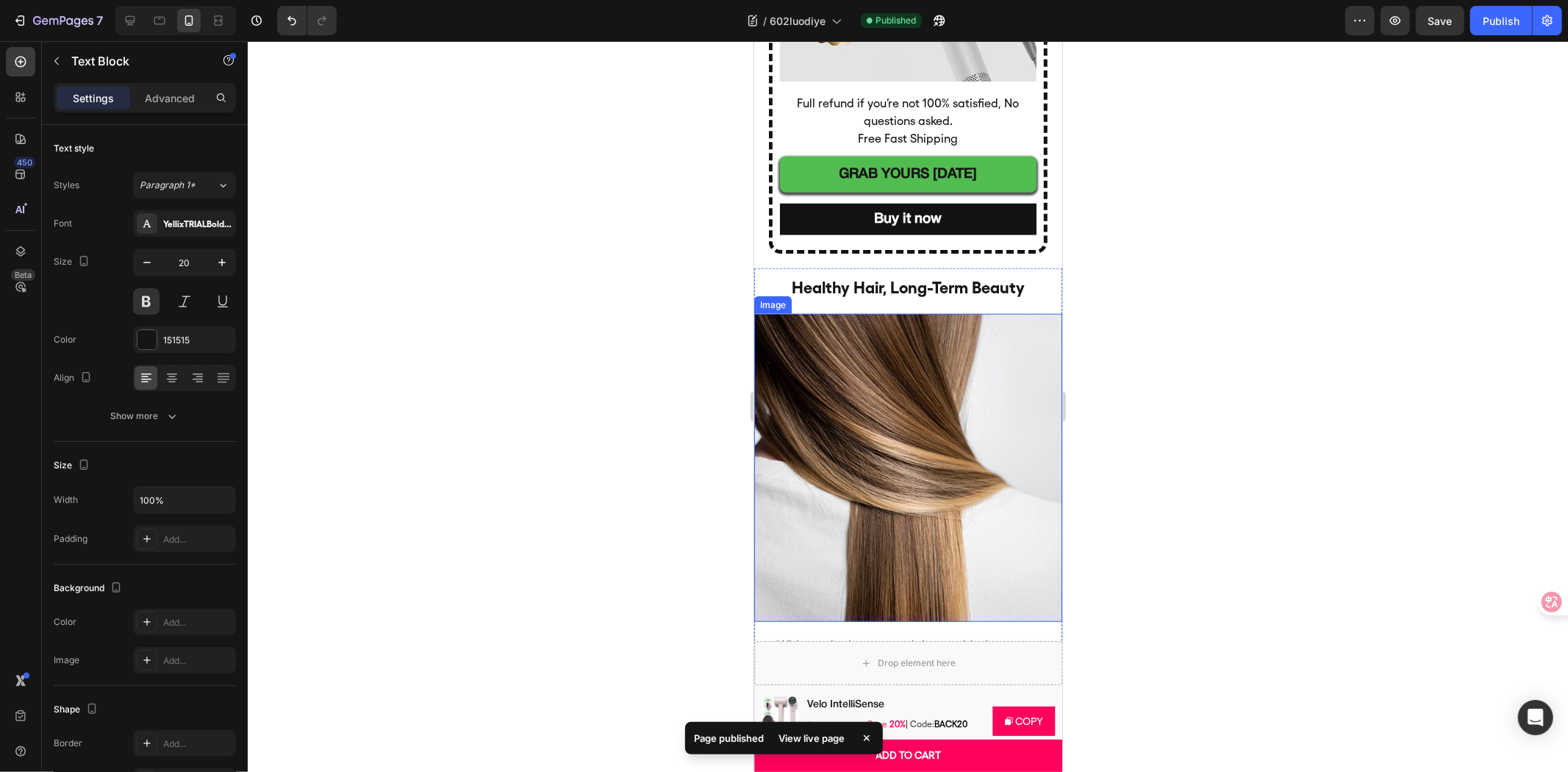
click at [1197, 344] on div at bounding box center [908, 406] width 1321 height 730
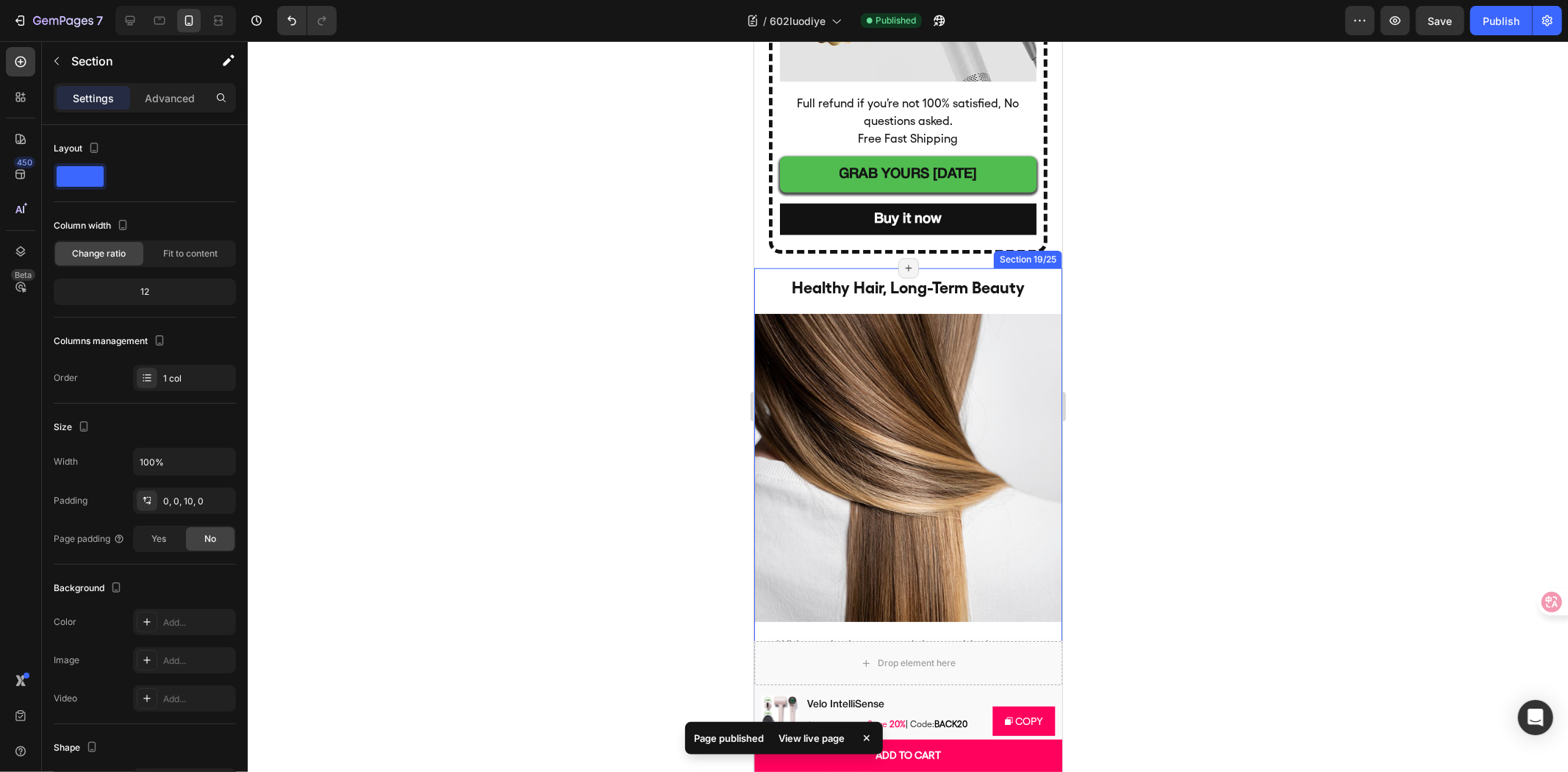
click at [1040, 268] on div "healthy hair, long-term beauty Heading Image With precise heat control that avo…" at bounding box center [908, 584] width 308 height 634
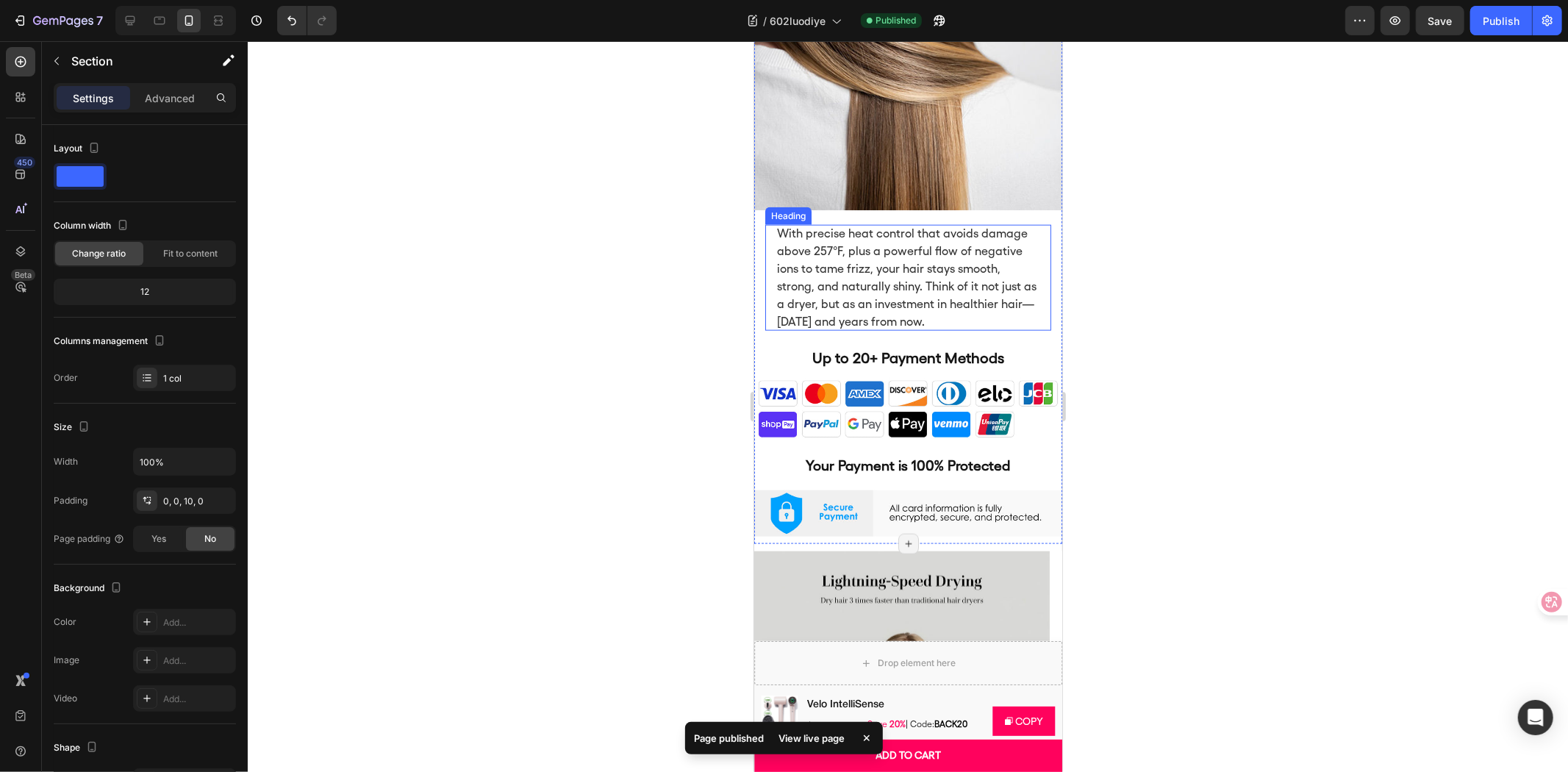
scroll to position [6219, 0]
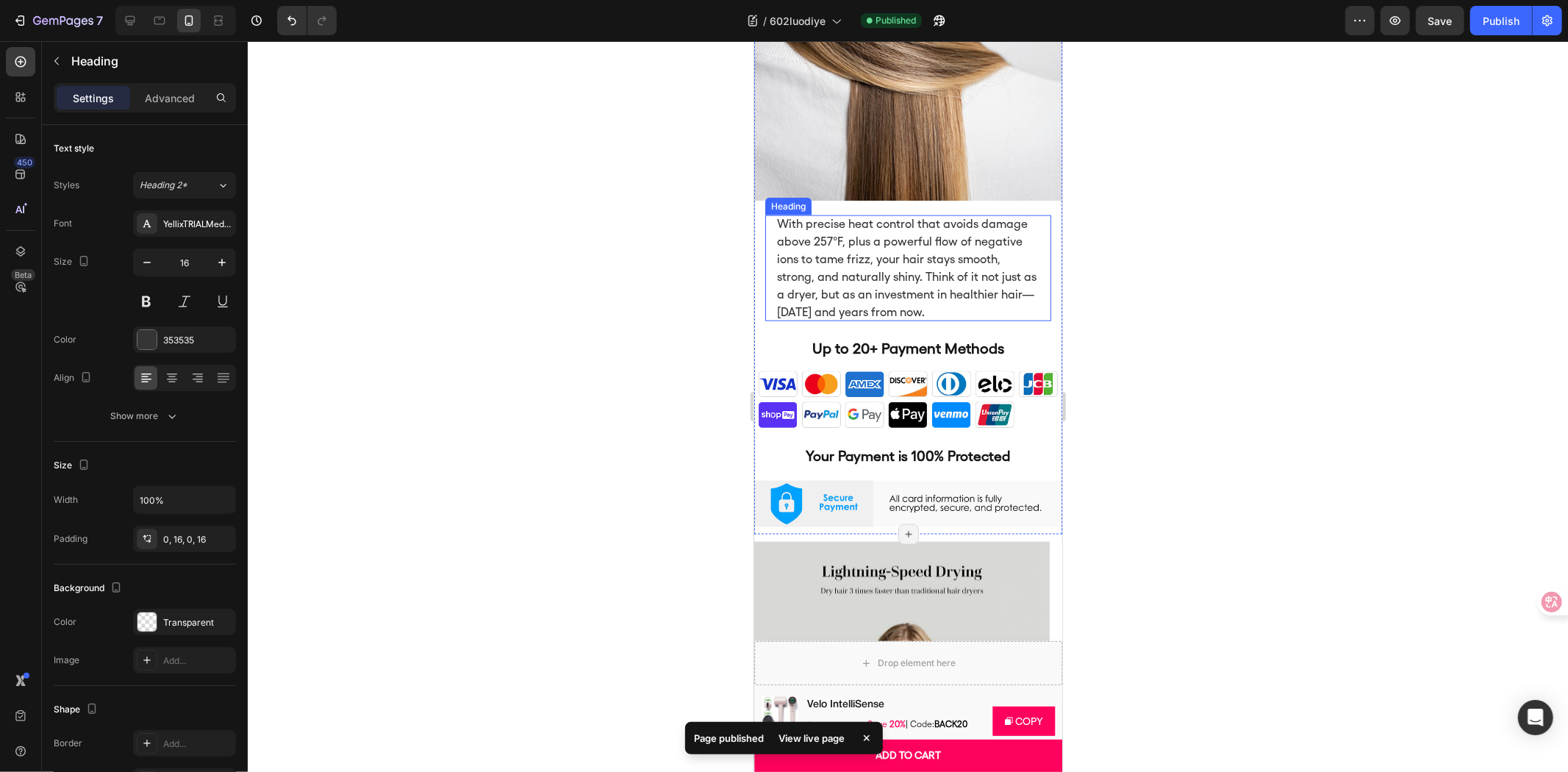
click at [1006, 280] on h2 "With precise heat control that avoids damage above 257°F, plus a powerful flow …" at bounding box center [908, 267] width 286 height 105
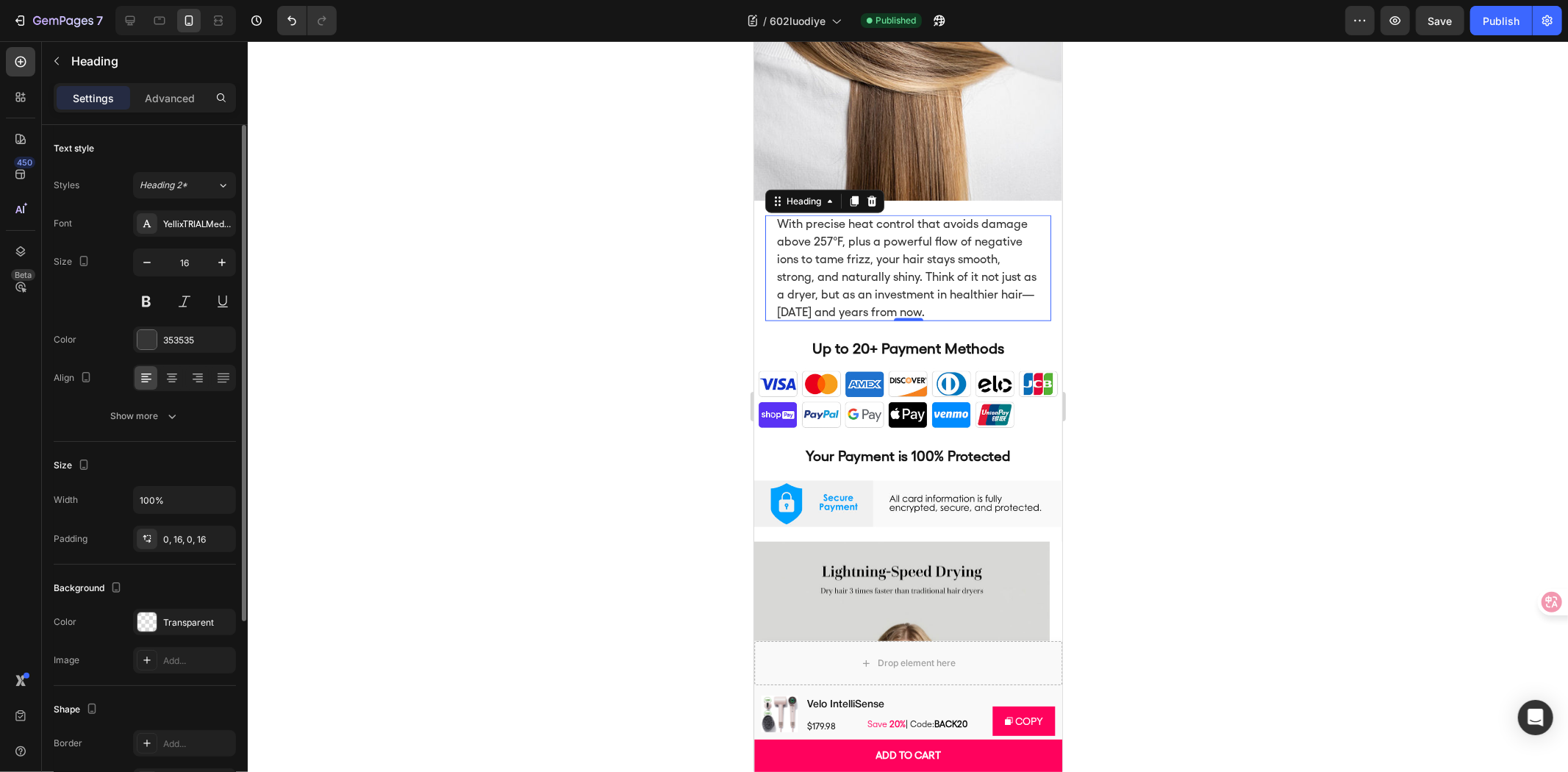
scroll to position [82, 0]
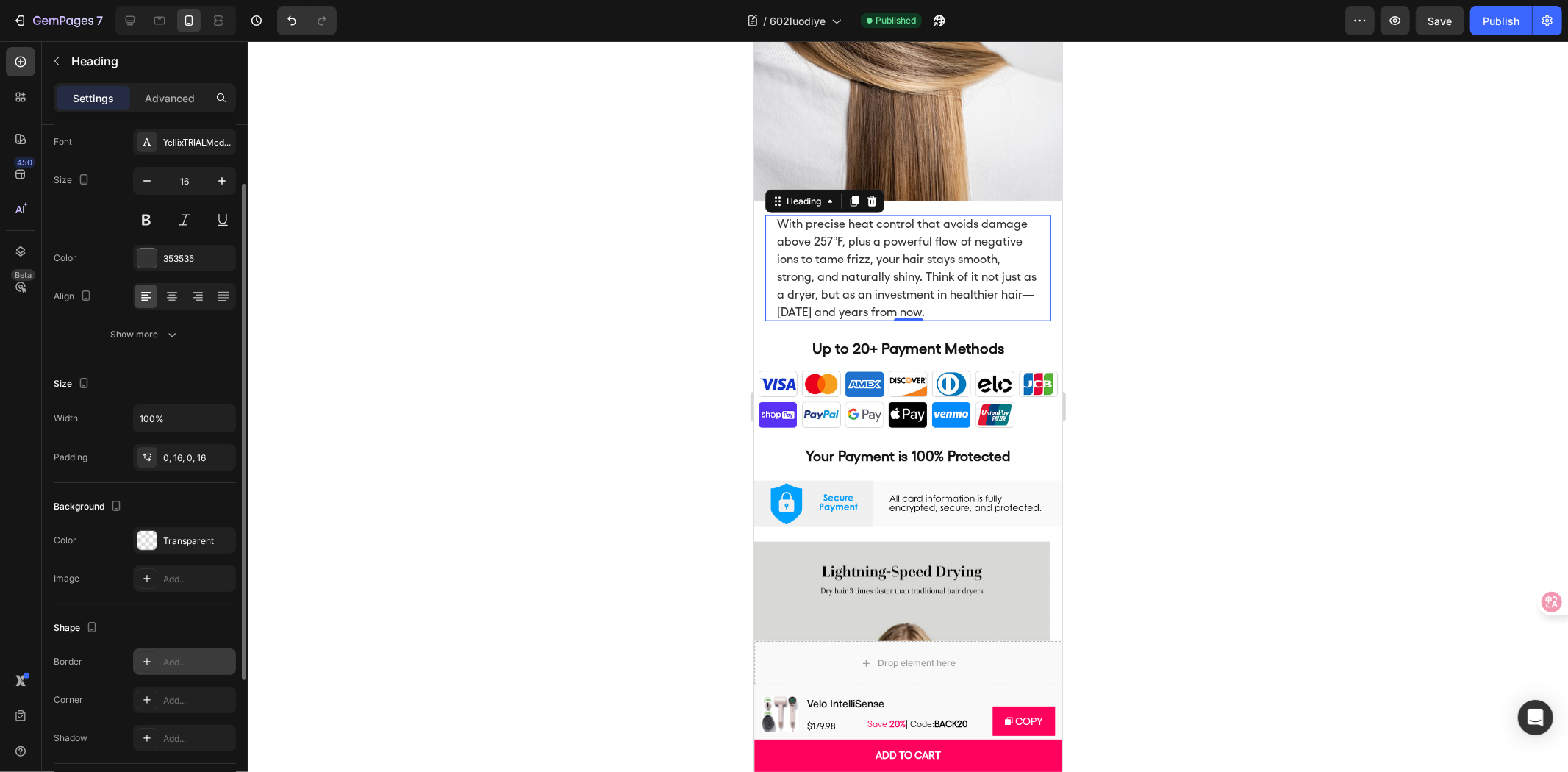
click at [166, 657] on div "Add..." at bounding box center [198, 662] width 69 height 13
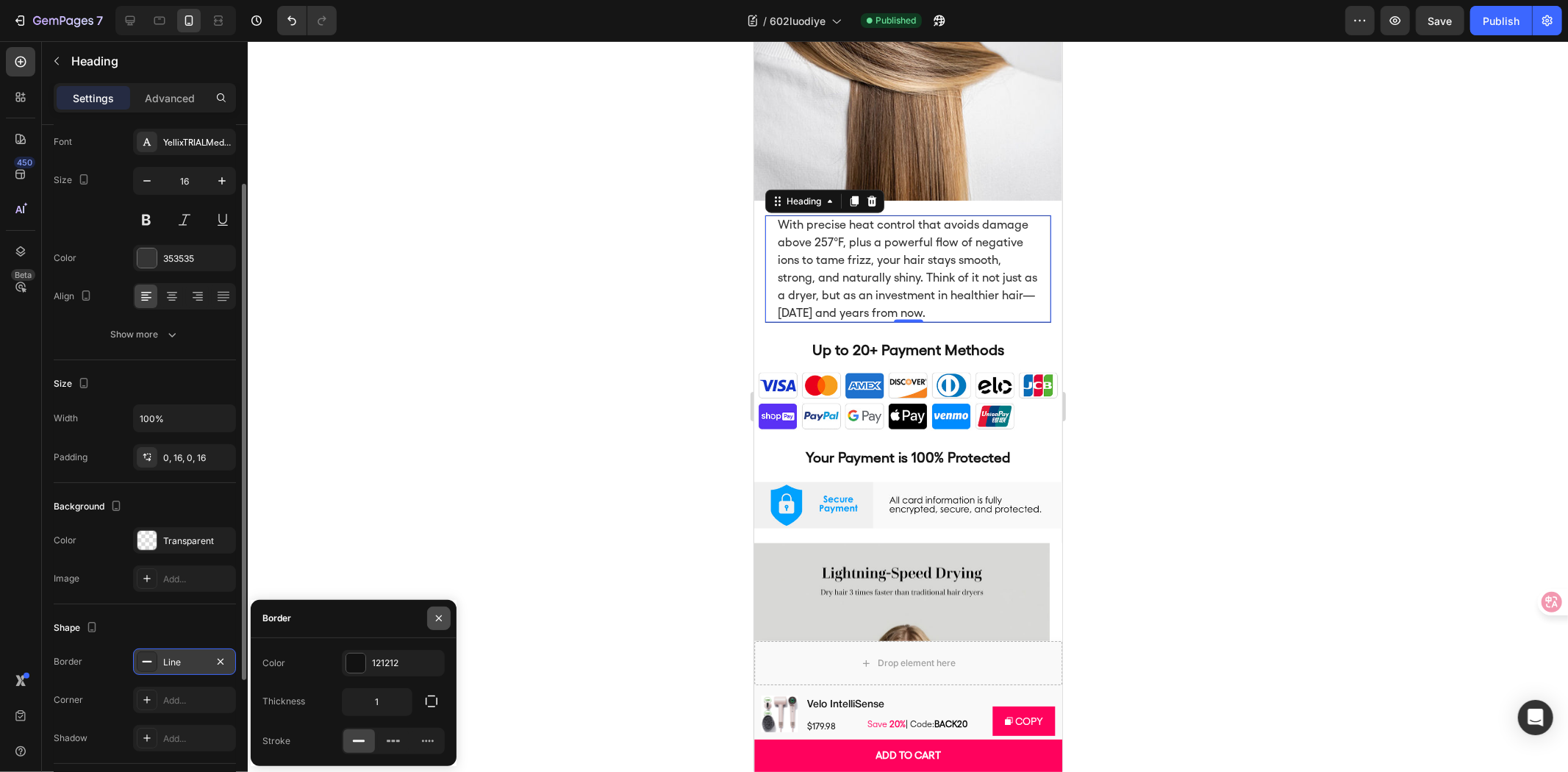
click at [437, 619] on icon "button" at bounding box center [439, 618] width 6 height 6
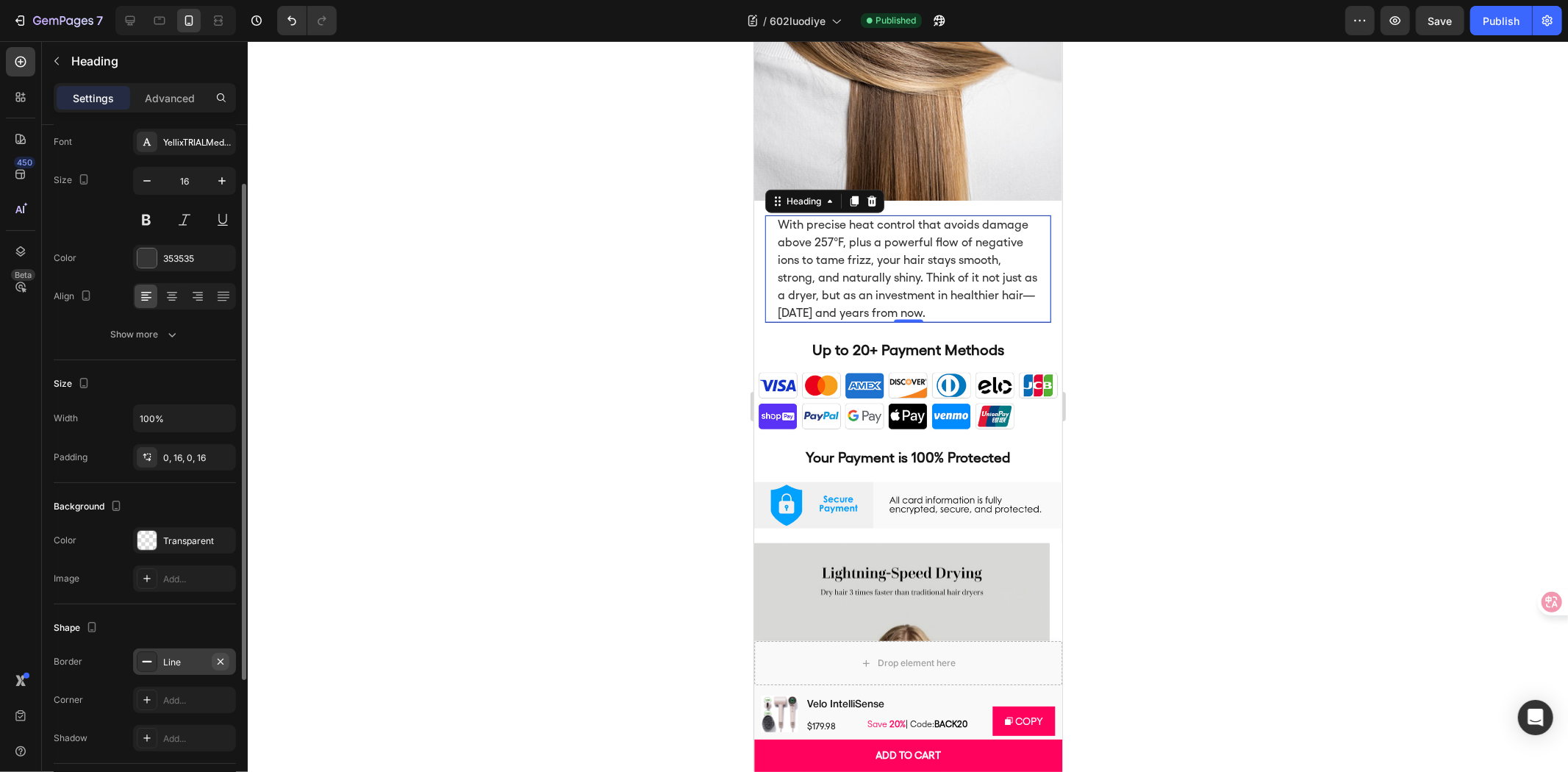
click at [217, 660] on icon "button" at bounding box center [220, 661] width 12 height 12
click at [179, 691] on div "Add..." at bounding box center [184, 700] width 103 height 27
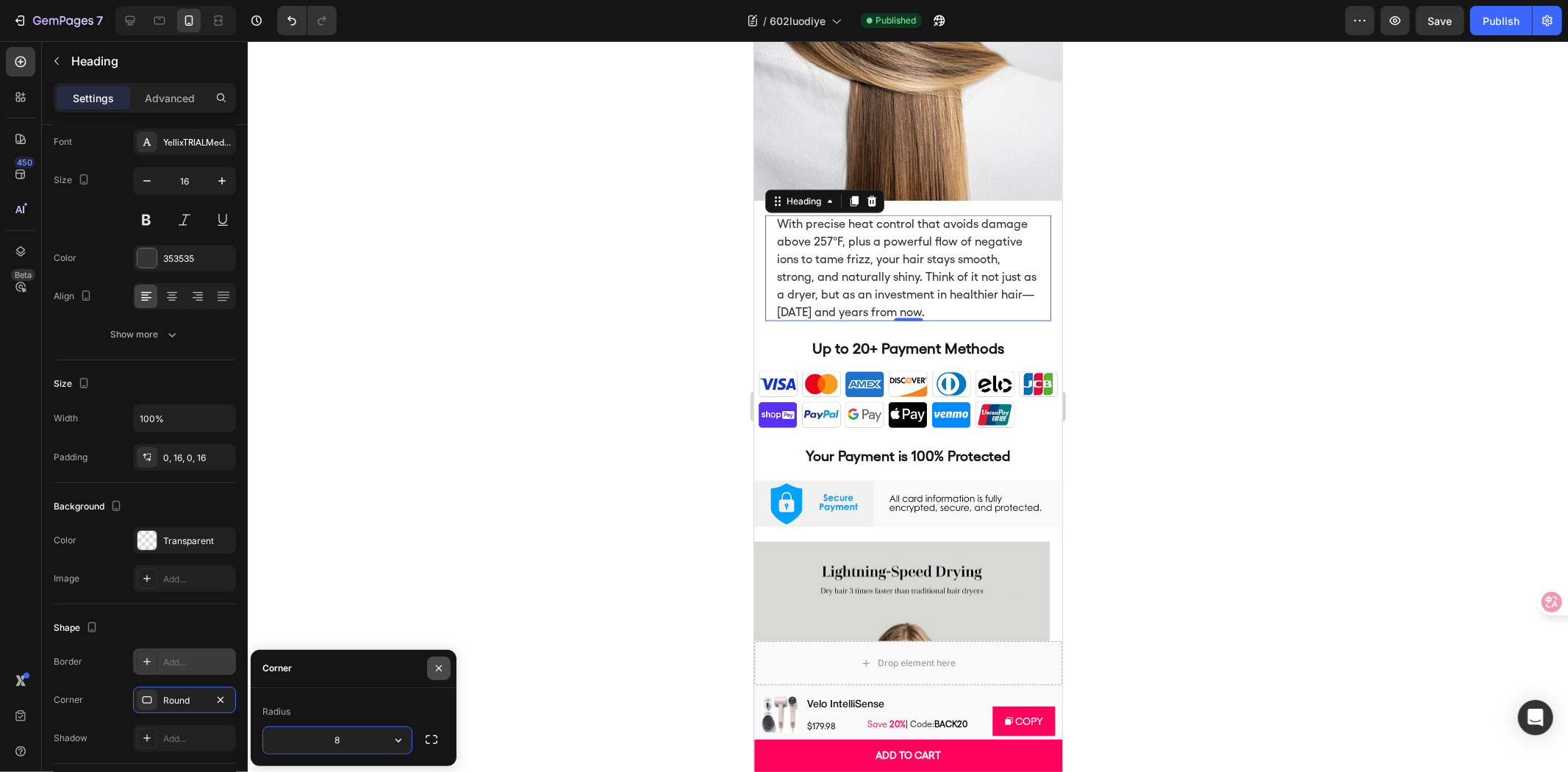
click at [435, 667] on icon "button" at bounding box center [438, 667] width 12 height 12
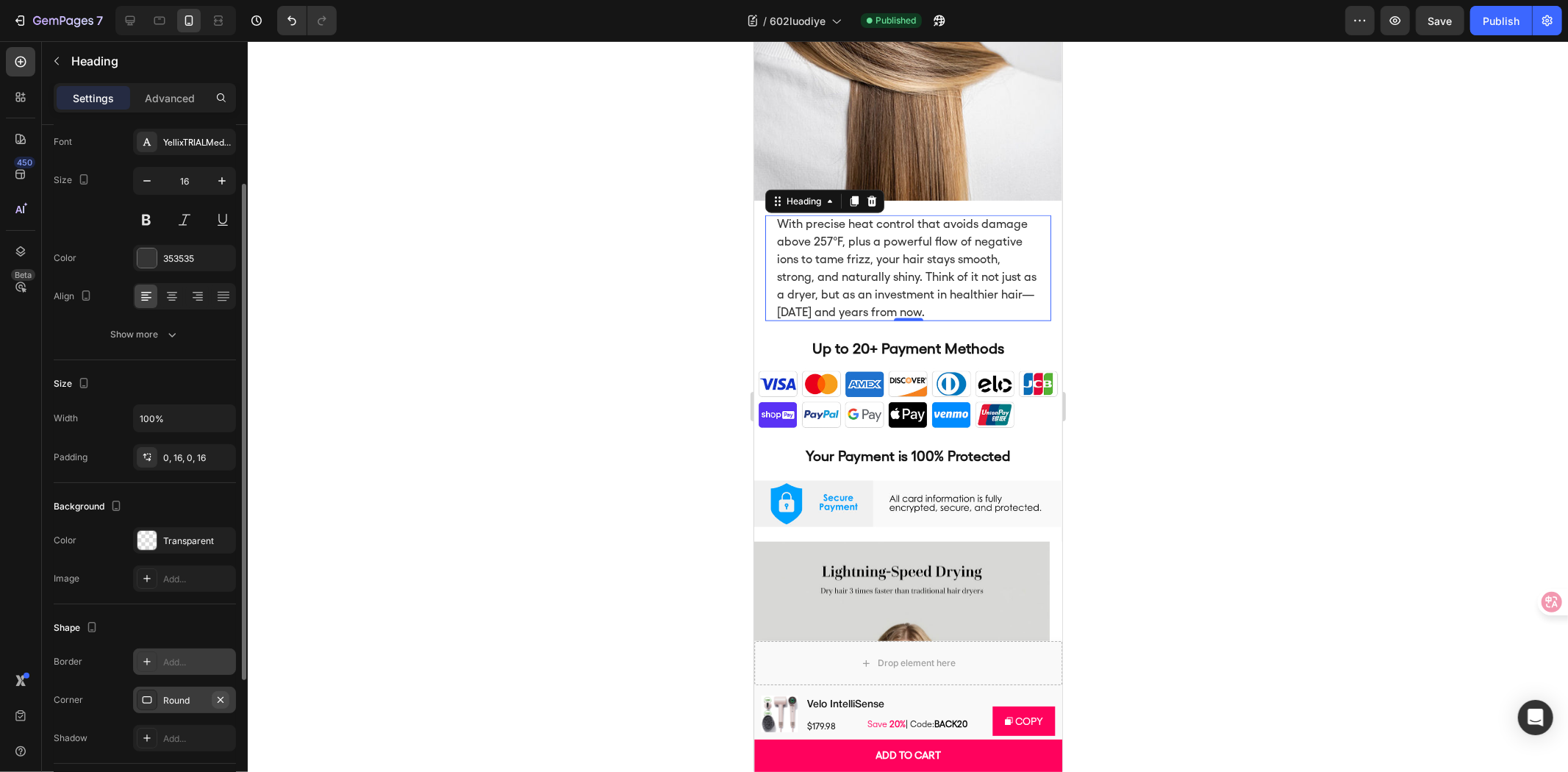
click at [217, 694] on icon "button" at bounding box center [220, 699] width 12 height 12
click at [221, 546] on button "button" at bounding box center [221, 541] width 18 height 18
click at [293, 25] on icon "Undo/Redo" at bounding box center [292, 20] width 15 height 15
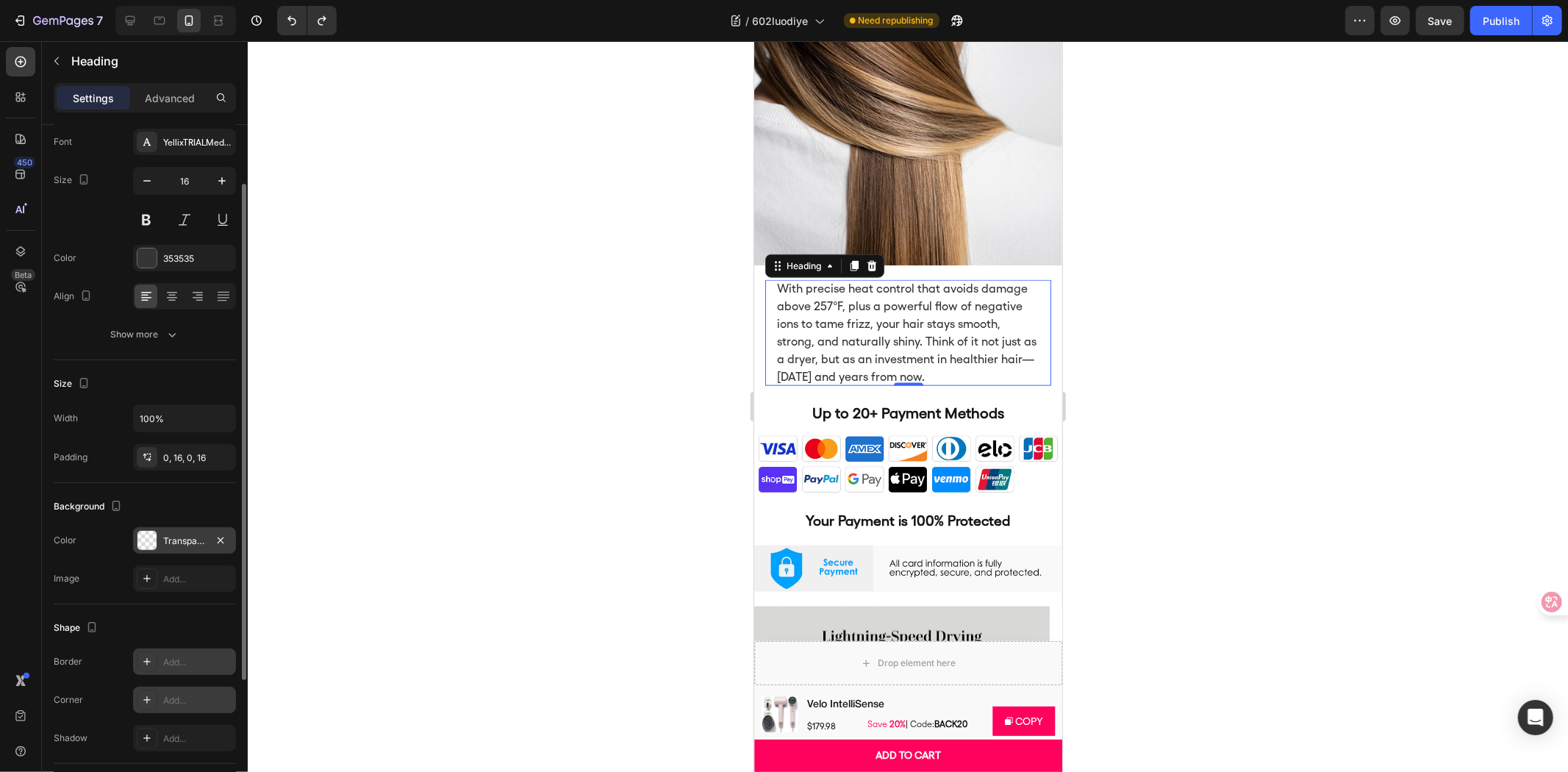
scroll to position [5892, 0]
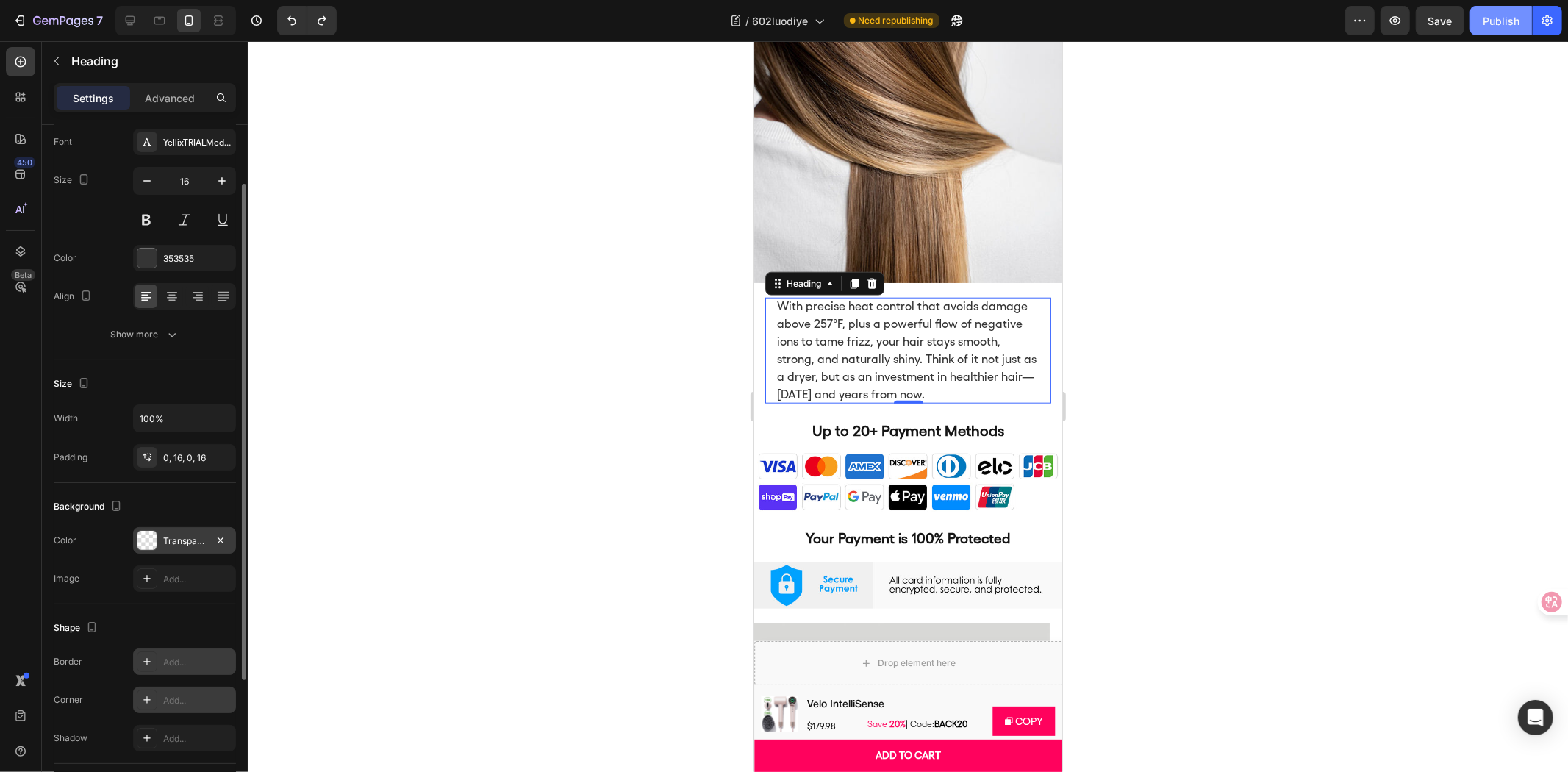
click at [1476, 24] on button "Publish" at bounding box center [1502, 20] width 62 height 29
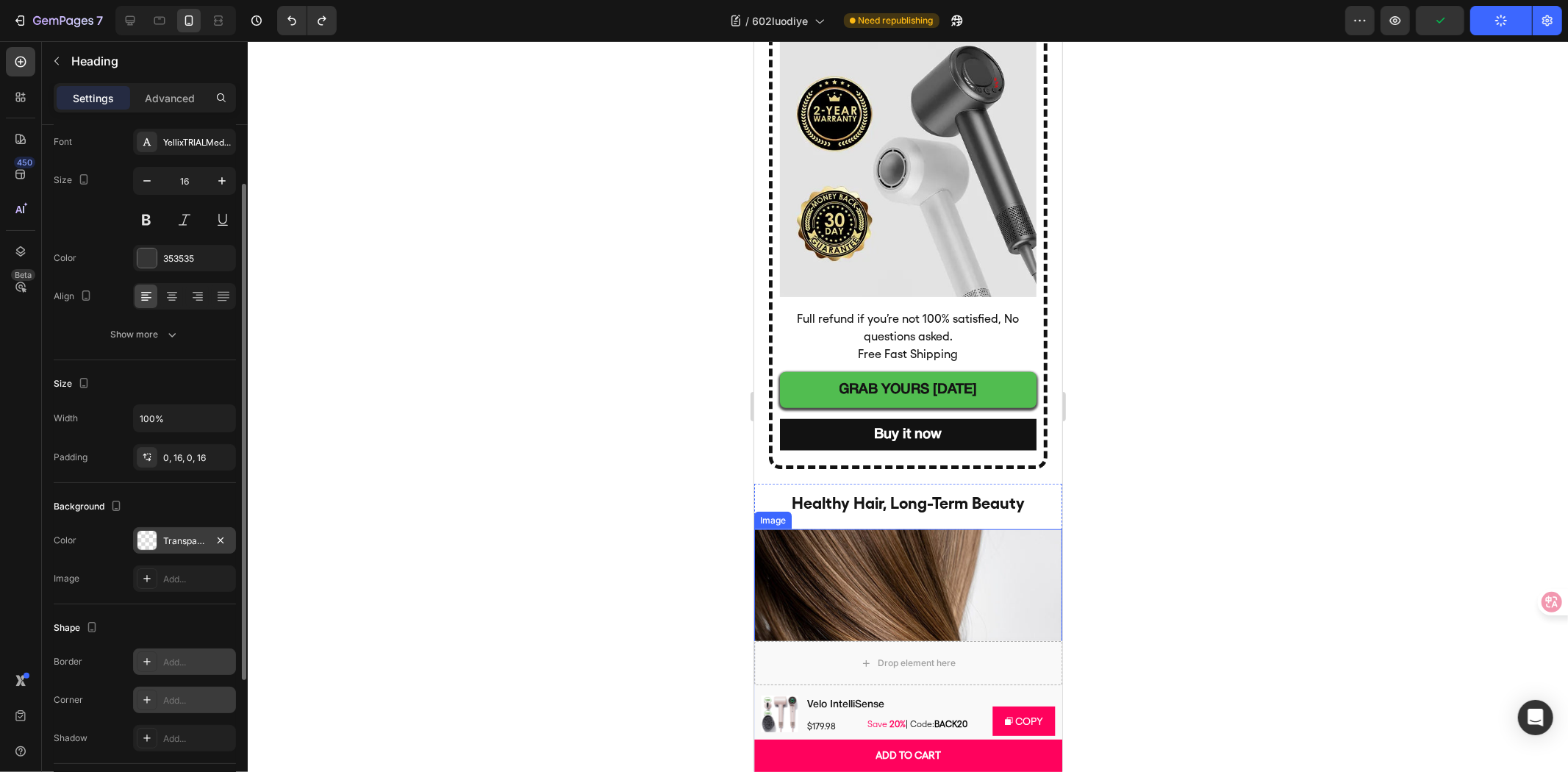
scroll to position [5566, 0]
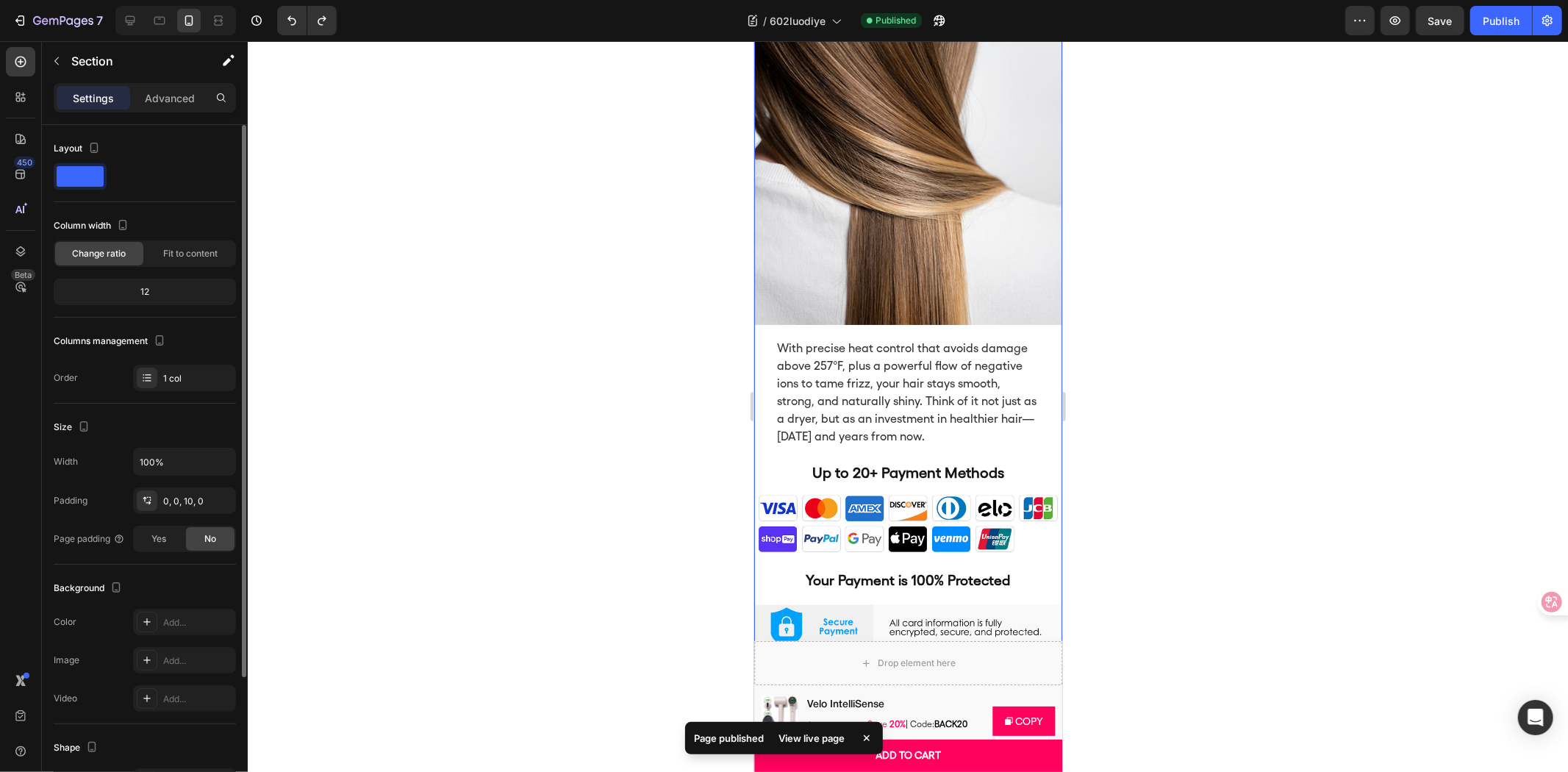
scroll to position [5974, 0]
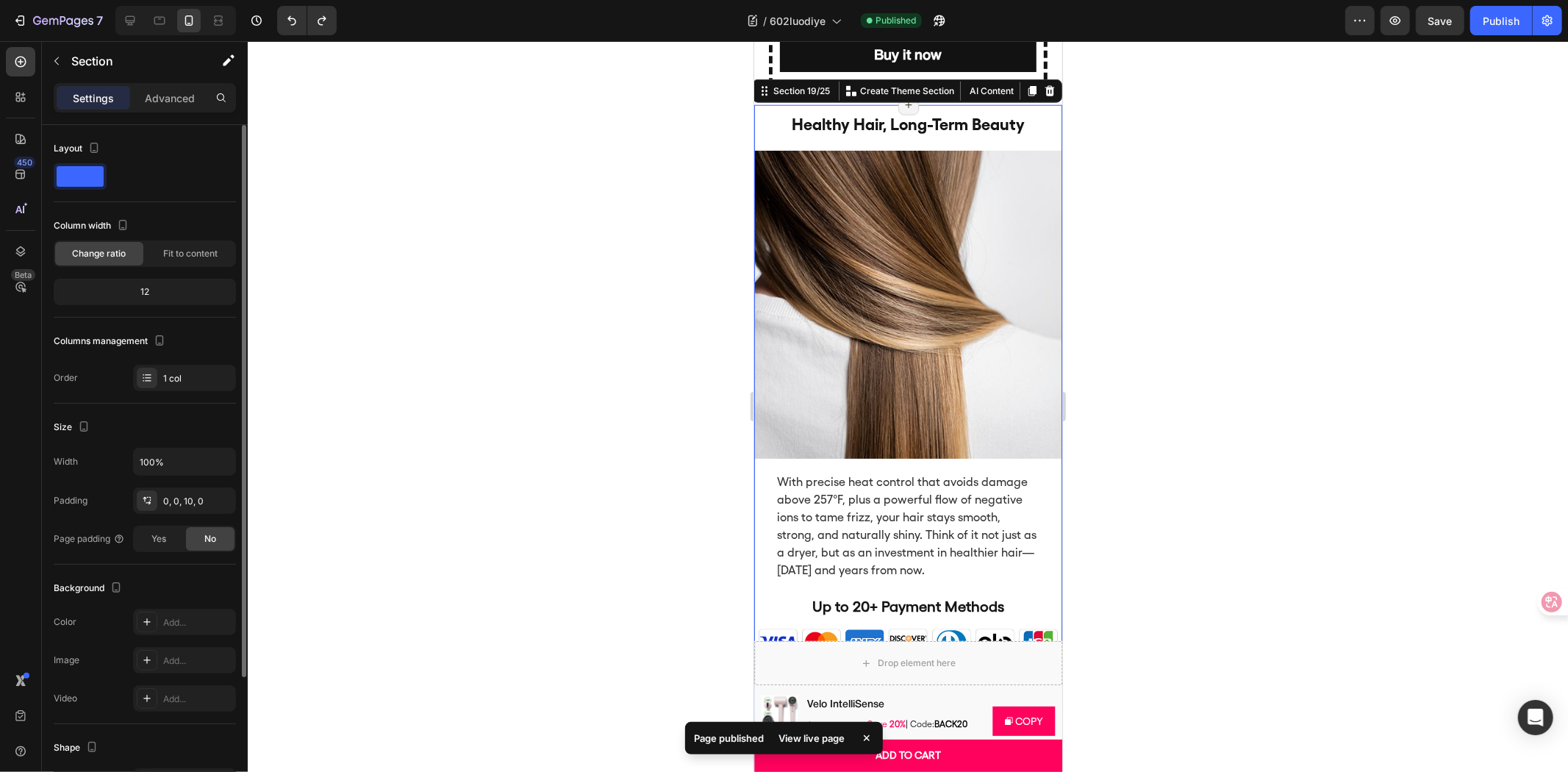
click at [1189, 314] on div at bounding box center [908, 406] width 1321 height 730
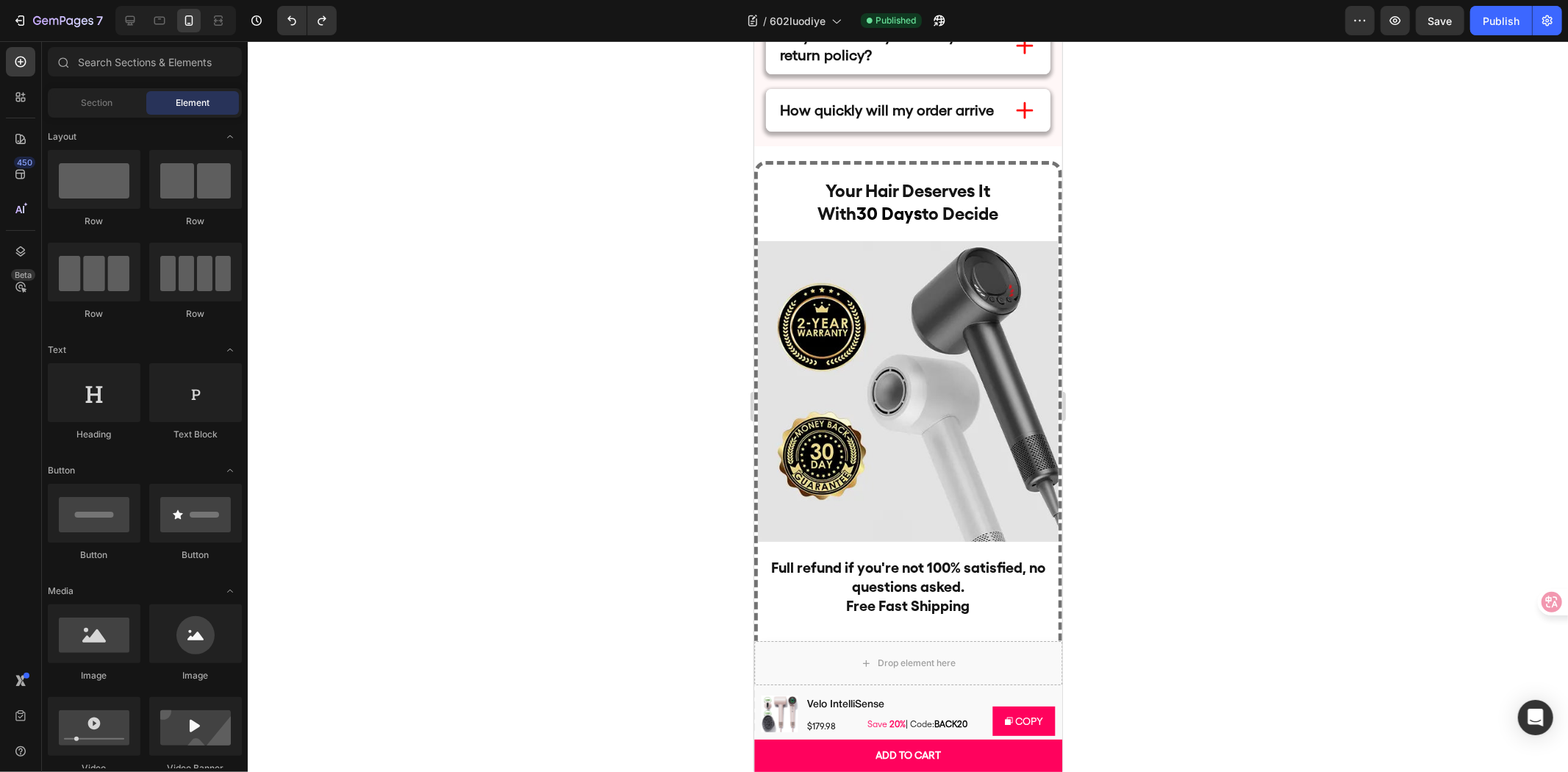
scroll to position [8831, 0]
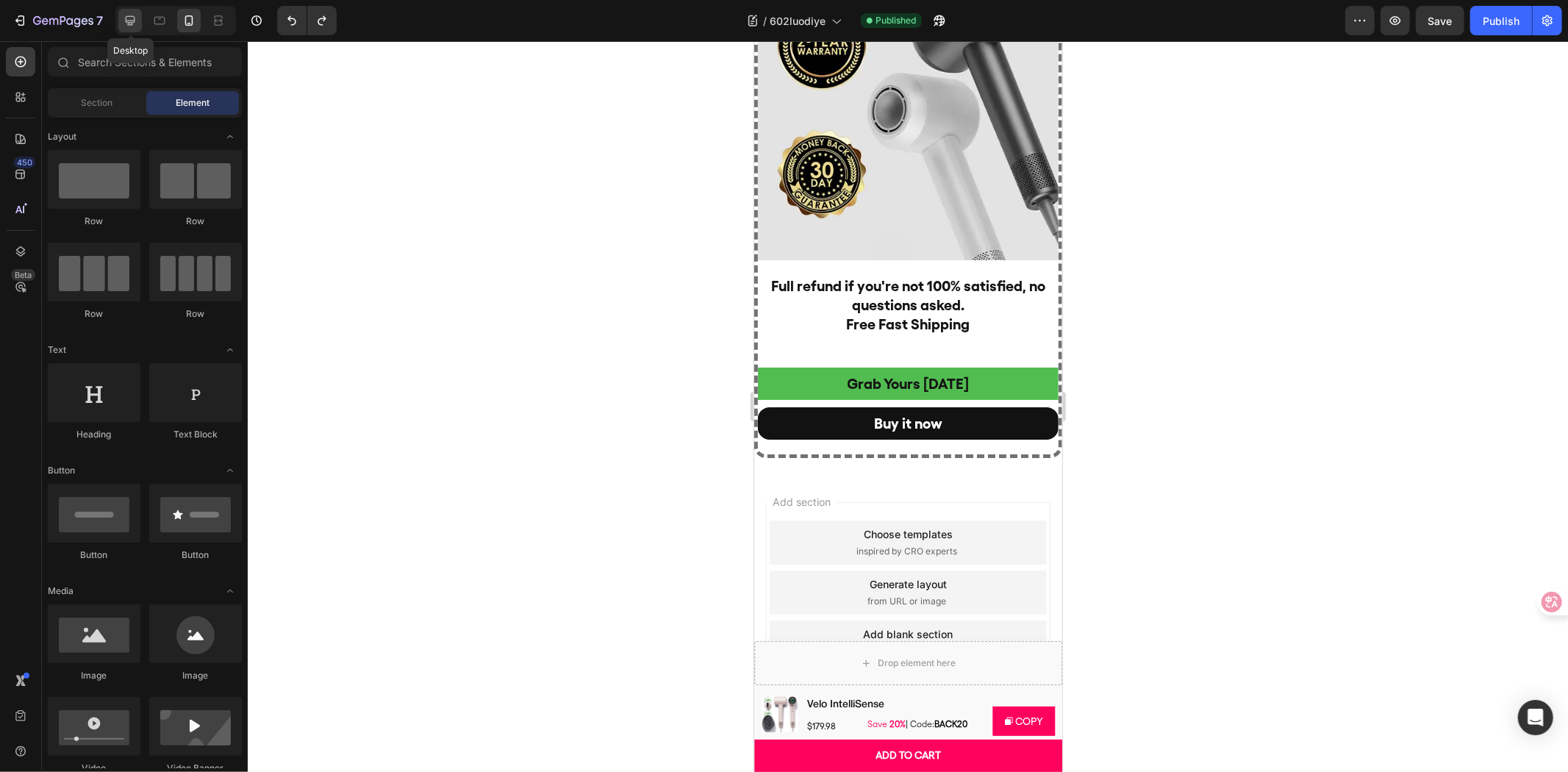
click at [126, 19] on icon at bounding box center [130, 20] width 10 height 10
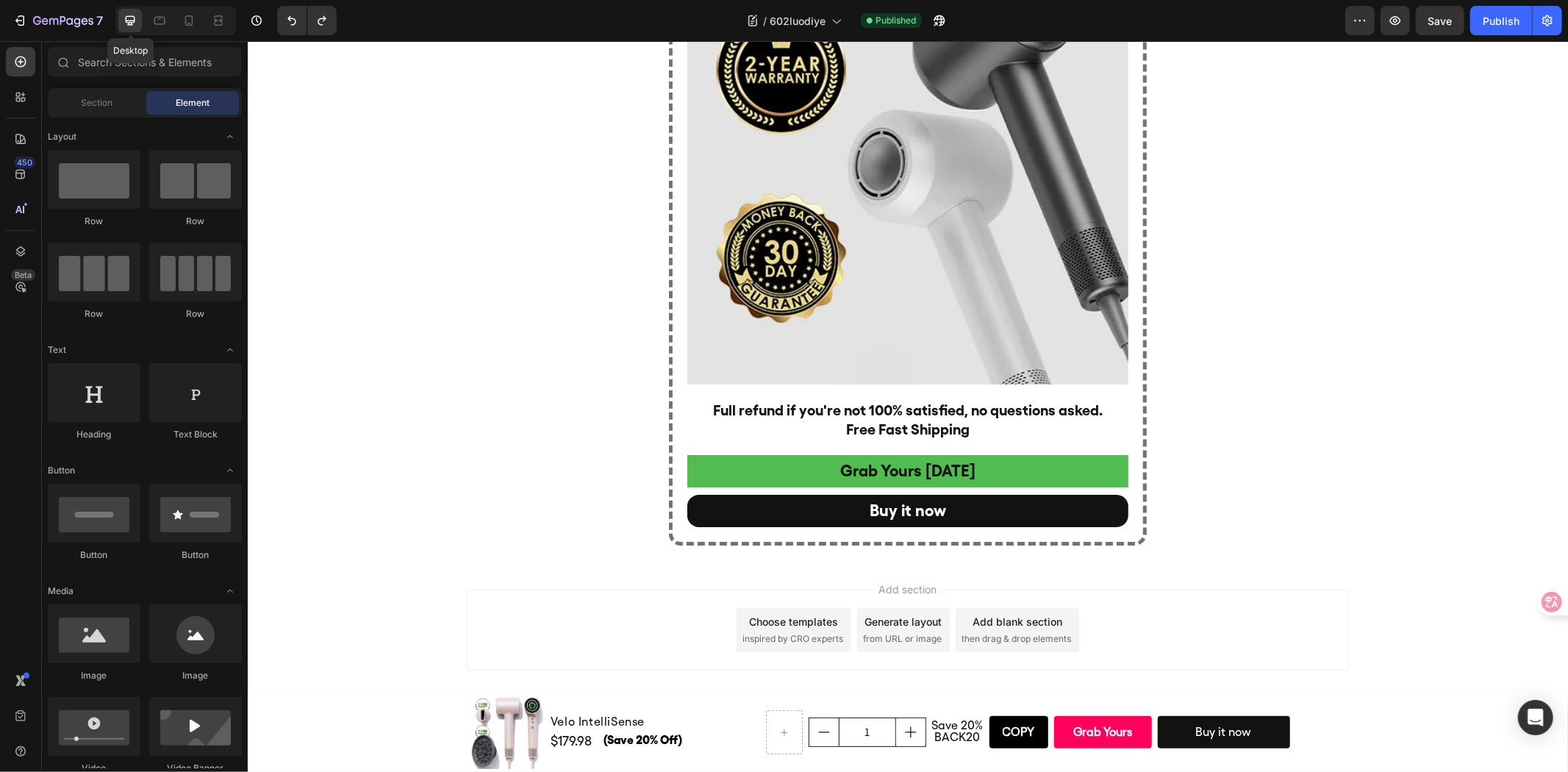
scroll to position [6565, 0]
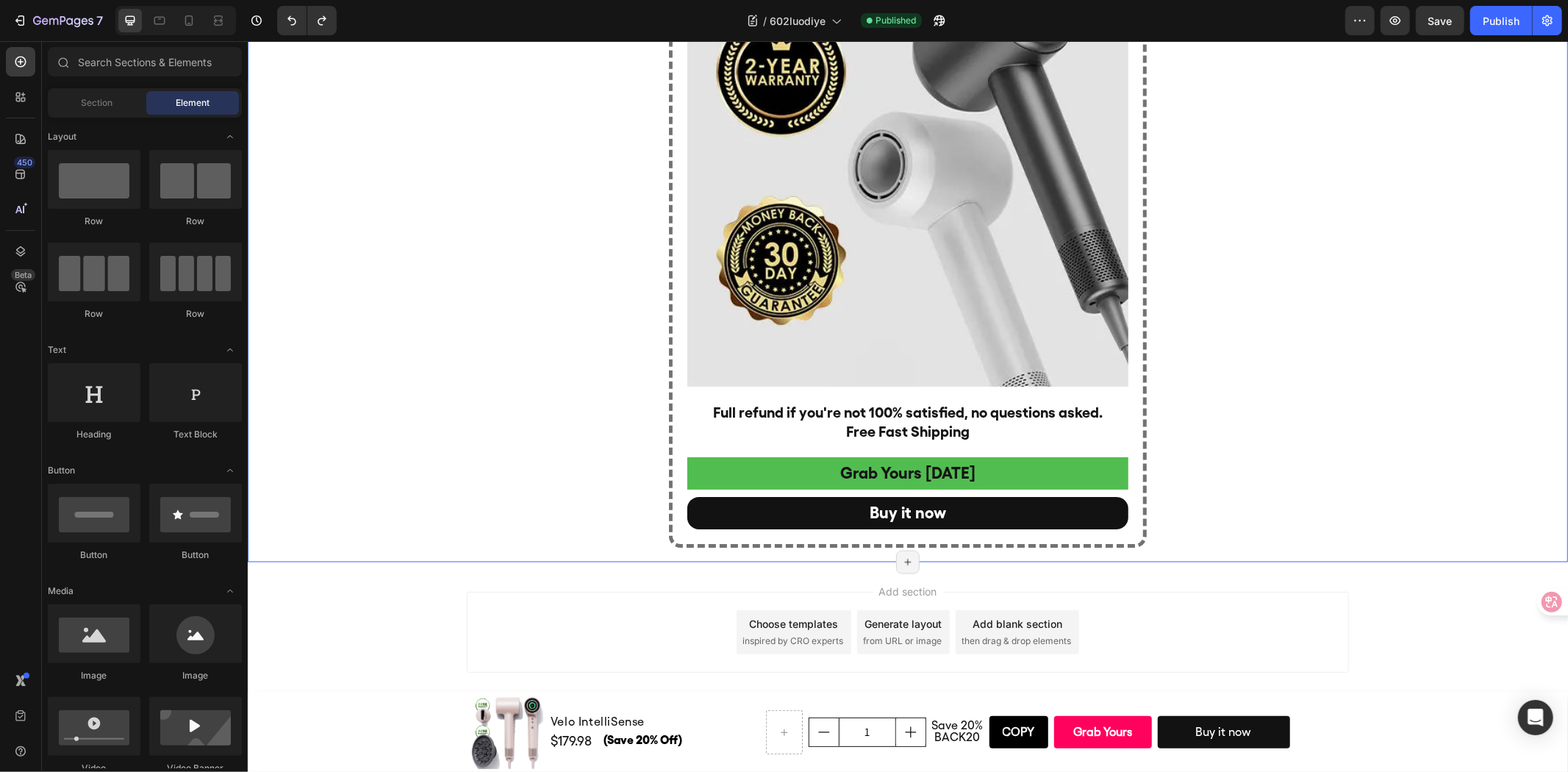
click at [1414, 332] on div "Your Hair Deserves It With 30 Days to Decide Heading Image Full refund if you'r…" at bounding box center [908, 205] width 1321 height 684
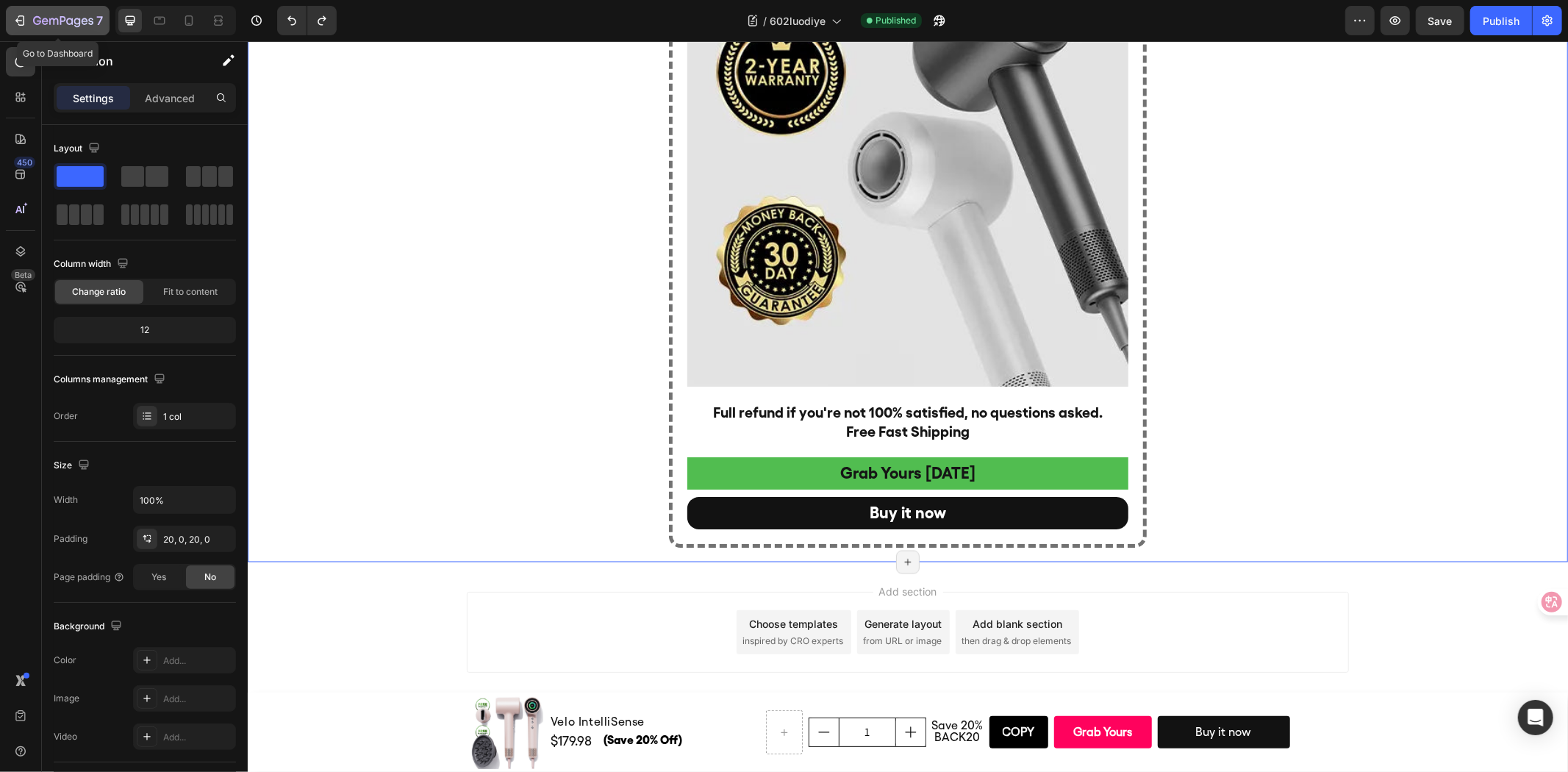
click at [34, 16] on icon "button" at bounding box center [63, 21] width 60 height 12
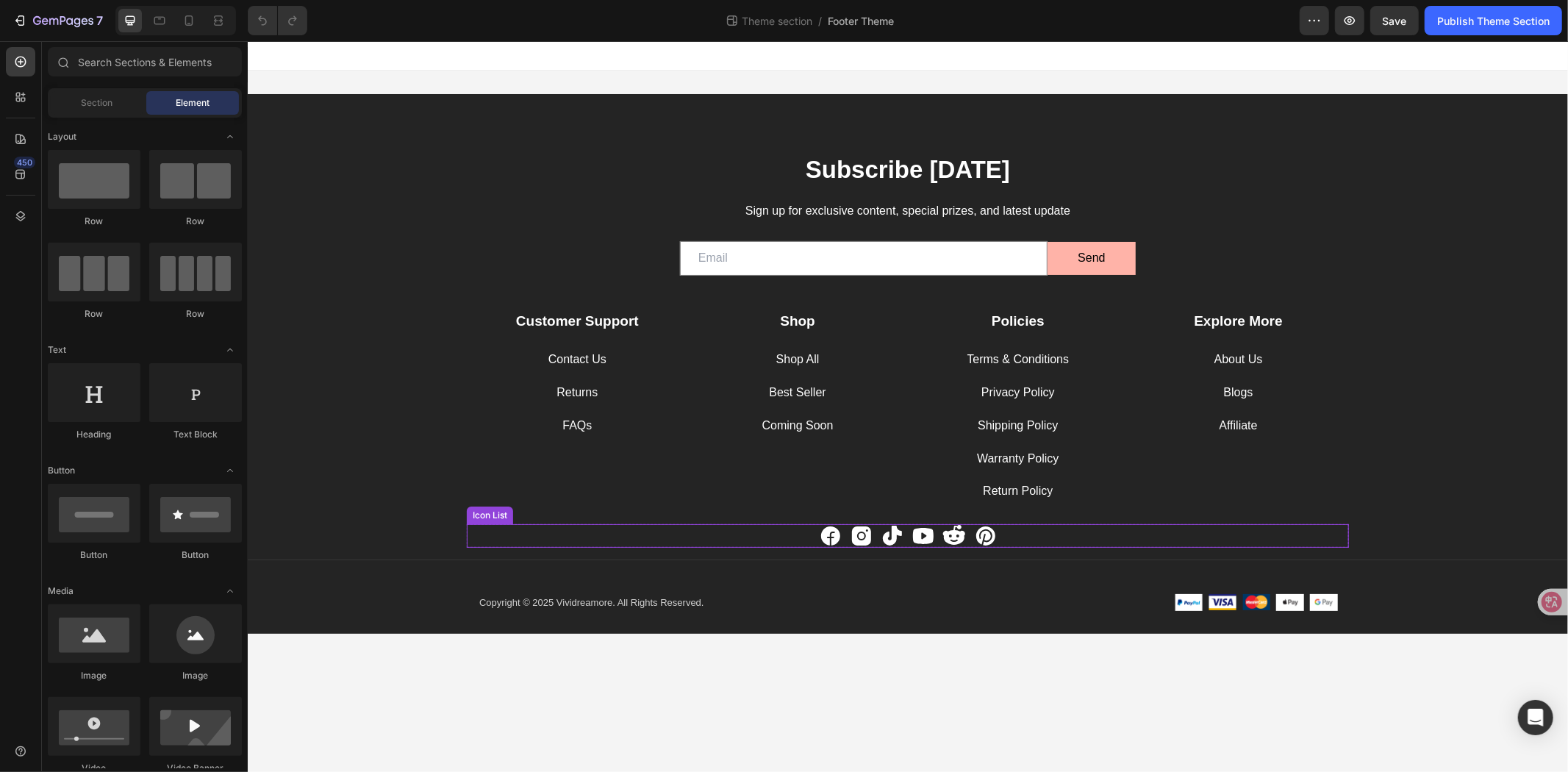
click at [783, 540] on div "Icon Icon Icon Icon Icon Icon" at bounding box center [907, 535] width 882 height 24
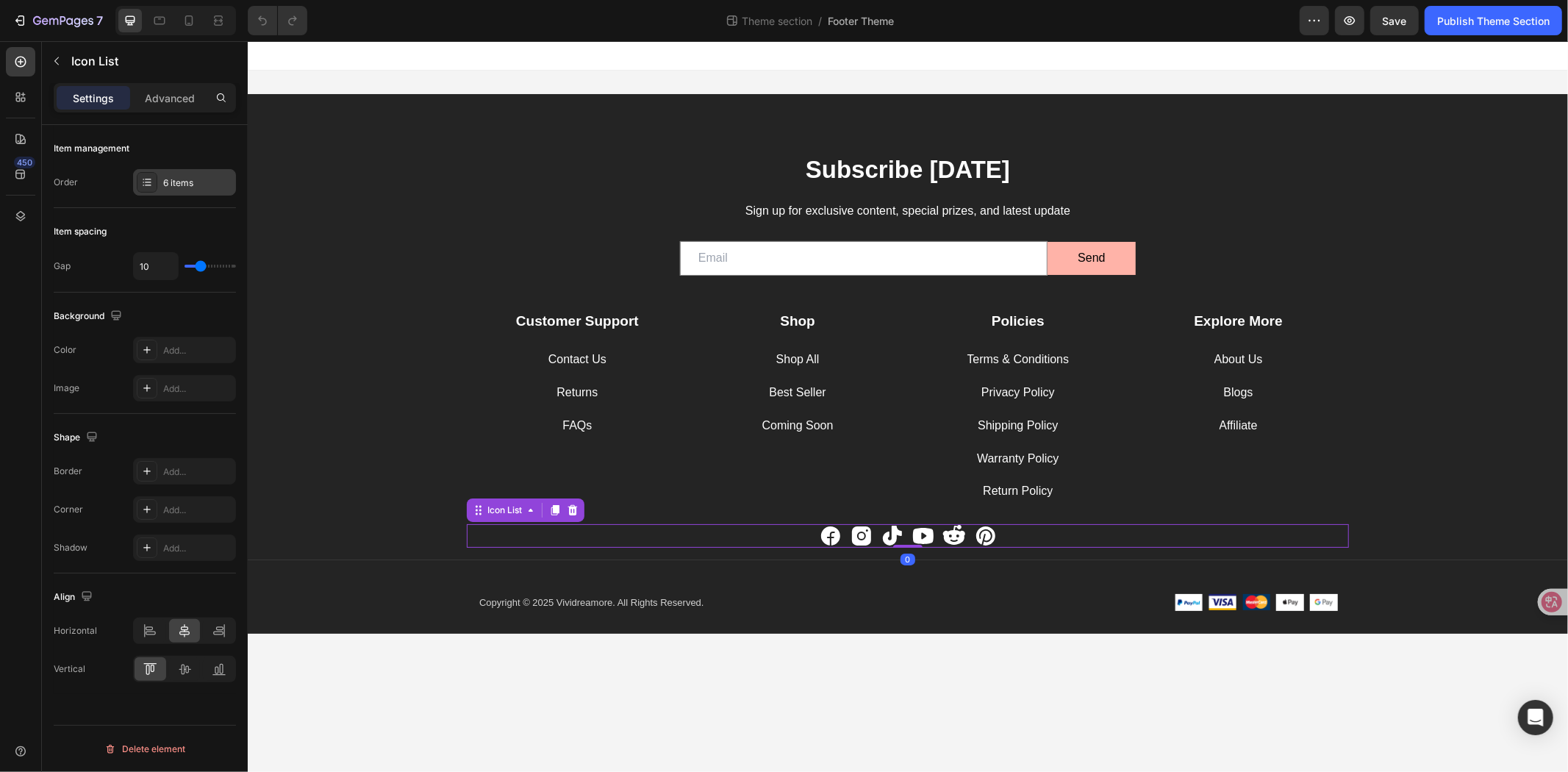
click at [169, 182] on div "6 items" at bounding box center [198, 183] width 69 height 13
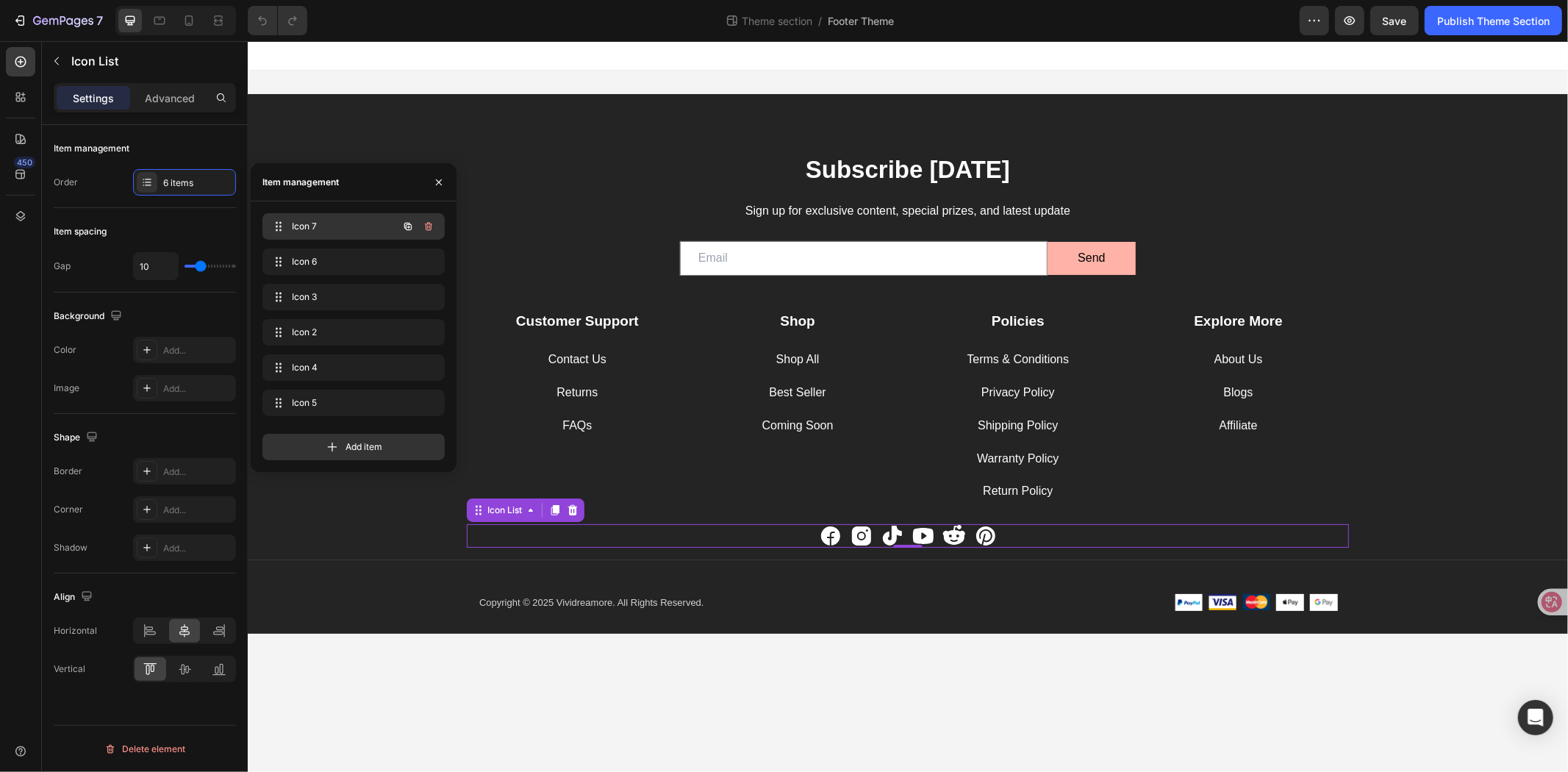
click at [335, 235] on div "Icon 7 Icon 7" at bounding box center [333, 226] width 129 height 20
click at [825, 537] on icon at bounding box center [831, 535] width 20 height 19
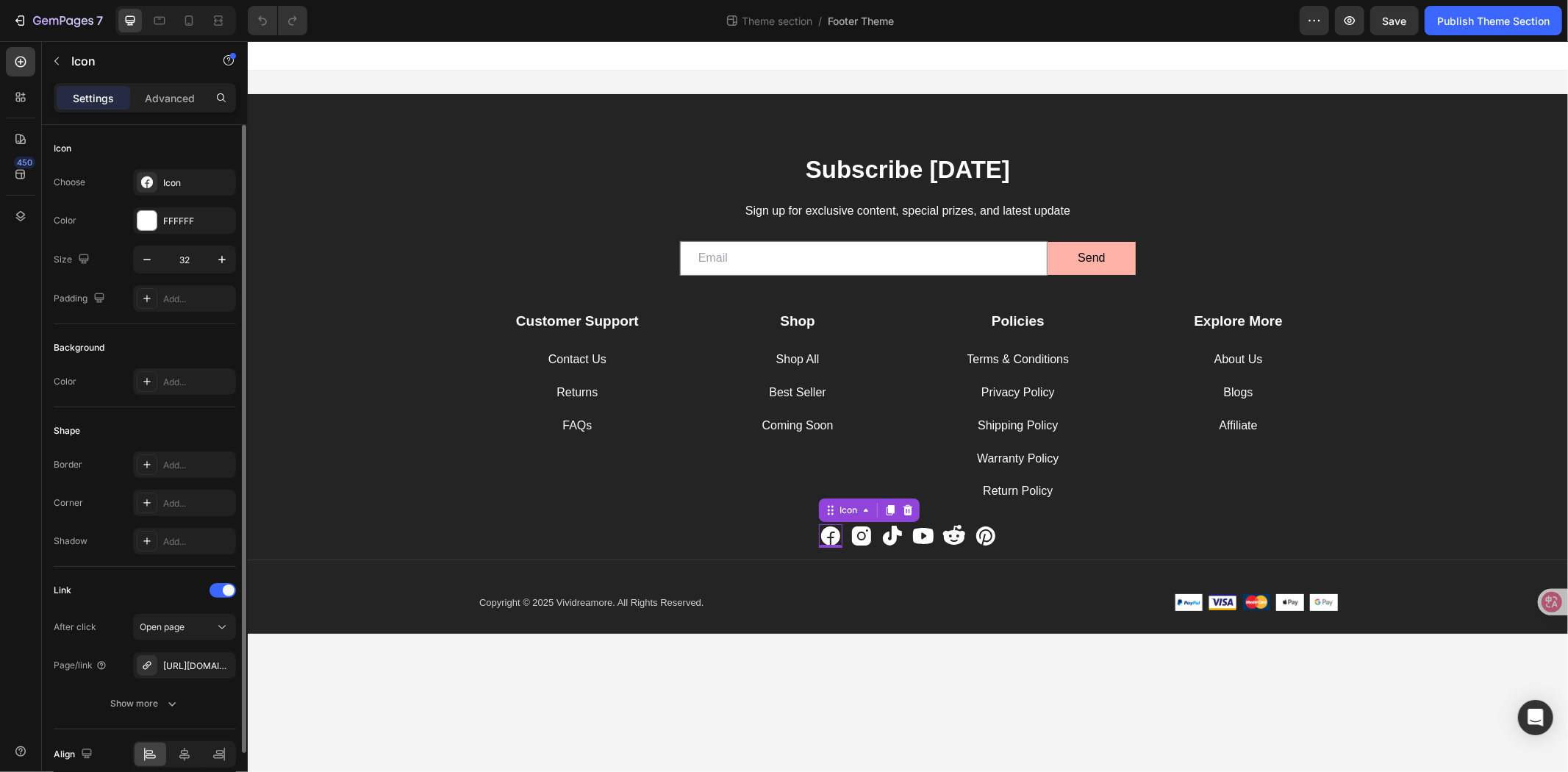
scroll to position [66, 0]
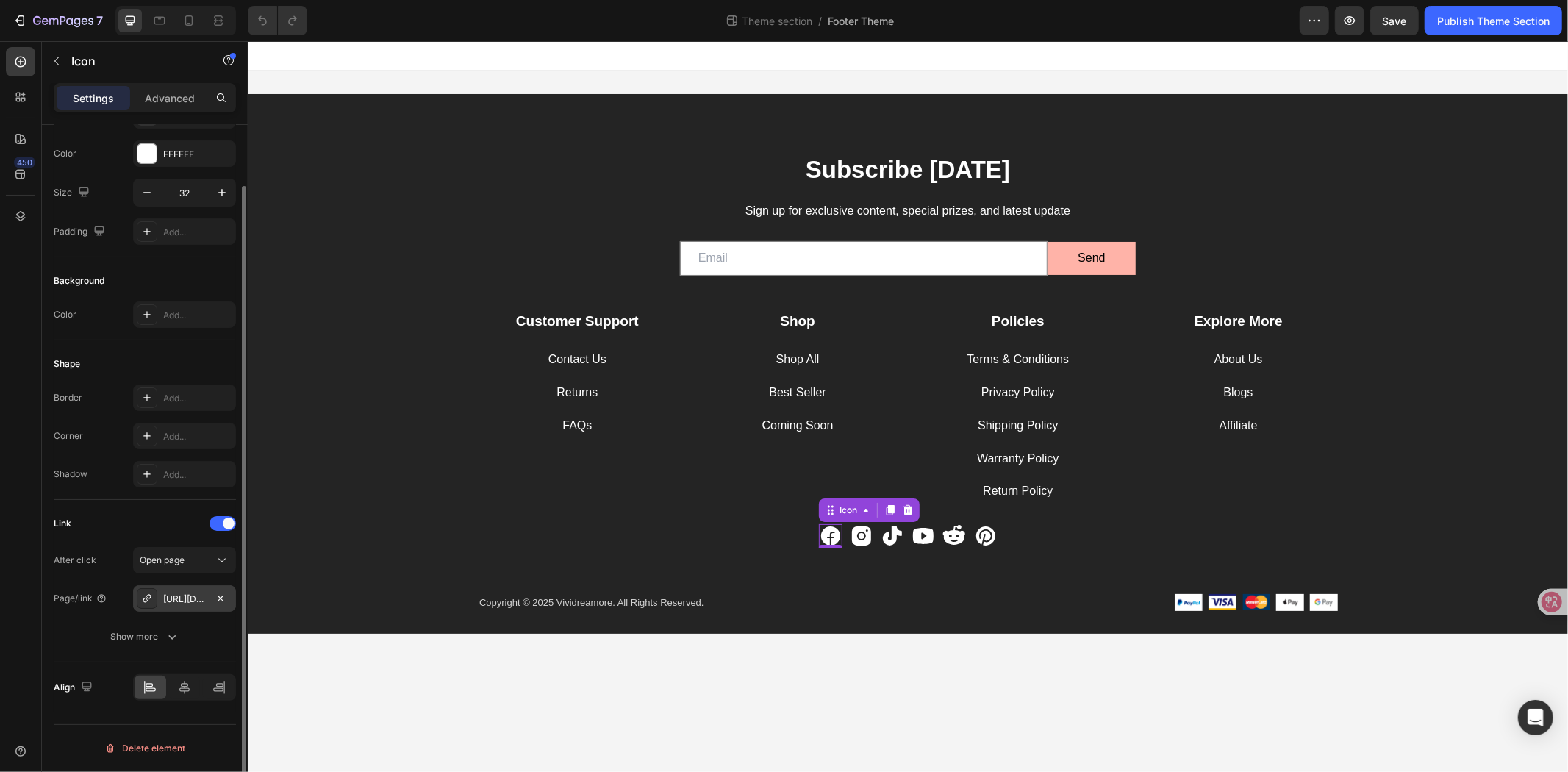
click at [189, 603] on div "https://www.facebook.com/people/Vividreamore/61578080842314/" at bounding box center [184, 598] width 43 height 13
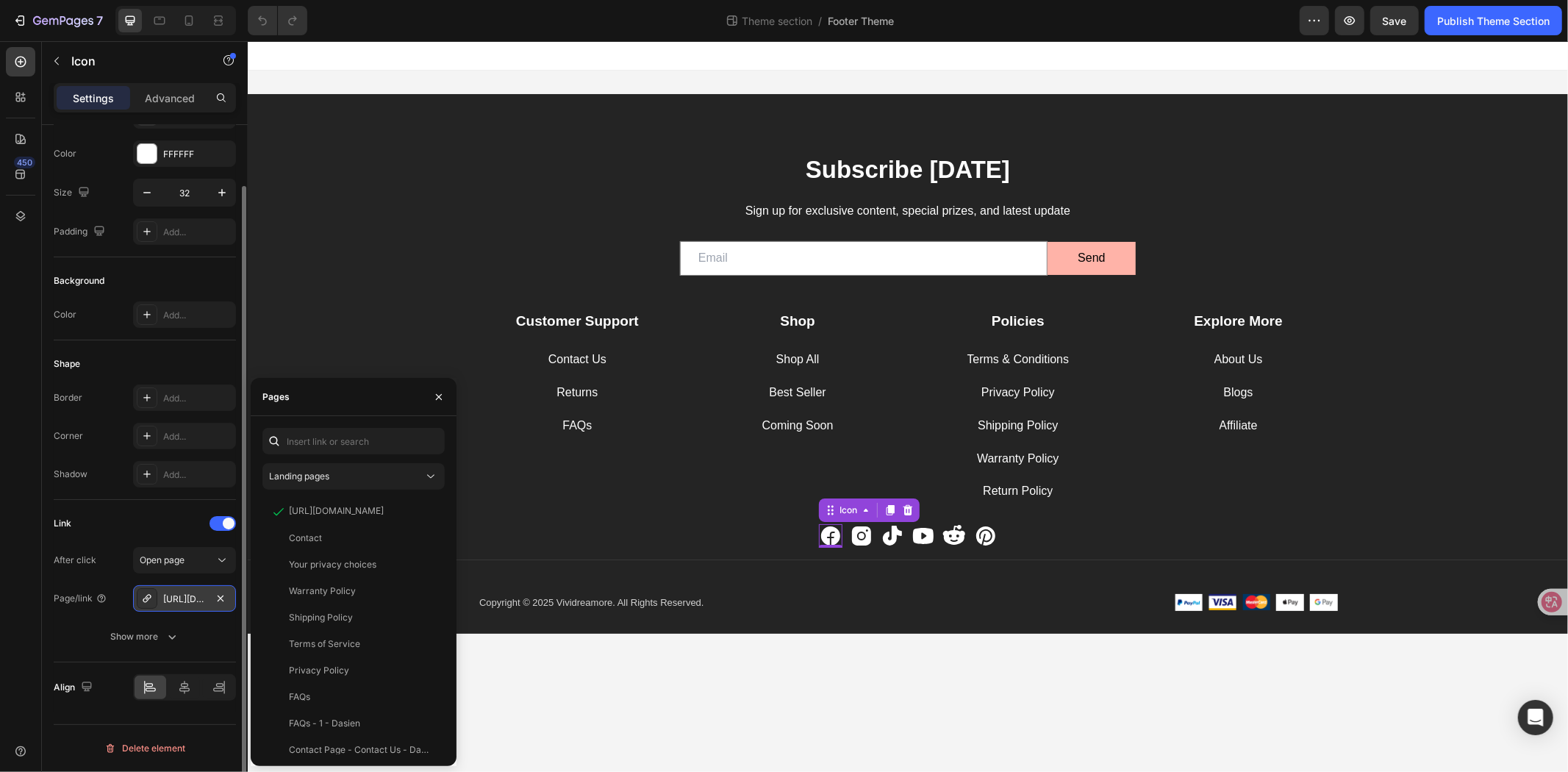
click at [180, 597] on div "https://www.facebook.com/people/Vividreamore/61578080842314/" at bounding box center [184, 598] width 43 height 13
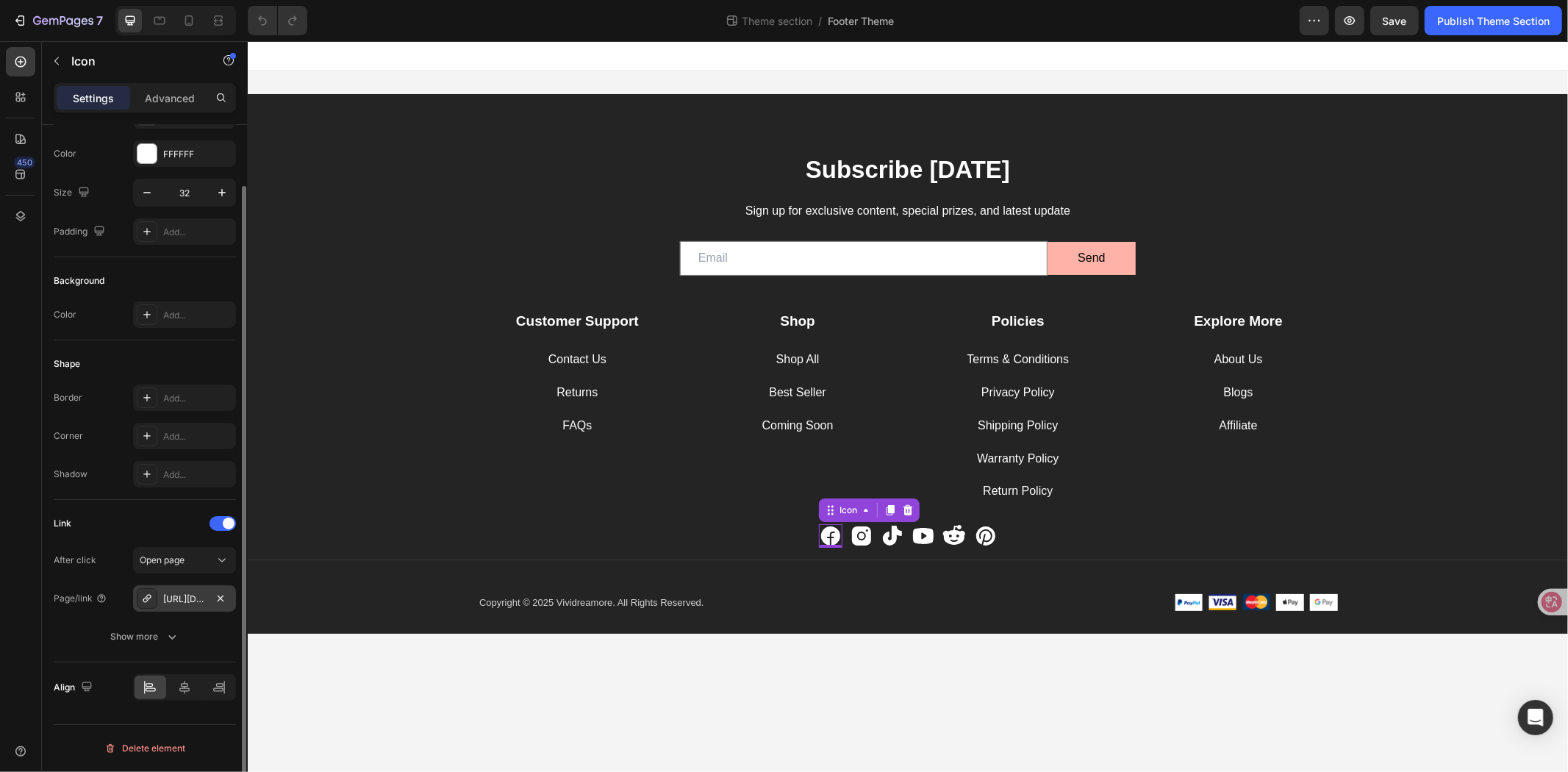
click at [180, 597] on div "https://www.facebook.com/people/Vividreamore/61578080842314/" at bounding box center [184, 598] width 43 height 13
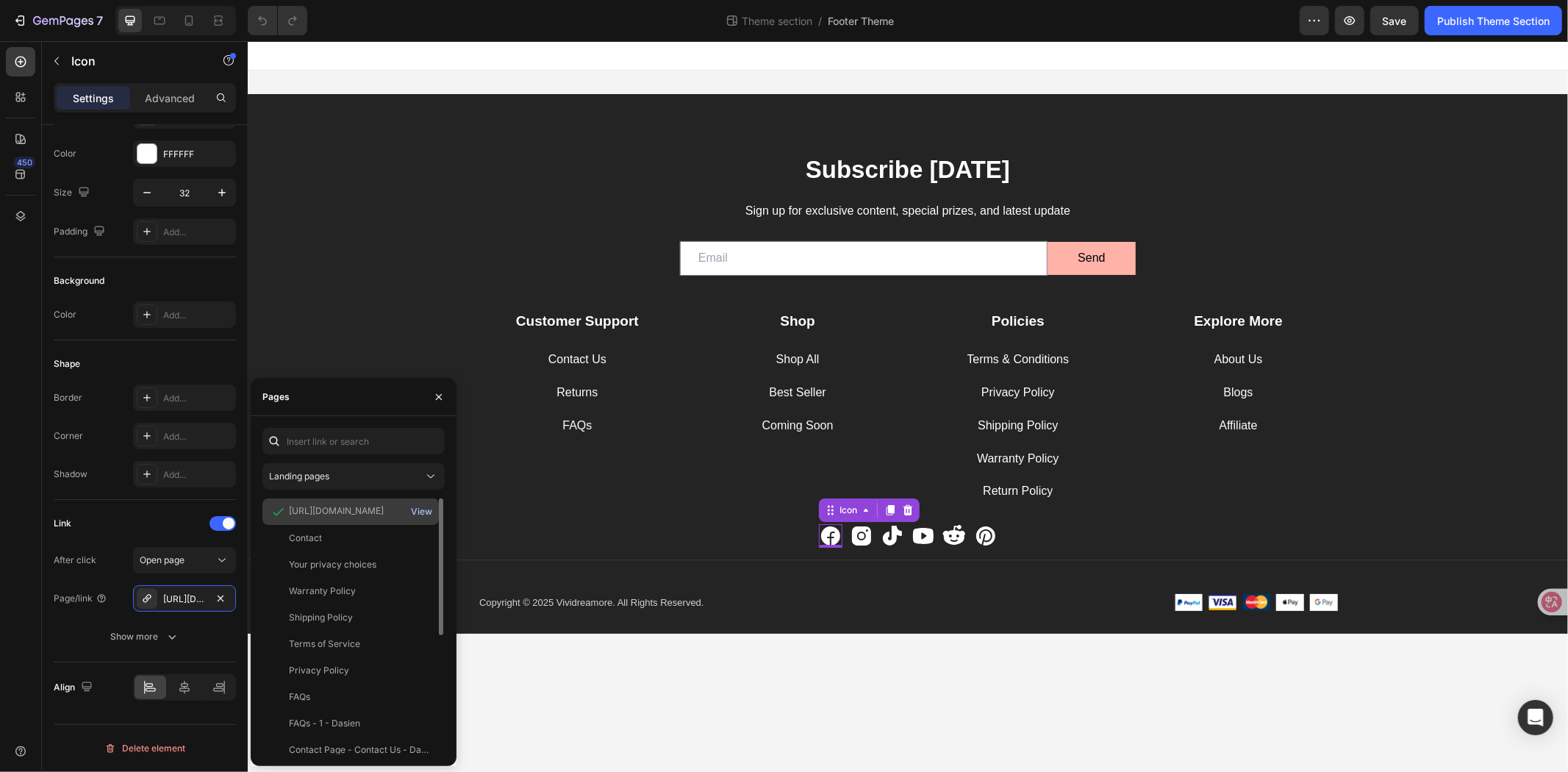
click at [416, 515] on div "View" at bounding box center [422, 511] width 21 height 13
click at [862, 539] on icon at bounding box center [861, 535] width 24 height 24
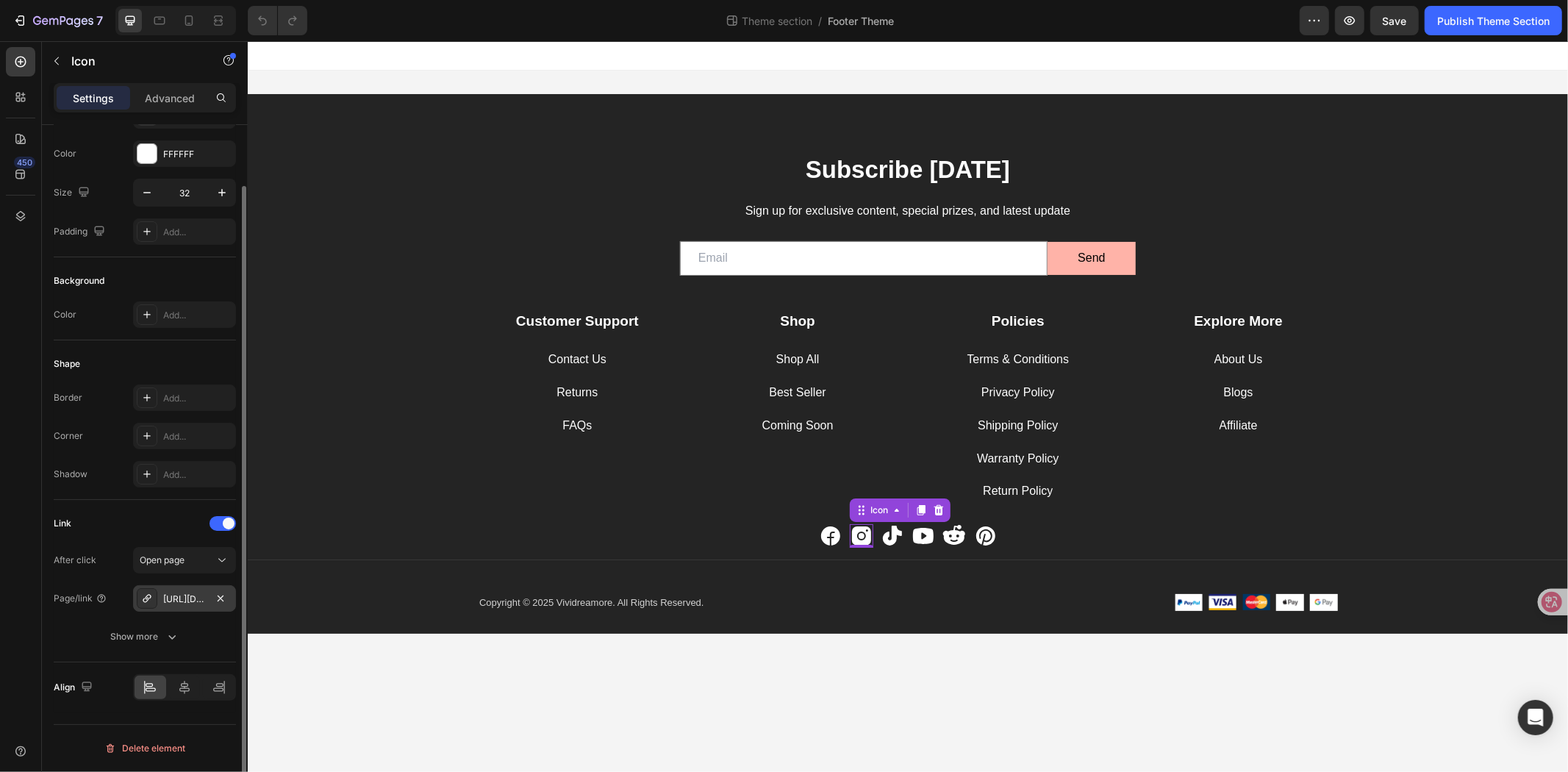
click at [209, 598] on div "https://www.instagram.com/vividreamore?igsh=d3kyMjRsZnF5bTNr&utm_source=qr" at bounding box center [184, 598] width 103 height 27
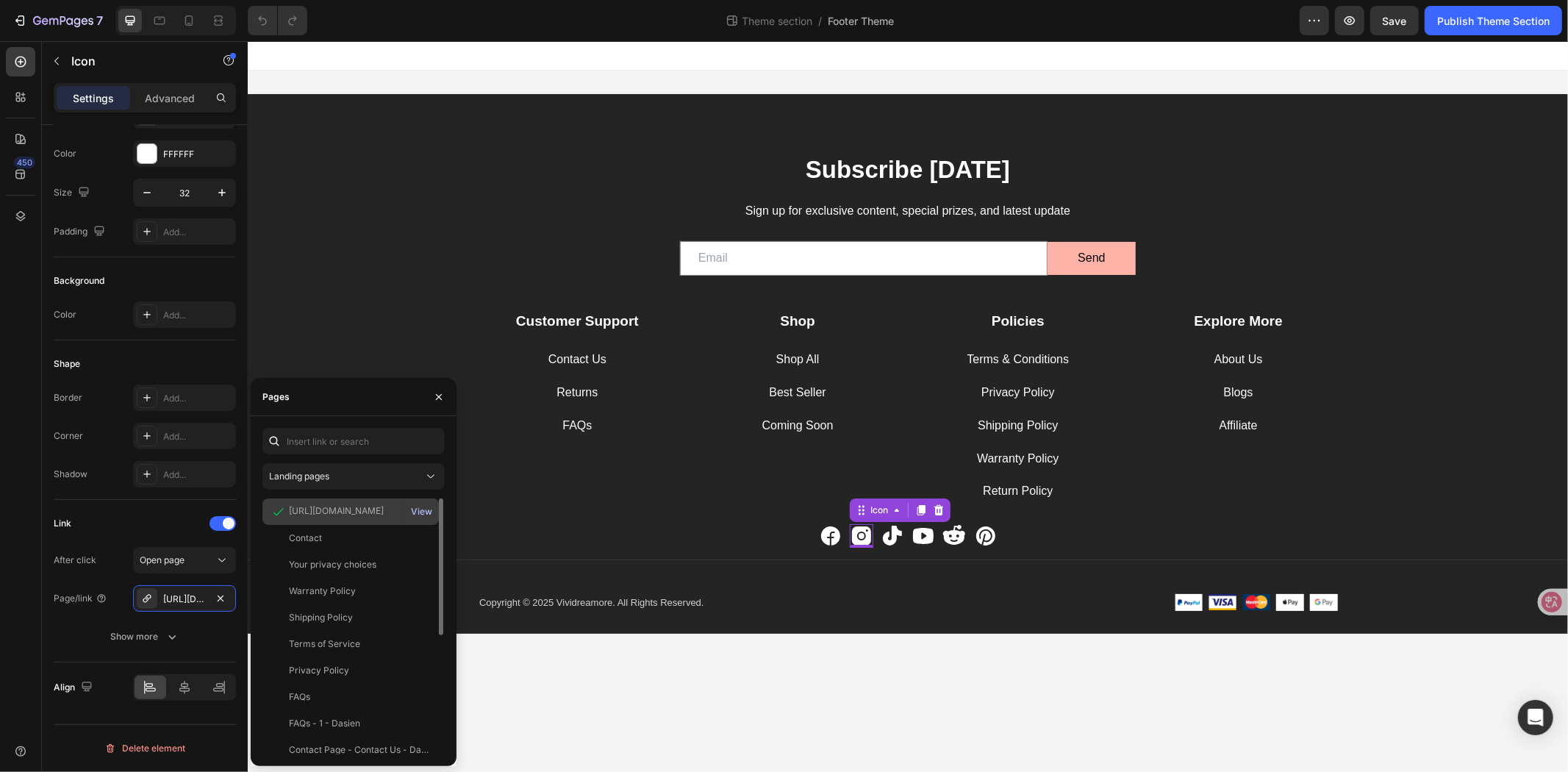
click at [426, 511] on div "View" at bounding box center [422, 511] width 21 height 13
click at [892, 530] on icon at bounding box center [892, 534] width 20 height 19
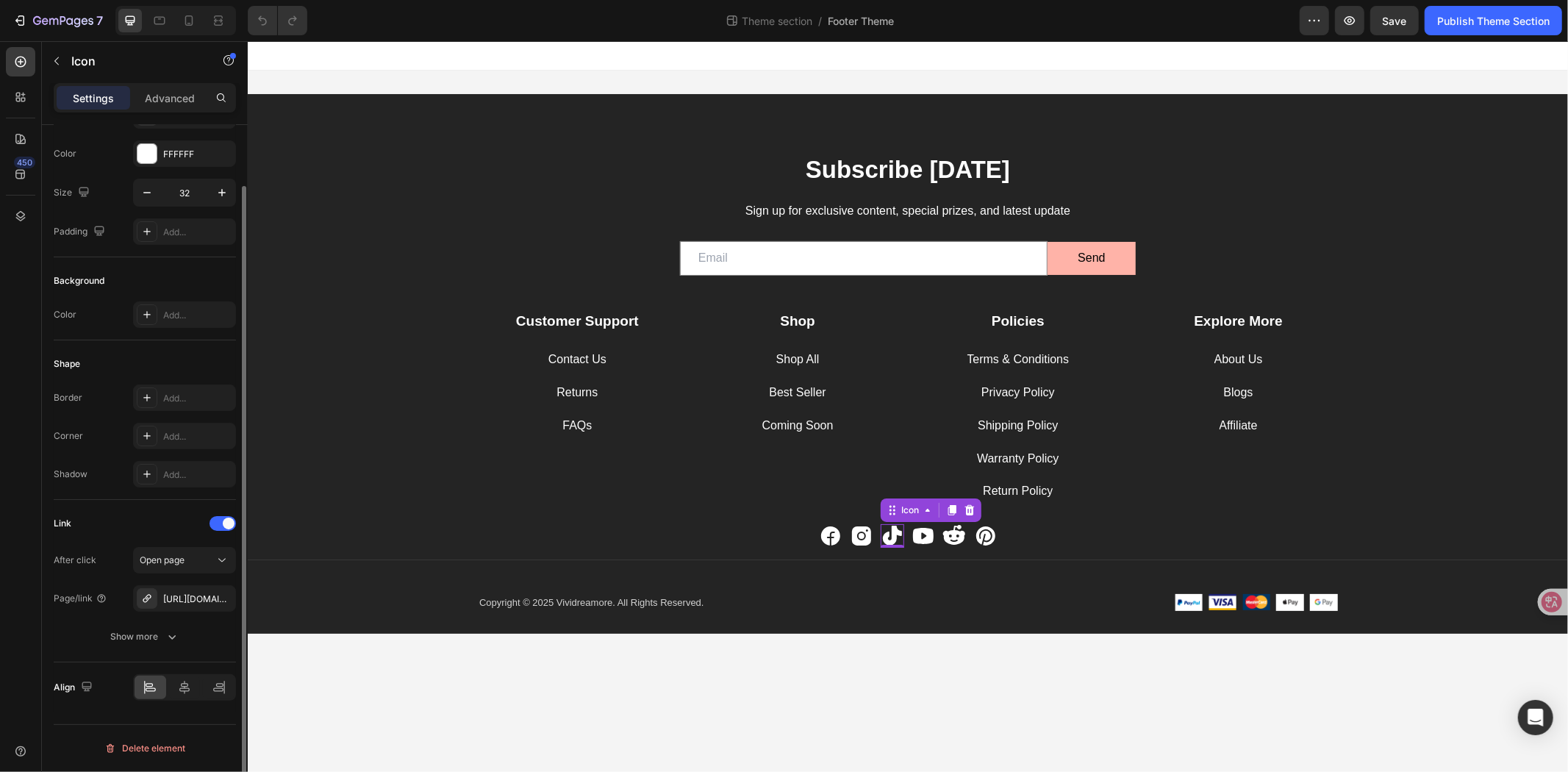
click at [176, 582] on div "After click Open page Page/link https://www.tiktok.com/@vividreamore?_t=ZP-8xWQ…" at bounding box center [145, 598] width 183 height 103
click at [179, 598] on div "https://www.tiktok.com/@vividreamore?_t=ZP-8xWQF1Ryp7n&_r=1" at bounding box center [184, 598] width 43 height 13
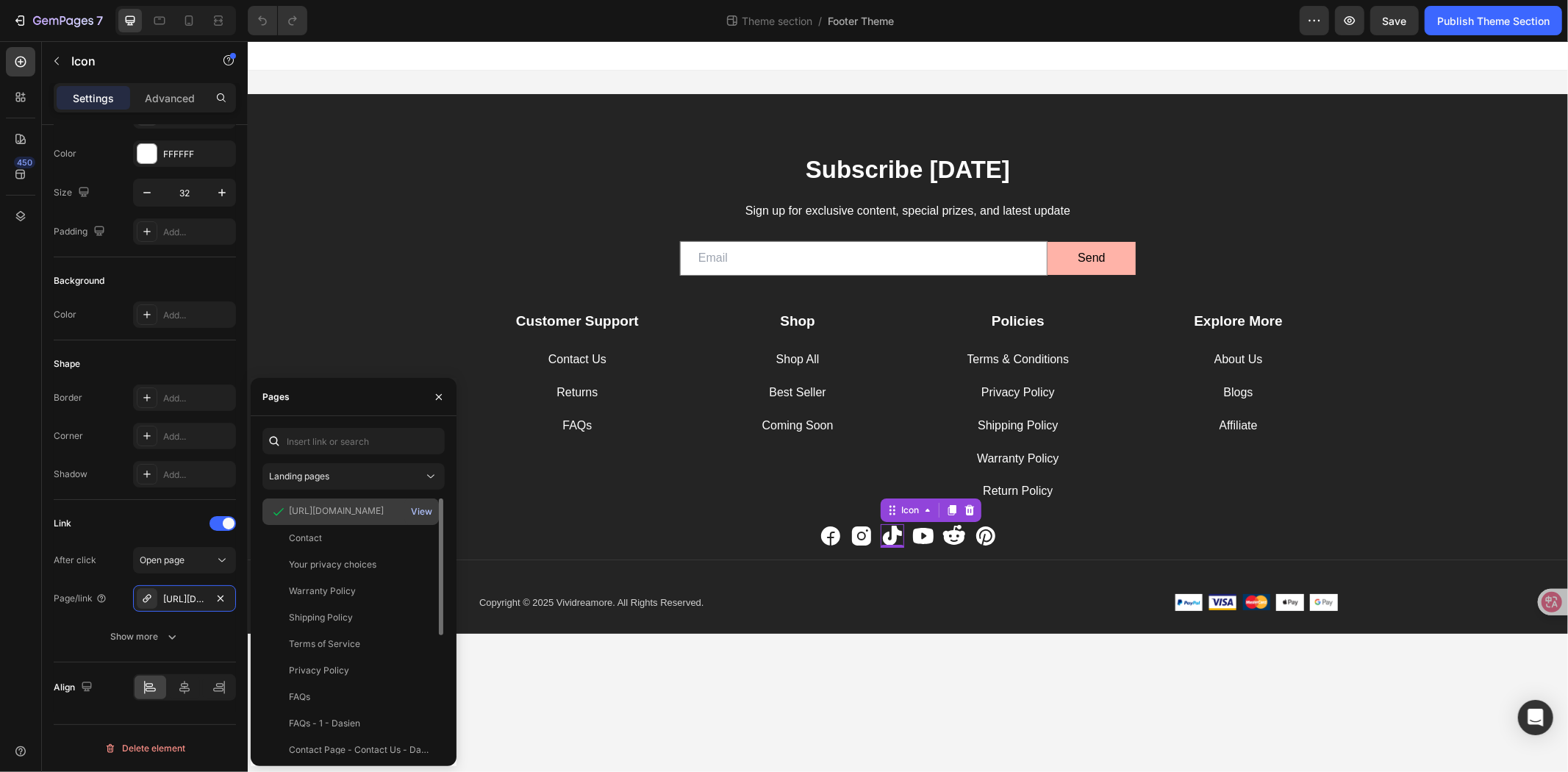
click at [416, 512] on div "View" at bounding box center [422, 511] width 21 height 13
click at [916, 543] on icon at bounding box center [923, 535] width 24 height 24
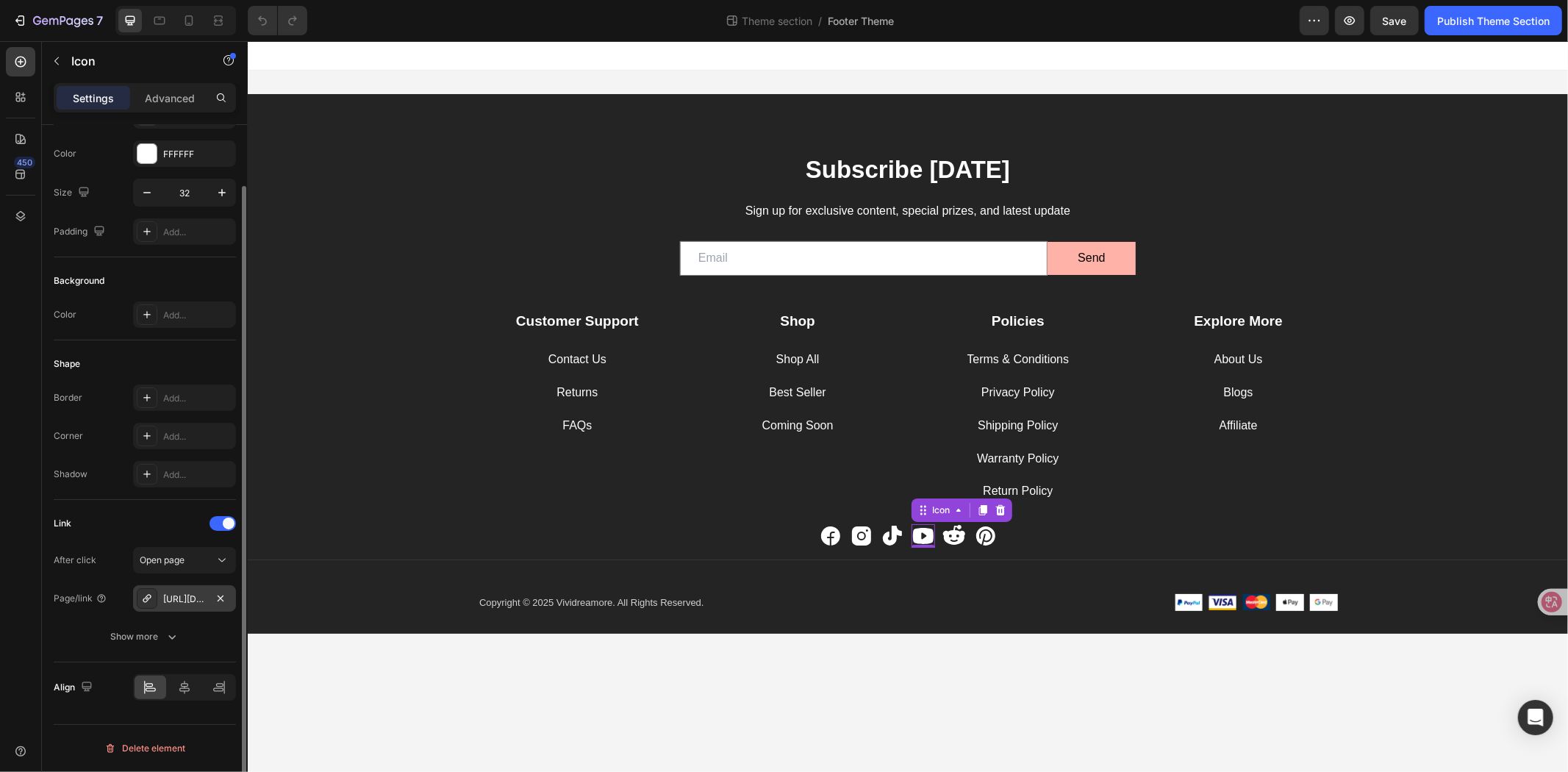
click at [179, 596] on div "https://www.youtube.com/@vividreamore-1" at bounding box center [184, 598] width 43 height 13
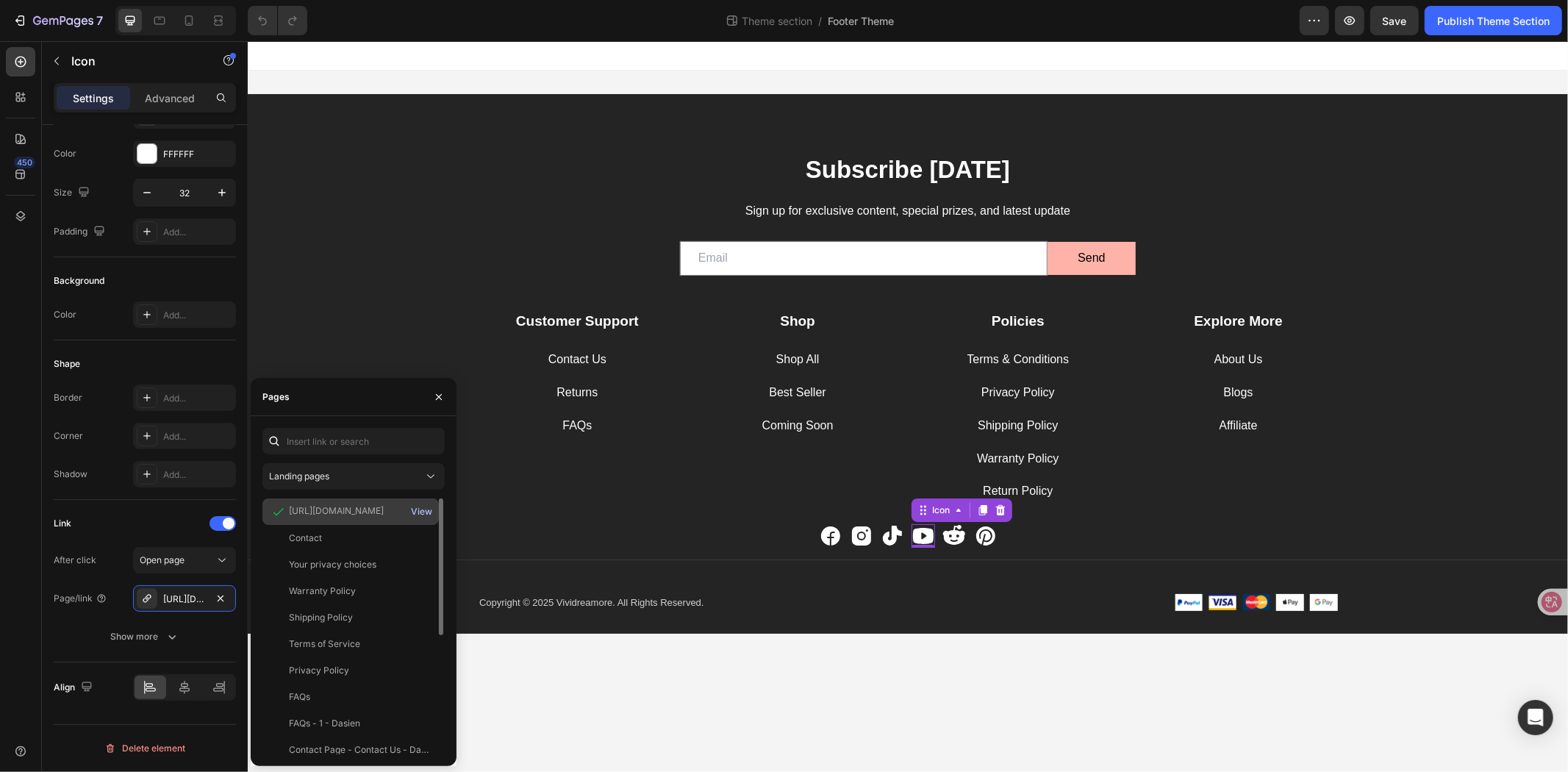
click at [420, 511] on div "View" at bounding box center [422, 511] width 21 height 13
click at [988, 541] on icon at bounding box center [986, 535] width 20 height 19
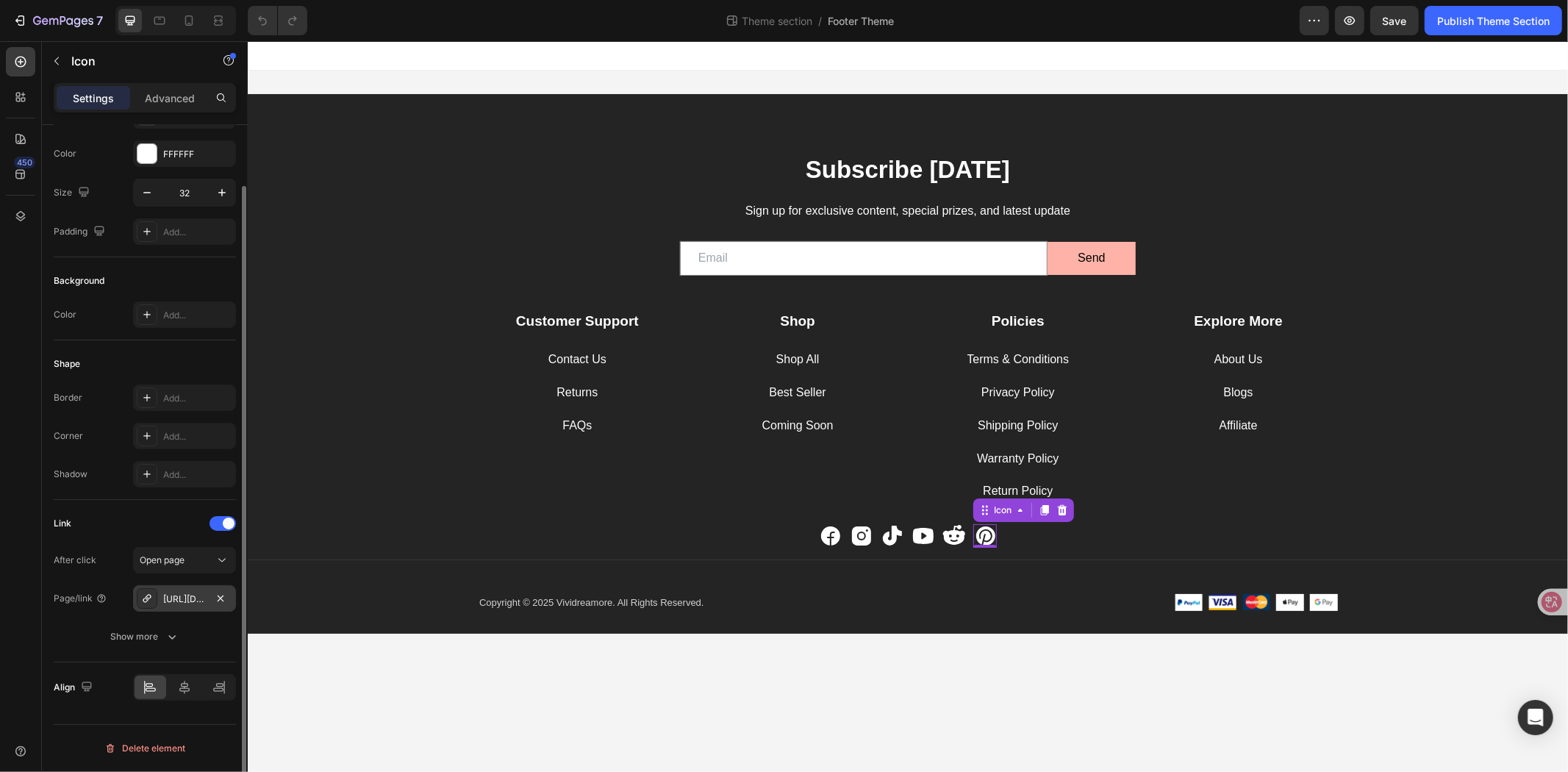
click at [175, 597] on div "https://pin.it/4txRrMrzU" at bounding box center [184, 598] width 43 height 13
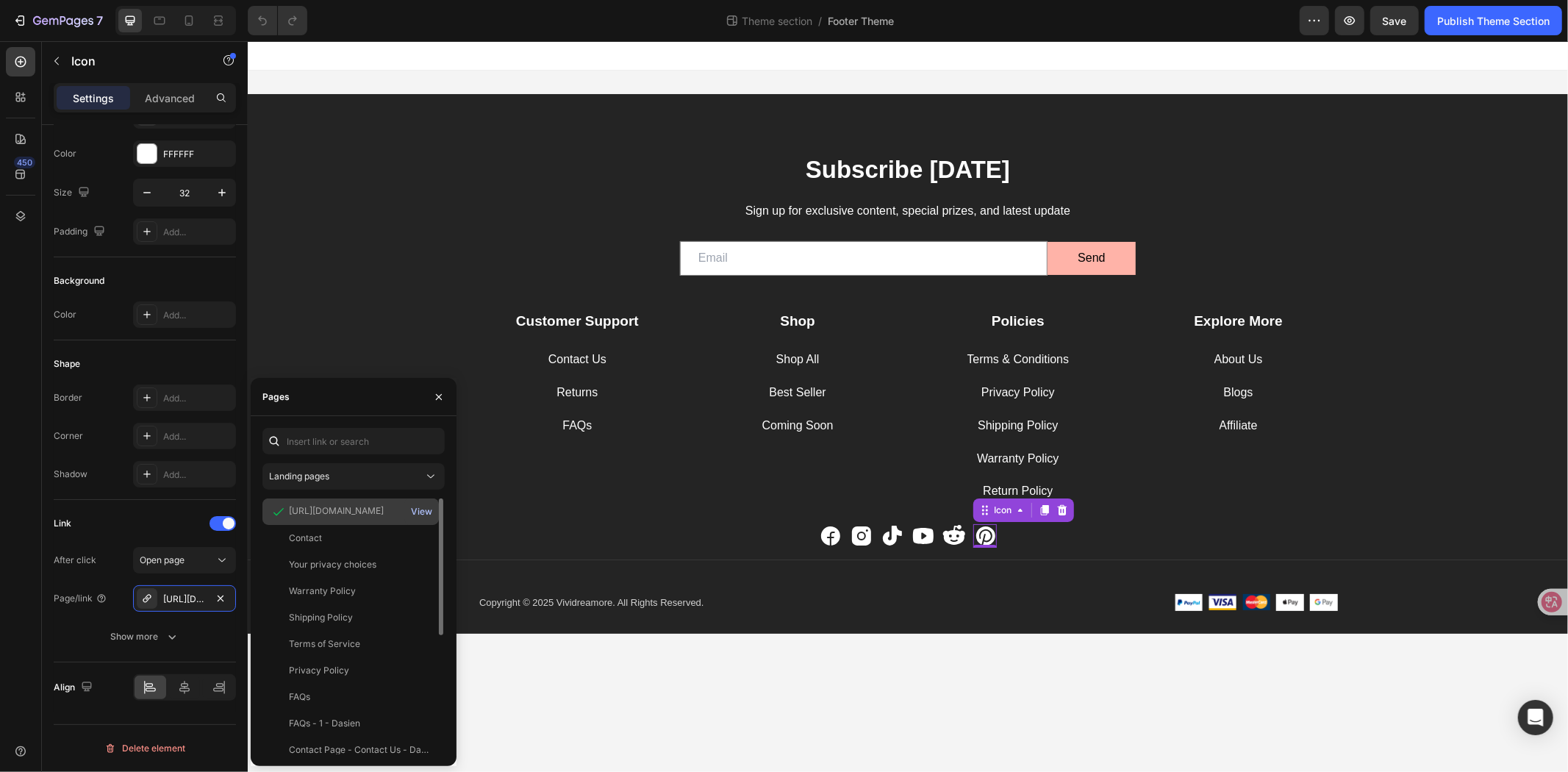
click at [420, 512] on div "View" at bounding box center [422, 511] width 21 height 13
click at [864, 533] on icon at bounding box center [861, 535] width 20 height 19
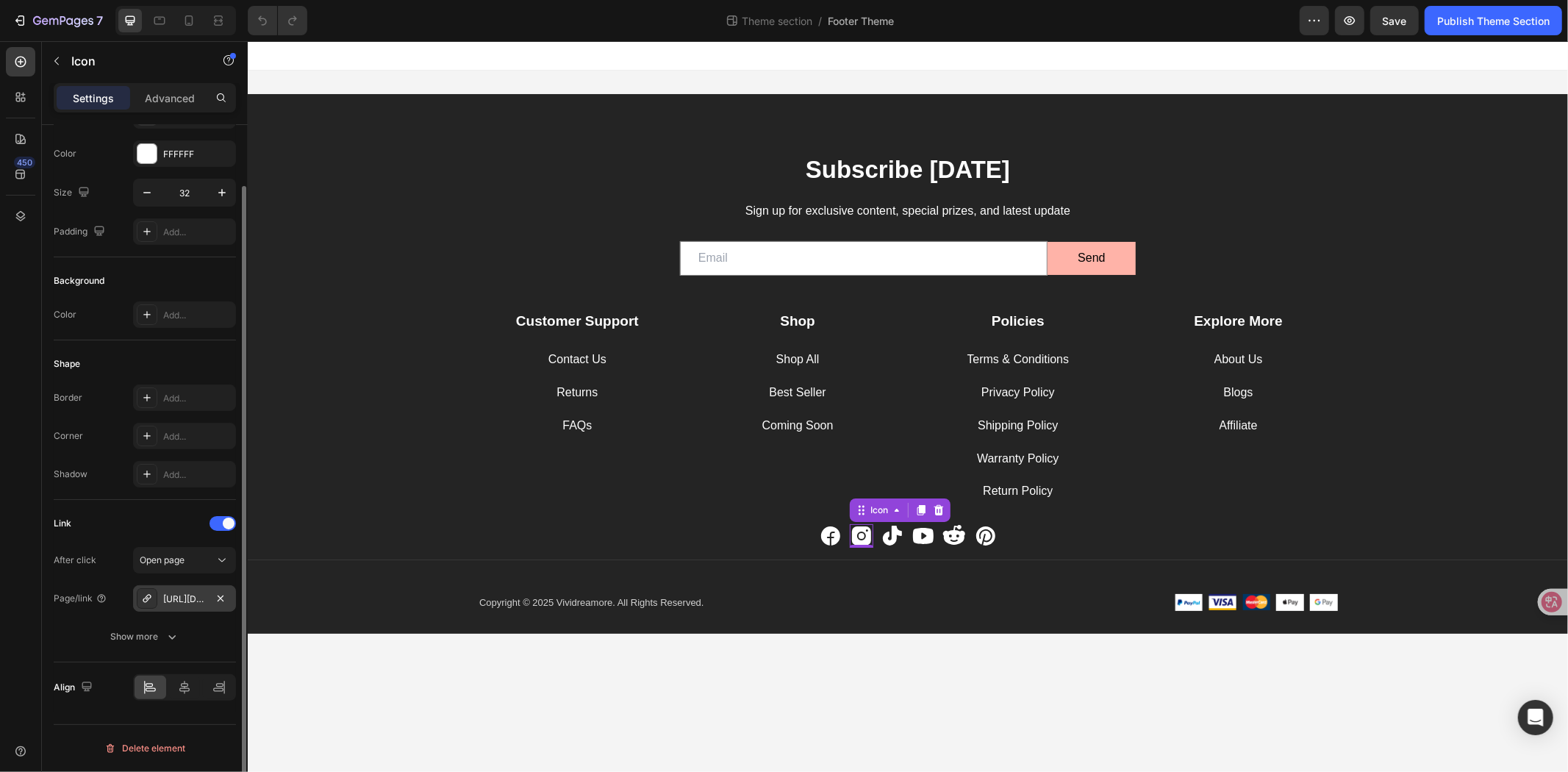
click at [169, 594] on div "https://www.instagram.com/vividreamore?igsh=d3kyMjRsZnF5bTNr&utm_source=qr" at bounding box center [184, 598] width 43 height 13
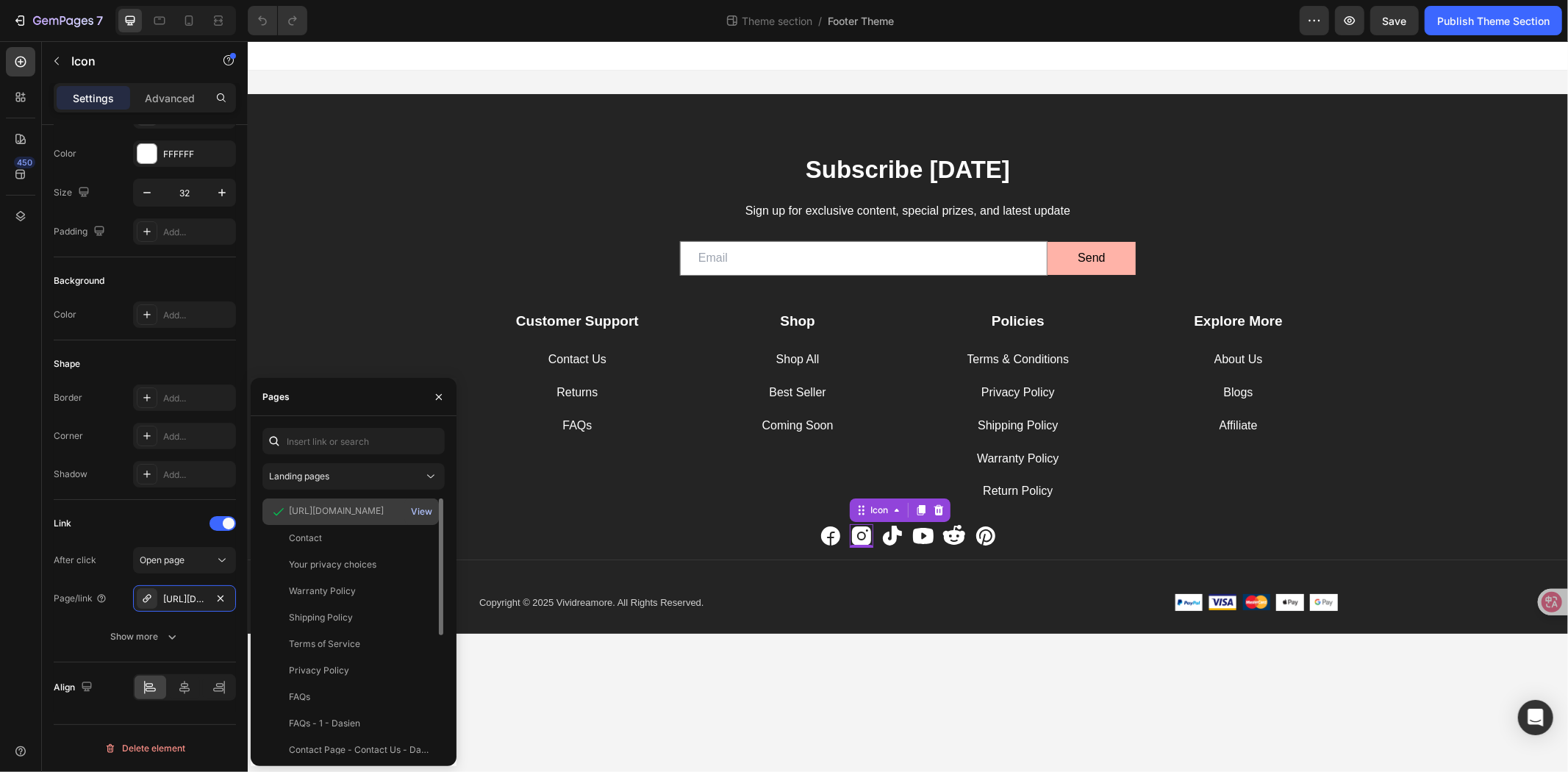
click at [426, 506] on div "View" at bounding box center [422, 511] width 21 height 13
